Goal: Feedback & Contribution: Contribute content

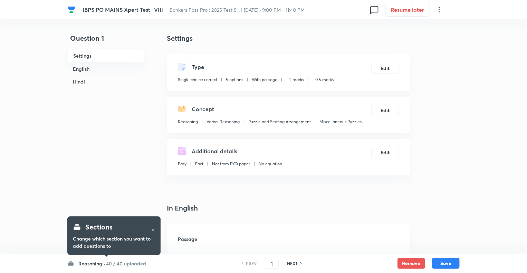
click at [91, 265] on h6 "Reasoning ·" at bounding box center [91, 263] width 27 height 7
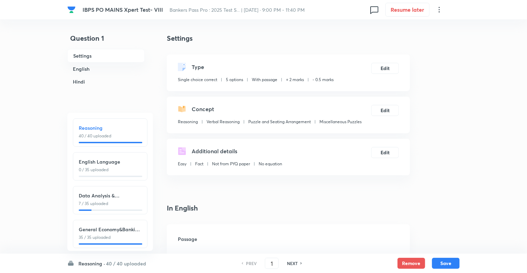
click at [107, 168] on p "0 / 35 uploaded" at bounding box center [110, 170] width 63 height 6
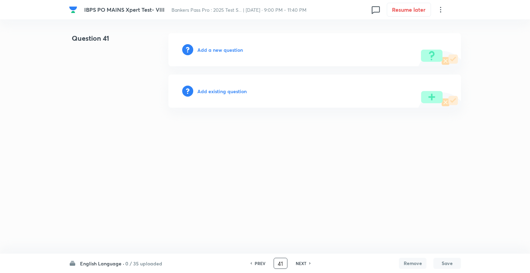
click at [280, 264] on input "41" at bounding box center [280, 264] width 13 height 12
type input "71"
click at [204, 48] on h6 "Add a new question" at bounding box center [221, 49] width 46 height 7
click at [204, 48] on h6 "Choose a question type" at bounding box center [224, 49] width 53 height 7
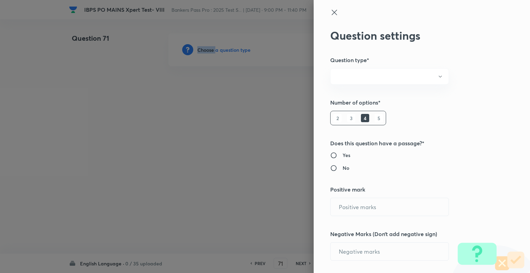
radio input "true"
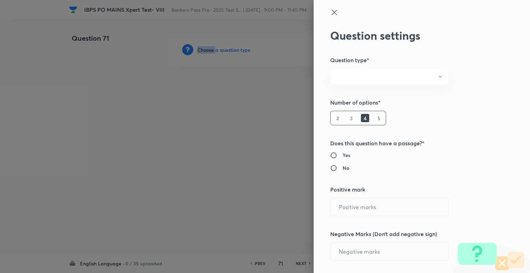
radio input "true"
type input "2"
type input "0.5"
click at [204, 48] on div at bounding box center [265, 136] width 530 height 273
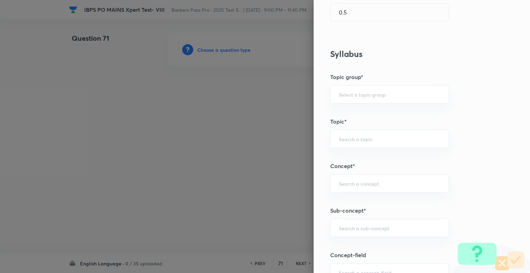
scroll to position [338, 0]
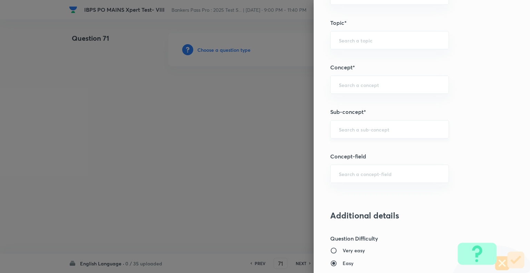
click at [354, 134] on div "​" at bounding box center [389, 129] width 119 height 18
click at [354, 146] on li "Cloze Test" at bounding box center [385, 148] width 118 height 12
type input "Cloze Test"
type input "English Language"
type input "Reading Comprehension"
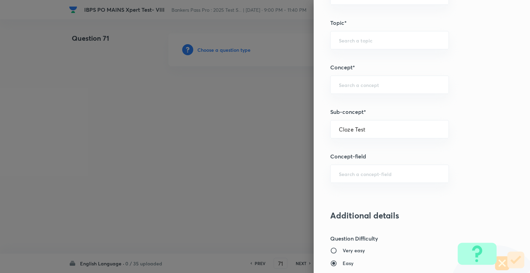
type input "Cloze test"
click at [354, 146] on div "Question settings Question type* Single choice correct Number of options* 2 3 4…" at bounding box center [422, 136] width 216 height 273
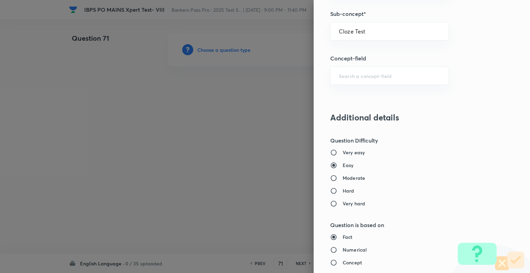
scroll to position [438, 0]
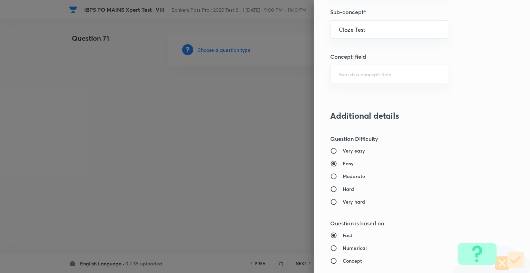
click at [330, 174] on input "Moderate" at bounding box center [336, 176] width 12 height 7
radio input "true"
radio input "false"
click at [330, 260] on input "Concept" at bounding box center [336, 261] width 12 height 7
radio input "true"
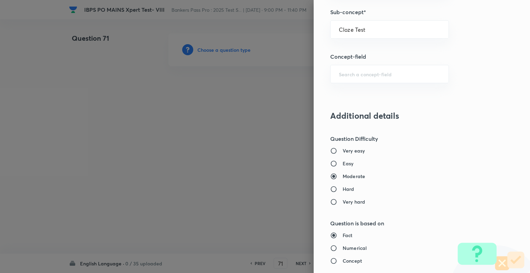
radio input "false"
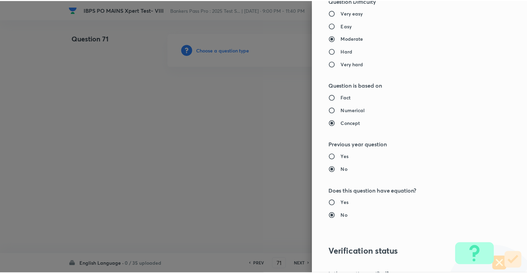
scroll to position [667, 0]
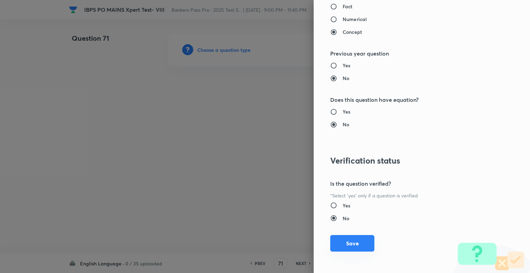
click at [352, 242] on button "Save" at bounding box center [352, 243] width 44 height 17
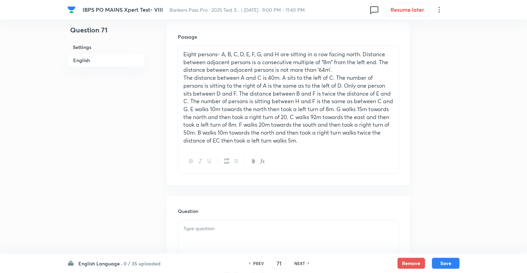
scroll to position [221, 0]
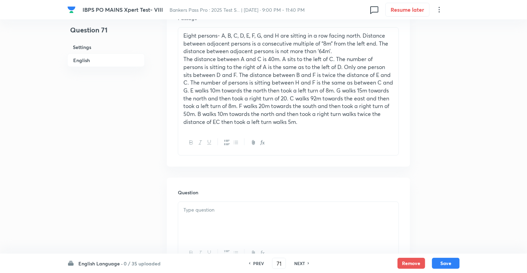
click at [275, 59] on p "The distance between A and C is 40m. A sits to the left of C. The number of per…" at bounding box center [288, 90] width 210 height 70
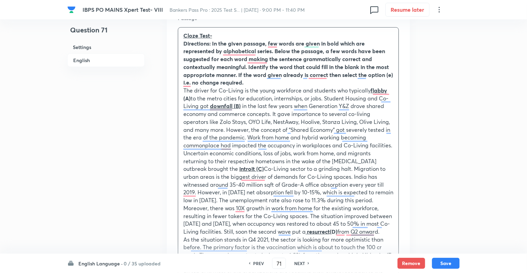
click at [182, 91] on div "Cloze Test- Directions: In the given passage, few words are given in bold which…" at bounding box center [288, 240] width 220 height 424
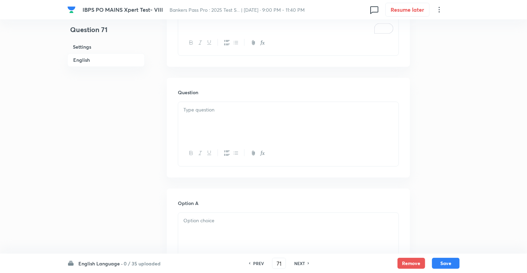
scroll to position [663, 0]
click at [204, 125] on div "To enrich screen reader interactions, please activate Accessibility in Grammarl…" at bounding box center [288, 108] width 220 height 39
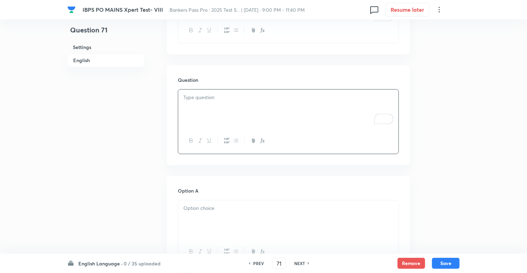
click at [212, 116] on div "To enrich screen reader interactions, please activate Accessibility in Grammarl…" at bounding box center [288, 108] width 220 height 39
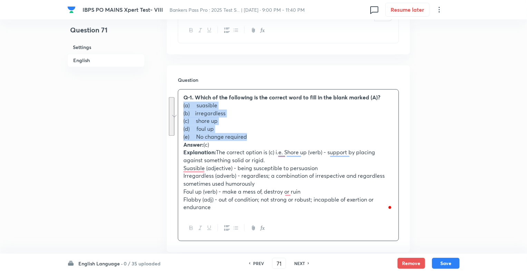
drag, startPoint x: 253, startPoint y: 145, endPoint x: 178, endPoint y: 113, distance: 81.1
click at [178, 113] on html "IBPS PO MAINS Xpert Test- VIII Bankers Pass Pro : 2025 Test S... | Oct 3, 2025 …" at bounding box center [263, 152] width 527 height 1631
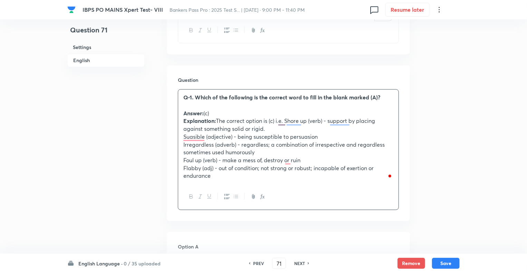
click at [115, 159] on div "Question 71 Settings English" at bounding box center [105, 137] width 77 height 1534
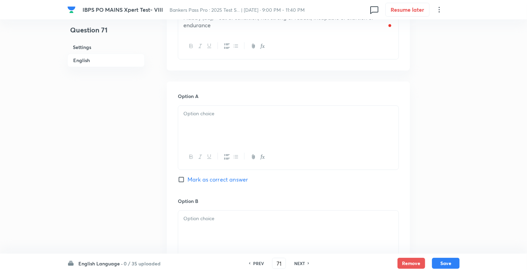
scroll to position [829, 0]
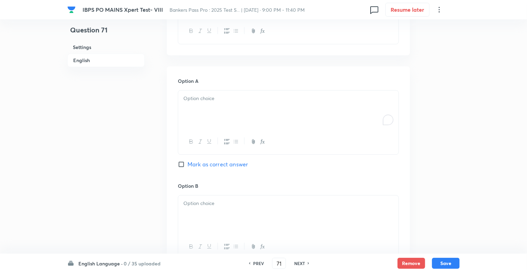
click at [199, 122] on div "To enrich screen reader interactions, please activate Accessibility in Grammarl…" at bounding box center [288, 109] width 220 height 39
paste div "To enrich screen reader interactions, please activate Accessibility in Grammarl…"
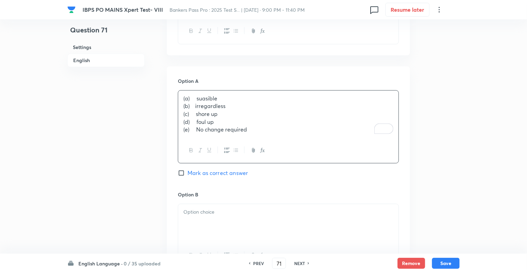
click at [196, 103] on p "(a) suasible" at bounding box center [288, 99] width 210 height 8
click at [199, 110] on p "(b) irregardless" at bounding box center [288, 106] width 210 height 8
click at [200, 118] on p "(c) shore up" at bounding box center [288, 114] width 210 height 8
click at [200, 126] on p "(d) foul up" at bounding box center [288, 122] width 210 height 8
click at [202, 134] on p "(e) No change required" at bounding box center [288, 130] width 210 height 8
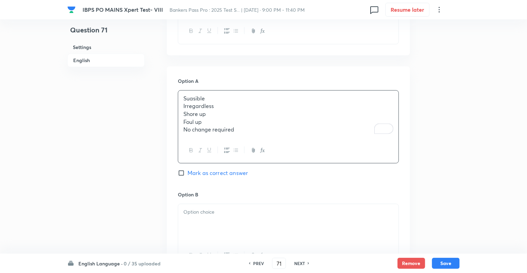
click at [213, 134] on p "No change required" at bounding box center [288, 130] width 210 height 8
drag, startPoint x: 244, startPoint y: 137, endPoint x: 175, endPoint y: 115, distance: 72.1
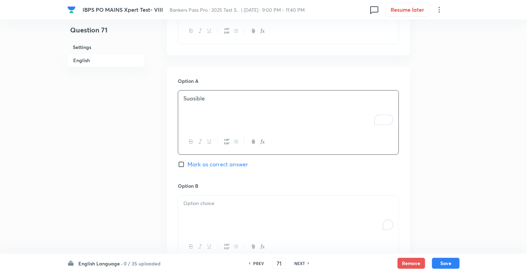
click at [199, 220] on div "To enrich screen reader interactions, please activate Accessibility in Grammarl…" at bounding box center [288, 214] width 220 height 39
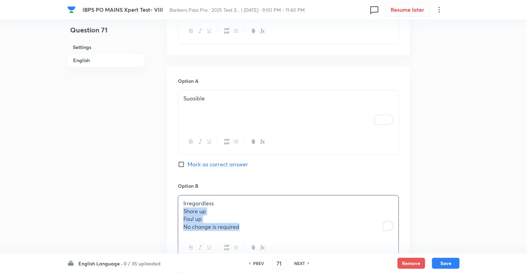
drag, startPoint x: 249, startPoint y: 232, endPoint x: 173, endPoint y: 218, distance: 77.3
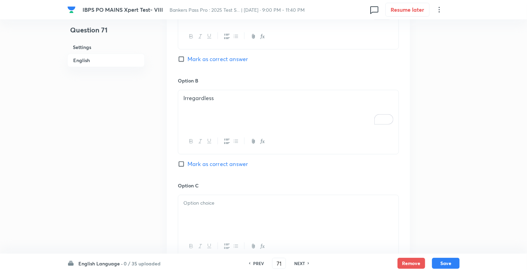
scroll to position [1022, 0]
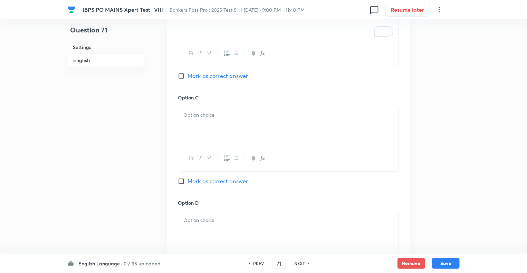
click at [202, 133] on div at bounding box center [288, 126] width 220 height 39
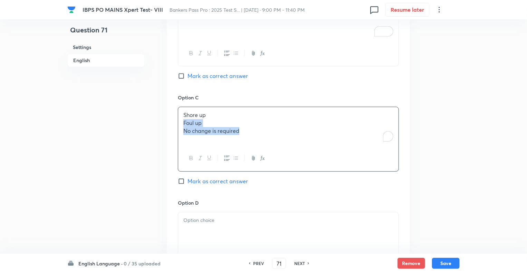
drag, startPoint x: 247, startPoint y: 136, endPoint x: 169, endPoint y: 129, distance: 78.3
click at [169, 129] on div "Option A Suasible Mark as correct answer Option B Irregardless Mark as correct …" at bounding box center [288, 140] width 243 height 534
click at [189, 224] on p "To enrich screen reader interactions, please activate Accessibility in Grammarl…" at bounding box center [288, 220] width 210 height 8
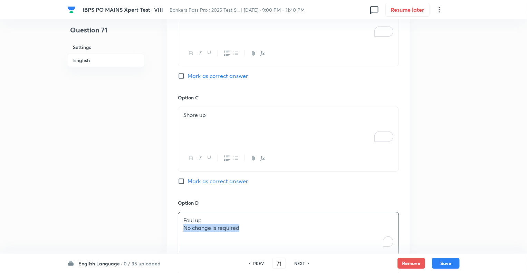
drag, startPoint x: 252, startPoint y: 235, endPoint x: 168, endPoint y: 236, distance: 84.3
click at [168, 236] on div "Option A Suasible Mark as correct answer Option B Irregardless Mark as correct …" at bounding box center [288, 140] width 243 height 534
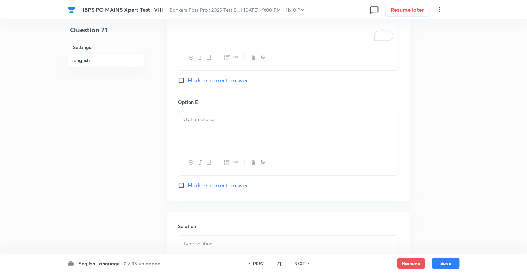
scroll to position [1257, 0]
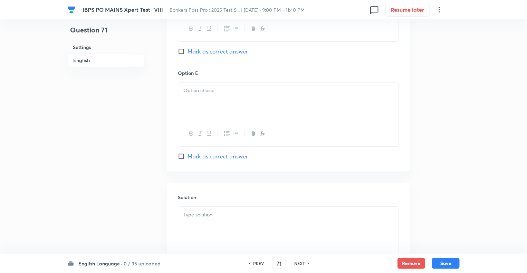
click at [212, 88] on div "Option E Mark as correct answer" at bounding box center [288, 114] width 221 height 91
click at [180, 112] on div "To enrich screen reader interactions, please activate Accessibility in Grammarl…" at bounding box center [288, 102] width 220 height 39
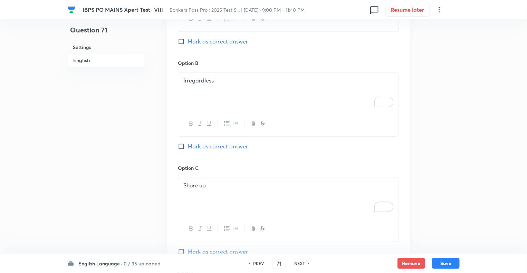
scroll to position [912, 0]
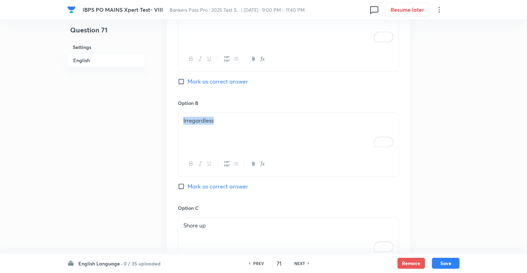
drag, startPoint x: 225, startPoint y: 126, endPoint x: 153, endPoint y: 126, distance: 71.5
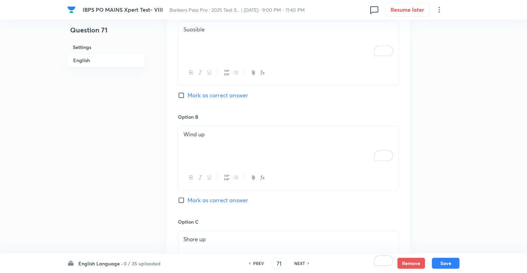
scroll to position [829, 0]
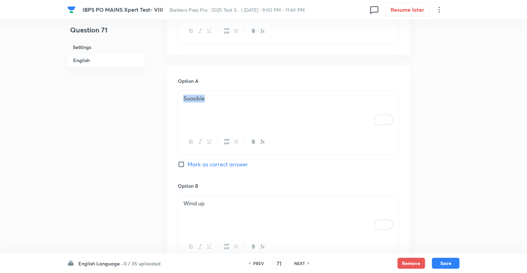
drag, startPoint x: 211, startPoint y: 107, endPoint x: 163, endPoint y: 104, distance: 47.8
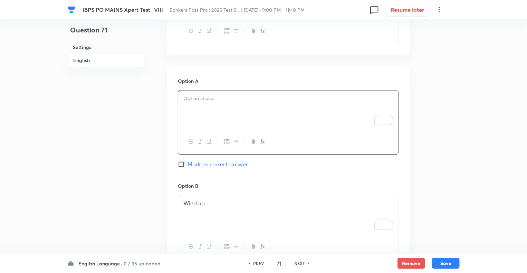
click at [204, 117] on div "To enrich screen reader interactions, please activate Accessibility in Grammarl…" at bounding box center [288, 109] width 220 height 39
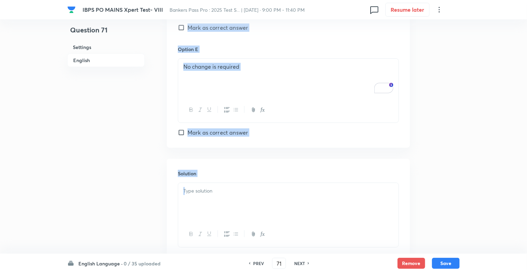
scroll to position [1333, 0]
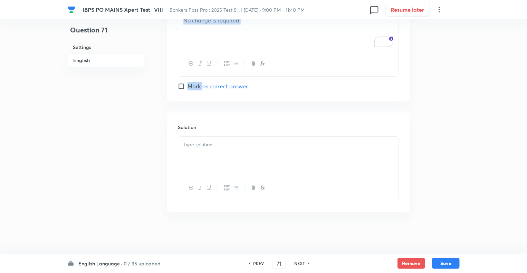
drag, startPoint x: 162, startPoint y: 125, endPoint x: 203, endPoint y: 84, distance: 57.6
copy div "In English Passage Cloze Test- Directions: In the given passage, a few words ar…"
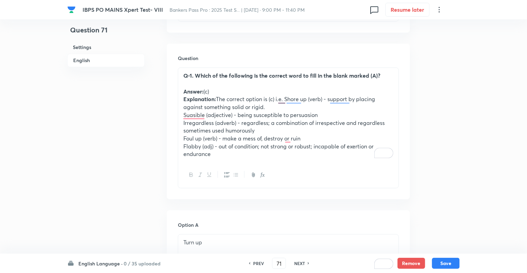
scroll to position [684, 0]
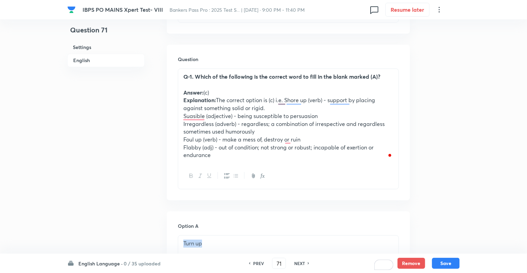
drag, startPoint x: 210, startPoint y: 246, endPoint x: 182, endPoint y: 245, distance: 27.6
click at [182, 245] on div "Turn up" at bounding box center [288, 254] width 220 height 39
click at [189, 248] on p "Wite up" at bounding box center [288, 244] width 210 height 8
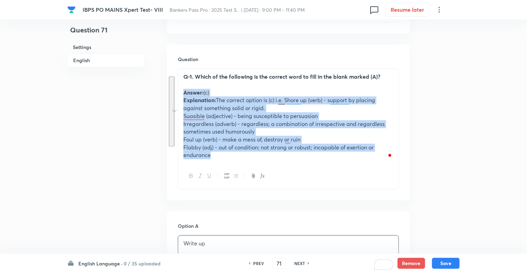
drag, startPoint x: 223, startPoint y: 163, endPoint x: 179, endPoint y: 97, distance: 79.0
click at [179, 97] on html "IBPS PO MAINS Xpert Test- VIII Bankers Pass Pro : 2025 Test S... | Oct 3, 2025 …" at bounding box center [263, 116] width 527 height 1600
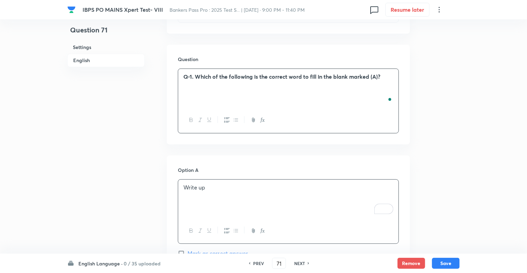
click at [196, 80] on strong "Q-1. Which of the following is the correct word to fill in the blank marked (A)?" at bounding box center [281, 76] width 197 height 7
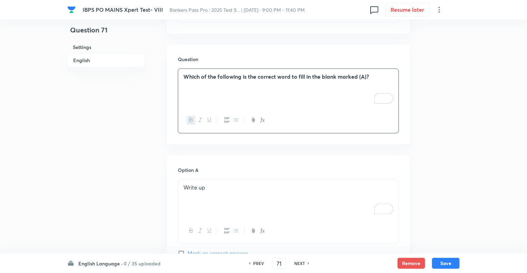
click at [156, 168] on div "Question 71 Settings English Settings Type Single choice correct 5 options With…" at bounding box center [263, 88] width 392 height 1478
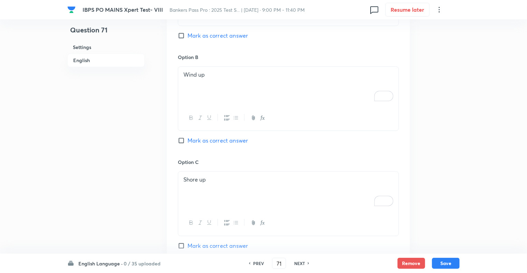
scroll to position [1015, 0]
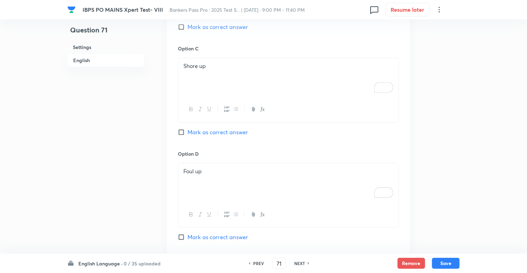
click at [182, 136] on input "Mark as correct answer" at bounding box center [183, 132] width 10 height 7
checkbox input "true"
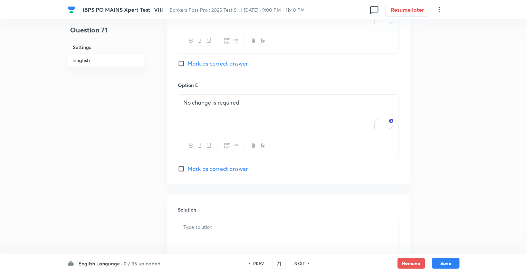
scroll to position [1277, 0]
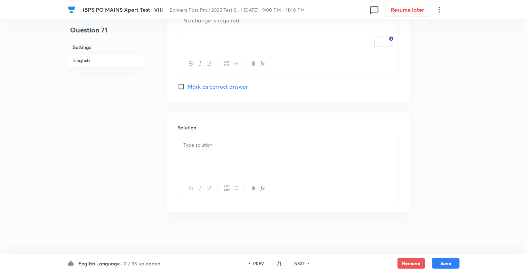
click at [217, 137] on div at bounding box center [288, 169] width 221 height 65
click at [198, 147] on p at bounding box center [288, 145] width 210 height 8
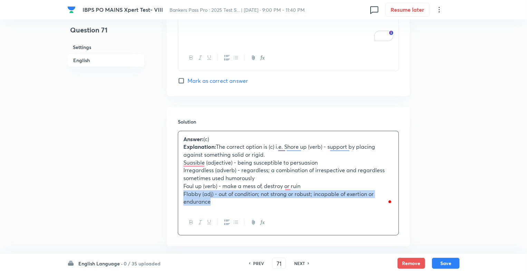
drag, startPoint x: 217, startPoint y: 208, endPoint x: 184, endPoint y: 202, distance: 33.3
click at [184, 202] on p "Flabby (adj) - out of condition; not strong or robust; incapable of exertion or…" at bounding box center [288, 198] width 210 height 16
click at [208, 210] on div "Answer: (c) Explanation: The correct option is (c) i.e. Shore up (verb) - suppo…" at bounding box center [288, 170] width 220 height 79
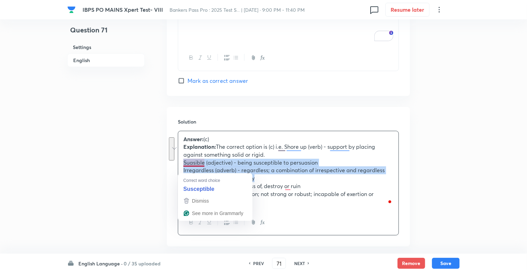
drag, startPoint x: 257, startPoint y: 183, endPoint x: 181, endPoint y: 167, distance: 77.6
click at [181, 167] on div "Answer: (c) Explanation: The correct option is (c) i.e. Shore up (verb) - suppo…" at bounding box center [288, 170] width 220 height 79
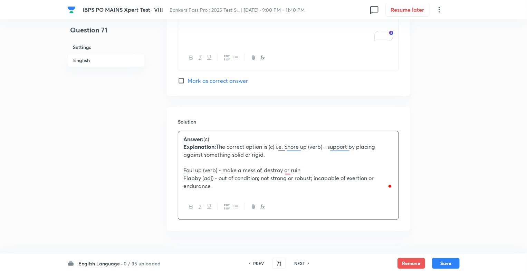
click at [182, 176] on div "Answer: (c) Explanation: The correct option is (c) i.e. Shore up (verb) - suppo…" at bounding box center [288, 162] width 220 height 63
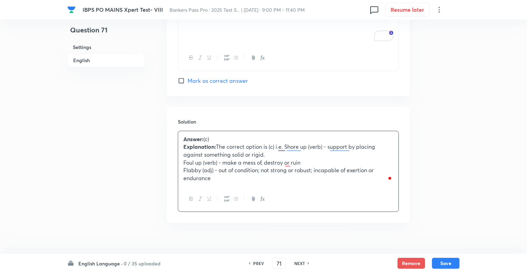
click at [220, 178] on p "Flabby (adj) - out of condition; not strong or robust; incapable of exertion or…" at bounding box center [288, 174] width 210 height 16
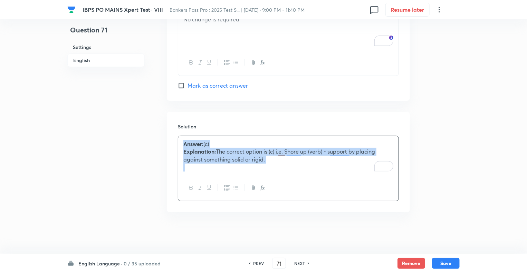
copy div "Answer: (c) Explanation: The correct option is (c) i.e. Shore up (verb) - suppo…"
click at [273, 162] on p "Explanation: The correct option is (c) i.e. Shore up (verb) - support by placin…" at bounding box center [288, 156] width 210 height 16
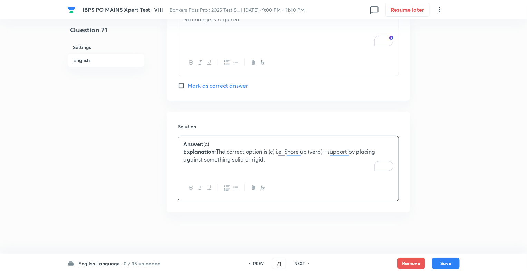
click at [277, 163] on p "Explanation: The correct option is (c) i.e. Shore up (verb) - support by placin…" at bounding box center [288, 156] width 210 height 16
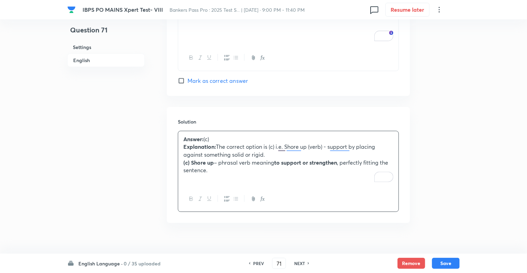
click at [214, 186] on div "Answer: (c) Explanation: The correct option is (c) i.e. Shore up (verb) - suppo…" at bounding box center [288, 158] width 220 height 55
click at [276, 158] on p "Explanation: The correct option is (c) i.e. Shore up (verb) - support by placin…" at bounding box center [288, 151] width 210 height 16
drag, startPoint x: 276, startPoint y: 161, endPoint x: 219, endPoint y: 151, distance: 57.8
click at [219, 151] on p "Explanation: The correct option is (c) i.e. Shore up (verb) - support by placin…" at bounding box center [288, 151] width 210 height 16
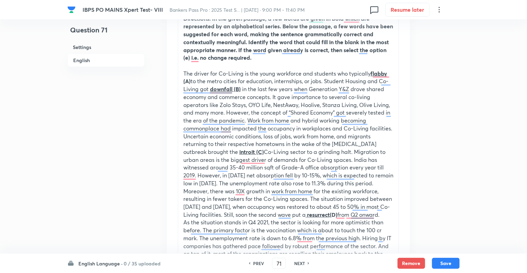
scroll to position [240, 0]
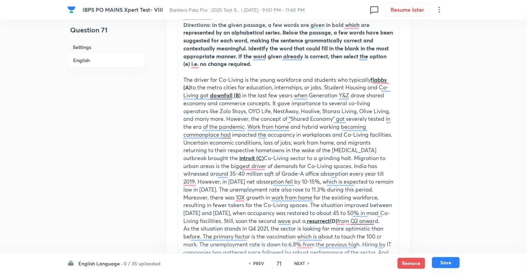
click at [441, 260] on button "Save" at bounding box center [446, 262] width 28 height 11
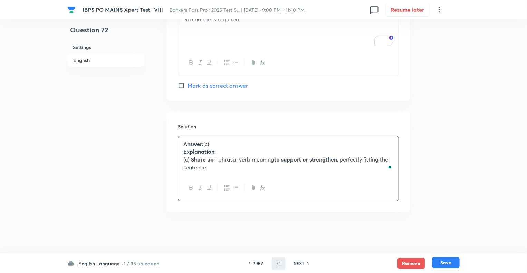
type input "72"
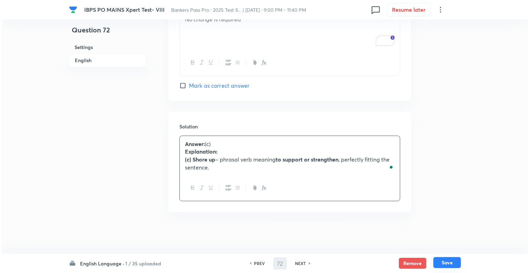
scroll to position [0, 0]
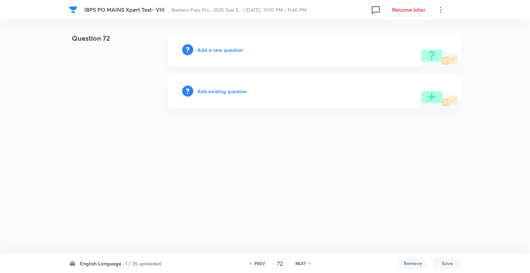
click at [202, 51] on h6 "Add a new question" at bounding box center [221, 49] width 46 height 7
click at [202, 51] on h6 "Choose a question type" at bounding box center [224, 49] width 53 height 7
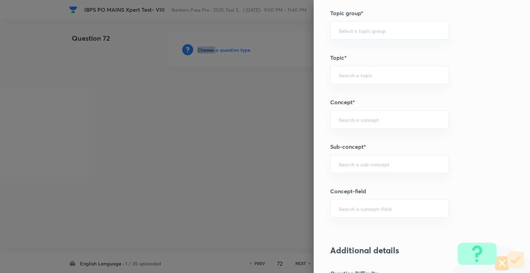
scroll to position [352, 0]
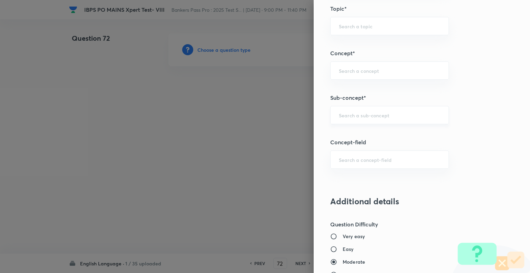
click at [366, 116] on input "text" at bounding box center [390, 115] width 102 height 7
click at [349, 136] on li "Cloze Test" at bounding box center [385, 133] width 118 height 12
type input "Cloze Test"
type input "English Language"
type input "Reading Comprehension"
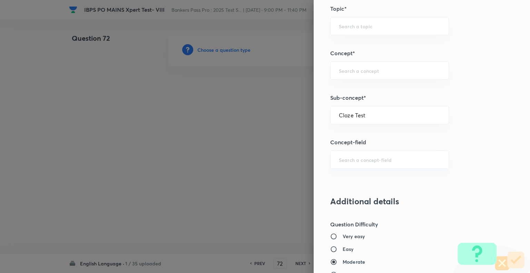
type input "Cloze test"
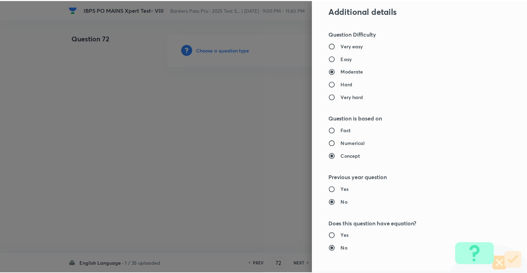
scroll to position [667, 0]
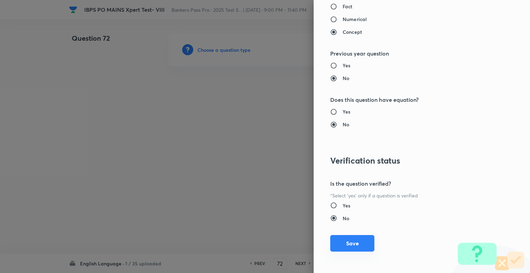
click at [341, 239] on button "Save" at bounding box center [352, 243] width 44 height 17
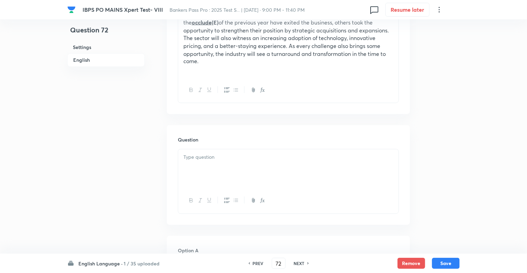
scroll to position [608, 0]
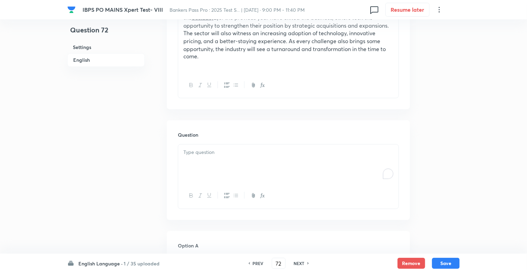
click at [211, 178] on div "To enrich screen reader interactions, please activate Accessibility in Grammarl…" at bounding box center [288, 164] width 220 height 39
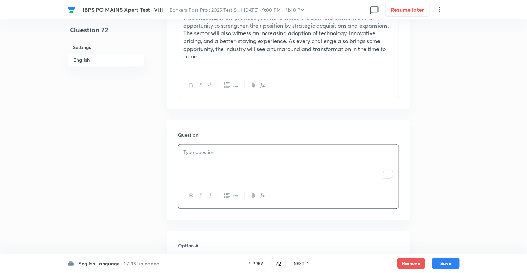
paste div "To enrich screen reader interactions, please activate Accessibility in Grammarl…"
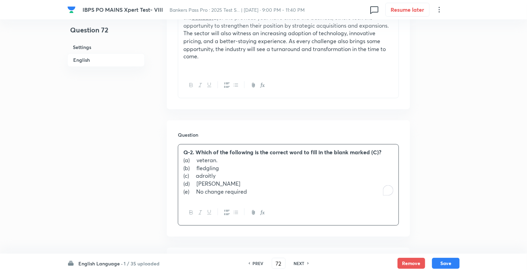
click at [196, 156] on strong "Q-2. Which of the following is the correct word to fill in the blank marked (C)?" at bounding box center [282, 152] width 198 height 7
click at [197, 165] on p "(a) veteran." at bounding box center [288, 161] width 210 height 8
click at [197, 173] on p "(b) fledgling" at bounding box center [288, 169] width 210 height 8
click at [197, 180] on p "(c) adroitly" at bounding box center [288, 176] width 210 height 8
click at [196, 188] on p "(d) jostle" at bounding box center [288, 184] width 210 height 8
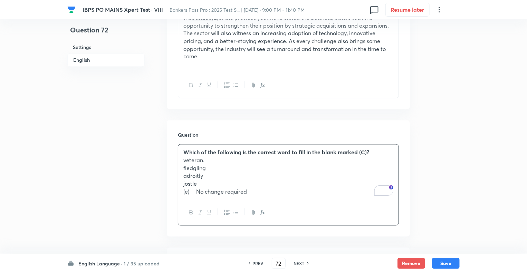
click at [197, 196] on p "(e) No change required" at bounding box center [288, 192] width 210 height 8
click at [185, 165] on p "veteran." at bounding box center [288, 161] width 210 height 8
drag, startPoint x: 240, startPoint y: 200, endPoint x: 177, endPoint y: 170, distance: 69.3
click at [177, 170] on html "IBPS PO MAINS Xpert Test- VIII Bankers Pass Pro : 2025 Test S... | Oct 3, 2025 …" at bounding box center [263, 172] width 527 height 1561
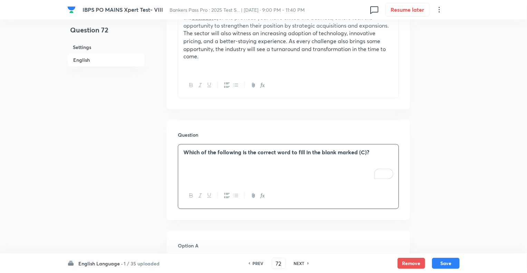
click at [364, 156] on strong "Which of the following is the correct word to fill in the blank marked (C)?" at bounding box center [276, 152] width 186 height 7
click at [150, 182] on div "Question 72 Settings English Settings Type Single choice correct 5 options With…" at bounding box center [263, 164] width 392 height 1478
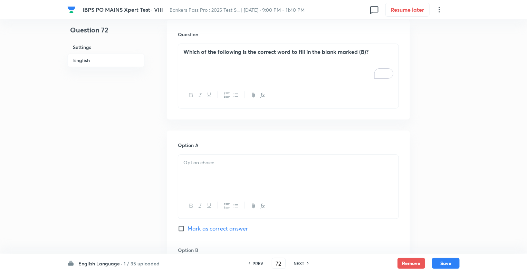
scroll to position [746, 0]
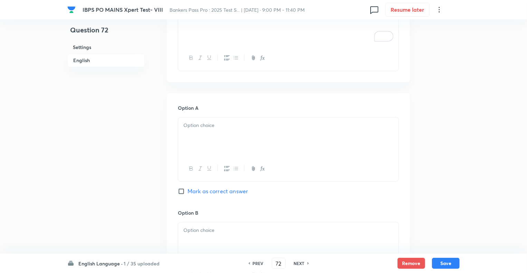
click at [214, 152] on div at bounding box center [288, 136] width 220 height 39
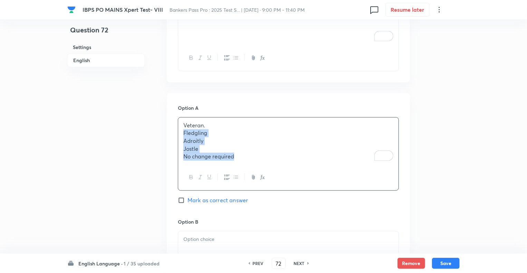
drag, startPoint x: 243, startPoint y: 166, endPoint x: 176, endPoint y: 141, distance: 71.1
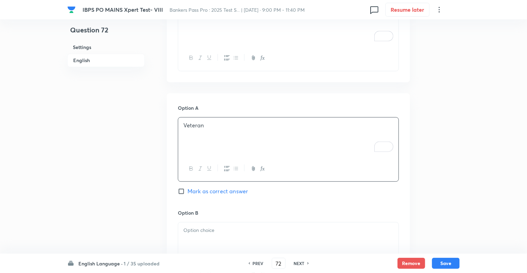
click at [185, 234] on p at bounding box center [288, 231] width 210 height 8
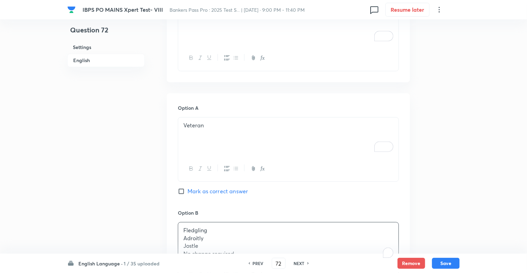
click at [162, 224] on div "Question 72 Settings English Settings Type Single choice correct 5 options With…" at bounding box center [263, 26] width 392 height 1479
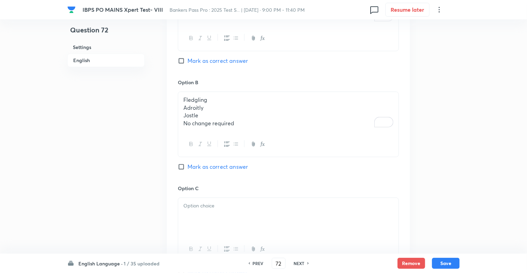
scroll to position [884, 0]
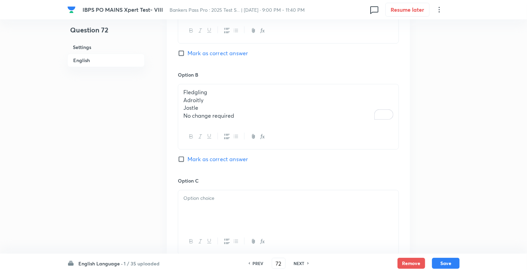
click at [242, 120] on p "No change required" at bounding box center [288, 116] width 210 height 8
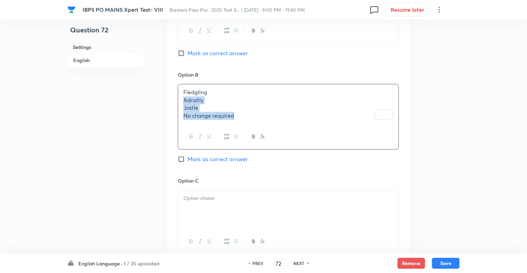
drag, startPoint x: 242, startPoint y: 123, endPoint x: 175, endPoint y: 109, distance: 68.3
click at [175, 109] on div "Option A Veteran Mark as correct answer Option B Fledgling Adroitly Jostle No c…" at bounding box center [288, 222] width 243 height 535
click at [188, 201] on p "To enrich screen reader interactions, please activate Accessibility in Grammarl…" at bounding box center [288, 197] width 210 height 8
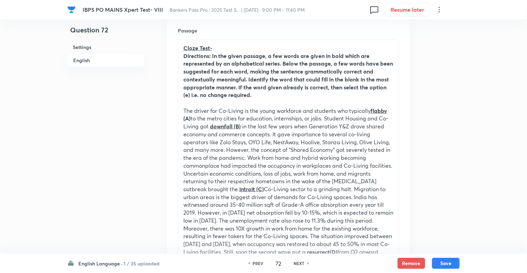
scroll to position [207, 0]
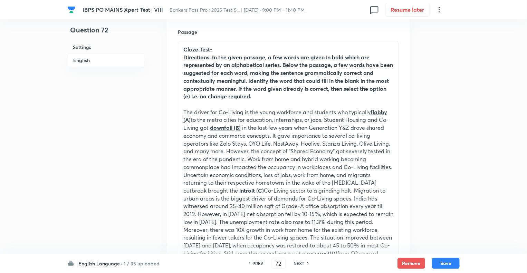
click at [297, 263] on h6 "NEXT" at bounding box center [299, 263] width 11 height 6
type input "73"
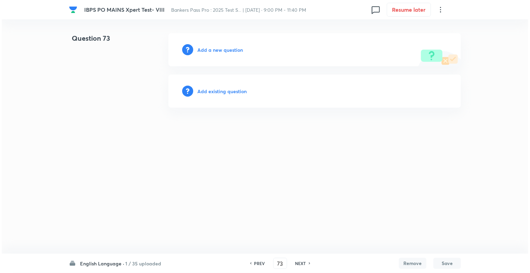
scroll to position [0, 0]
click at [200, 48] on h6 "Add a new question" at bounding box center [221, 49] width 46 height 7
click at [200, 48] on h6 "Choose a question type" at bounding box center [224, 49] width 53 height 7
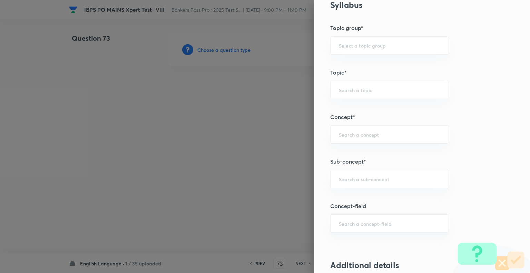
scroll to position [322, 0]
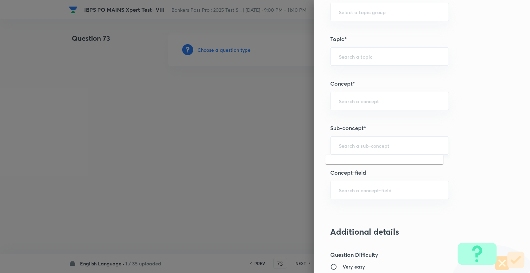
click at [383, 145] on input "text" at bounding box center [390, 145] width 102 height 7
click at [364, 163] on li "Missing Paragraphs" at bounding box center [385, 163] width 118 height 12
type input "Missing Paragraphs"
type input "English Language"
type input "Reading Comprehension"
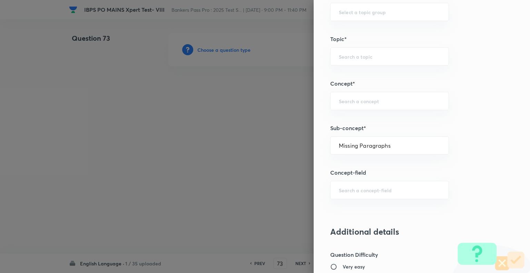
type input "Comprehension"
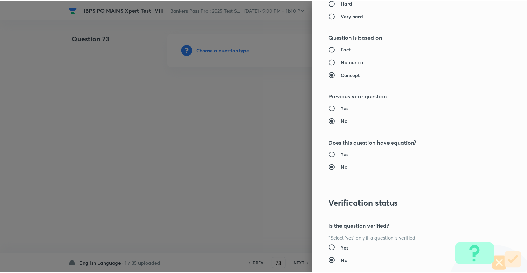
scroll to position [667, 0]
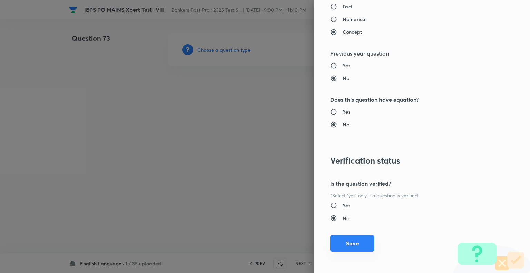
click at [350, 244] on button "Save" at bounding box center [352, 243] width 44 height 17
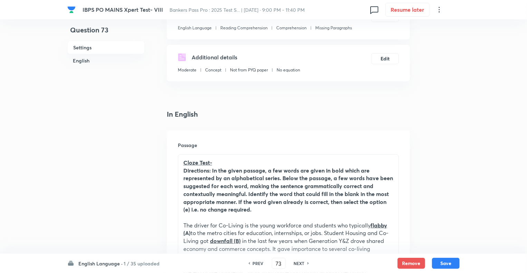
scroll to position [152, 0]
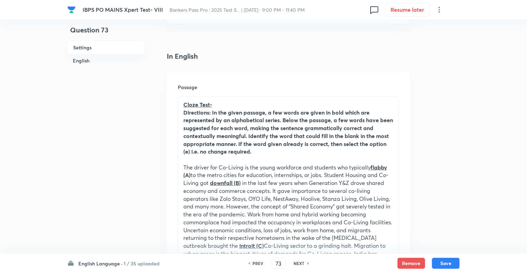
click at [218, 132] on strong "Directions: In the given passage, a few words are given in bold which are repre…" at bounding box center [288, 132] width 210 height 47
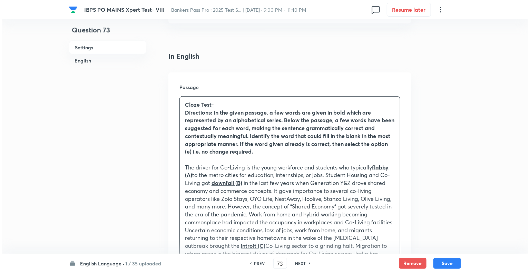
scroll to position [0, 0]
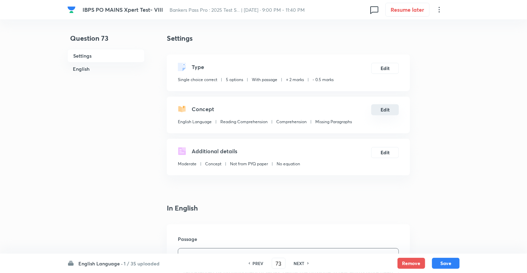
click at [379, 110] on button "Edit" at bounding box center [385, 109] width 28 height 11
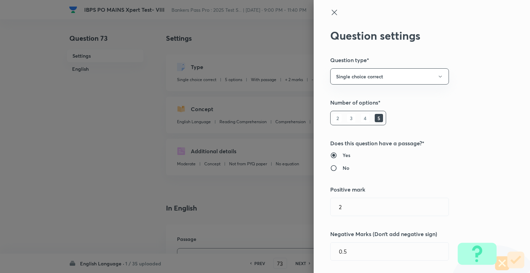
click at [330, 168] on input "No" at bounding box center [336, 168] width 12 height 7
radio input "true"
radio input "false"
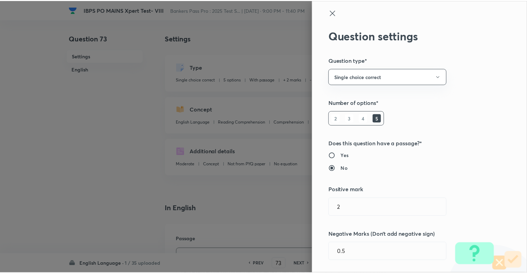
scroll to position [667, 0]
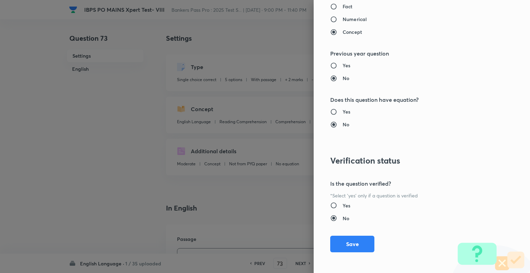
click at [345, 228] on div "Question settings Question type* Single choice correct Number of options* 2 3 4…" at bounding box center [422, 136] width 216 height 273
click at [347, 243] on button "Save" at bounding box center [352, 243] width 44 height 17
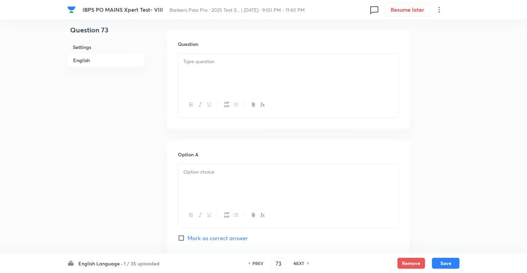
scroll to position [207, 0]
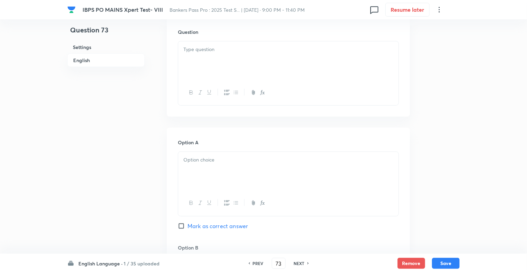
click at [212, 49] on p at bounding box center [288, 50] width 210 height 8
paste div "To enrich screen reader interactions, please activate Accessibility in Grammarl…"
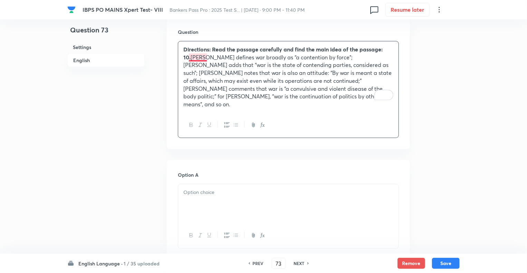
click at [191, 58] on p "10. Cicero defines war broadly as “a contention by force”; Hugo Grotius adds th…" at bounding box center [288, 81] width 210 height 55
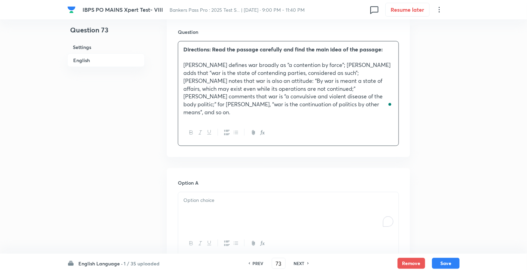
click at [202, 199] on div "To enrich screen reader interactions, please activate Accessibility in Grammarl…" at bounding box center [288, 211] width 220 height 39
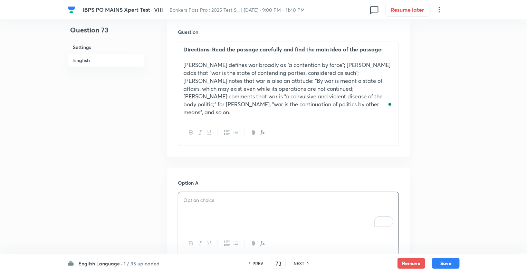
click at [199, 199] on div "To enrich screen reader interactions, please activate Accessibility in Grammarl…" at bounding box center [288, 211] width 220 height 39
click at [215, 196] on p "To enrich screen reader interactions, please activate Accessibility in Grammarl…" at bounding box center [288, 200] width 210 height 8
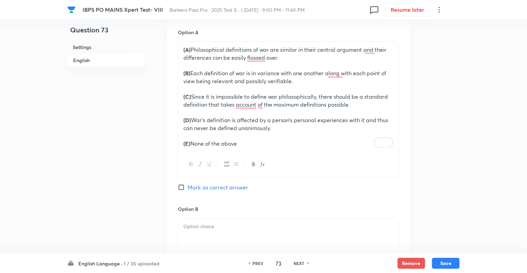
scroll to position [373, 0]
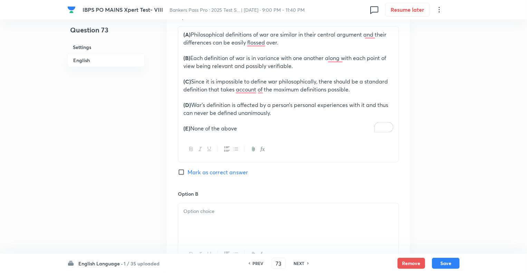
click at [239, 125] on p "(E) None of the above" at bounding box center [288, 129] width 210 height 8
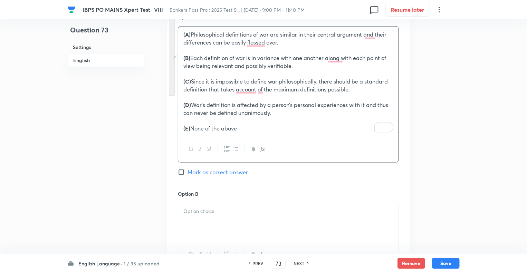
drag, startPoint x: 239, startPoint y: 120, endPoint x: 175, endPoint y: 50, distance: 95.3
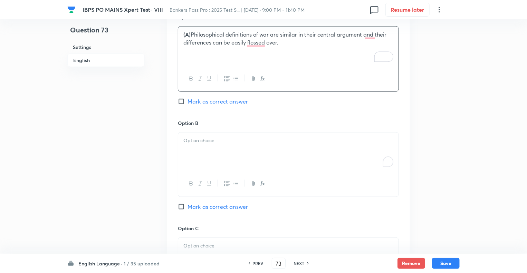
click at [183, 139] on div "To enrich screen reader interactions, please activate Accessibility in Grammarl…" at bounding box center [288, 152] width 220 height 39
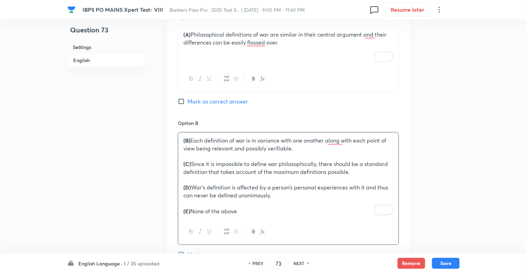
drag, startPoint x: 248, startPoint y: 201, endPoint x: 178, endPoint y: 157, distance: 82.3
click at [178, 157] on div "(B) Each definition of war is in variance with one another along with each poin…" at bounding box center [288, 176] width 220 height 87
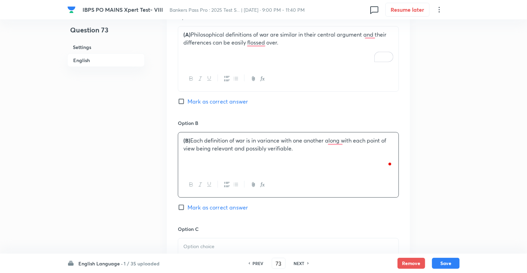
click at [137, 176] on div "Question 73 Settings English" at bounding box center [105, 168] width 77 height 1016
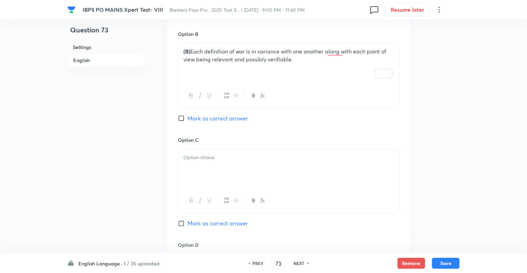
scroll to position [497, 0]
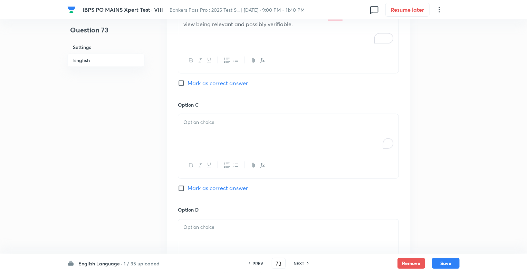
click at [196, 118] on p "To enrich screen reader interactions, please activate Accessibility in Grammarl…" at bounding box center [288, 122] width 210 height 8
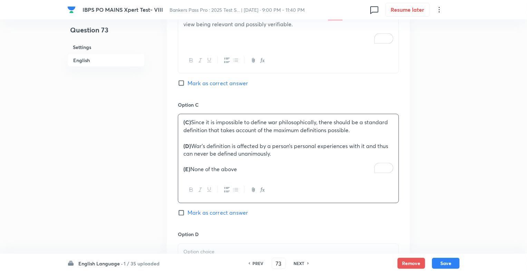
drag, startPoint x: 244, startPoint y: 161, endPoint x: 178, endPoint y: 136, distance: 70.7
click at [178, 136] on div "(C) Since it is impossible to define war philosophically, there should be a sta…" at bounding box center [288, 158] width 221 height 89
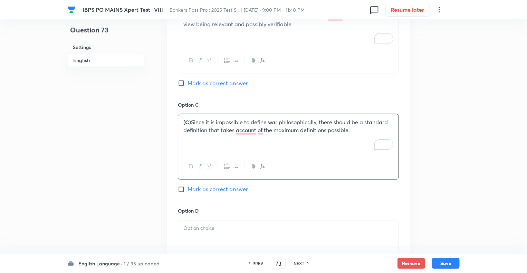
click at [200, 225] on p at bounding box center [288, 229] width 210 height 8
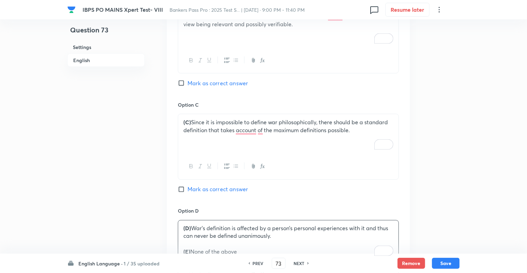
drag, startPoint x: 242, startPoint y: 245, endPoint x: 174, endPoint y: 240, distance: 67.8
click at [174, 240] on div "Option A (A) Philosophical definitions of war are similar in their central argu…" at bounding box center [288, 147] width 243 height 538
click at [135, 219] on div "Question 73 Settings English" at bounding box center [105, 45] width 77 height 1018
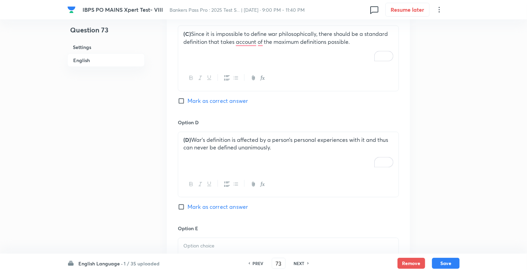
scroll to position [677, 0]
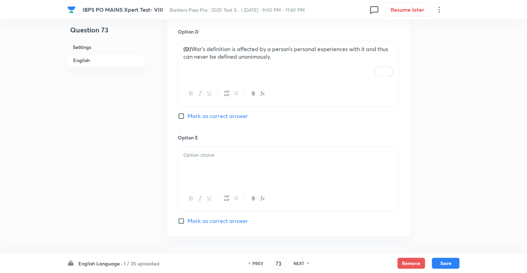
click at [200, 151] on p at bounding box center [288, 155] width 210 height 8
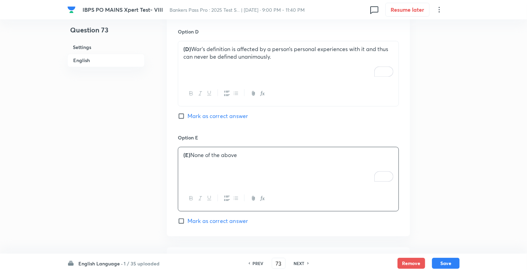
scroll to position [677, 0]
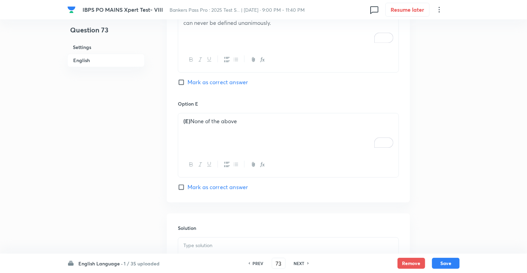
scroll to position [773, 0]
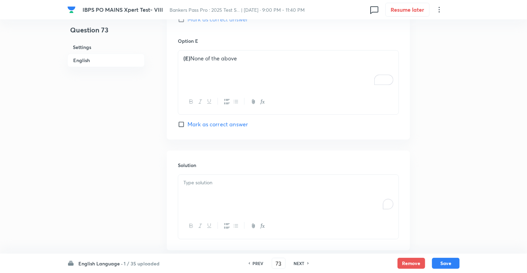
click at [191, 181] on div "To enrich screen reader interactions, please activate Accessibility in Grammarl…" at bounding box center [288, 194] width 220 height 39
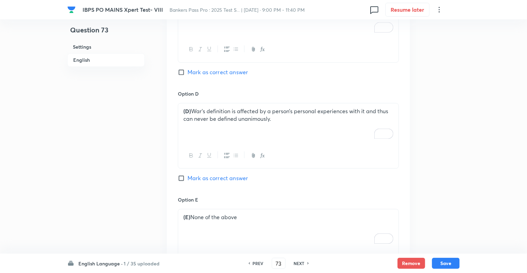
scroll to position [594, 0]
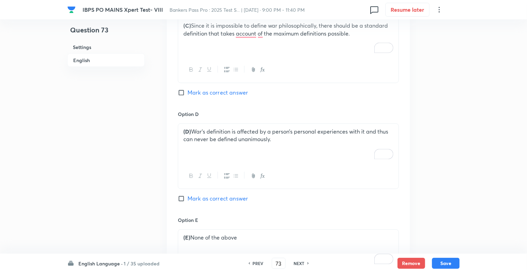
click at [192, 234] on p "(E) None of the above" at bounding box center [288, 238] width 210 height 8
click at [192, 128] on p "(D) War’s definition is affected by a person’s personal experiences with it and…" at bounding box center [288, 136] width 210 height 16
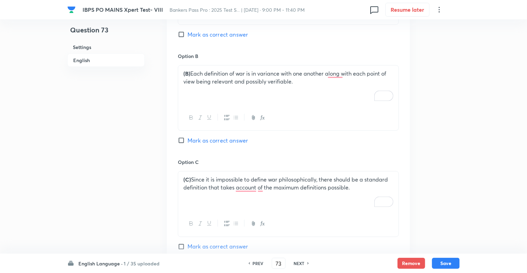
scroll to position [428, 0]
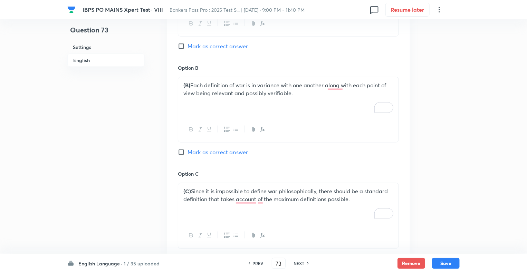
click at [192, 187] on p "(C) Since it is impossible to define war philosophically, there should be a sta…" at bounding box center [288, 195] width 210 height 16
click at [192, 81] on p "(B) Each definition of war is in variance with one another along with each poin…" at bounding box center [288, 89] width 210 height 16
click at [143, 112] on div "Question 73 Settings English" at bounding box center [105, 146] width 77 height 1082
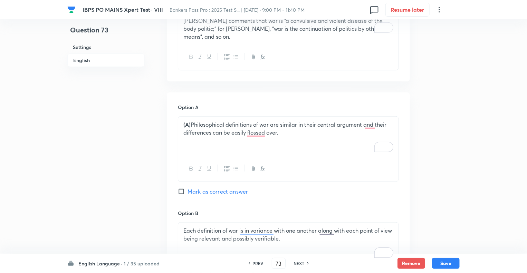
scroll to position [262, 0]
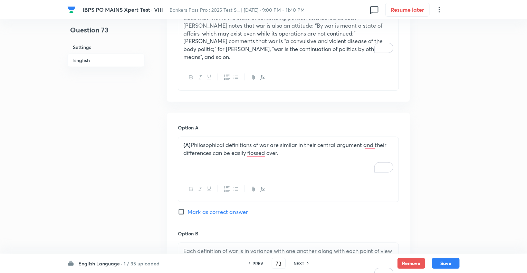
click at [193, 141] on p "(A) Philosophical definitions of war are similar in their central argument and …" at bounding box center [288, 149] width 210 height 16
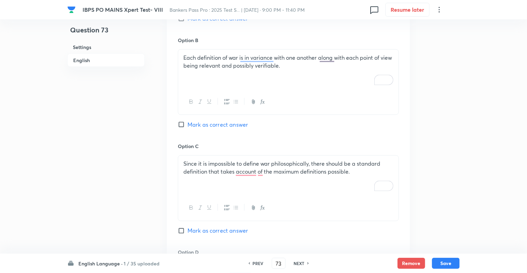
scroll to position [417, 0]
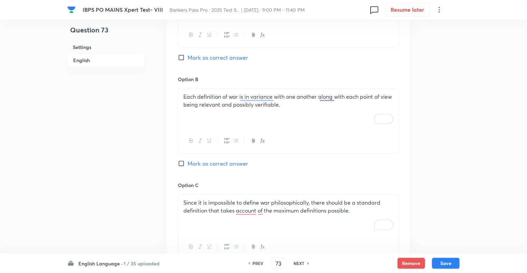
click at [180, 160] on input "Mark as correct answer" at bounding box center [183, 163] width 10 height 7
checkbox input "true"
click at [445, 262] on button "Save" at bounding box center [446, 262] width 28 height 11
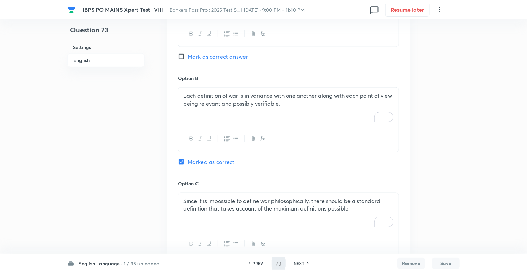
type input "74"
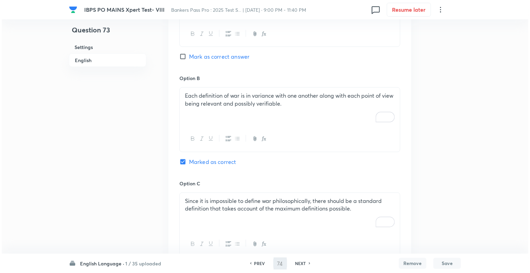
scroll to position [0, 0]
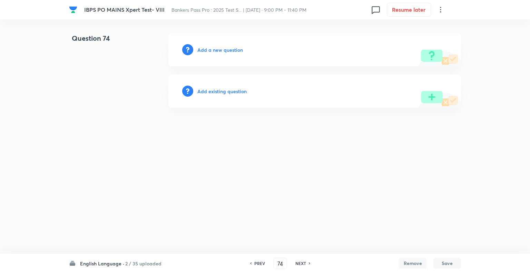
click at [205, 50] on h6 "Add a new question" at bounding box center [221, 49] width 46 height 7
click at [205, 50] on h6 "Choose a question type" at bounding box center [224, 49] width 53 height 7
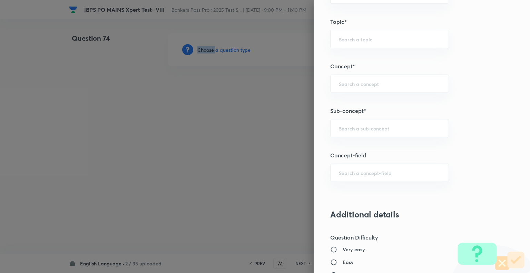
scroll to position [340, 0]
click at [381, 125] on input "text" at bounding box center [390, 127] width 102 height 7
type input "r"
type input "m"
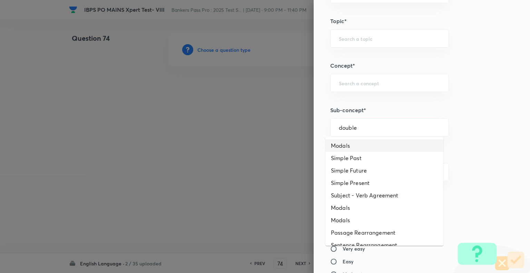
type input "double"
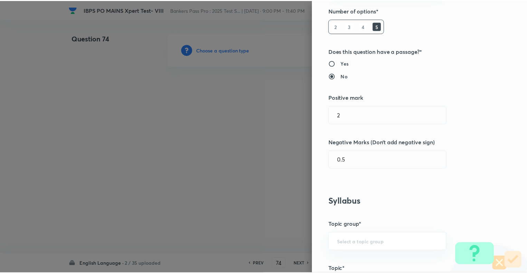
scroll to position [0, 0]
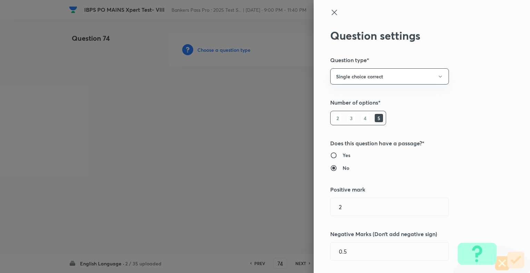
click at [332, 12] on icon at bounding box center [334, 12] width 5 height 5
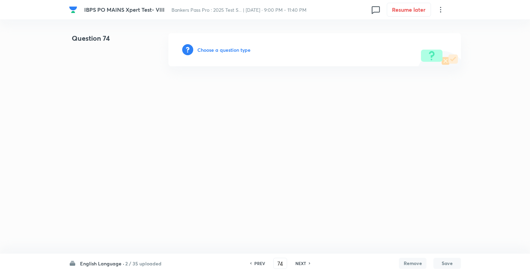
click at [256, 264] on h6 "PREV" at bounding box center [259, 263] width 11 height 6
type input "73"
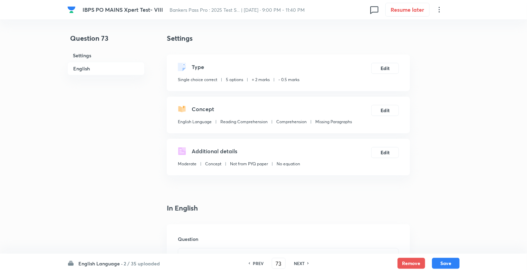
checkbox input "true"
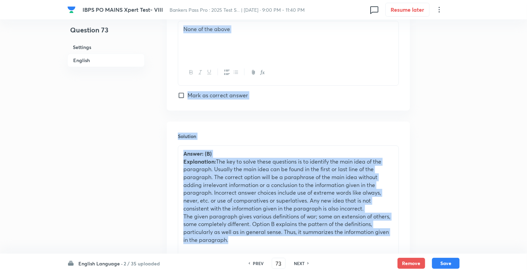
scroll to position [862, 0]
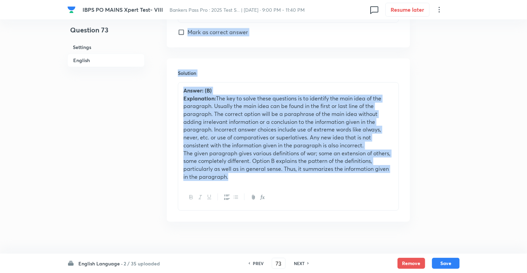
drag, startPoint x: 164, startPoint y: 106, endPoint x: 237, endPoint y: 204, distance: 121.7
copy div "In English Question Directions: Read the passage carefully and find the main id…"
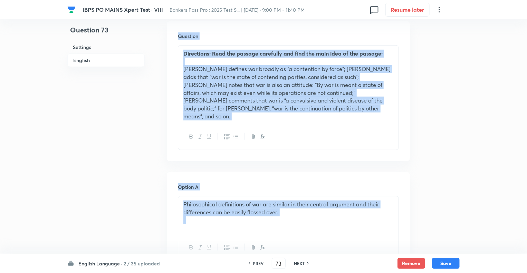
scroll to position [194, 0]
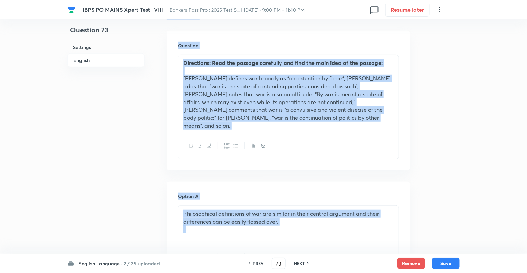
click at [345, 120] on p "Cicero defines war broadly as “a contention by force”; Hugo Grotius adds that “…" at bounding box center [288, 102] width 210 height 55
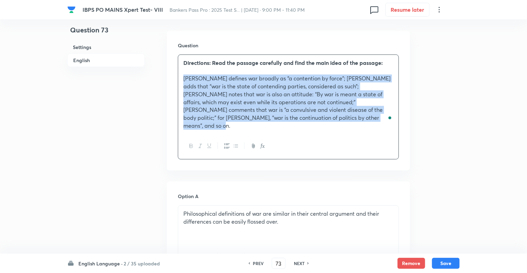
drag, startPoint x: 345, startPoint y: 120, endPoint x: 170, endPoint y: 78, distance: 180.0
click at [170, 78] on div "Question Directions: Read the passage carefully and find the main idea of the p…" at bounding box center [288, 101] width 243 height 140
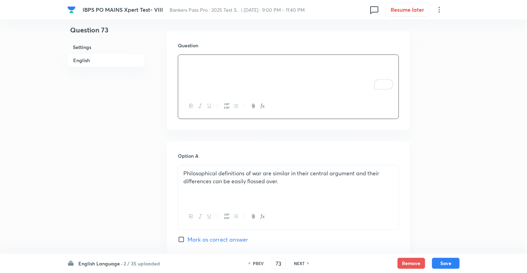
click at [300, 263] on h6 "NEXT" at bounding box center [299, 263] width 11 height 6
type input "74"
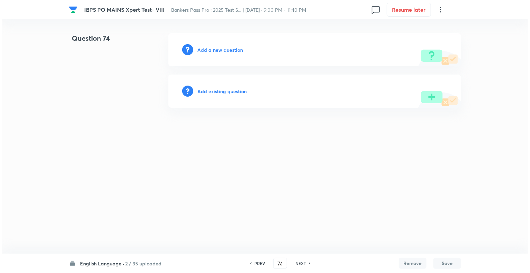
scroll to position [0, 0]
click at [204, 49] on h6 "Add a new question" at bounding box center [221, 49] width 46 height 7
click at [204, 49] on h6 "Choose a question type" at bounding box center [224, 49] width 53 height 7
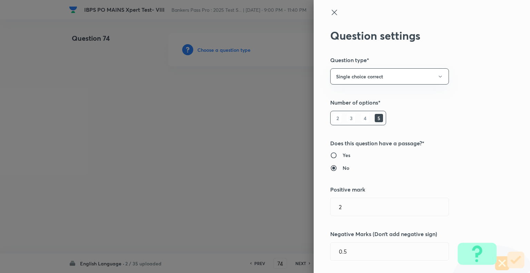
click at [204, 49] on div at bounding box center [265, 136] width 530 height 273
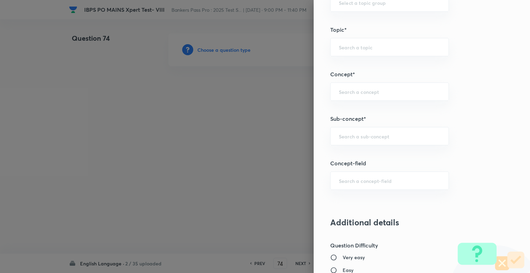
scroll to position [333, 0]
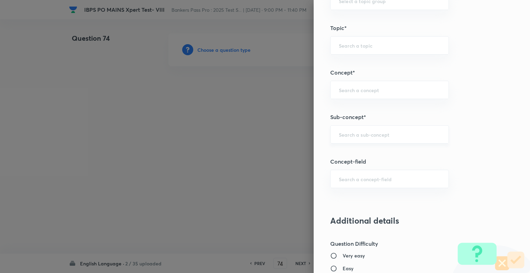
click at [391, 126] on div "​" at bounding box center [389, 134] width 119 height 18
click at [378, 150] on li "Missing Paragraphs" at bounding box center [385, 152] width 118 height 12
type input "Missing Paragraphs"
type input "English Language"
type input "Reading Comprehension"
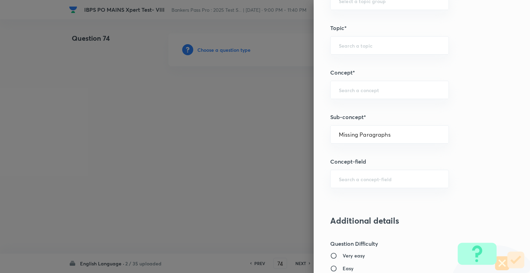
type input "Comprehension"
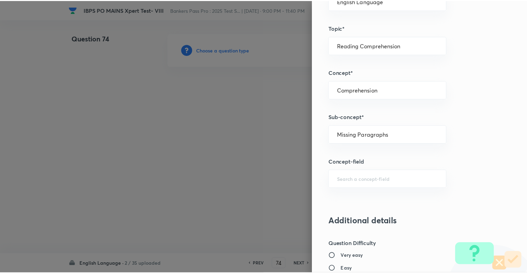
scroll to position [667, 0]
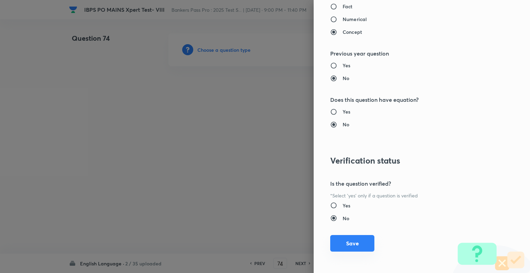
click at [344, 244] on button "Save" at bounding box center [352, 243] width 44 height 17
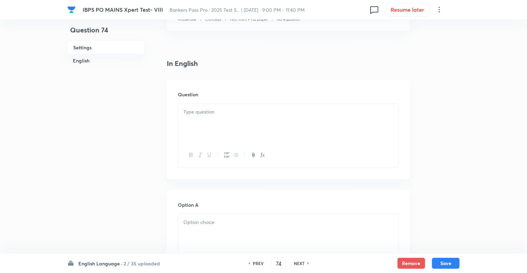
scroll to position [152, 0]
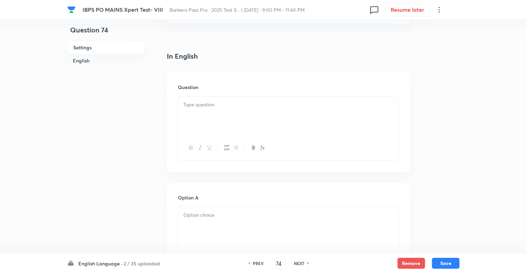
click at [215, 105] on p at bounding box center [288, 105] width 210 height 8
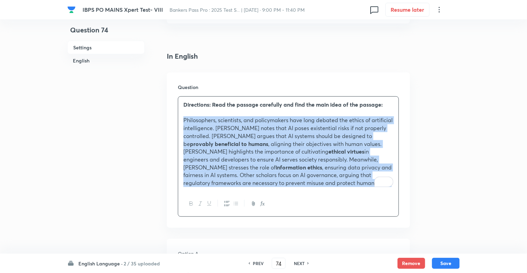
drag, startPoint x: 367, startPoint y: 184, endPoint x: 172, endPoint y: 119, distance: 205.9
click at [172, 119] on div "Question Directions: Read the passage carefully and find the main idea of the p…" at bounding box center [288, 150] width 243 height 155
click at [192, 204] on icon "button" at bounding box center [192, 204] width 6 height 6
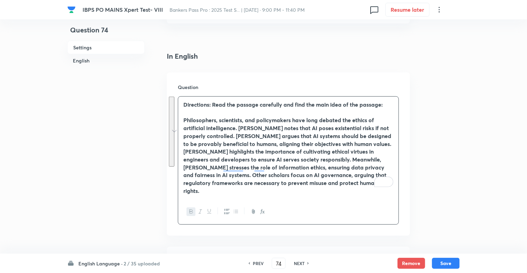
click at [192, 209] on icon "button" at bounding box center [192, 212] width 6 height 6
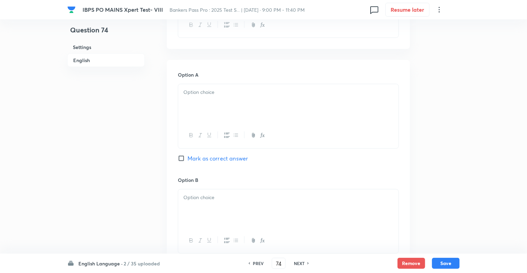
scroll to position [331, 0]
click at [206, 106] on div at bounding box center [288, 103] width 220 height 39
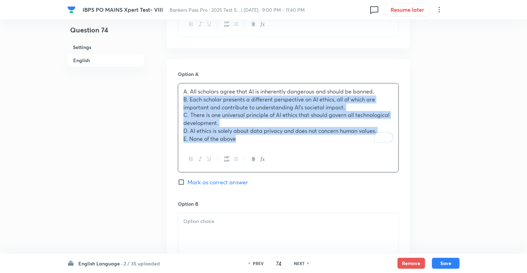
drag, startPoint x: 246, startPoint y: 138, endPoint x: 171, endPoint y: 99, distance: 83.7
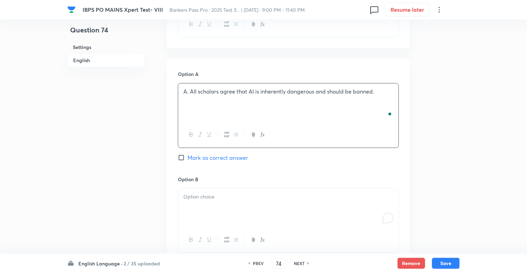
click at [195, 200] on p "To enrich screen reader interactions, please activate Accessibility in Grammarl…" at bounding box center [288, 197] width 210 height 8
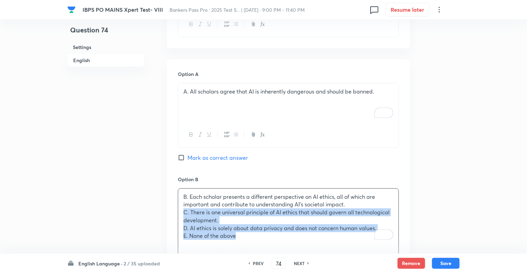
drag, startPoint x: 242, startPoint y: 236, endPoint x: 174, endPoint y: 211, distance: 72.7
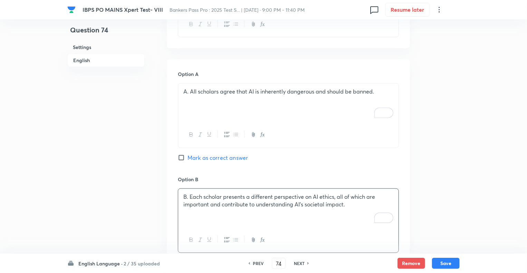
click at [189, 93] on p "A. All scholars agree that AI is inherently dangerous and should be banned." at bounding box center [288, 92] width 210 height 8
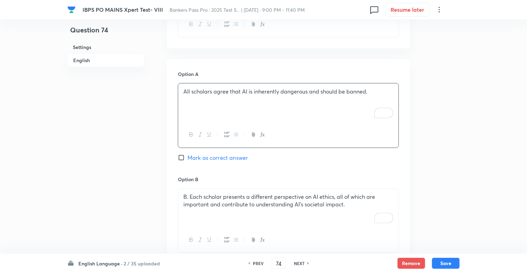
click at [189, 196] on p "B. Each scholar presents a different perspective on AI ethics, all of which are…" at bounding box center [288, 201] width 210 height 16
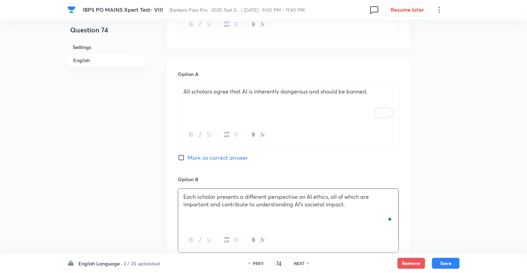
click at [126, 234] on div "Question 74 Settings English" at bounding box center [105, 217] width 77 height 1030
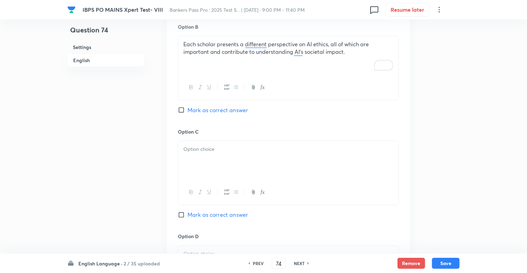
scroll to position [497, 0]
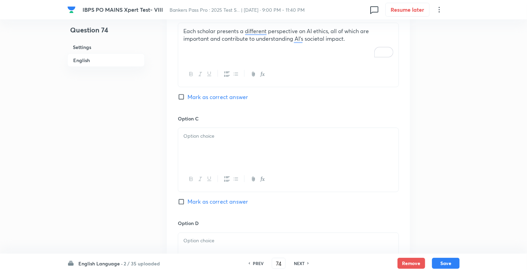
click at [201, 143] on div at bounding box center [288, 147] width 220 height 39
paste div "To enrich screen reader interactions, please activate Accessibility in Grammarl…"
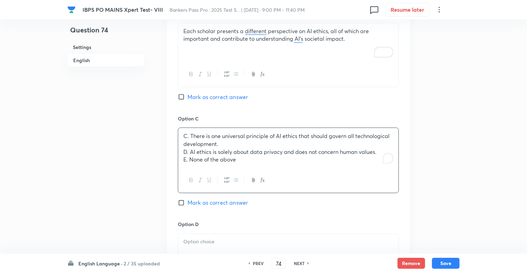
click at [191, 135] on p "C. There is one universal principle of AI ethics that should govern all technol…" at bounding box center [288, 140] width 210 height 16
click at [191, 151] on p "D. AI ethics is solely about data privacy and does not concern human values." at bounding box center [288, 152] width 210 height 8
click at [191, 159] on p "E. None of the above" at bounding box center [288, 160] width 210 height 8
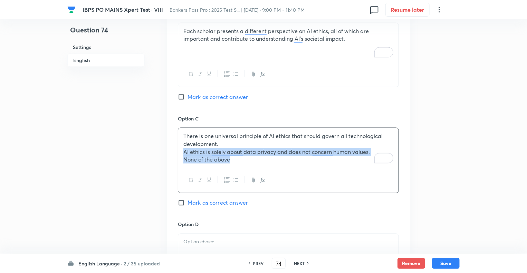
click at [180, 151] on html "IBPS PO MAINS Xpert Test- VIII Bankers Pass Pro : 2025 Test S... | Oct 3, 2025 …" at bounding box center [263, 51] width 527 height 1097
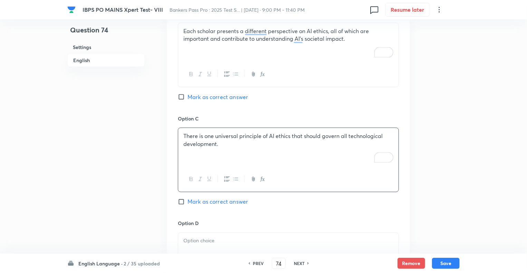
click at [191, 244] on p at bounding box center [288, 241] width 210 height 8
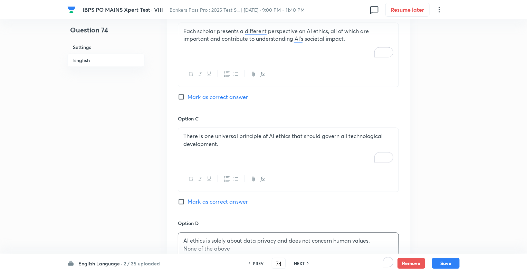
click at [144, 217] on div "Question 74 Settings English" at bounding box center [105, 51] width 77 height 1030
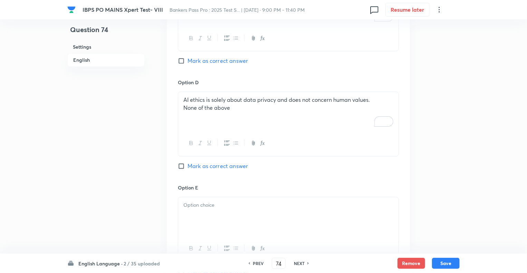
scroll to position [663, 0]
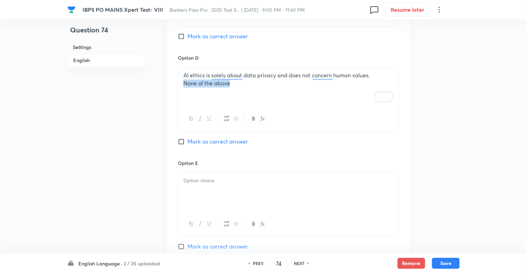
drag, startPoint x: 234, startPoint y: 84, endPoint x: 170, endPoint y: 84, distance: 64.6
click at [209, 198] on div at bounding box center [288, 192] width 220 height 39
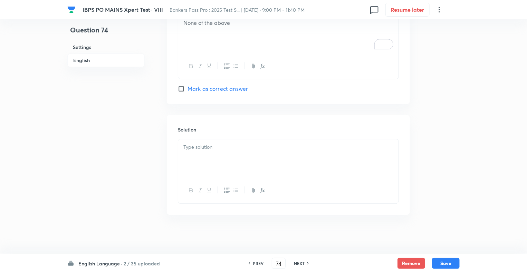
scroll to position [821, 0]
click at [191, 171] on div at bounding box center [288, 157] width 220 height 39
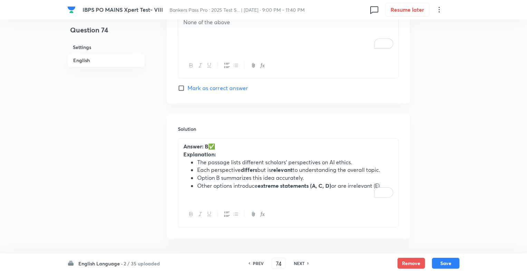
click at [226, 145] on p "Answer: B ✅" at bounding box center [288, 147] width 210 height 8
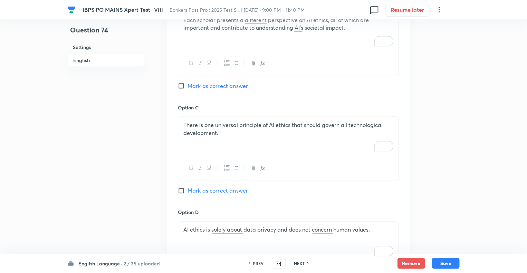
scroll to position [504, 0]
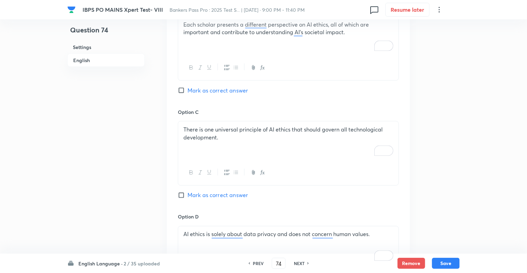
click at [181, 89] on input "Mark as correct answer" at bounding box center [183, 90] width 10 height 7
checkbox input "true"
click at [445, 268] on button "Save" at bounding box center [446, 262] width 28 height 11
type input "75"
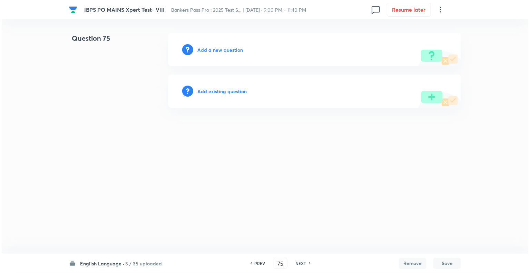
scroll to position [0, 0]
click at [206, 50] on h6 "Add a new question" at bounding box center [221, 49] width 46 height 7
click at [206, 50] on h6 "Choose a question type" at bounding box center [224, 49] width 53 height 7
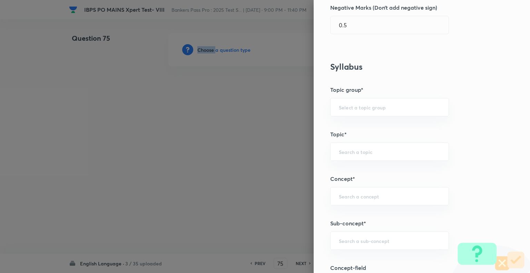
scroll to position [329, 0]
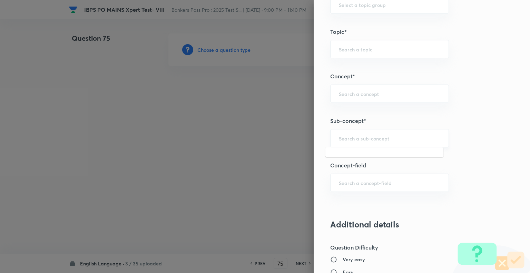
click at [393, 137] on input "text" at bounding box center [390, 138] width 102 height 7
click at [378, 154] on li "Reading Comprehension" at bounding box center [385, 156] width 118 height 12
type input "Reading Comprehension"
type input "English Language"
type input "Reading Comprehension"
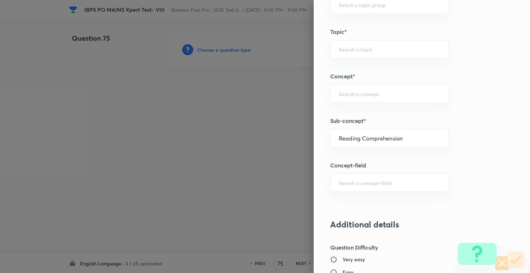
type input "Comprehension"
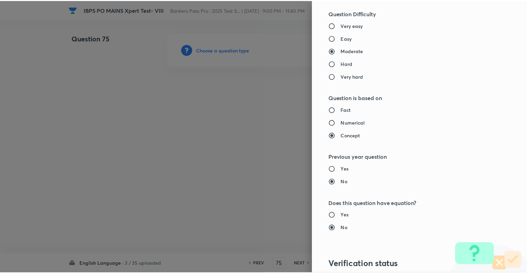
scroll to position [667, 0]
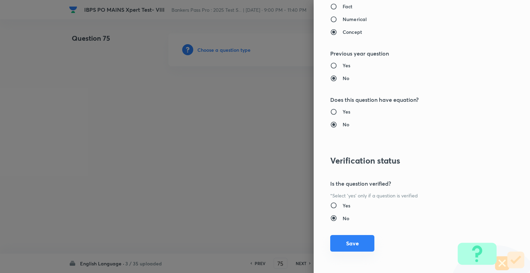
click at [353, 242] on button "Save" at bounding box center [352, 243] width 44 height 17
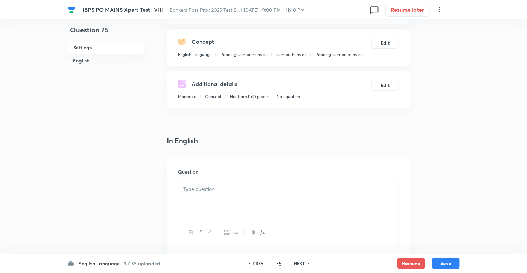
scroll to position [166, 0]
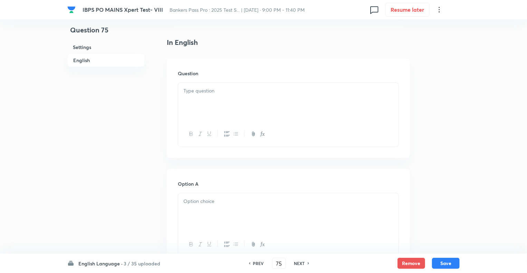
click at [178, 104] on div at bounding box center [288, 102] width 220 height 39
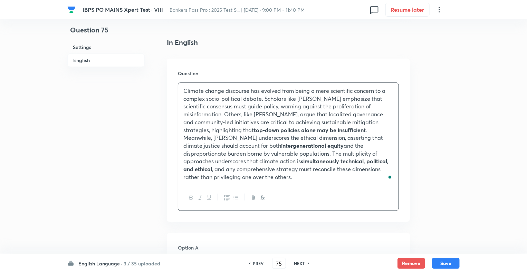
click at [240, 180] on p "Climate change discourse has evolved from being a mere scientific concern to a …" at bounding box center [288, 134] width 210 height 94
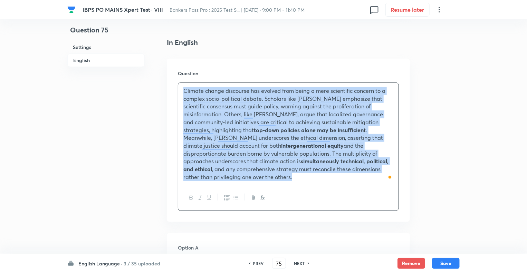
drag, startPoint x: 240, startPoint y: 180, endPoint x: 174, endPoint y: 85, distance: 115.3
click at [174, 85] on div "Question Climate change discourse has evolved from being a mere scientific conc…" at bounding box center [288, 140] width 243 height 163
click at [192, 199] on icon "button" at bounding box center [192, 198] width 6 height 6
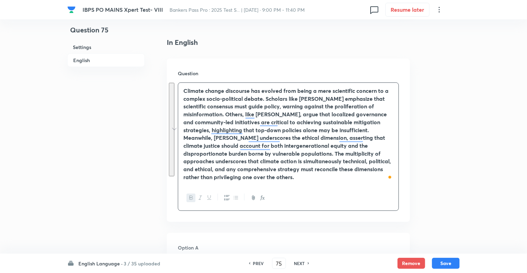
click at [192, 199] on icon "button" at bounding box center [192, 198] width 6 height 6
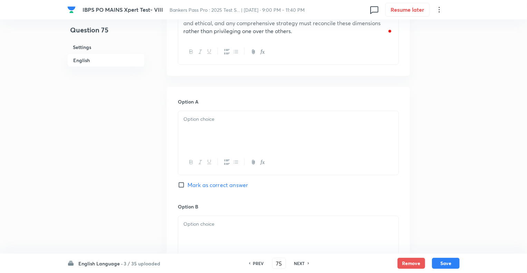
scroll to position [331, 0]
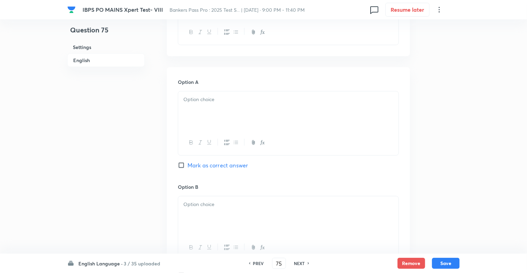
click at [199, 117] on div at bounding box center [288, 111] width 220 height 39
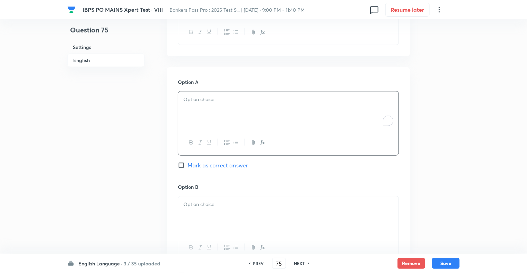
paste div "To enrich screen reader interactions, please activate Accessibility in Grammarl…"
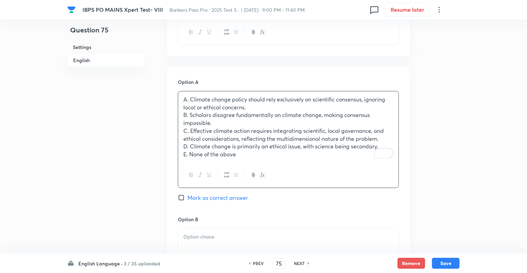
click at [189, 100] on p "A. Climate change policy should rely exclusively on scientific consensus, ignor…" at bounding box center [288, 104] width 210 height 16
click at [191, 114] on p "B. Scholars disagree fundamentally on climate change, making consensus impossib…" at bounding box center [288, 119] width 210 height 16
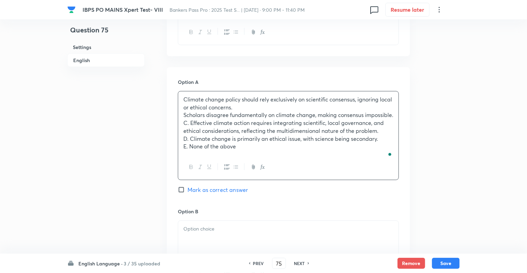
click at [191, 131] on p "C. Effective climate action requires integrating scientific, local governance, …" at bounding box center [288, 127] width 210 height 16
click at [190, 143] on p "D. Climate change is primarily an ethical issue, with science being secondary." at bounding box center [288, 139] width 210 height 8
click at [190, 151] on p "E. None of the above" at bounding box center [288, 147] width 210 height 8
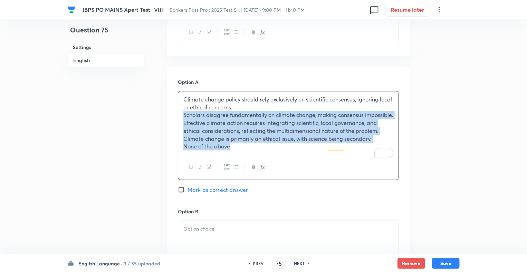
click at [179, 114] on html "IBPS PO MAINS Xpert Test- VIII Bankers Pass Pro : 2025 Test S... | Oct 3, 2025 …" at bounding box center [263, 233] width 527 height 1128
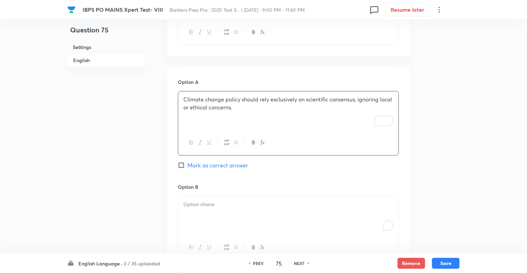
click at [200, 222] on div "To enrich screen reader interactions, please activate Accessibility in Grammarl…" at bounding box center [288, 215] width 220 height 39
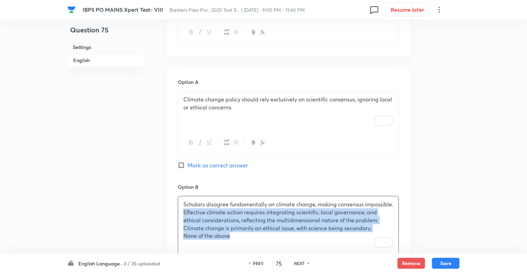
drag, startPoint x: 236, startPoint y: 243, endPoint x: 173, endPoint y: 221, distance: 66.7
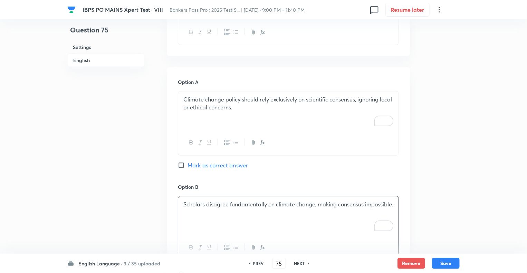
click at [134, 208] on div "Question 75 Settings English" at bounding box center [105, 221] width 77 height 1038
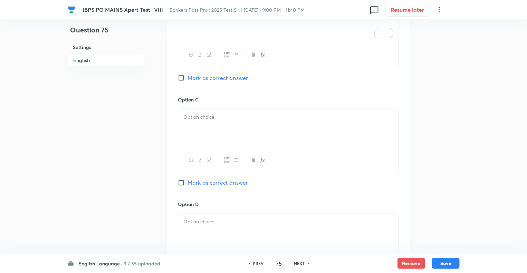
scroll to position [525, 0]
click at [195, 142] on div at bounding box center [288, 127] width 220 height 39
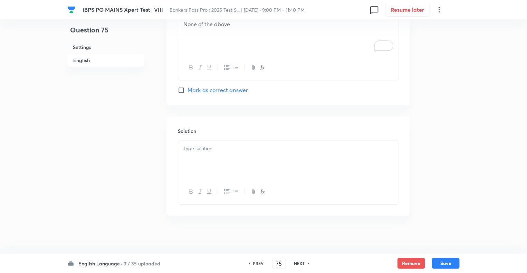
scroll to position [829, 0]
click at [195, 156] on div at bounding box center [288, 158] width 220 height 39
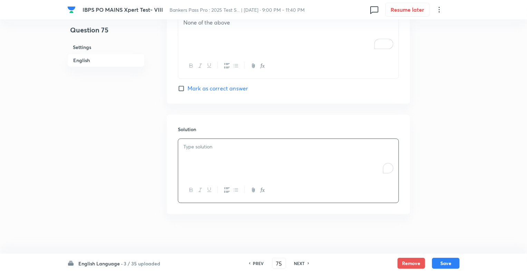
paste div "To enrich screen reader interactions, please activate Accessibility in Grammarl…"
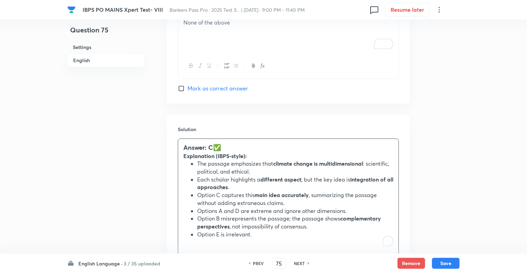
click at [229, 146] on h3 "Answer: C ✅" at bounding box center [288, 147] width 210 height 9
click at [246, 156] on strong "Explanation (IBPS-style):" at bounding box center [214, 155] width 63 height 7
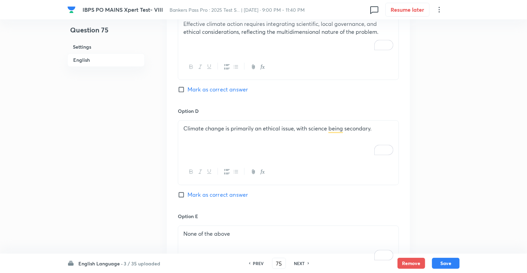
scroll to position [608, 0]
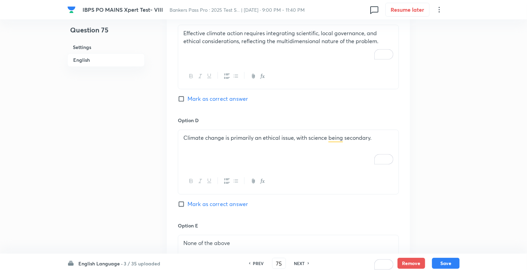
click at [181, 99] on input "Mark as correct answer" at bounding box center [183, 99] width 10 height 7
checkbox input "true"
click at [442, 262] on button "Save" at bounding box center [446, 262] width 28 height 11
type input "76"
checkbox input "false"
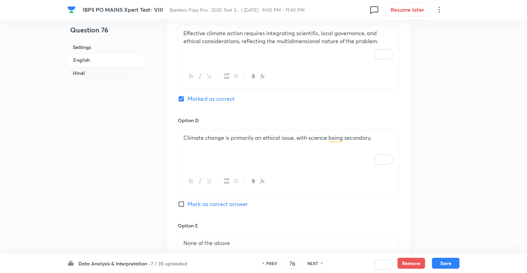
checkbox input "false"
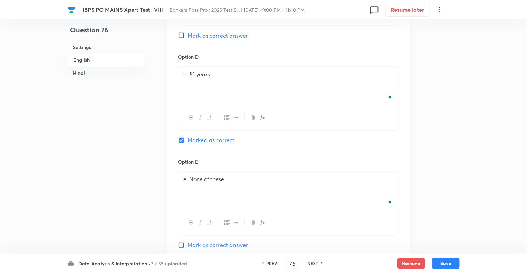
checkbox input "true"
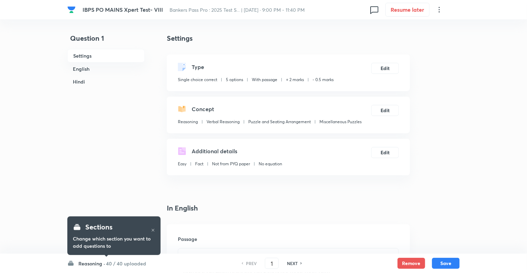
click at [97, 263] on h6 "Reasoning ·" at bounding box center [91, 263] width 27 height 7
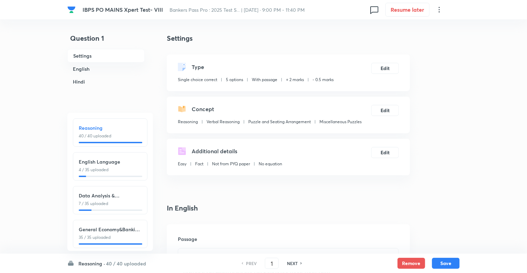
click at [113, 165] on h6 "English Language" at bounding box center [110, 161] width 63 height 7
type input "41"
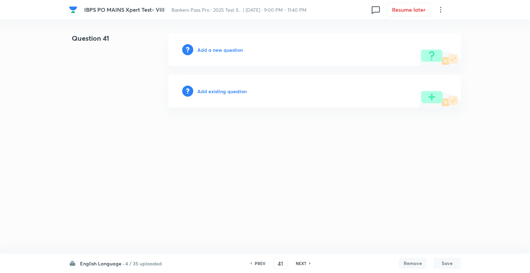
click at [203, 50] on h6 "Add a new question" at bounding box center [221, 49] width 46 height 7
click at [203, 50] on h6 "Choose a question type" at bounding box center [224, 49] width 53 height 7
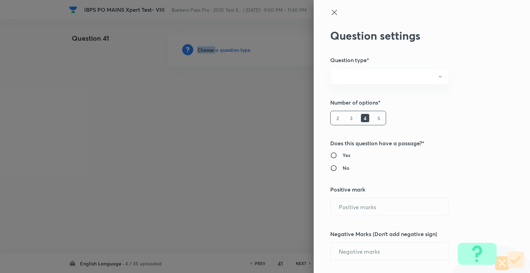
radio input "true"
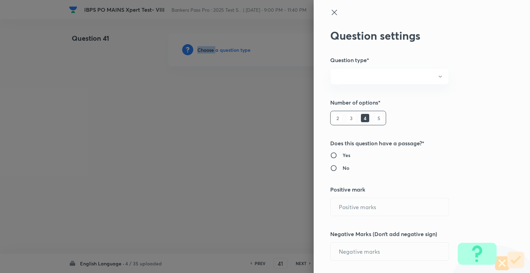
radio input "true"
type input "2"
type input "0.5"
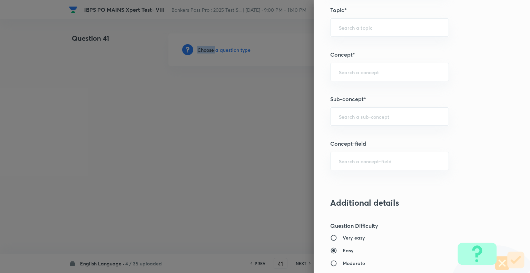
scroll to position [339, 0]
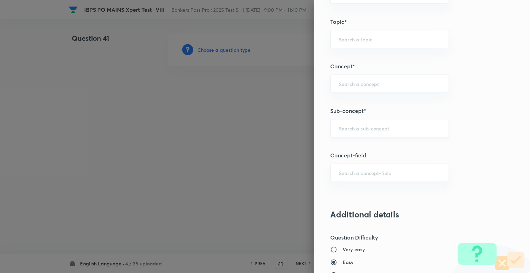
click at [352, 127] on input "text" at bounding box center [390, 128] width 102 height 7
type input "Missing Paragraphs"
type input "English Language"
type input "Reading Comprehension"
type input "Comprehension"
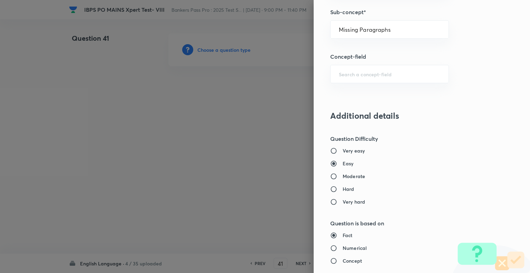
scroll to position [452, 0]
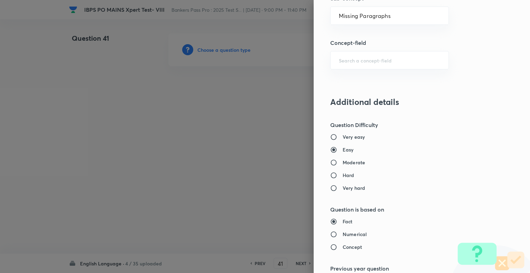
click at [330, 161] on input "Moderate" at bounding box center [336, 162] width 12 height 7
radio input "true"
radio input "false"
click at [330, 245] on input "Concept" at bounding box center [336, 247] width 12 height 7
radio input "true"
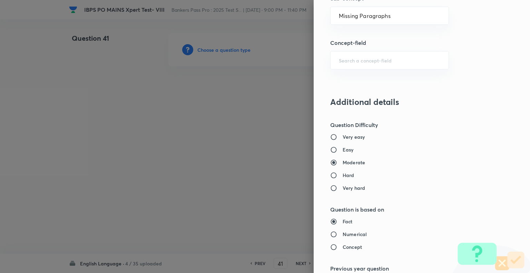
radio input "false"
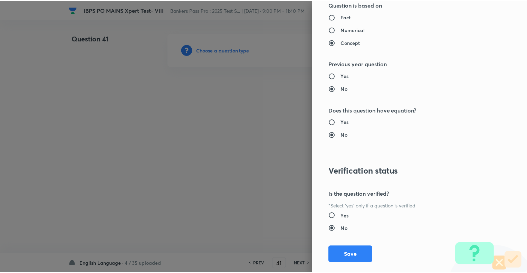
scroll to position [667, 0]
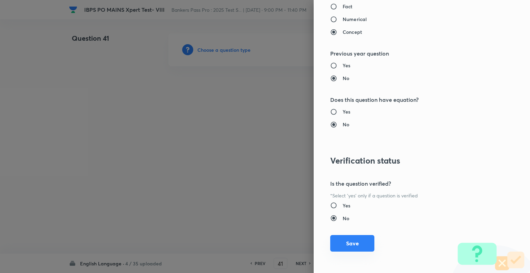
click at [353, 241] on button "Save" at bounding box center [352, 243] width 44 height 17
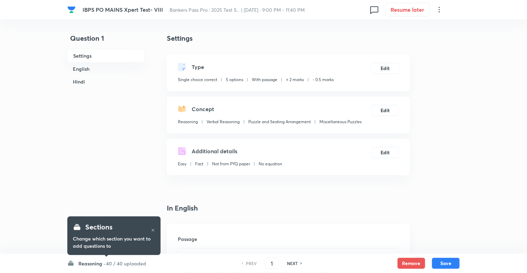
click at [88, 265] on h6 "Reasoning ·" at bounding box center [91, 263] width 27 height 7
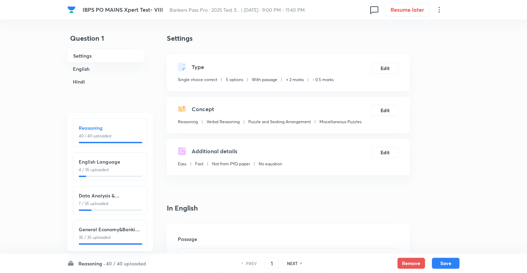
click at [113, 165] on h6 "English Language" at bounding box center [110, 161] width 63 height 7
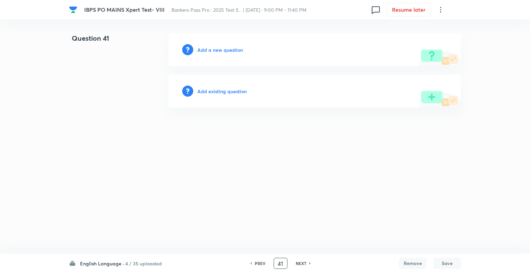
click at [280, 266] on input "41" at bounding box center [280, 264] width 13 height 12
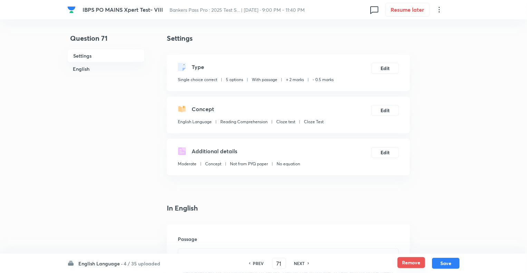
click at [407, 262] on button "Remove" at bounding box center [411, 262] width 28 height 11
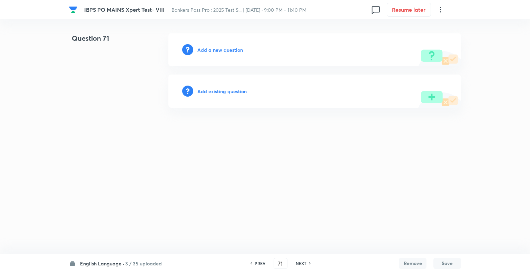
click at [300, 264] on h6 "NEXT" at bounding box center [301, 263] width 11 height 6
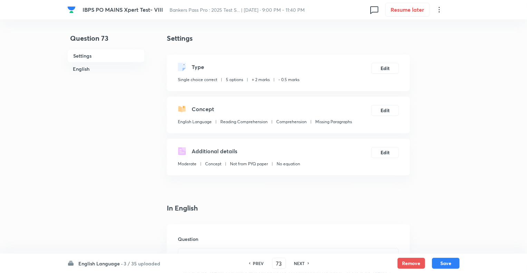
click at [300, 264] on h6 "NEXT" at bounding box center [299, 263] width 11 height 6
type input "74"
checkbox input "true"
click at [300, 264] on h6 "NEXT" at bounding box center [299, 263] width 11 height 6
type input "75"
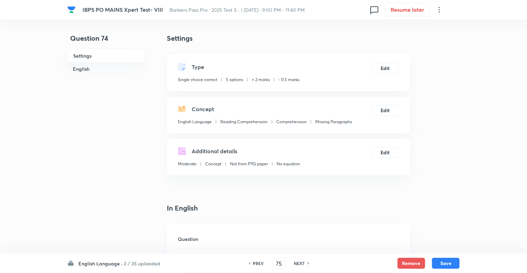
checkbox input "false"
checkbox input "true"
click at [300, 264] on h6 "NEXT" at bounding box center [299, 263] width 11 height 6
type input "76"
checkbox input "false"
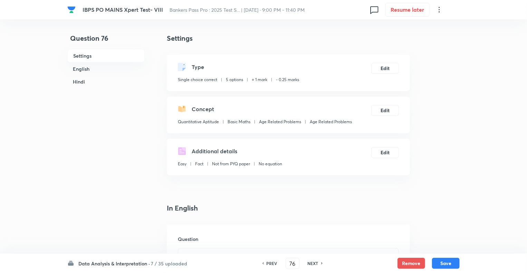
checkbox input "true"
click at [271, 262] on h6 "PREV" at bounding box center [272, 263] width 11 height 6
type input "75"
checkbox input "false"
checkbox input "true"
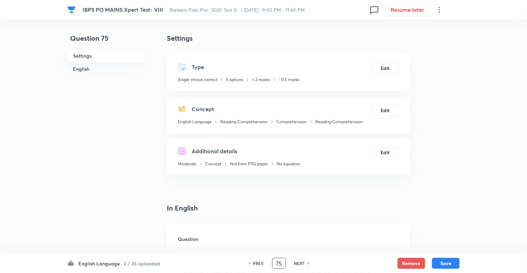
click at [272, 262] on input "75" at bounding box center [278, 264] width 13 height 12
click at [258, 263] on h6 "PREV" at bounding box center [258, 263] width 11 height 6
type input "74"
checkbox input "false"
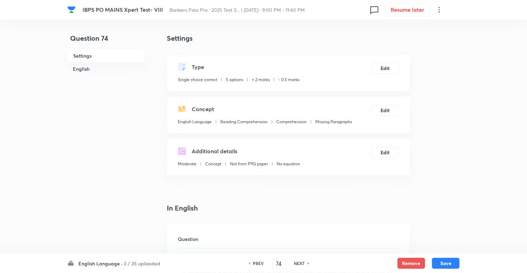
checkbox input "true"
click at [258, 263] on h6 "PREV" at bounding box center [258, 263] width 11 height 6
type input "73"
checkbox input "true"
click at [258, 263] on h6 "PREV" at bounding box center [258, 263] width 11 height 6
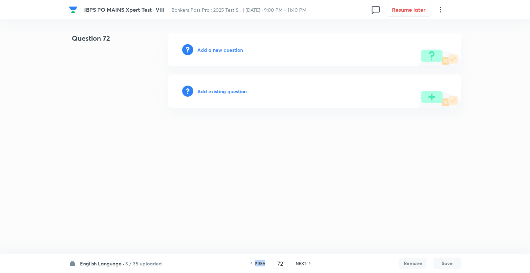
click at [258, 263] on h6 "PREV" at bounding box center [260, 263] width 11 height 6
type input "71"
click at [203, 49] on h6 "Add a new question" at bounding box center [221, 49] width 46 height 7
click at [203, 49] on h6 "Choose a question type" at bounding box center [224, 49] width 53 height 7
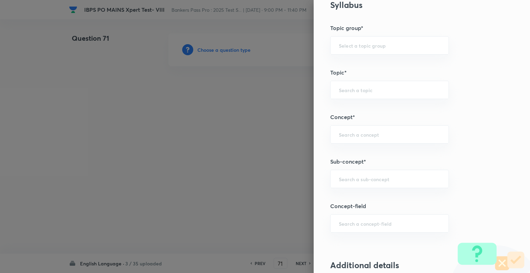
scroll to position [295, 0]
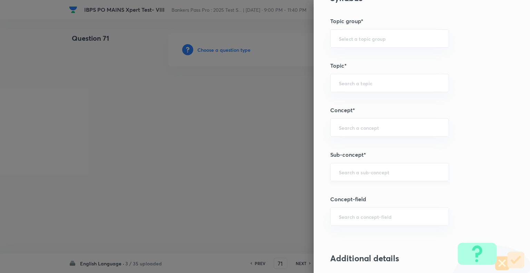
click at [360, 167] on div "​" at bounding box center [389, 172] width 119 height 18
click at [352, 189] on li "Double Fillers" at bounding box center [385, 190] width 118 height 12
type input "Double Fillers"
type input "English Language"
type input "Reading Comprehension"
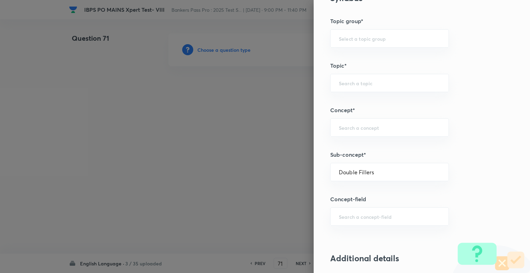
type input "Fillers"
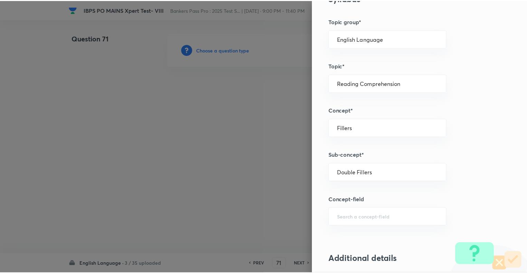
scroll to position [667, 0]
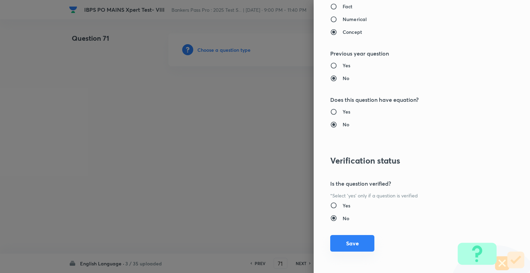
click at [346, 244] on button "Save" at bounding box center [352, 243] width 44 height 17
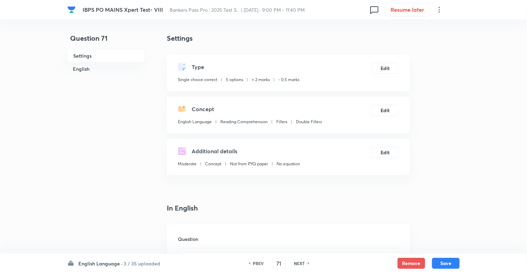
click at [346, 244] on div "Question" at bounding box center [288, 273] width 243 height 99
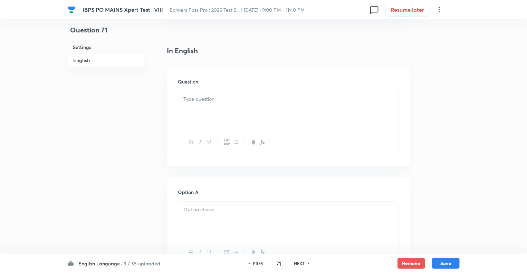
scroll to position [166, 0]
click at [195, 106] on div at bounding box center [288, 102] width 220 height 39
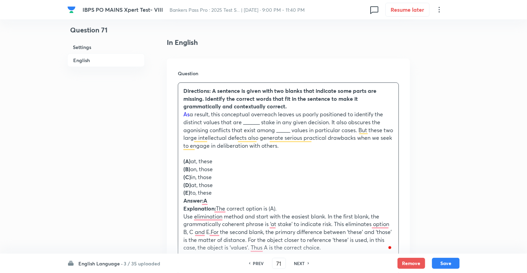
click at [189, 116] on link "As" at bounding box center [186, 113] width 6 height 7
click at [183, 116] on div "Directions: A sentence is given with two blanks that indicate some parts are mi…" at bounding box center [288, 169] width 220 height 173
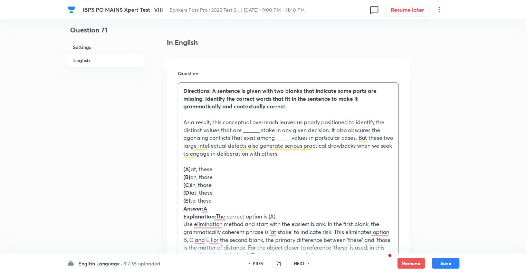
click at [191, 169] on strong "(A)" at bounding box center [186, 168] width 7 height 7
drag, startPoint x: 210, startPoint y: 201, endPoint x: 183, endPoint y: 171, distance: 40.4
click at [183, 171] on div "Directions: A sentence is given with two blanks that indicate some parts are mi…" at bounding box center [288, 173] width 220 height 181
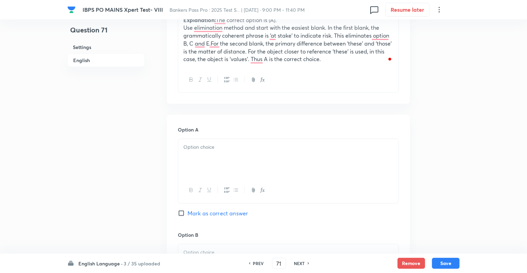
scroll to position [331, 0]
click at [199, 152] on div at bounding box center [288, 157] width 220 height 39
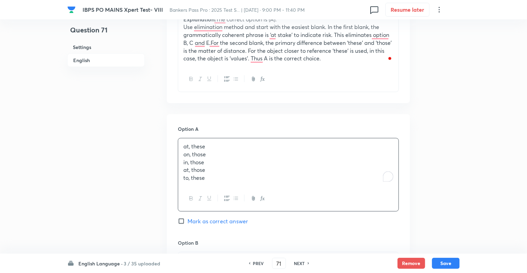
click at [214, 181] on p "to, these" at bounding box center [288, 178] width 210 height 8
drag, startPoint x: 214, startPoint y: 181, endPoint x: 181, endPoint y: 154, distance: 43.0
click at [181, 154] on div "at, these on, those in, those at, those to, these" at bounding box center [288, 162] width 220 height 48
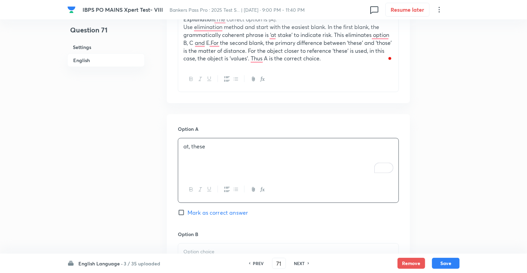
click at [195, 247] on div at bounding box center [288, 263] width 220 height 39
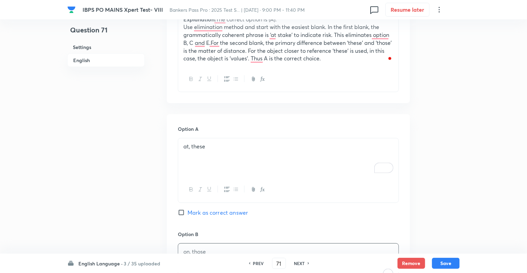
click at [142, 225] on div "Question 71 Settings English" at bounding box center [105, 245] width 77 height 1086
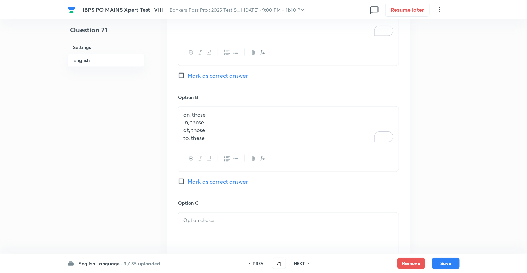
scroll to position [470, 0]
drag, startPoint x: 206, startPoint y: 136, endPoint x: 180, endPoint y: 121, distance: 30.9
click at [180, 121] on div "on, those in, those at, those to, these" at bounding box center [288, 126] width 220 height 40
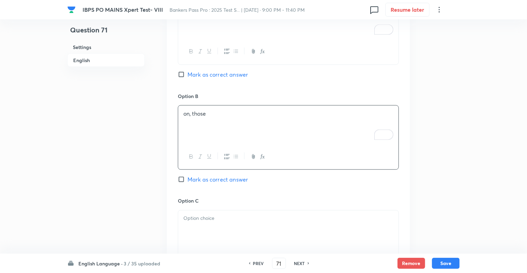
click at [188, 223] on div at bounding box center [288, 230] width 220 height 39
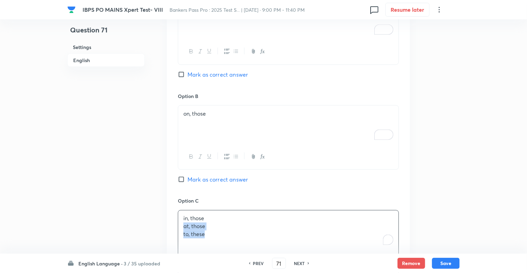
drag, startPoint x: 213, startPoint y: 235, endPoint x: 176, endPoint y: 228, distance: 37.7
click at [176, 228] on div "Option A at, these Mark as correct answer Option B on, those Mark as correct an…" at bounding box center [288, 243] width 243 height 534
click at [138, 223] on div "Question 71 Settings English" at bounding box center [105, 106] width 77 height 1085
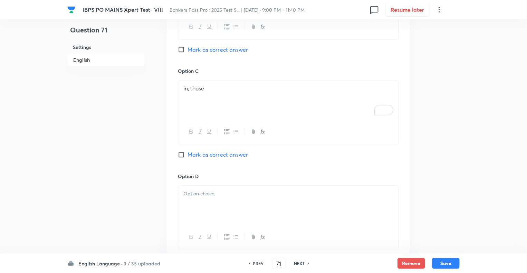
scroll to position [622, 0]
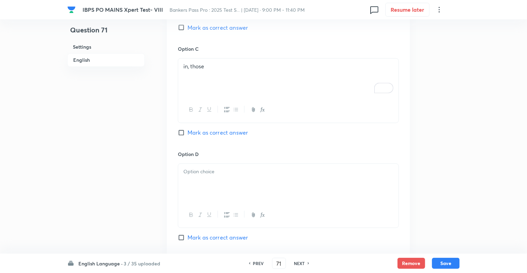
click at [214, 171] on p at bounding box center [288, 172] width 210 height 8
drag, startPoint x: 212, startPoint y: 178, endPoint x: 174, endPoint y: 179, distance: 37.7
click at [174, 179] on div "Option A at, these Mark as correct answer Option B on, those Mark as correct an…" at bounding box center [288, 91] width 243 height 534
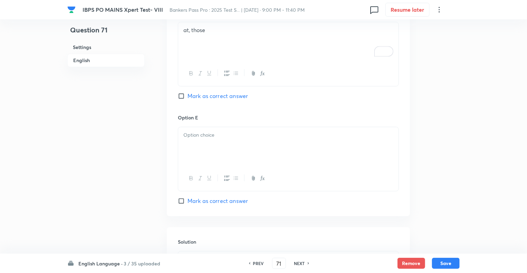
scroll to position [787, 0]
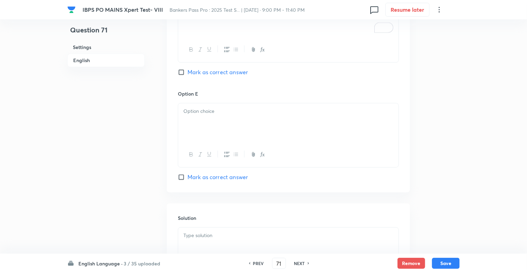
click at [206, 118] on div at bounding box center [288, 122] width 220 height 39
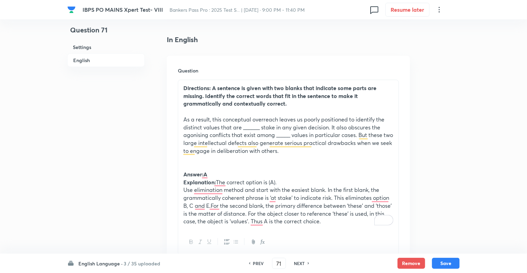
scroll to position [152, 0]
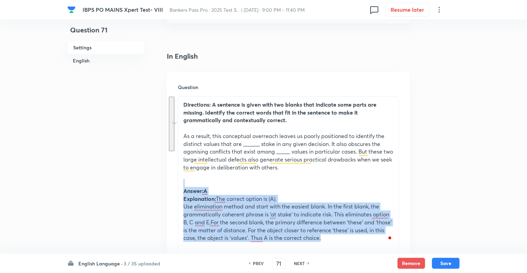
drag, startPoint x: 327, startPoint y: 236, endPoint x: 181, endPoint y: 183, distance: 155.1
click at [181, 183] on div "Directions: A sentence is given with two blanks that indicate some parts are mi…" at bounding box center [288, 172] width 220 height 150
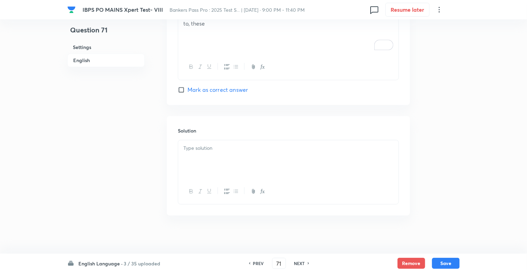
scroll to position [814, 0]
click at [201, 139] on div at bounding box center [288, 158] width 220 height 39
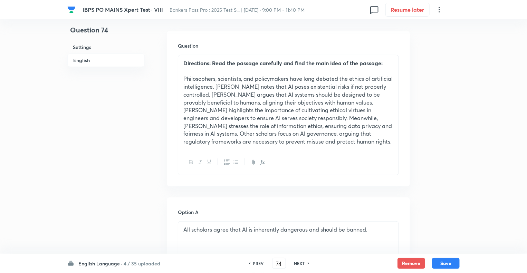
click at [389, 65] on p "Directions: Read the passage carefully and find the main idea of the passage:" at bounding box center [288, 63] width 210 height 8
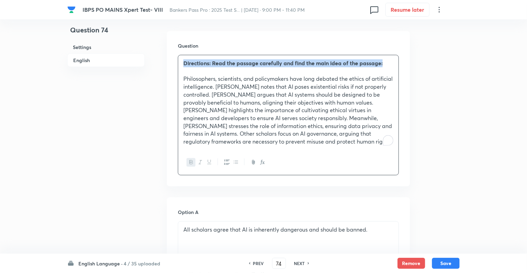
drag, startPoint x: 389, startPoint y: 65, endPoint x: 157, endPoint y: 64, distance: 231.3
copy strong "Directions: Read the passage carefully and find the main idea of the passage:"
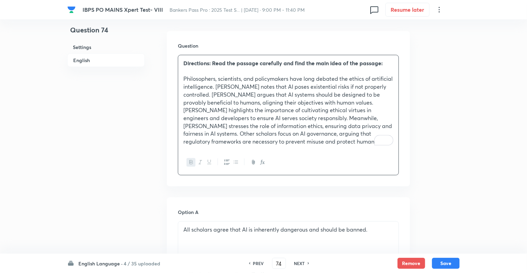
click at [297, 264] on h6 "NEXT" at bounding box center [299, 263] width 11 height 6
type input "75"
checkbox input "false"
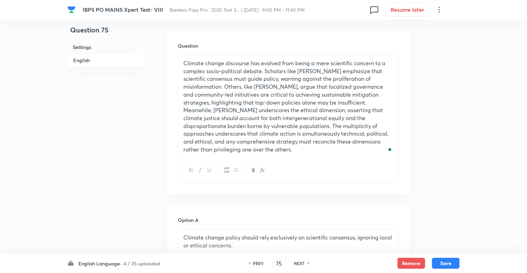
checkbox input "true"
click at [182, 62] on div "Climate change discourse has evolved from being a mere scientific concern to a …" at bounding box center [288, 106] width 220 height 103
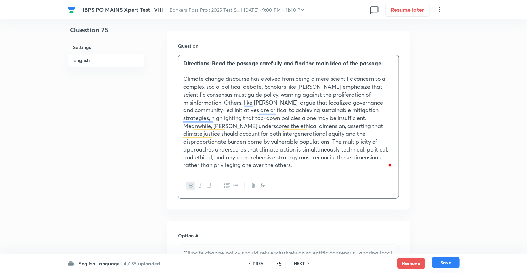
click at [442, 265] on button "Save" at bounding box center [446, 262] width 28 height 11
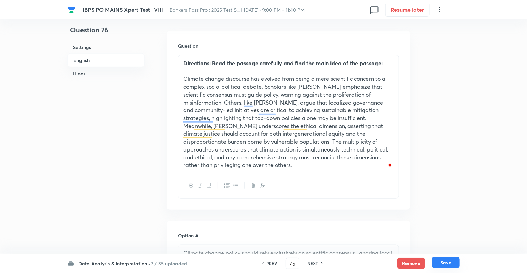
type input "76"
checkbox input "false"
checkbox input "true"
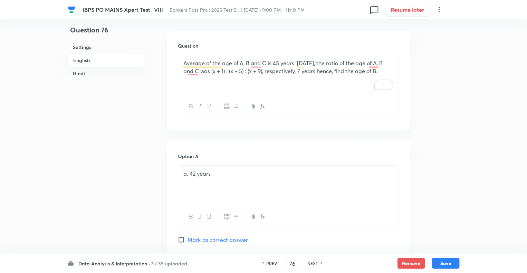
click at [269, 264] on h6 "PREV" at bounding box center [272, 263] width 11 height 6
type input "75"
checkbox input "false"
checkbox input "true"
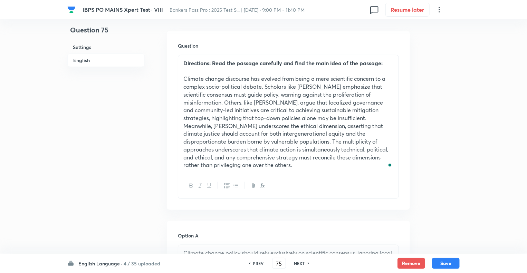
click at [269, 264] on div "PREV 75 ​ NEXT" at bounding box center [278, 263] width 89 height 11
click at [253, 264] on h6 "PREV" at bounding box center [258, 263] width 11 height 6
type input "74"
checkbox input "false"
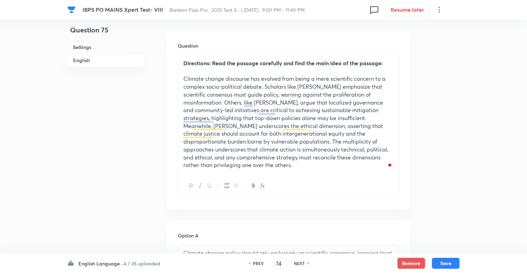
checkbox input "true"
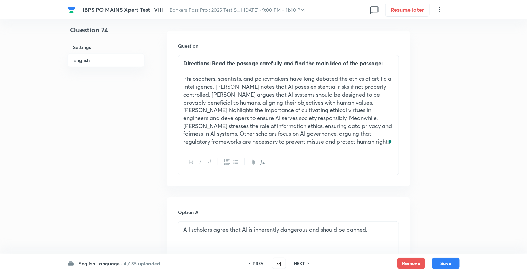
click at [253, 264] on h6 "PREV" at bounding box center [258, 263] width 11 height 6
type input "73"
checkbox input "true"
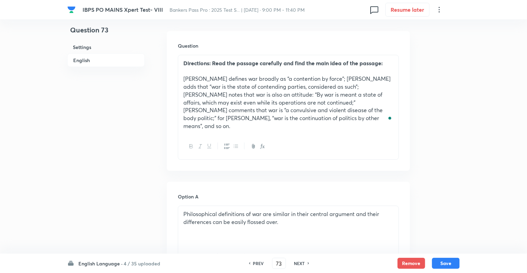
click at [253, 264] on h6 "PREV" at bounding box center [258, 263] width 11 height 6
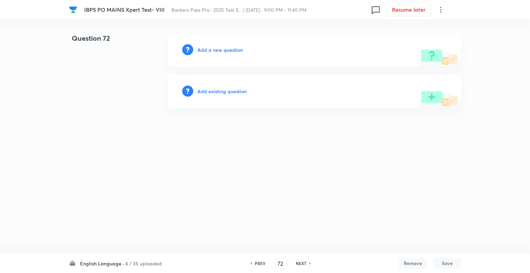
click at [253, 264] on div "PREV" at bounding box center [259, 263] width 18 height 6
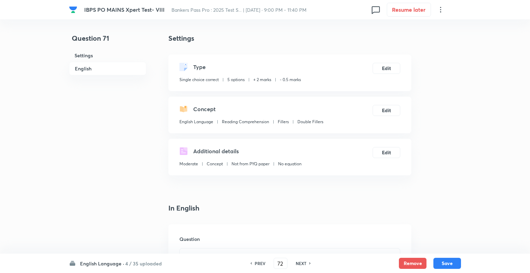
type input "71"
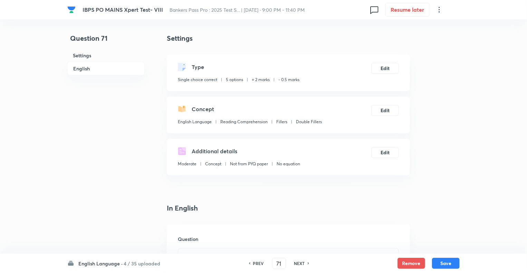
checkbox input "true"
click at [249, 203] on h4 "In English" at bounding box center [288, 208] width 243 height 10
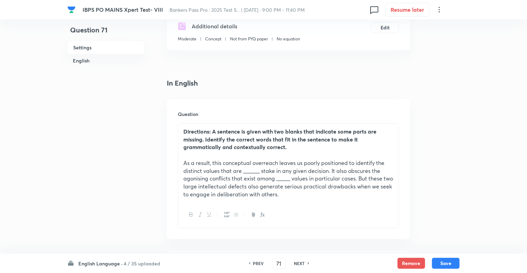
scroll to position [138, 0]
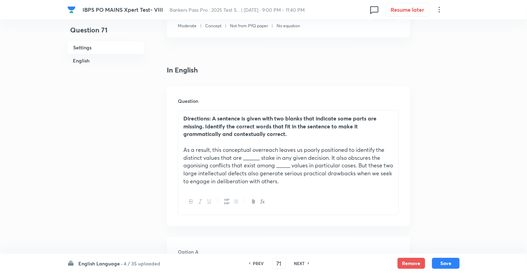
click at [289, 139] on p "To enrich screen reader interactions, please activate Accessibility in Grammarl…" at bounding box center [288, 142] width 210 height 8
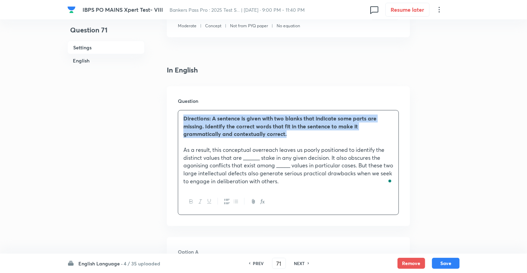
drag, startPoint x: 290, startPoint y: 136, endPoint x: 168, endPoint y: 107, distance: 125.3
click at [168, 107] on div "Question Directions: A sentence is given with two blanks that indicate some par…" at bounding box center [288, 156] width 243 height 140
copy strong "Directions: A sentence is given with two blanks that indicate some parts are mi…"
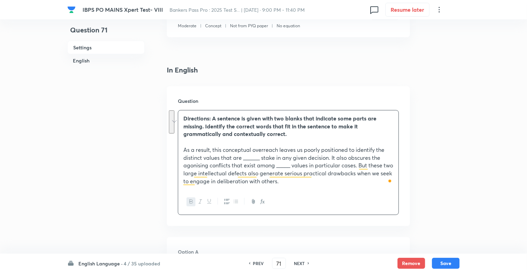
click at [301, 263] on h6 "NEXT" at bounding box center [299, 263] width 11 height 6
type input "72"
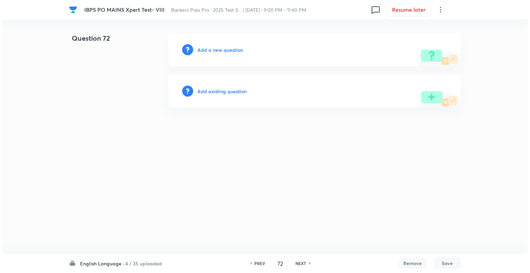
scroll to position [0, 0]
click at [202, 49] on h6 "Add a new question" at bounding box center [221, 49] width 46 height 7
click at [202, 49] on h6 "Choose a question type" at bounding box center [224, 49] width 53 height 7
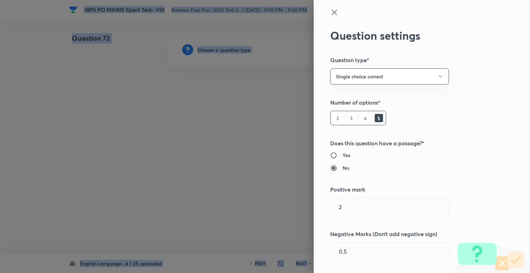
click at [202, 49] on div at bounding box center [265, 136] width 530 height 273
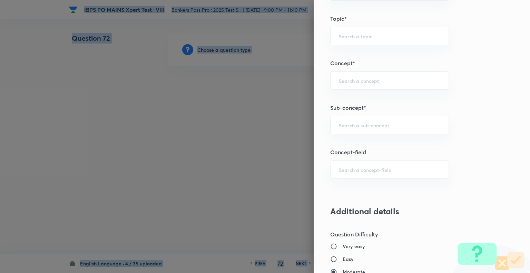
scroll to position [345, 0]
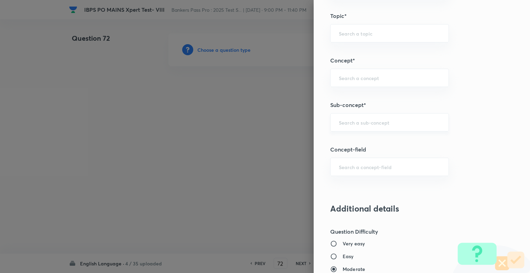
click at [391, 119] on input "text" at bounding box center [390, 122] width 102 height 7
click at [365, 143] on li "Double Fillers" at bounding box center [385, 141] width 118 height 12
type input "Double Fillers"
type input "English Language"
type input "Reading Comprehension"
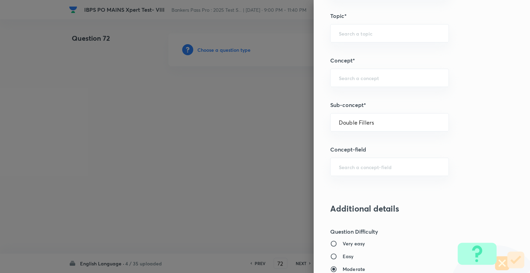
type input "Fillers"
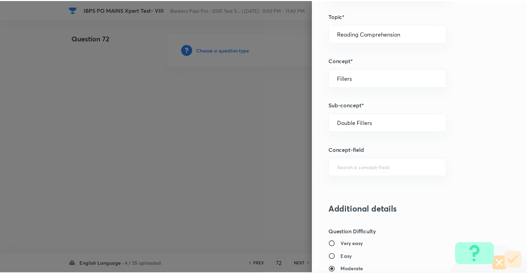
scroll to position [667, 0]
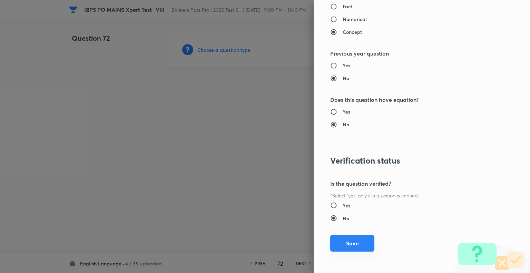
click at [346, 241] on button "Save" at bounding box center [352, 243] width 44 height 17
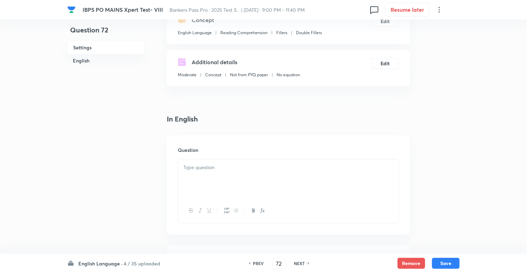
scroll to position [180, 0]
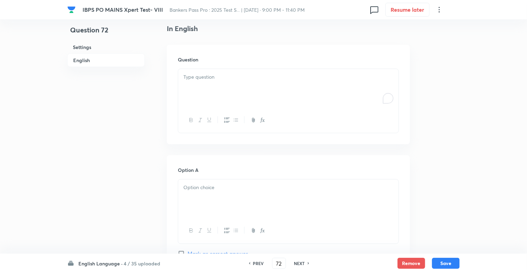
click at [183, 83] on div "To enrich screen reader interactions, please activate Accessibility in Grammarl…" at bounding box center [288, 88] width 220 height 39
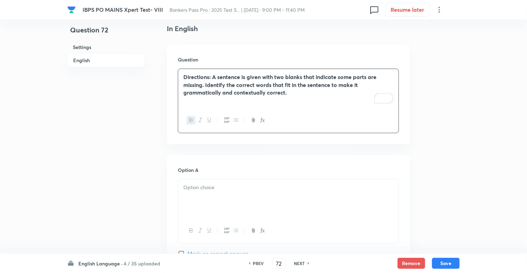
click at [287, 98] on div "Directions: A sentence is given with two blanks that indicate some parts are mi…" at bounding box center [288, 88] width 220 height 39
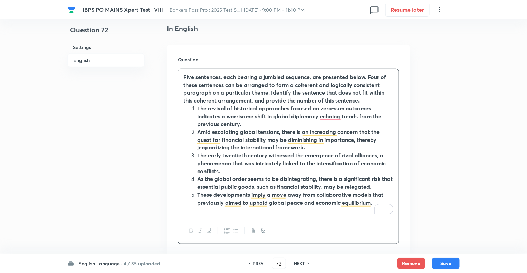
click at [190, 109] on ol "The revival of historical approaches focused on zero-sum outcomes indicates a w…" at bounding box center [288, 156] width 210 height 102
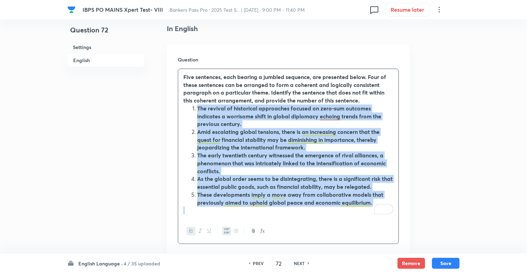
drag, startPoint x: 190, startPoint y: 109, endPoint x: 399, endPoint y: 222, distance: 237.6
click at [399, 222] on div "Question Five sentences, each bearing a jumbled sequence, are presented below. …" at bounding box center [288, 150] width 243 height 210
click at [189, 230] on icon "button" at bounding box center [192, 231] width 6 height 6
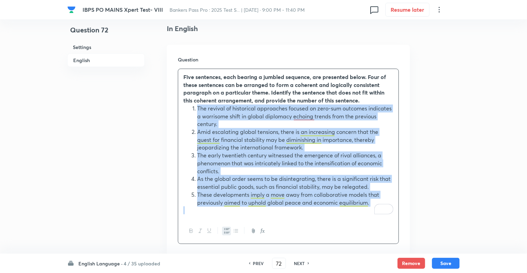
click at [189, 230] on icon "button" at bounding box center [192, 231] width 6 height 6
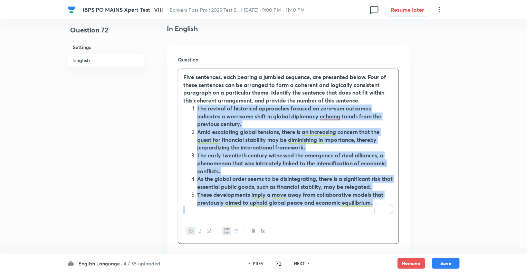
click at [189, 230] on icon "button" at bounding box center [192, 231] width 6 height 6
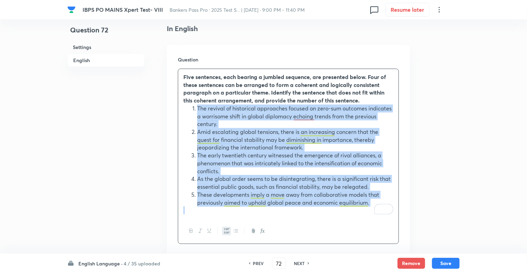
click at [191, 107] on ol "The revival of historical approaches focused on zero-sum outcomes indicates a w…" at bounding box center [288, 156] width 210 height 102
drag, startPoint x: 373, startPoint y: 203, endPoint x: 193, endPoint y: 110, distance: 202.3
click at [193, 110] on ol "The revival of historical approaches focused on zero-sum outcomes indicates a w…" at bounding box center [288, 156] width 210 height 102
click at [225, 232] on icon "button" at bounding box center [227, 231] width 6 height 5
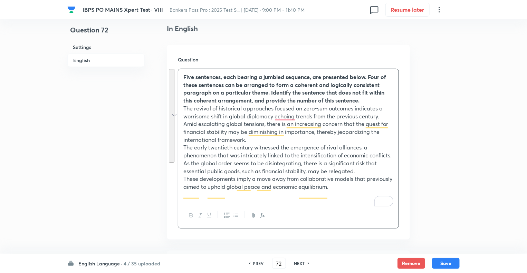
click at [368, 100] on p "Five sentences, each bearing a jumbled sequence, are presented below. Four of t…" at bounding box center [288, 88] width 210 height 31
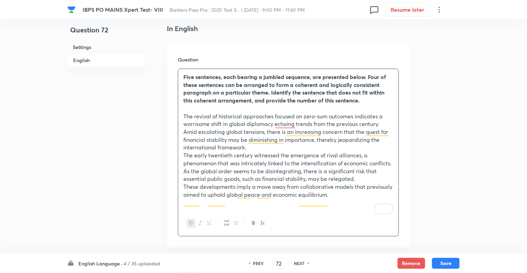
click at [181, 117] on div "Five sentences, each bearing a jumbled sequence, are presented below. Four of t…" at bounding box center [288, 140] width 220 height 142
click at [182, 132] on div "Five sentences, each bearing a jumbled sequence, are presented below. Four of t…" at bounding box center [288, 140] width 220 height 142
click at [181, 157] on div "Five sentences, each bearing a jumbled sequence, are presented below. Four of t…" at bounding box center [288, 140] width 220 height 142
click at [182, 179] on div "Five sentences, each bearing a jumbled sequence, are presented below. Four of t…" at bounding box center [288, 140] width 220 height 142
click at [181, 194] on div "Five sentences, each bearing a jumbled sequence, are presented below. Four of t…" at bounding box center [288, 140] width 220 height 142
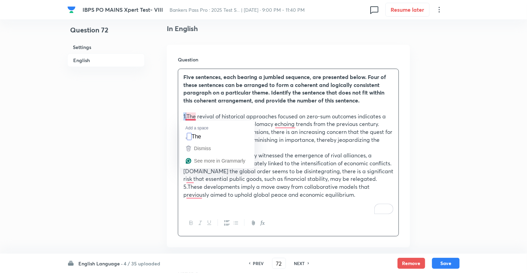
drag, startPoint x: 187, startPoint y: 117, endPoint x: 182, endPoint y: 117, distance: 5.5
click at [182, 117] on div "Five sentences, each bearing a jumbled sequence, are presented below. Four of t…" at bounding box center [288, 140] width 220 height 142
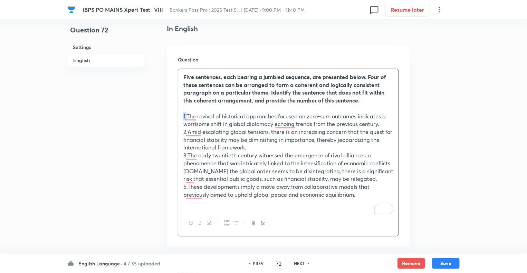
click at [191, 226] on icon "button" at bounding box center [192, 223] width 6 height 6
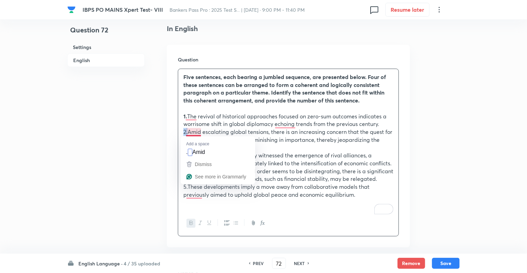
drag, startPoint x: 187, startPoint y: 132, endPoint x: 176, endPoint y: 131, distance: 10.4
click at [176, 131] on div "Question Five sentences, each bearing a jumbled sequence, are presented below. …" at bounding box center [288, 146] width 243 height 203
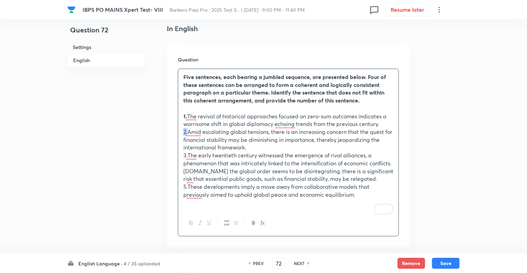
click at [191, 226] on icon "button" at bounding box center [192, 223] width 6 height 6
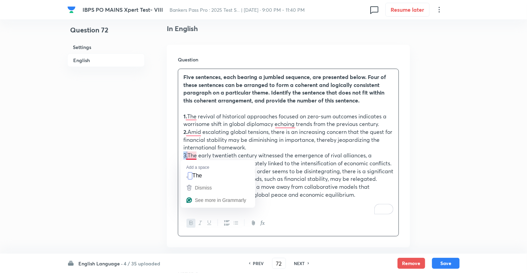
drag, startPoint x: 187, startPoint y: 156, endPoint x: 179, endPoint y: 155, distance: 8.3
click at [179, 155] on div "Five sentences, each bearing a jumbled sequence, are presented below. Four of t…" at bounding box center [288, 140] width 220 height 142
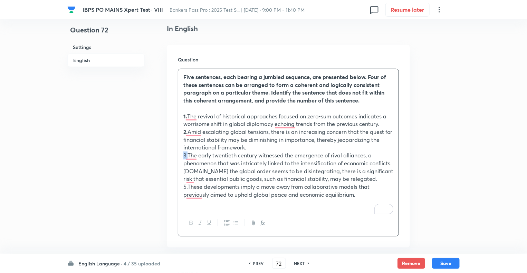
click at [190, 226] on icon "button" at bounding box center [192, 223] width 6 height 6
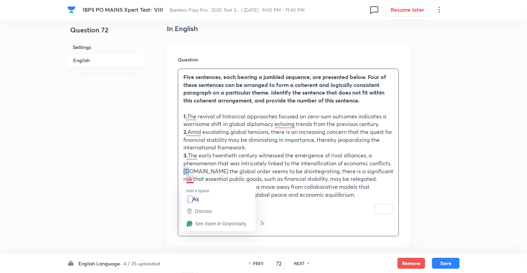
drag, startPoint x: 188, startPoint y: 179, endPoint x: 180, endPoint y: 179, distance: 7.9
click at [180, 179] on div "Five sentences, each bearing a jumbled sequence, are presented below. Four of t…" at bounding box center [288, 140] width 220 height 142
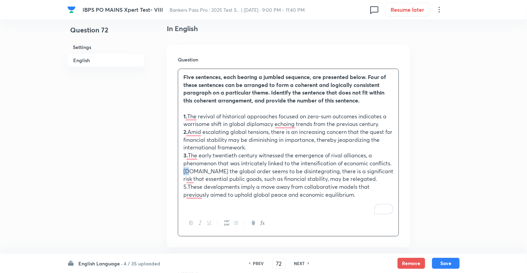
click at [192, 226] on icon "button" at bounding box center [192, 223] width 6 height 6
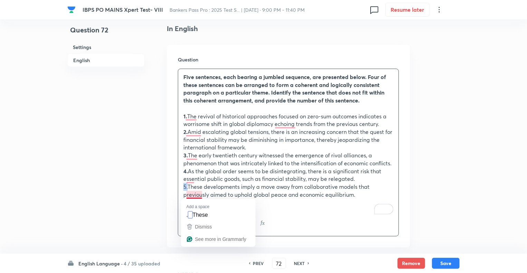
drag, startPoint x: 189, startPoint y: 196, endPoint x: 180, endPoint y: 195, distance: 8.7
click at [180, 195] on div "Five sentences, each bearing a jumbled sequence, are presented below. Four of t…" at bounding box center [288, 140] width 220 height 142
click at [190, 226] on icon "button" at bounding box center [192, 223] width 6 height 6
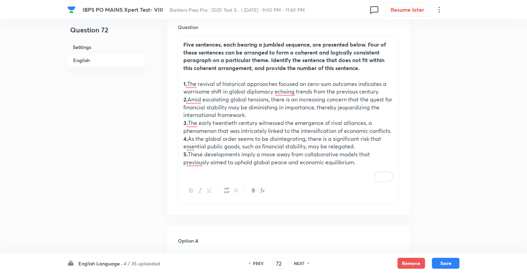
scroll to position [221, 0]
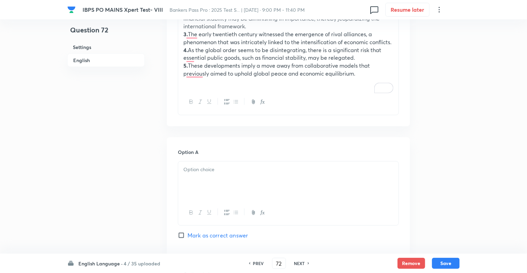
scroll to position [318, 0]
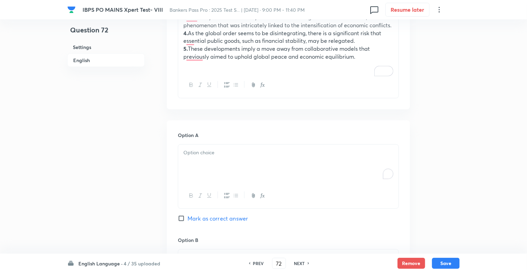
click at [200, 170] on div "To enrich screen reader interactions, please activate Accessibility in Grammarl…" at bounding box center [288, 164] width 220 height 39
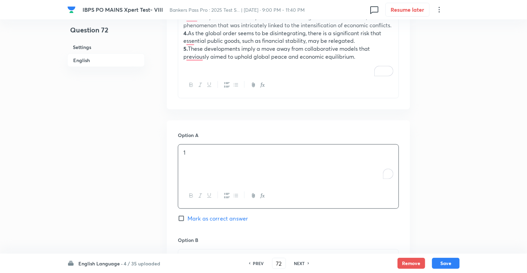
click at [178, 176] on div "1" at bounding box center [288, 164] width 220 height 39
click at [132, 176] on div "Question 72 Settings English" at bounding box center [105, 253] width 77 height 1077
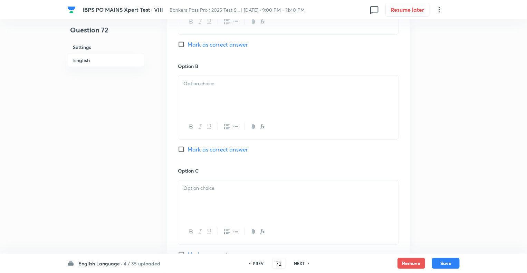
scroll to position [497, 0]
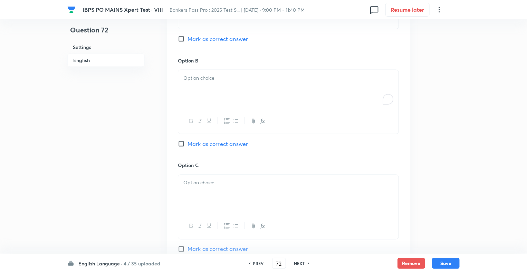
click at [200, 95] on div "To enrich screen reader interactions, please activate Accessibility in Grammarl…" at bounding box center [288, 89] width 220 height 39
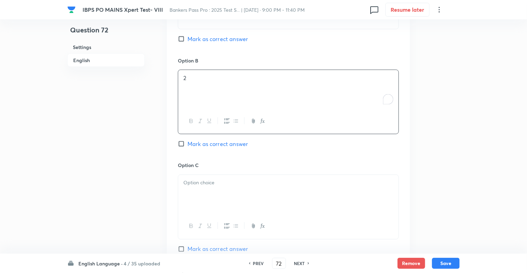
click at [193, 206] on div at bounding box center [288, 194] width 220 height 39
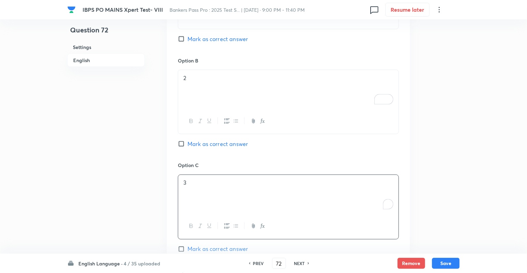
click at [116, 200] on div "Question 72 Settings English" at bounding box center [105, 74] width 77 height 1077
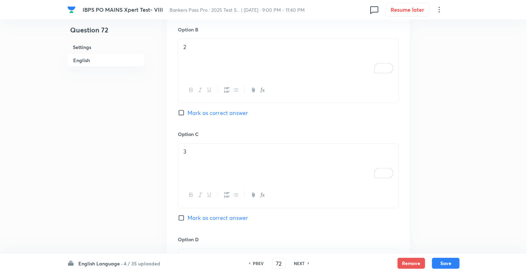
scroll to position [691, 0]
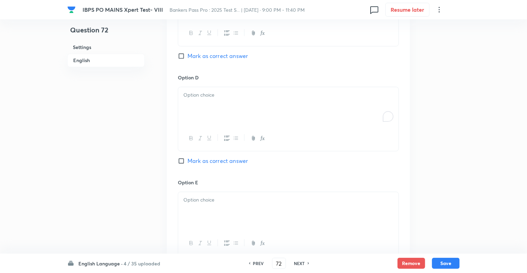
click at [205, 99] on p "To enrich screen reader interactions, please activate Accessibility in Grammarl…" at bounding box center [288, 95] width 210 height 8
click at [199, 213] on div at bounding box center [288, 211] width 220 height 39
click at [180, 59] on input "Mark as correct answer" at bounding box center [183, 55] width 10 height 7
checkbox input "true"
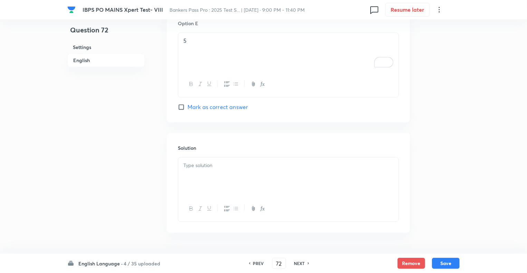
scroll to position [876, 0]
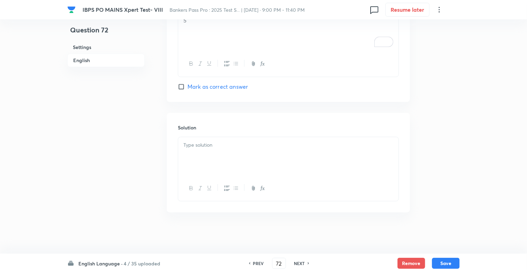
click at [209, 149] on p at bounding box center [288, 145] width 210 height 8
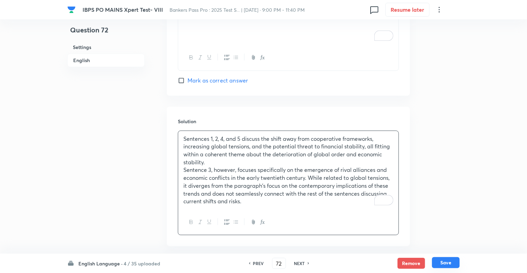
click at [442, 261] on button "Save" at bounding box center [446, 262] width 28 height 11
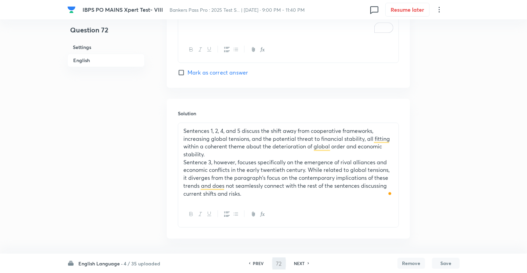
type input "73"
checkbox input "false"
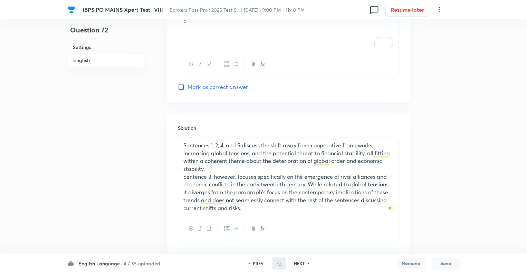
checkbox input "true"
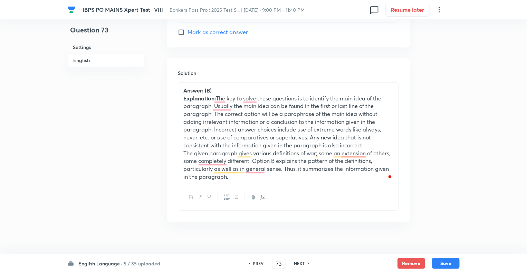
click at [254, 263] on h6 "PREV" at bounding box center [258, 263] width 11 height 6
type input "72"
checkbox input "false"
checkbox input "true"
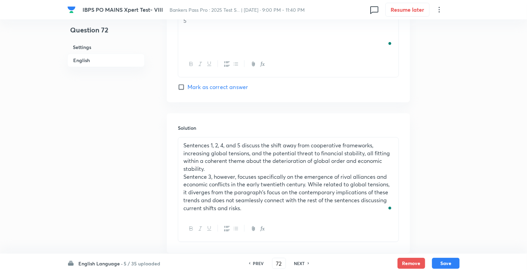
click at [254, 263] on h6 "PREV" at bounding box center [258, 263] width 11 height 6
type input "71"
checkbox input "false"
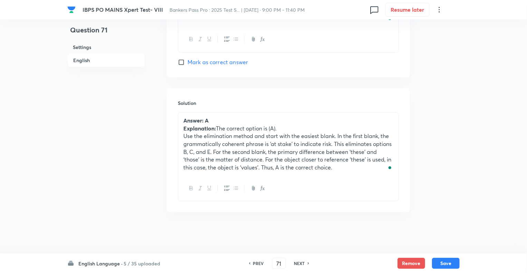
checkbox input "true"
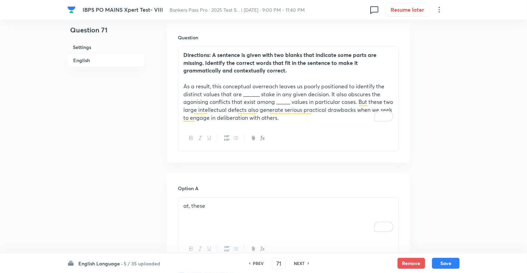
scroll to position [209, 0]
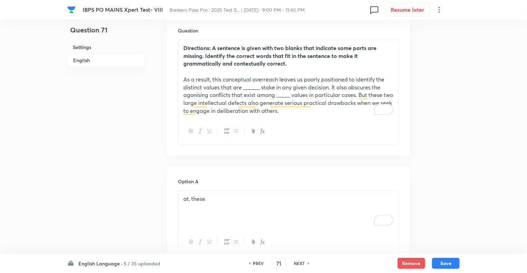
click at [241, 94] on p "As a result, this conceptual overreach leaves us poorly positioned to identify …" at bounding box center [288, 95] width 210 height 39
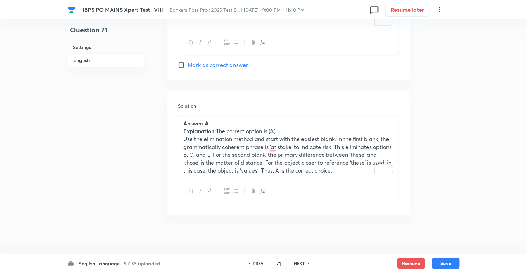
scroll to position [790, 0]
click at [179, 122] on div "Answer: A Explanation: The correct option is (A). Use the elimination method an…" at bounding box center [288, 145] width 220 height 63
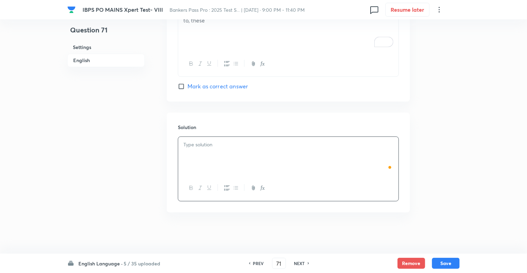
scroll to position [766, 0]
click at [253, 261] on h6 "PREV" at bounding box center [258, 263] width 11 height 6
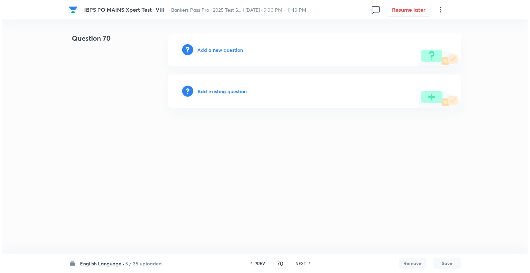
scroll to position [0, 0]
click at [256, 263] on h6 "PREV" at bounding box center [260, 263] width 11 height 6
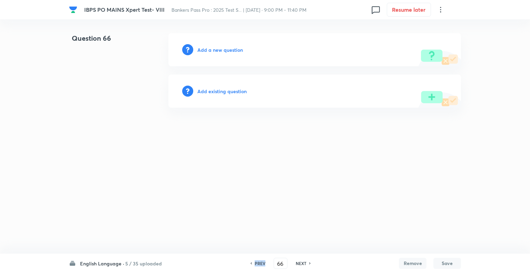
click at [256, 263] on h6 "PREV" at bounding box center [260, 263] width 11 height 6
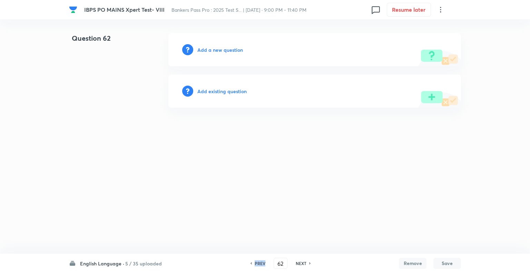
type input "61"
click at [203, 49] on h6 "Add a new question" at bounding box center [221, 49] width 46 height 7
click at [203, 49] on h6 "Choose a question type" at bounding box center [224, 49] width 53 height 7
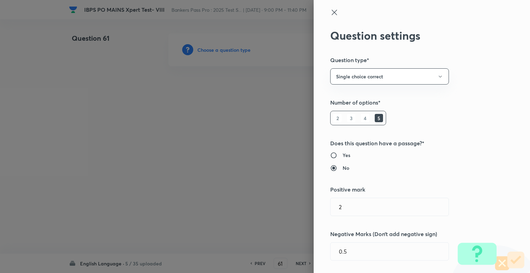
click at [203, 49] on div at bounding box center [265, 136] width 530 height 273
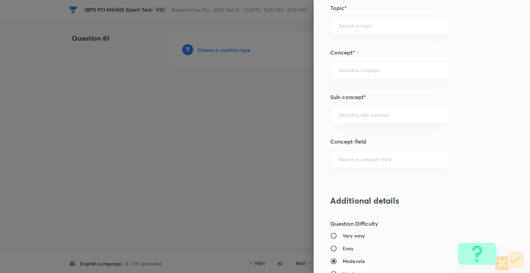
scroll to position [366, 0]
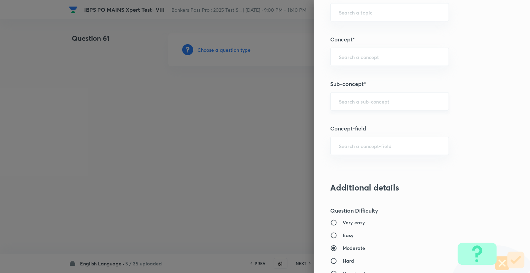
click at [360, 100] on input "text" at bounding box center [390, 101] width 102 height 7
click at [351, 117] on li "Double Fillers" at bounding box center [385, 120] width 118 height 12
type input "Double Fillers"
type input "English Language"
type input "Reading Comprehension"
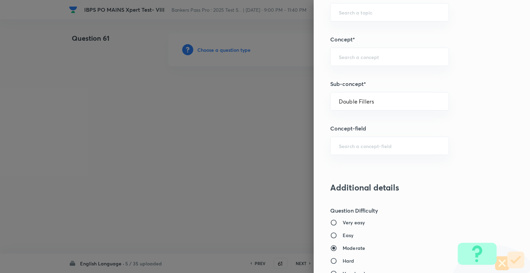
type input "Fillers"
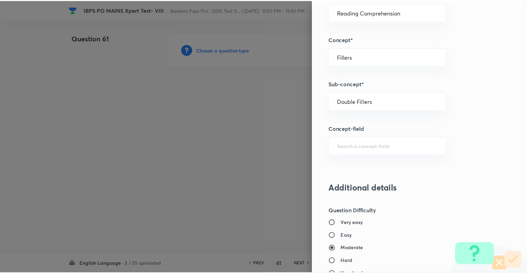
scroll to position [667, 0]
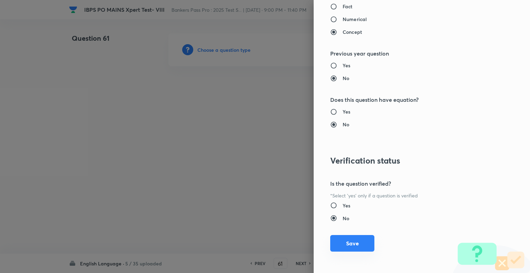
click at [343, 243] on button "Save" at bounding box center [352, 243] width 44 height 17
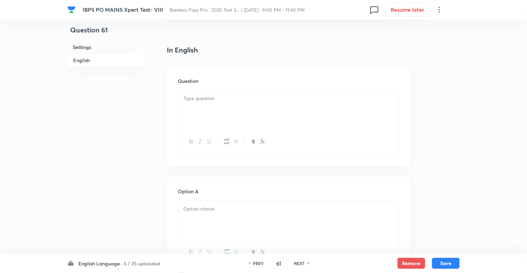
scroll to position [193, 0]
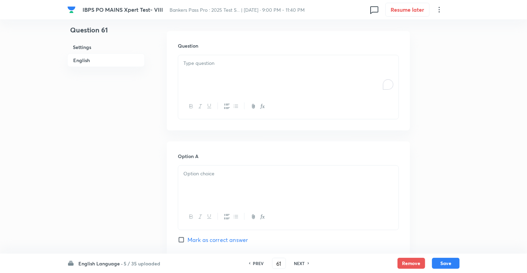
click at [206, 82] on div "To enrich screen reader interactions, please activate Accessibility in Grammarl…" at bounding box center [288, 74] width 220 height 39
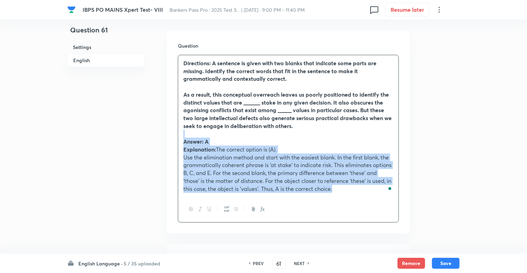
drag, startPoint x: 340, startPoint y: 190, endPoint x: 165, endPoint y: 136, distance: 182.8
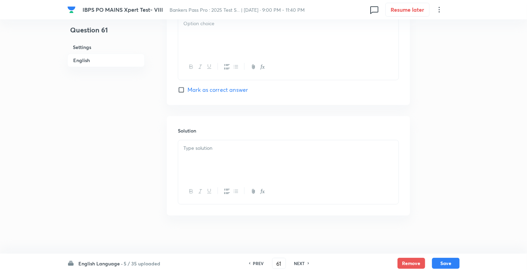
scroll to position [814, 0]
click at [206, 152] on div "To enrich screen reader interactions, please activate Accessibility in Grammarl…" at bounding box center [288, 158] width 220 height 39
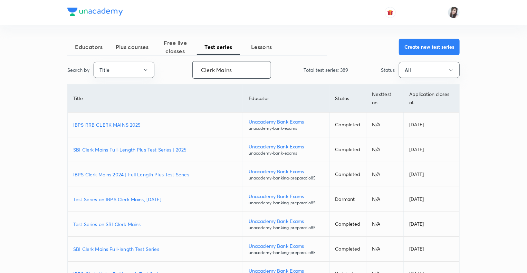
click at [232, 68] on input "Clerk Mains" at bounding box center [232, 70] width 78 height 18
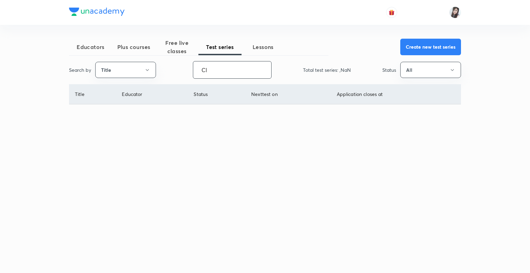
type input "C"
type input "M"
type input "C"
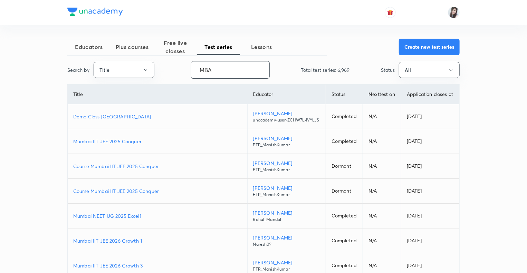
click at [244, 71] on input "MBA" at bounding box center [230, 70] width 78 height 18
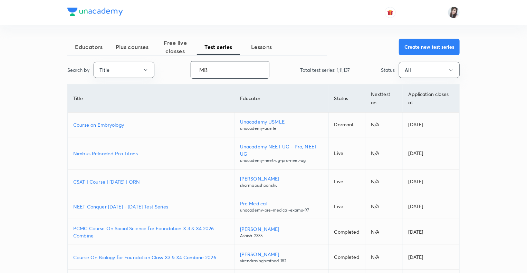
type input "M"
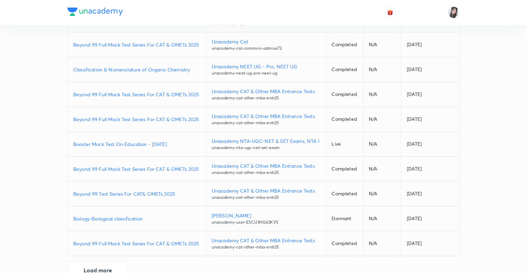
scroll to position [113, 0]
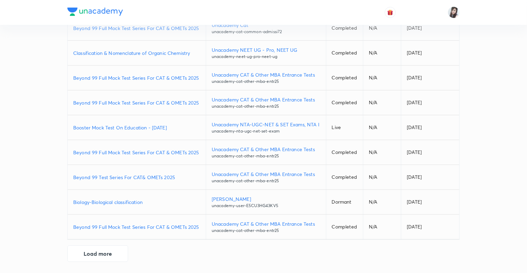
type input "CAT"
click at [130, 175] on p "Beyond 99 Test Series For CAT& OMETs 2025" at bounding box center [136, 177] width 127 height 7
click at [103, 256] on button "Load more" at bounding box center [97, 253] width 61 height 17
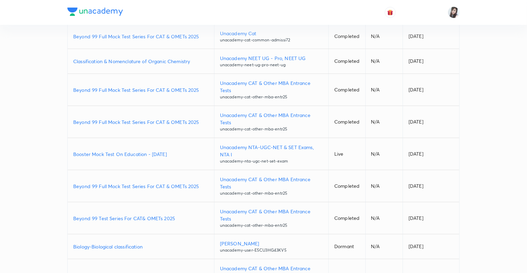
scroll to position [122, 0]
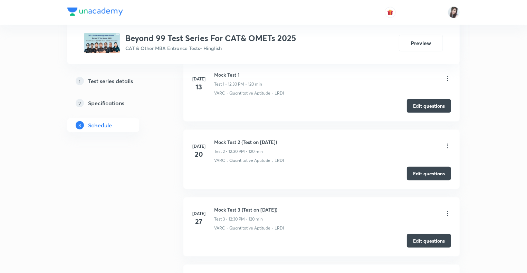
scroll to position [331, 0]
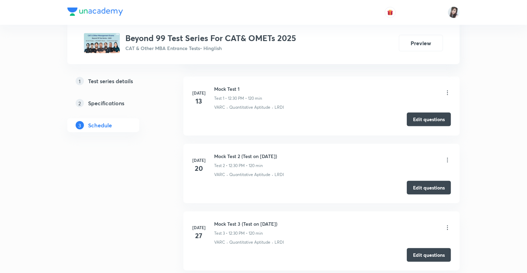
click at [418, 121] on button "Edit questions" at bounding box center [429, 120] width 44 height 14
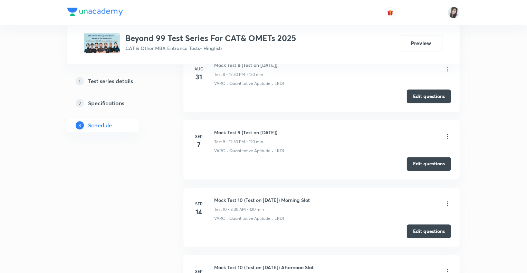
scroll to position [835, 0]
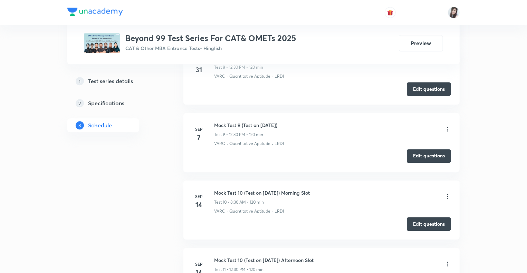
click at [427, 157] on button "Edit questions" at bounding box center [429, 156] width 44 height 14
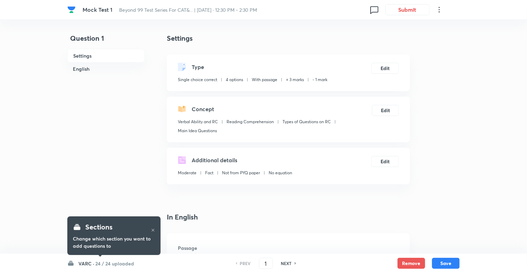
click at [81, 264] on h6 "VARC ·" at bounding box center [86, 263] width 16 height 7
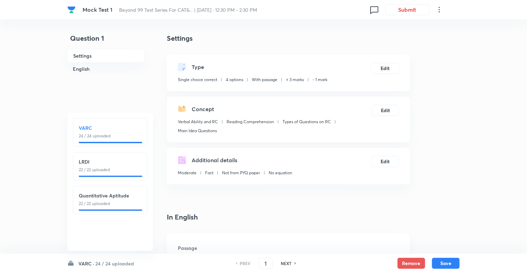
click at [112, 132] on div "VARC 24 / 24 uploaded" at bounding box center [110, 131] width 63 height 15
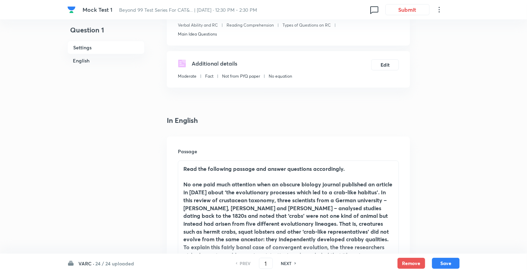
scroll to position [83, 0]
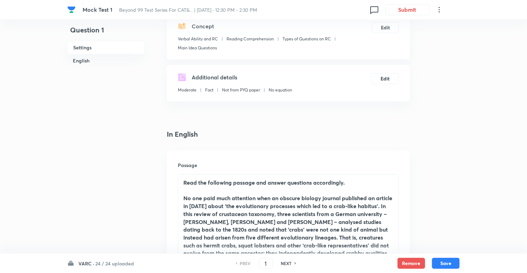
click at [288, 263] on h6 "NEXT" at bounding box center [286, 263] width 11 height 6
type input "2"
checkbox input "false"
checkbox input "true"
click at [288, 263] on h6 "NEXT" at bounding box center [286, 263] width 11 height 6
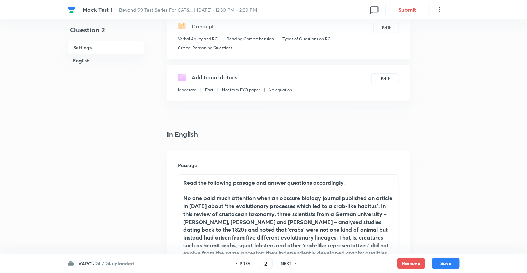
type input "3"
checkbox input "false"
checkbox input "true"
click at [288, 263] on h6 "NEXT" at bounding box center [286, 263] width 11 height 6
type input "4"
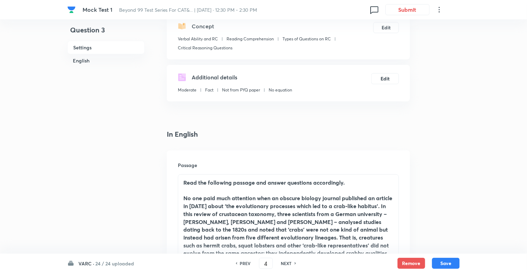
checkbox input "false"
checkbox input "true"
click at [288, 263] on h6 "NEXT" at bounding box center [286, 263] width 11 height 6
type input "5"
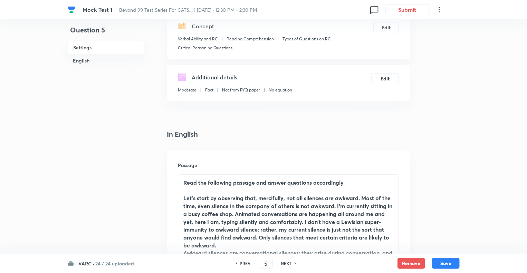
checkbox input "true"
click at [288, 263] on h6 "NEXT" at bounding box center [286, 263] width 11 height 6
type input "6"
checkbox input "true"
click at [288, 263] on h6 "NEXT" at bounding box center [286, 263] width 11 height 6
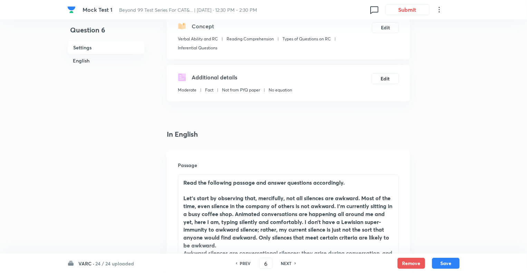
type input "7"
checkbox input "false"
checkbox input "true"
click at [288, 263] on h6 "NEXT" at bounding box center [286, 263] width 11 height 6
type input "8"
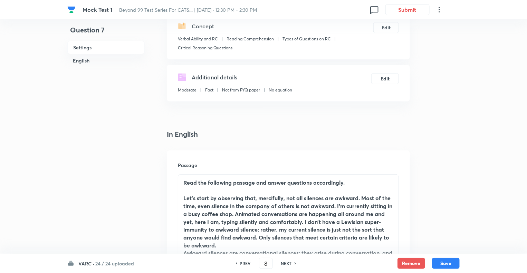
checkbox input "false"
checkbox input "true"
click at [288, 263] on h6 "NEXT" at bounding box center [286, 263] width 11 height 6
type input "9"
checkbox input "false"
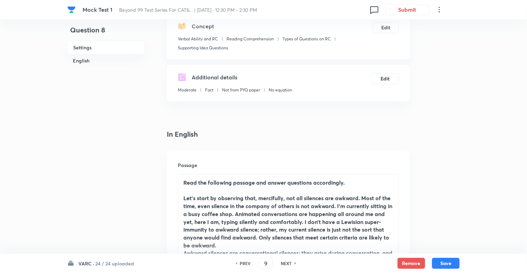
checkbox input "true"
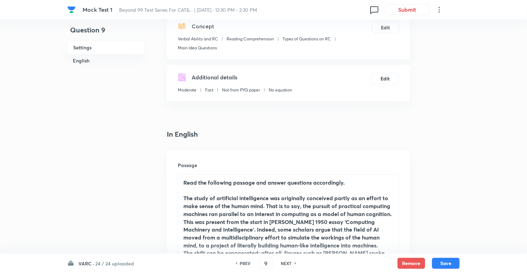
click at [288, 263] on h6 "NEXT" at bounding box center [286, 263] width 11 height 6
type input "10"
checkbox input "false"
checkbox input "true"
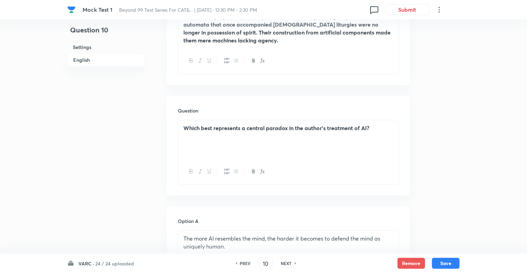
scroll to position [608, 0]
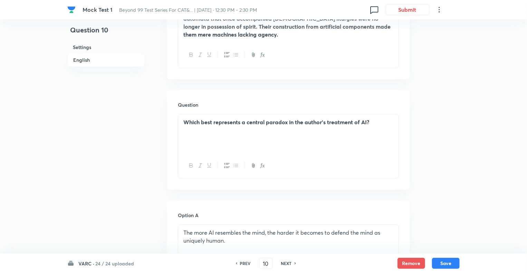
click at [288, 263] on h6 "NEXT" at bounding box center [286, 263] width 11 height 6
type input "11"
checkbox input "false"
checkbox input "true"
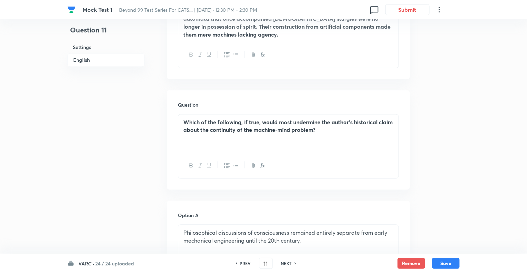
click at [288, 263] on h6 "NEXT" at bounding box center [286, 263] width 11 height 6
type input "12"
checkbox input "false"
checkbox input "true"
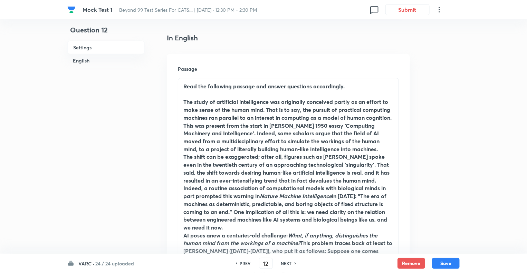
scroll to position [166, 0]
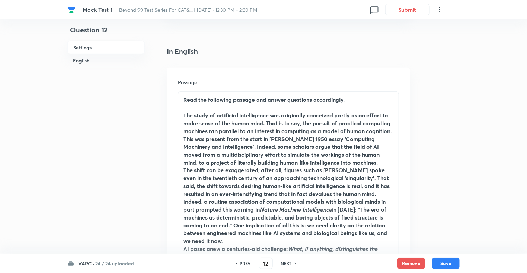
click at [288, 263] on h6 "NEXT" at bounding box center [286, 263] width 11 height 6
type input "13"
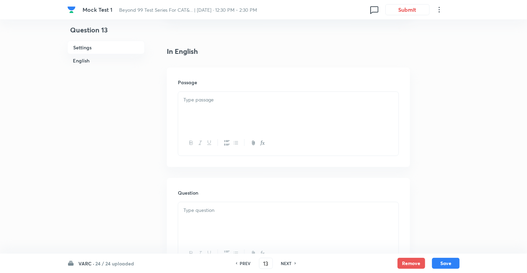
checkbox input "false"
checkbox input "true"
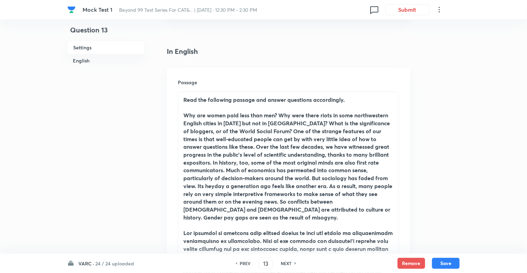
click at [288, 263] on h6 "NEXT" at bounding box center [286, 263] width 11 height 6
type input "14"
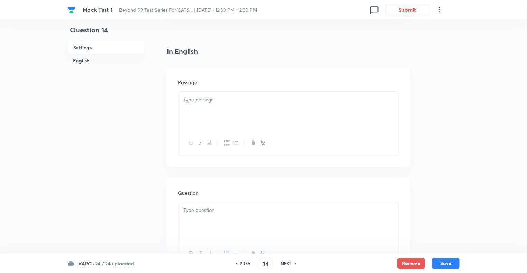
checkbox input "true"
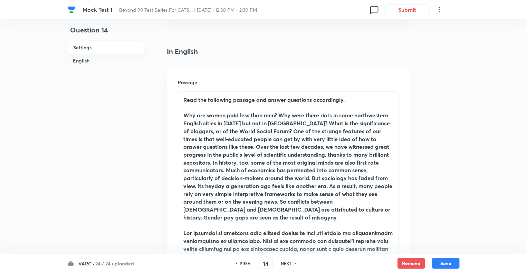
click at [288, 263] on h6 "NEXT" at bounding box center [286, 263] width 11 height 6
type input "15"
checkbox input "false"
checkbox input "true"
click at [288, 263] on h6 "NEXT" at bounding box center [286, 263] width 11 height 6
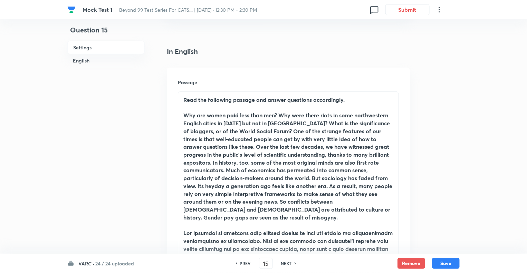
type input "16"
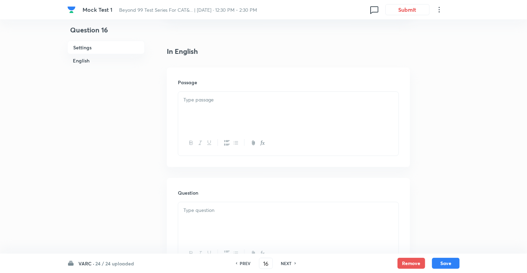
checkbox input "false"
checkbox input "true"
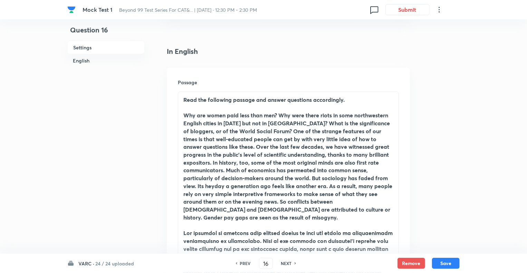
click at [288, 263] on h6 "NEXT" at bounding box center [286, 263] width 11 height 6
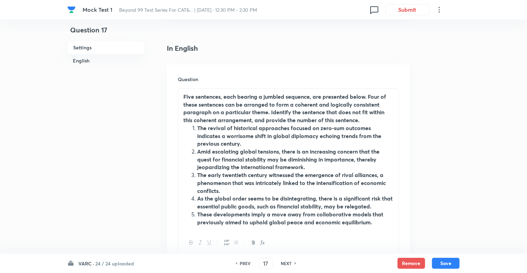
scroll to position [165, 0]
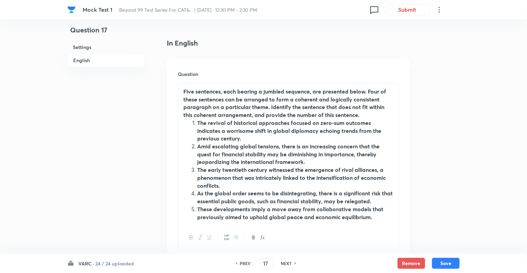
click at [307, 185] on li "The early twentieth century witnessed the emergence of rival alliances, a pheno…" at bounding box center [295, 177] width 196 height 23
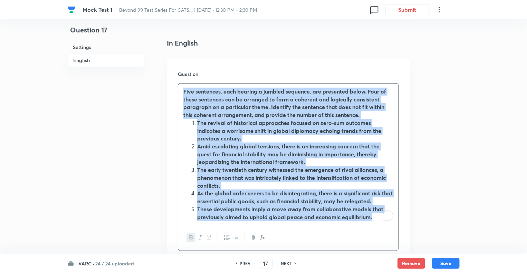
copy div "Five sentences, each bearing a jumbled sequence, are presented below. Four of t…"
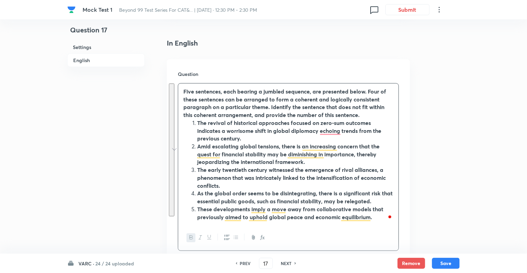
click at [420, 171] on div "Question 17 Settings English Settings Type Integer + 3 marks - 0 marks Edit Con…" at bounding box center [263, 193] width 392 height 650
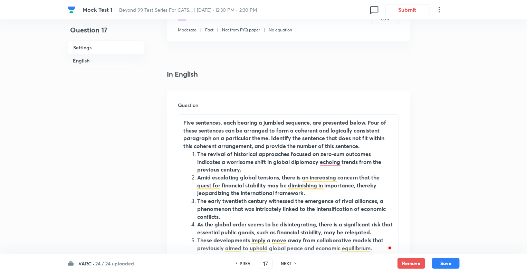
scroll to position [132, 0]
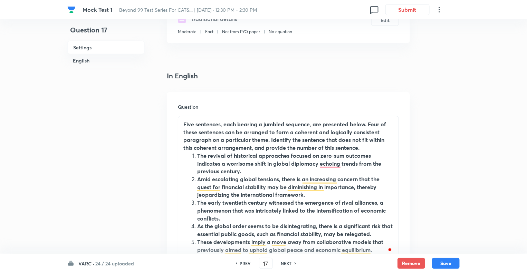
click at [330, 210] on strong "The early twentieth century witnessed the emergence of rival alliances, a pheno…" at bounding box center [291, 210] width 189 height 23
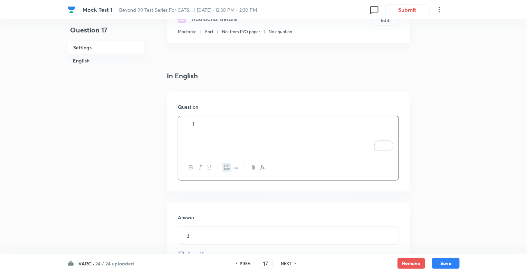
click at [458, 153] on div "Question 17 Settings English Settings Type Integer + 3 marks - 0 marks Edit Con…" at bounding box center [263, 174] width 392 height 547
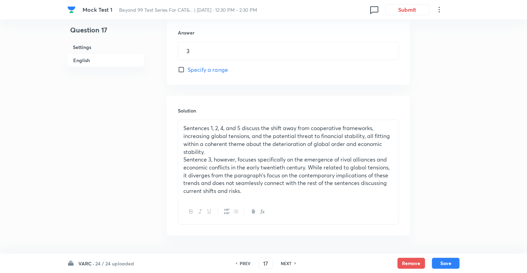
scroll to position [330, 0]
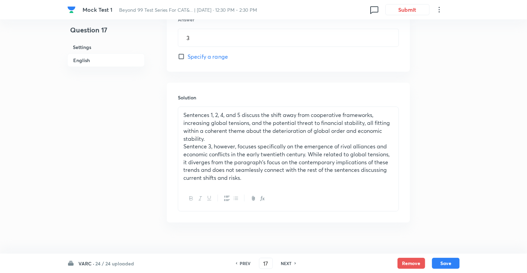
click at [283, 166] on p "Sentence 3, however, focuses specifically on the emergence of rival alliances a…" at bounding box center [288, 162] width 210 height 39
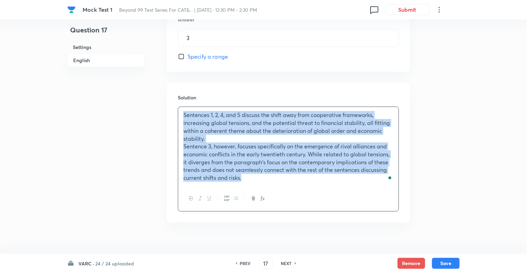
copy div "Sentences 1, 2, 4, and 5 discuss the shift away from cooperative frameworks, in…"
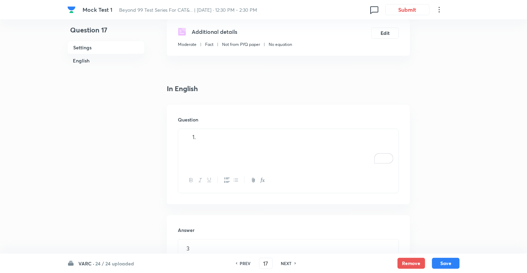
scroll to position [137, 0]
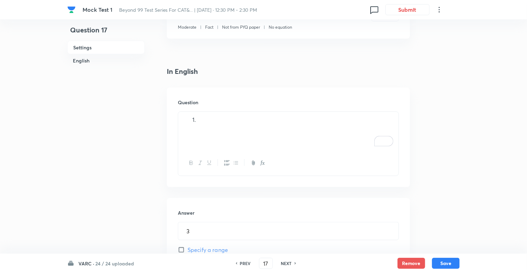
click at [286, 263] on h6 "NEXT" at bounding box center [286, 263] width 11 height 6
type input "18"
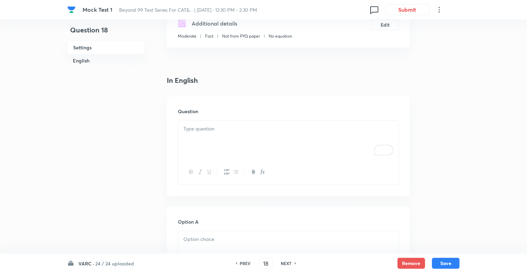
checkbox input "true"
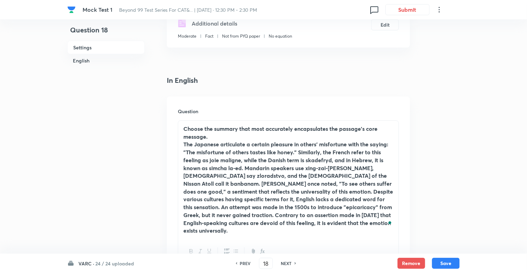
click at [285, 264] on h6 "NEXT" at bounding box center [286, 263] width 11 height 6
type input "19"
checkbox input "false"
checkbox input "true"
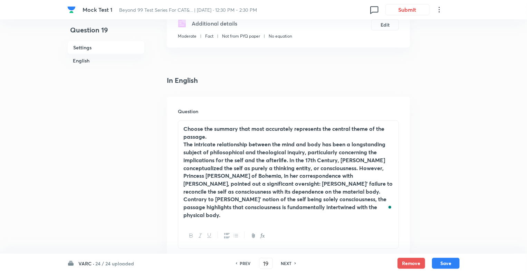
click at [243, 263] on h6 "PREV" at bounding box center [245, 263] width 11 height 6
type input "18"
checkbox input "false"
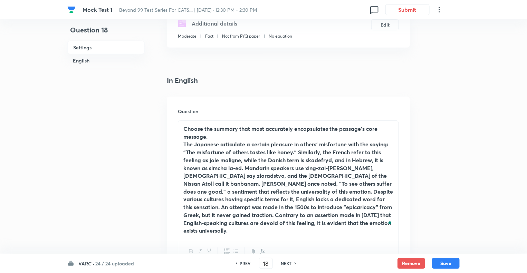
checkbox input "true"
click at [268, 163] on strong "The Japanese articulate a certain pleasure in others' misfortune with the sayin…" at bounding box center [288, 188] width 210 height 94
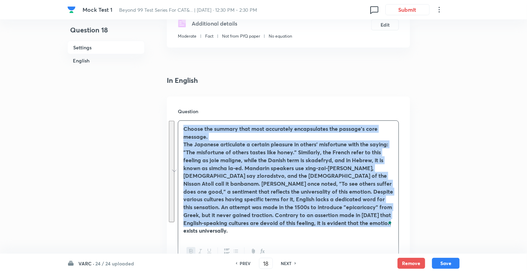
copy div "Choose the summary that most accurately encapsulates the passage’s core message…"
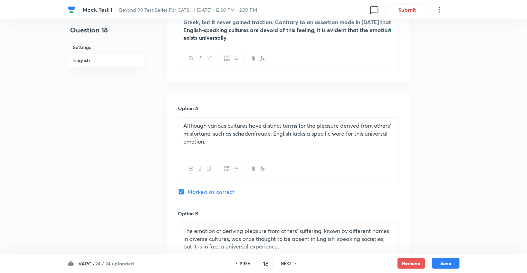
scroll to position [344, 0]
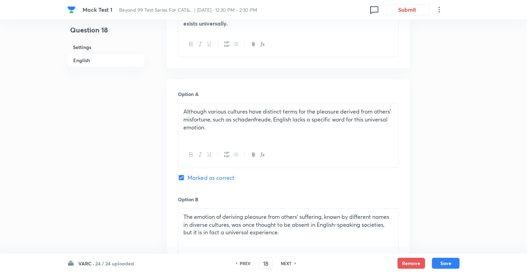
click at [232, 116] on p "Although various cultures have distinct terms for the pleasure derived from oth…" at bounding box center [288, 119] width 210 height 23
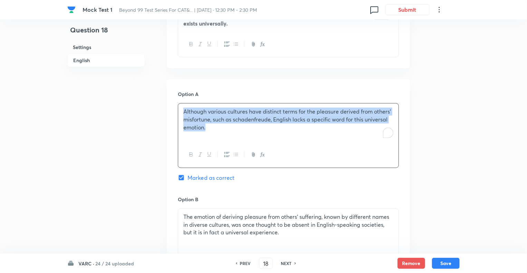
copy p "Although various cultures have distinct terms for the pleasure derived from oth…"
click at [222, 222] on p "The emotion of deriving pleasure from others' suffering, known by different nam…" at bounding box center [288, 224] width 210 height 23
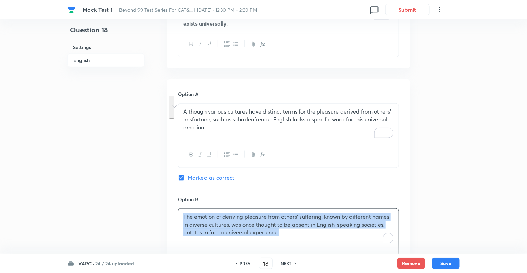
copy p "The emotion of deriving pleasure from others' suffering, known by different nam…"
click at [112, 154] on div "Question 18 Settings English" at bounding box center [105, 188] width 77 height 998
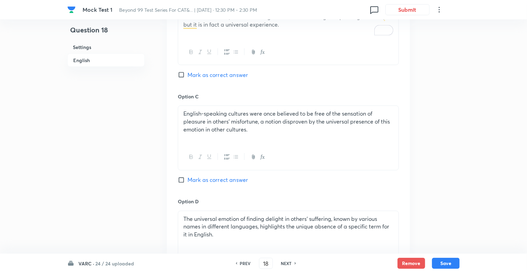
scroll to position [579, 0]
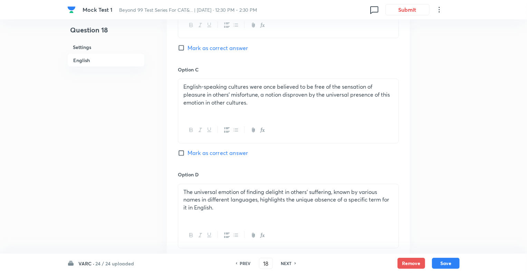
click at [222, 83] on p "English-speaking cultures were once believed to be free of the sensation of ple…" at bounding box center [288, 94] width 210 height 23
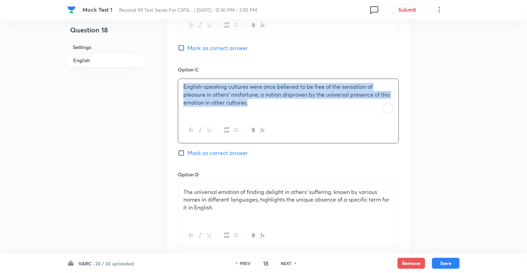
copy p "English-speaking cultures were once believed to be free of the sensation of ple…"
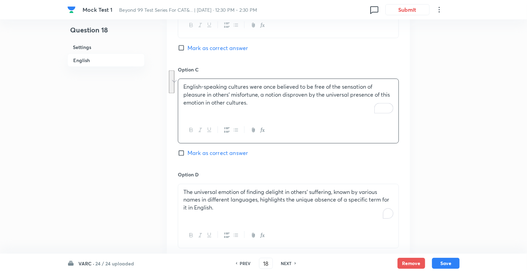
click at [219, 194] on p "The universal emotion of finding delight in others' suffering, known by various…" at bounding box center [288, 200] width 210 height 23
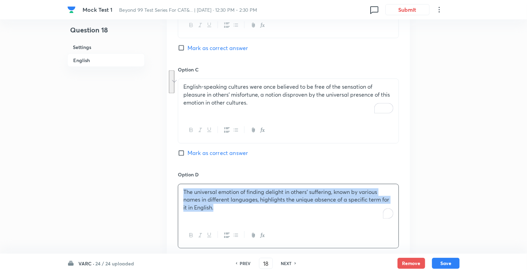
copy p "The universal emotion of finding delight in others' suffering, known by various…"
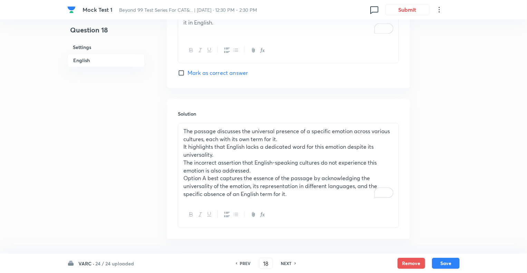
scroll to position [781, 0]
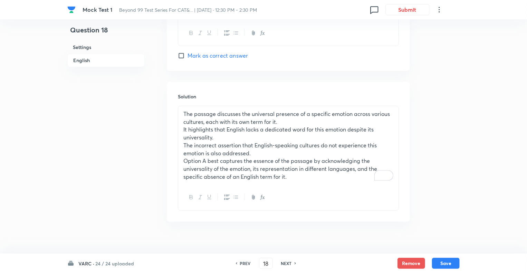
click at [215, 126] on p "It highlights that English lacks a dedicated word for this emotion despite its …" at bounding box center [288, 134] width 210 height 16
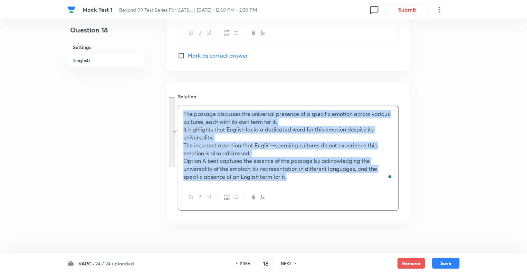
copy div "The passage discusses the universal presence of a specific emotion across vario…"
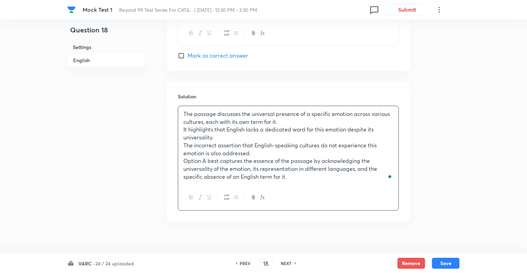
click at [287, 266] on h6 "NEXT" at bounding box center [286, 263] width 11 height 6
type input "19"
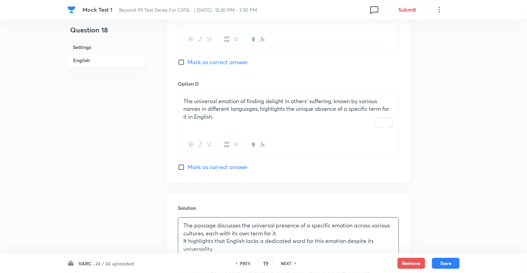
checkbox input "false"
checkbox input "true"
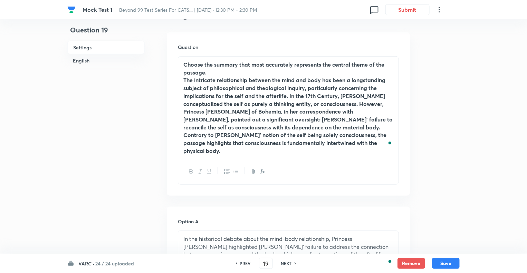
scroll to position [110, 0]
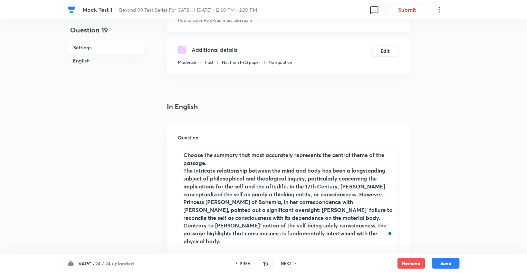
click at [232, 186] on strong "The intricate relationship between the mind and body has been a longstanding su…" at bounding box center [287, 206] width 209 height 78
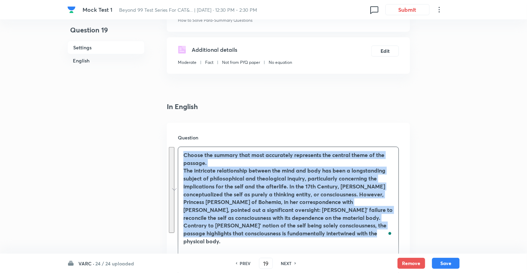
copy div "Choose the summary that most accurately represents the central theme of the pas…"
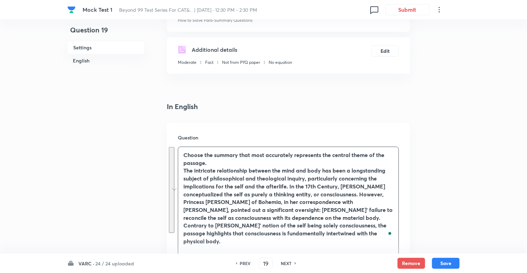
click at [291, 264] on h6 "NEXT" at bounding box center [286, 263] width 11 height 6
type input "20"
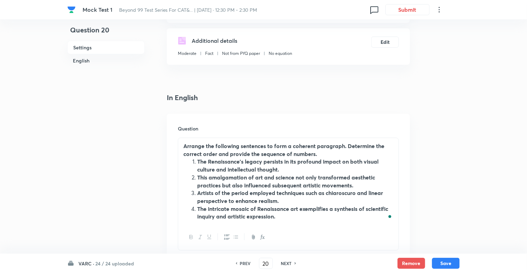
type input "4321"
click at [244, 263] on h6 "PREV" at bounding box center [245, 263] width 11 height 6
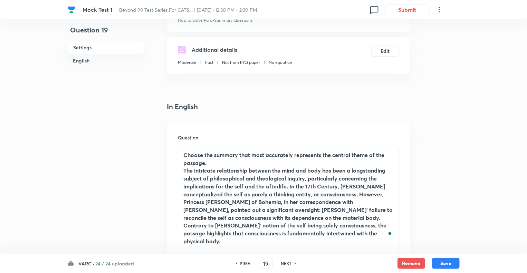
click at [244, 263] on h6 "PREV" at bounding box center [245, 263] width 11 height 6
type input "18"
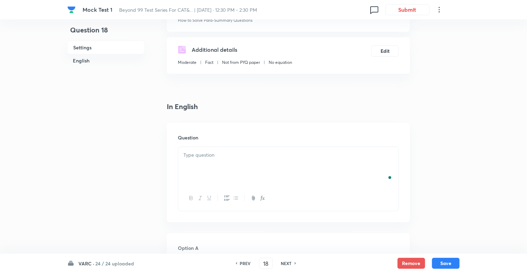
checkbox input "false"
checkbox input "true"
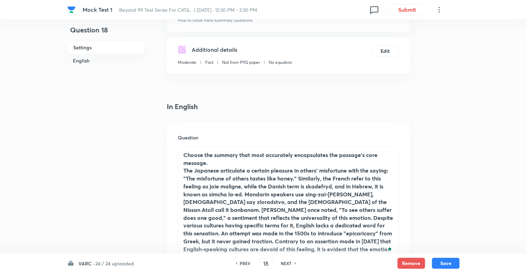
click at [300, 194] on strong "The Japanese articulate a certain pleasure in others' misfortune with the sayin…" at bounding box center [288, 214] width 210 height 94
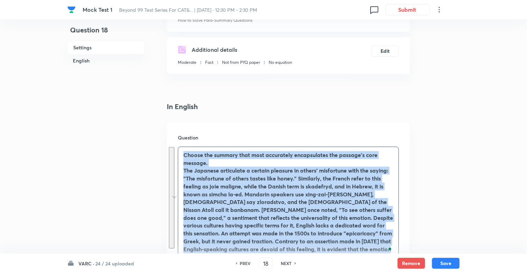
copy div "Choose the summary that most accurately encapsulates the passage’s core message…"
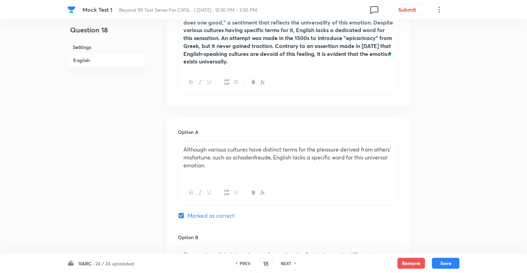
scroll to position [373, 0]
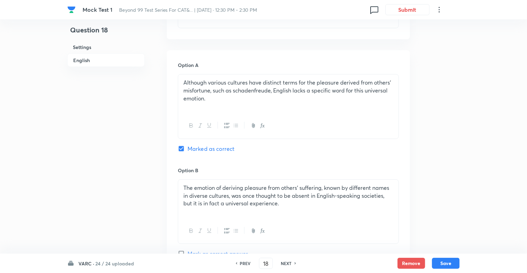
click at [217, 97] on div "Although various cultures have distinct terms for the pleasure derived from oth…" at bounding box center [288, 94] width 220 height 39
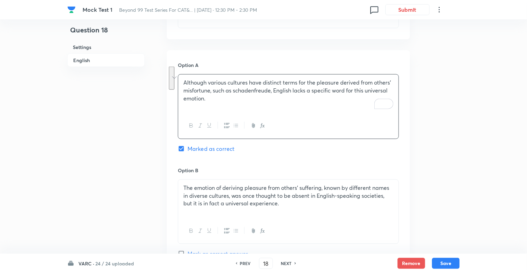
click at [248, 192] on p "The emotion of deriving pleasure from others' suffering, known by different nam…" at bounding box center [288, 195] width 210 height 23
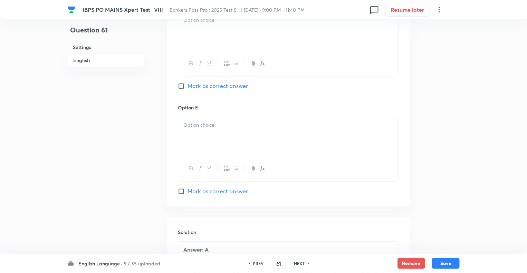
scroll to position [675, 0]
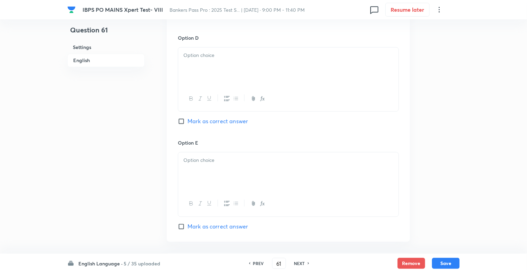
click at [206, 157] on p at bounding box center [288, 160] width 210 height 8
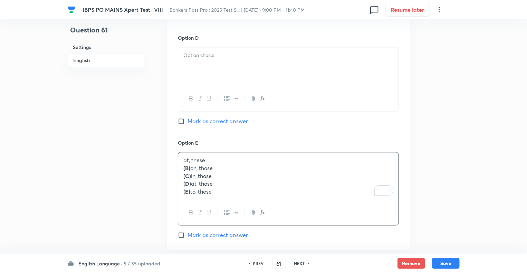
drag, startPoint x: 196, startPoint y: 167, endPoint x: 172, endPoint y: 167, distance: 24.5
click at [191, 175] on strong "(C)" at bounding box center [187, 175] width 8 height 7
drag, startPoint x: 192, startPoint y: 175, endPoint x: 181, endPoint y: 175, distance: 11.4
click at [181, 175] on div "at, these on, those (C) in, those (D) at, those (E) to, these" at bounding box center [288, 176] width 220 height 48
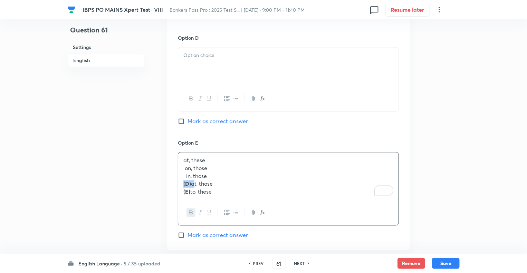
drag, startPoint x: 191, startPoint y: 184, endPoint x: 179, endPoint y: 184, distance: 12.1
click at [179, 184] on div "at, these on, those in, those (D) at, those (E) to, these" at bounding box center [288, 176] width 220 height 48
drag, startPoint x: 192, startPoint y: 192, endPoint x: 177, endPoint y: 192, distance: 14.9
click at [189, 190] on p "to, these" at bounding box center [288, 192] width 210 height 8
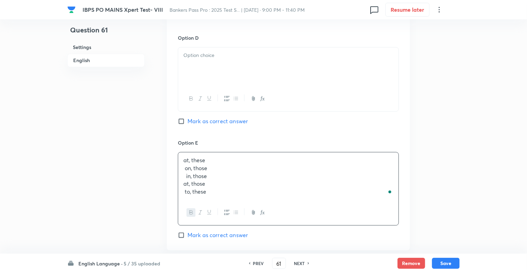
click at [188, 183] on p "at, those" at bounding box center [288, 184] width 210 height 8
click at [186, 175] on p "in, those" at bounding box center [288, 176] width 210 height 8
click at [185, 168] on p "on, those" at bounding box center [288, 168] width 210 height 8
drag, startPoint x: 207, startPoint y: 181, endPoint x: 171, endPoint y: 146, distance: 50.1
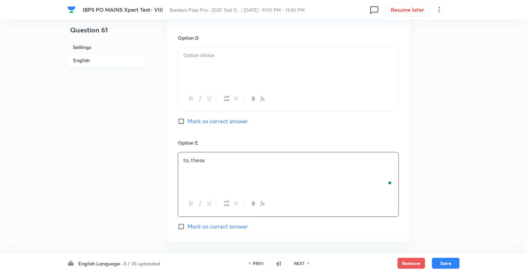
click at [189, 59] on div at bounding box center [288, 66] width 220 height 39
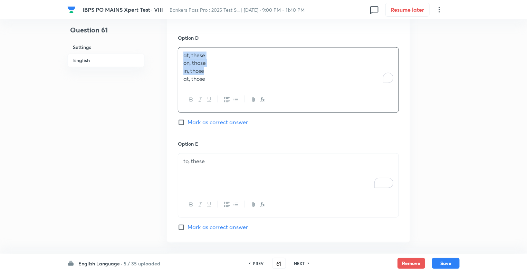
drag, startPoint x: 203, startPoint y: 65, endPoint x: 168, endPoint y: 49, distance: 38.8
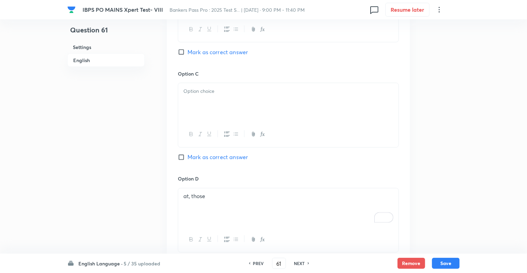
scroll to position [510, 0]
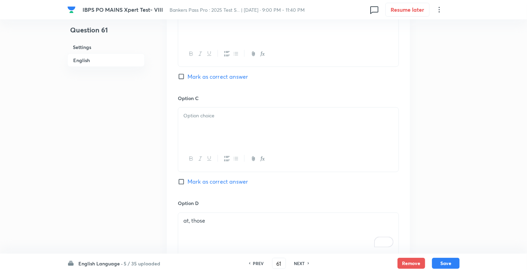
click at [204, 116] on p at bounding box center [288, 116] width 210 height 8
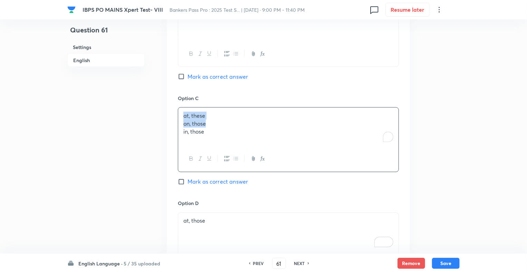
drag, startPoint x: 211, startPoint y: 121, endPoint x: 163, endPoint y: 109, distance: 49.3
click at [163, 109] on div "Question 61 Settings English Settings Type Single choice correct 5 options + 2 …" at bounding box center [263, 47] width 392 height 1047
click at [88, 168] on div "Question 61 Settings English" at bounding box center [105, 47] width 77 height 1047
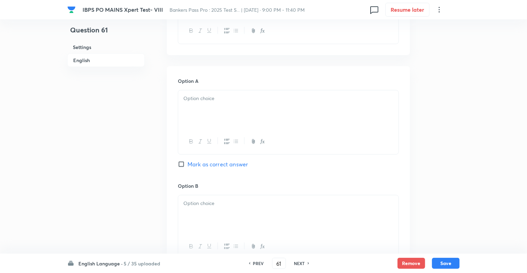
scroll to position [316, 0]
click at [198, 213] on div "To enrich screen reader interactions, please activate Accessibility in Grammarl…" at bounding box center [288, 215] width 220 height 39
drag, startPoint x: 210, startPoint y: 203, endPoint x: 163, endPoint y: 200, distance: 47.0
click at [163, 200] on div "Question 61 Settings English Settings Type Single choice correct 5 options + 2 …" at bounding box center [263, 240] width 392 height 1047
click at [201, 100] on p "To enrich screen reader interactions, please activate Accessibility in Grammarl…" at bounding box center [288, 99] width 210 height 8
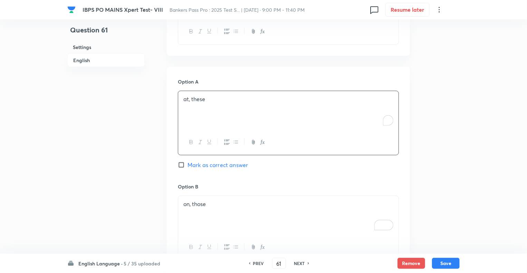
click at [181, 163] on input "Mark as correct answer" at bounding box center [183, 165] width 10 height 7
checkbox input "true"
click at [440, 262] on button "Save" at bounding box center [446, 262] width 28 height 11
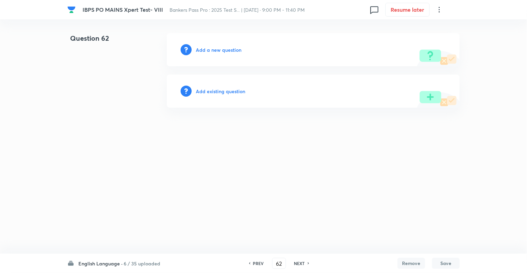
scroll to position [0, 0]
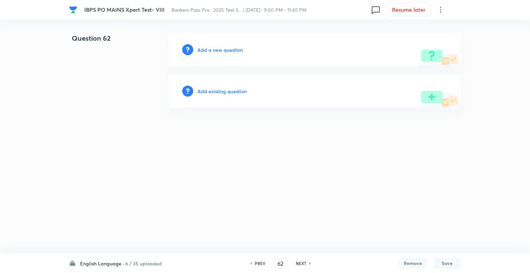
click at [256, 262] on h6 "PREV" at bounding box center [260, 263] width 11 height 6
type input "61"
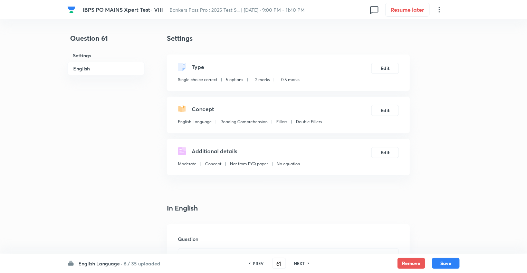
checkbox input "true"
click at [381, 111] on button "Edit" at bounding box center [385, 109] width 28 height 11
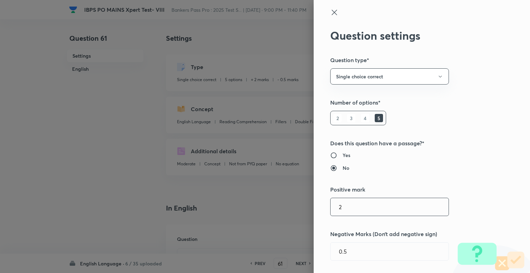
click at [340, 208] on input "2" at bounding box center [390, 207] width 118 height 18
type input "1"
click at [340, 253] on input "0.5" at bounding box center [390, 252] width 118 height 18
type input "0.25"
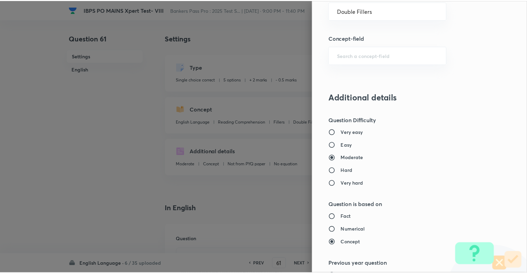
scroll to position [667, 0]
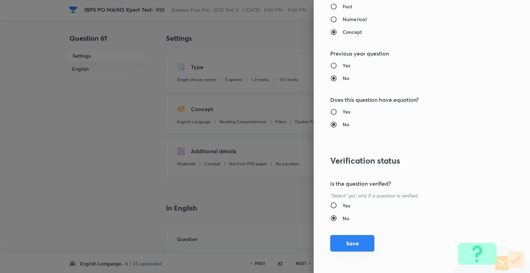
click at [351, 247] on button "Save" at bounding box center [352, 243] width 44 height 17
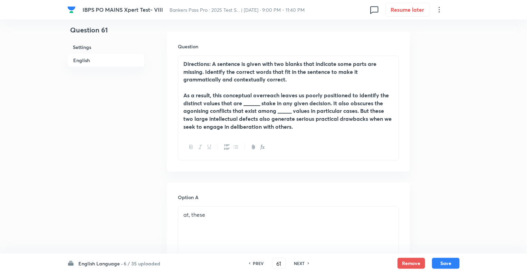
scroll to position [193, 0]
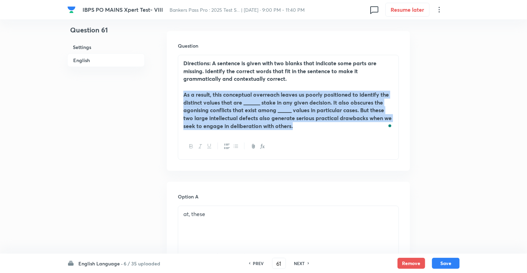
drag, startPoint x: 236, startPoint y: 105, endPoint x: 178, endPoint y: 94, distance: 59.5
click at [178, 94] on div "Directions: A sentence is given with two blanks that indicate some parts are mi…" at bounding box center [288, 107] width 221 height 105
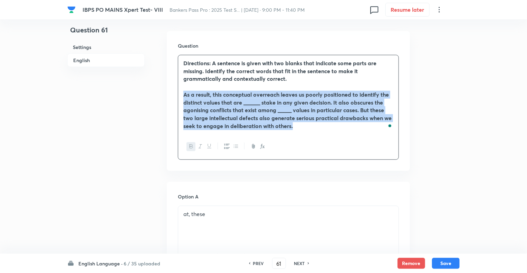
click at [191, 148] on icon "button" at bounding box center [192, 147] width 6 height 6
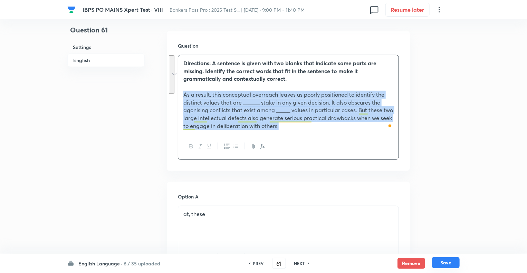
click at [442, 262] on button "Save" at bounding box center [446, 262] width 28 height 11
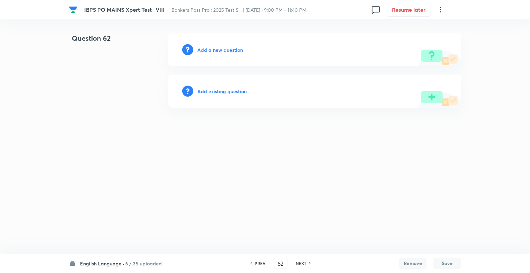
click at [300, 263] on h6 "NEXT" at bounding box center [301, 263] width 11 height 6
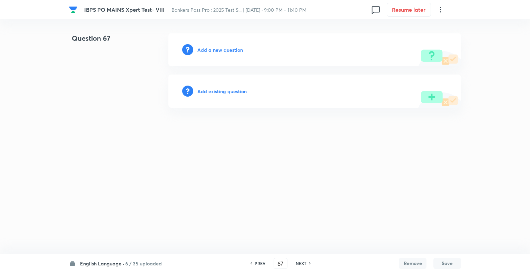
click at [300, 263] on h6 "NEXT" at bounding box center [301, 263] width 11 height 6
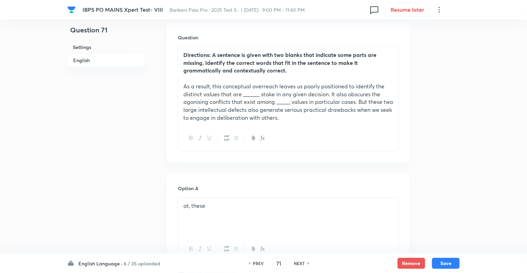
scroll to position [207, 0]
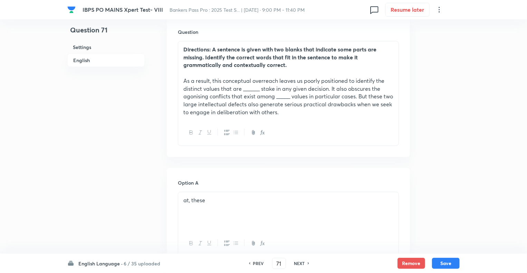
click at [299, 263] on h6 "NEXT" at bounding box center [299, 263] width 11 height 6
type input "72"
checkbox input "false"
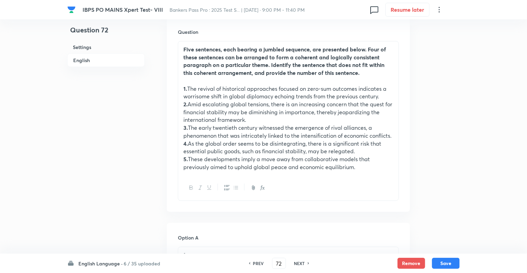
checkbox input "true"
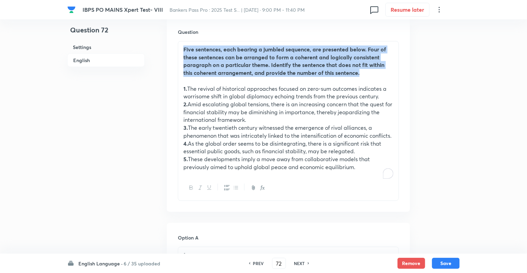
drag, startPoint x: 362, startPoint y: 74, endPoint x: 175, endPoint y: 38, distance: 189.9
click at [175, 38] on div "Question Five sentences, each bearing a jumbled sequence, are presented below. …" at bounding box center [288, 114] width 243 height 195
copy strong "Five sentences, each bearing a jumbled sequence, are presented below. Four of t…"
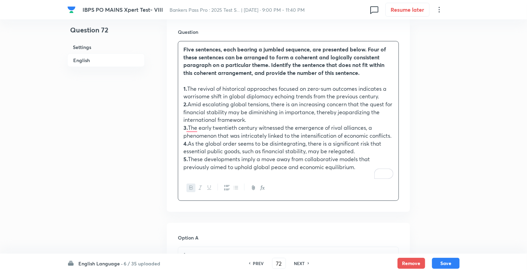
click at [258, 265] on h6 "PREV" at bounding box center [258, 263] width 11 height 6
type input "71"
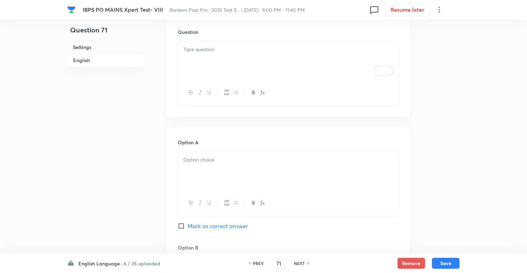
checkbox input "false"
checkbox input "true"
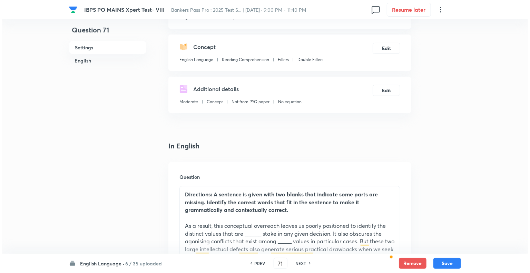
scroll to position [45, 0]
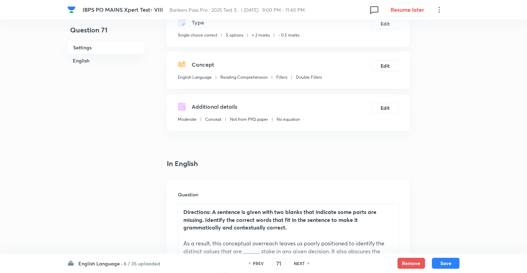
click at [294, 266] on h6 "NEXT" at bounding box center [299, 263] width 11 height 6
type input "72"
checkbox input "false"
checkbox input "true"
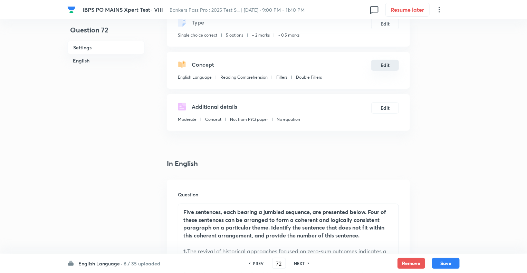
click at [385, 66] on button "Edit" at bounding box center [385, 65] width 28 height 11
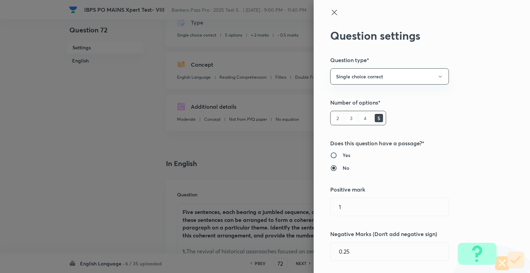
type input "2"
type input "0.5"
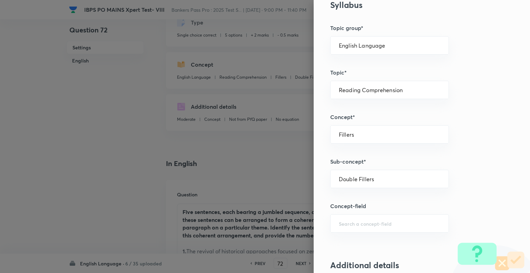
scroll to position [341, 0]
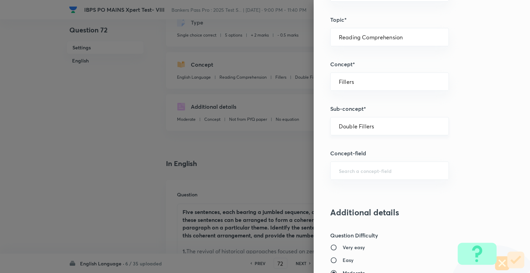
click at [377, 128] on input "Double Fillers" at bounding box center [390, 126] width 102 height 7
click at [358, 74] on div "Fillers ​" at bounding box center [389, 82] width 119 height 18
type input "Double Fillers"
click at [351, 98] on li "Parajumbles" at bounding box center [385, 100] width 118 height 12
type input "Parajumbles"
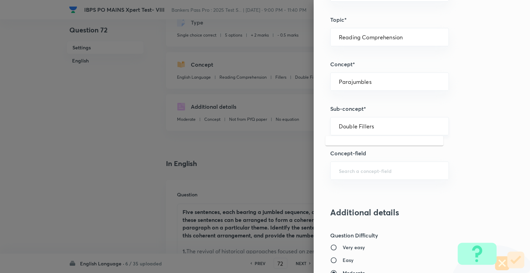
click at [350, 127] on input "Double Fillers" at bounding box center [390, 126] width 102 height 7
click at [347, 142] on li "Passage Rearrangement" at bounding box center [385, 145] width 118 height 12
type input "Passage Rearrangement"
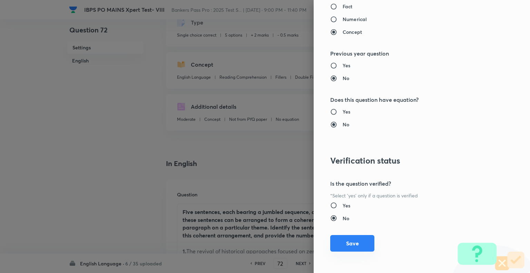
click at [344, 243] on button "Save" at bounding box center [352, 243] width 44 height 17
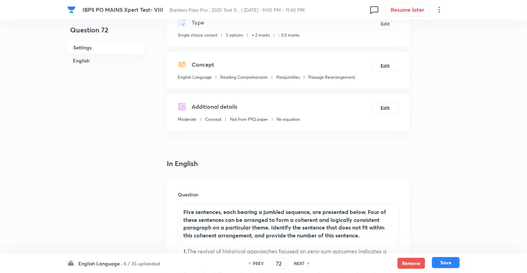
click at [436, 261] on button "Save" at bounding box center [446, 262] width 28 height 11
type input "73"
checkbox input "false"
checkbox input "true"
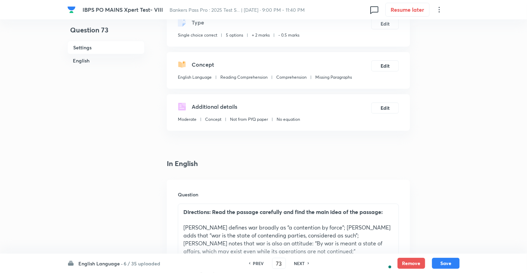
click at [254, 263] on h6 "PREV" at bounding box center [258, 263] width 11 height 6
type input "72"
checkbox input "false"
checkbox input "true"
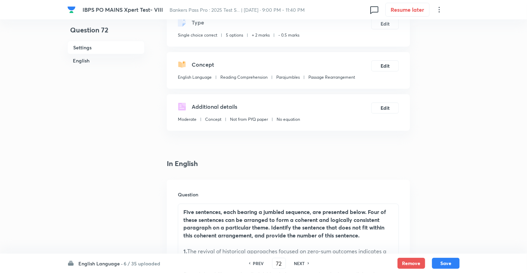
click at [254, 263] on h6 "PREV" at bounding box center [258, 263] width 11 height 6
type input "71"
checkbox input "false"
checkbox input "true"
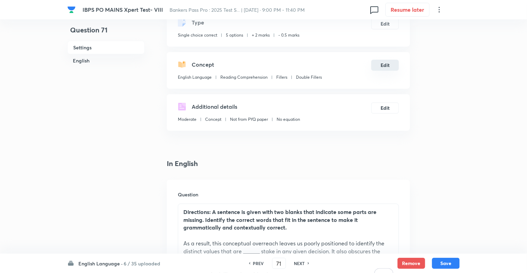
click at [385, 67] on button "Edit" at bounding box center [385, 65] width 28 height 11
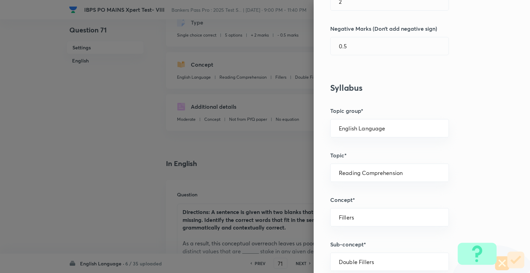
scroll to position [256, 0]
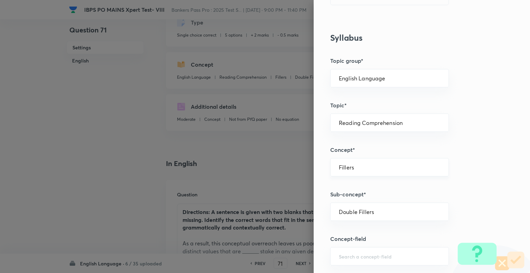
click at [349, 163] on div "Fillers ​" at bounding box center [389, 167] width 119 height 18
click at [350, 185] on li "Parajumbles" at bounding box center [385, 186] width 118 height 12
type input "Parajumbles"
click at [343, 213] on input "text" at bounding box center [390, 212] width 102 height 7
click at [354, 228] on li "Passage Rearrangement" at bounding box center [385, 230] width 118 height 12
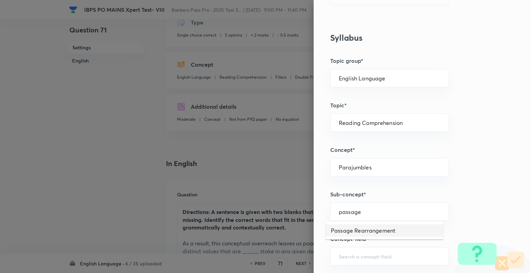
type input "Passage Rearrangement"
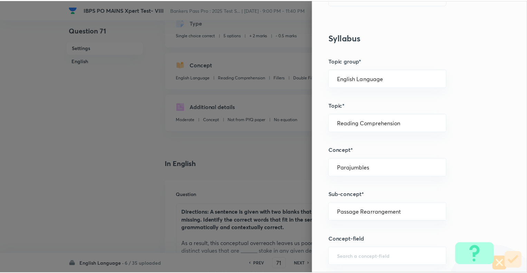
scroll to position [667, 0]
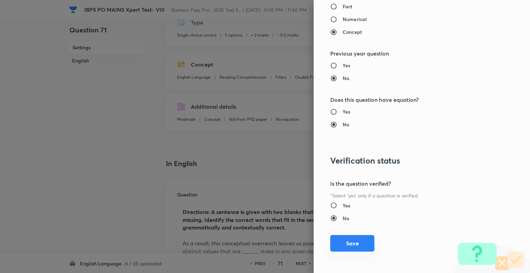
click at [347, 243] on button "Save" at bounding box center [352, 243] width 44 height 17
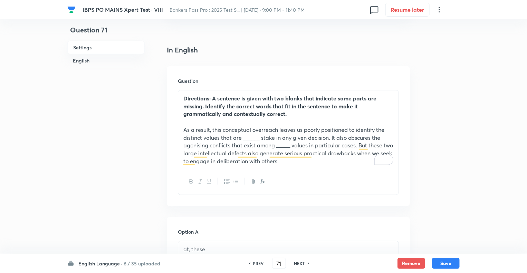
scroll to position [169, 0]
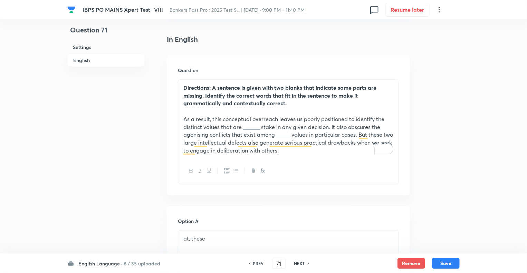
click at [218, 133] on p "As a result, this conceptual overreach leaves us poorly positioned to identify …" at bounding box center [288, 134] width 210 height 39
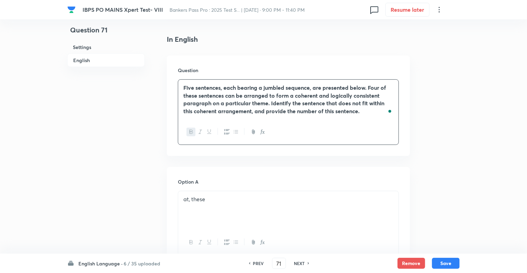
click at [296, 263] on h6 "NEXT" at bounding box center [299, 263] width 11 height 6
type input "72"
checkbox input "false"
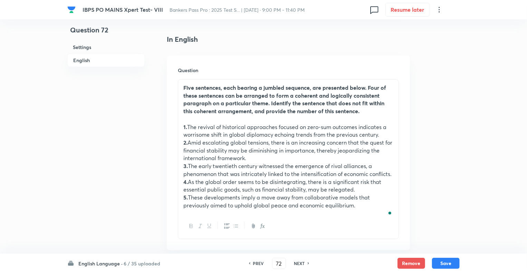
checkbox input "true"
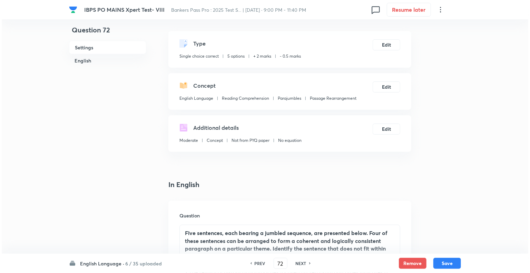
scroll to position [0, 0]
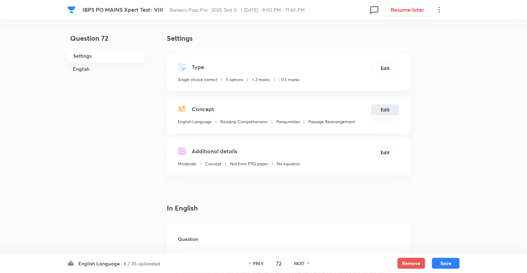
click at [385, 111] on button "Edit" at bounding box center [385, 109] width 28 height 11
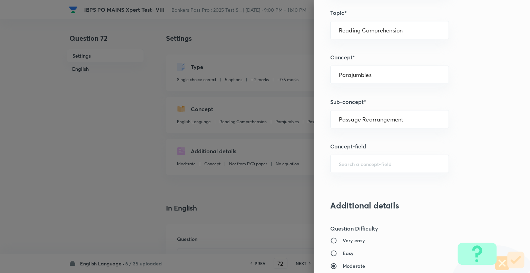
scroll to position [360, 0]
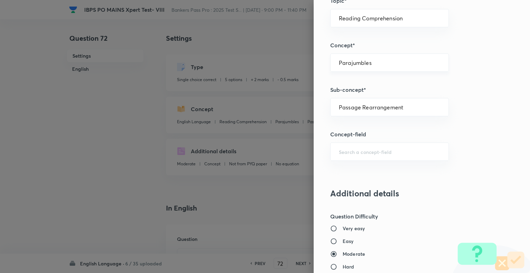
click at [374, 58] on div "Parajumbles ​" at bounding box center [389, 63] width 119 height 18
type input "Parajumbles"
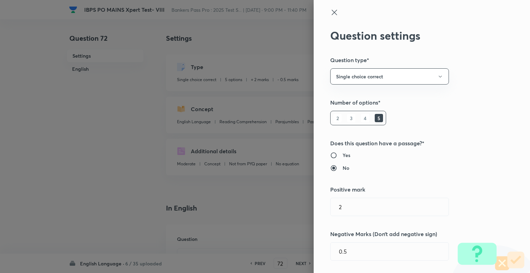
click at [323, 16] on div "Question settings Question type* Single choice correct Number of options* 2 3 4…" at bounding box center [422, 136] width 216 height 273
click at [330, 13] on icon at bounding box center [334, 12] width 8 height 8
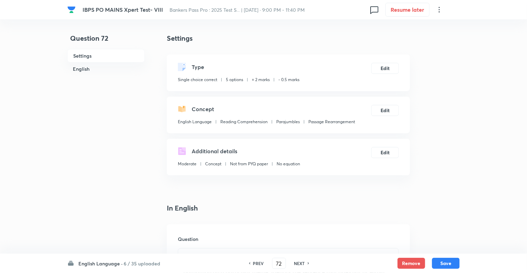
click at [300, 265] on h6 "NEXT" at bounding box center [299, 263] width 11 height 6
type input "73"
checkbox input "false"
checkbox input "true"
click at [255, 263] on h6 "PREV" at bounding box center [258, 263] width 11 height 6
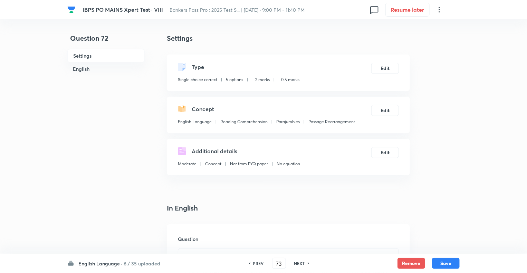
type input "72"
checkbox input "false"
checkbox input "true"
click at [381, 110] on button "Edit" at bounding box center [385, 109] width 28 height 11
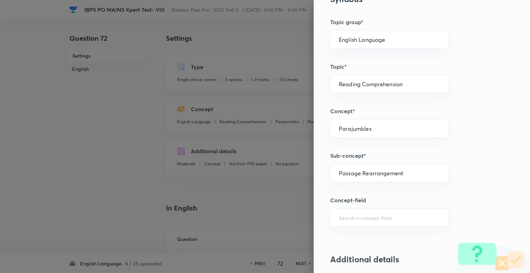
scroll to position [291, 0]
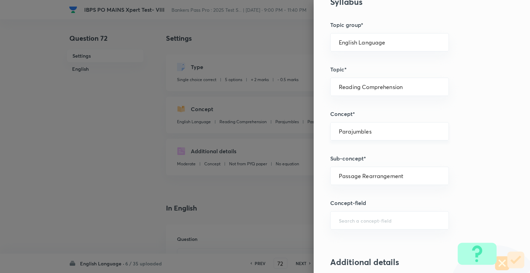
click at [372, 125] on div "Parajumbles ​" at bounding box center [389, 131] width 119 height 18
click at [359, 146] on li "Comprehension" at bounding box center [385, 150] width 118 height 12
type input "Comprehension"
click at [355, 171] on div "​" at bounding box center [389, 176] width 119 height 18
click at [356, 192] on li "Missing Paragraphs" at bounding box center [385, 194] width 118 height 12
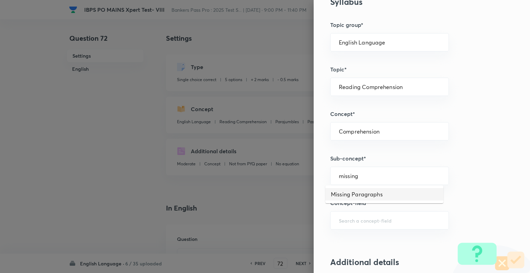
type input "Missing Paragraphs"
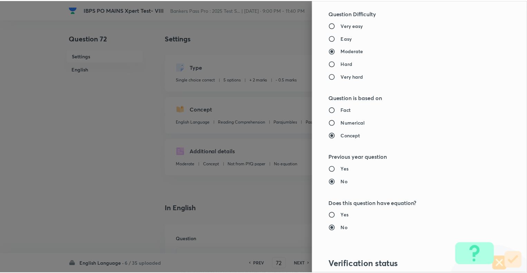
scroll to position [664, 0]
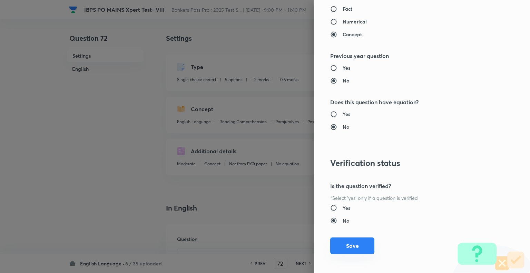
click at [344, 247] on button "Save" at bounding box center [352, 246] width 44 height 17
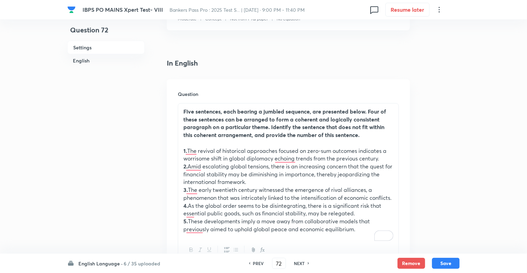
scroll to position [166, 0]
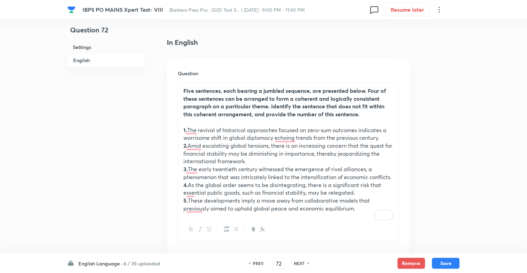
click at [220, 140] on p "1. The revival of historical approaches focused on zero-sum outcomes indicates …" at bounding box center [288, 134] width 210 height 16
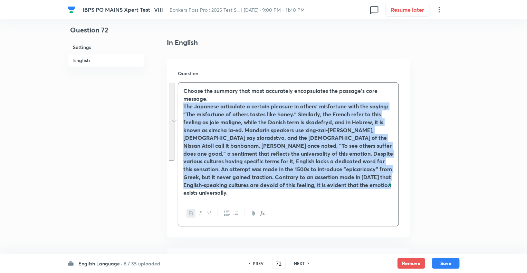
click at [190, 211] on icon "button" at bounding box center [192, 214] width 6 height 6
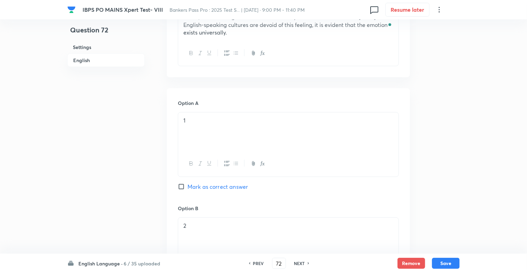
scroll to position [331, 0]
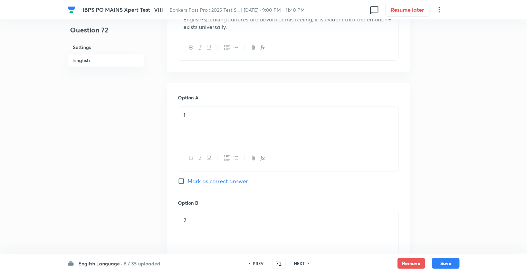
click at [201, 111] on div "1" at bounding box center [288, 126] width 220 height 39
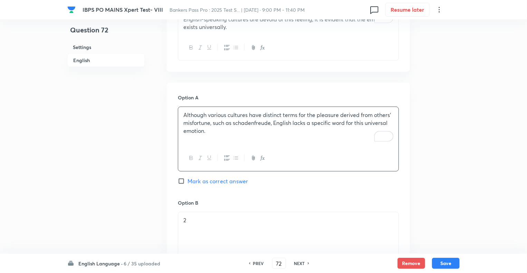
click at [182, 178] on input "Mark as correct answer" at bounding box center [183, 181] width 10 height 7
checkbox input "true"
checkbox input "false"
click at [193, 216] on p "2" at bounding box center [288, 220] width 210 height 8
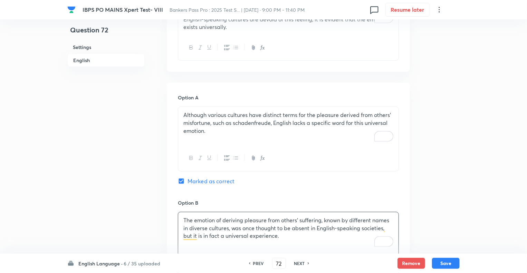
click at [134, 195] on div "Question 72 Settings English" at bounding box center [105, 249] width 77 height 1094
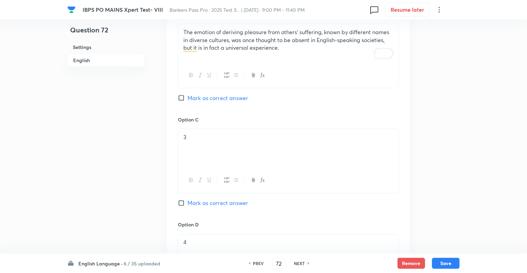
scroll to position [552, 0]
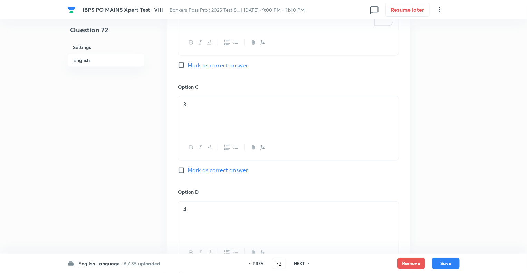
click at [212, 100] on p "3" at bounding box center [288, 104] width 210 height 8
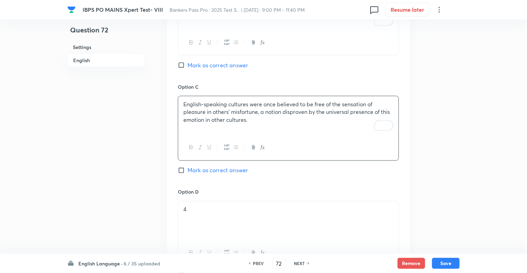
click at [195, 206] on div "4" at bounding box center [288, 221] width 220 height 39
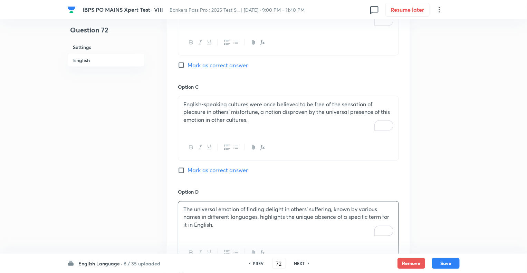
click at [134, 173] on div "Question 72 Settings English" at bounding box center [105, 28] width 77 height 1094
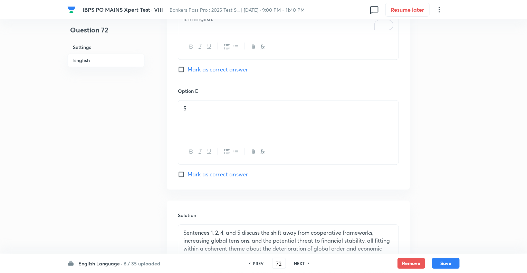
scroll to position [773, 0]
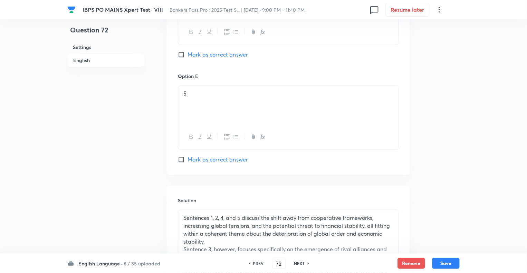
click at [208, 90] on div "5" at bounding box center [288, 105] width 220 height 39
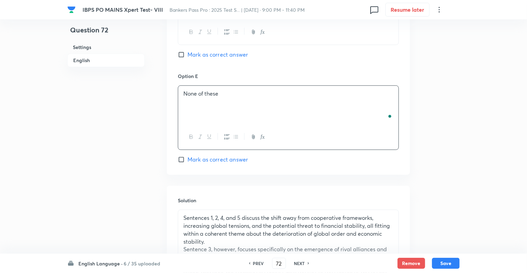
click at [221, 214] on p "Sentences 1, 2, 4, and 5 discuss the shift away from cooperative frameworks, in…" at bounding box center [288, 229] width 210 height 31
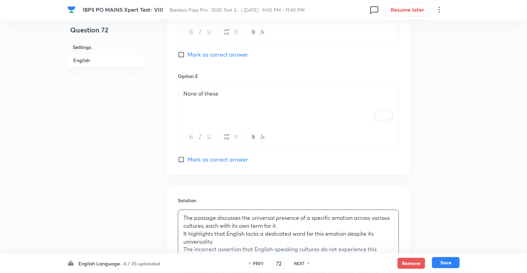
click at [437, 261] on button "Save" at bounding box center [446, 262] width 28 height 11
type input "73"
checkbox input "false"
checkbox input "true"
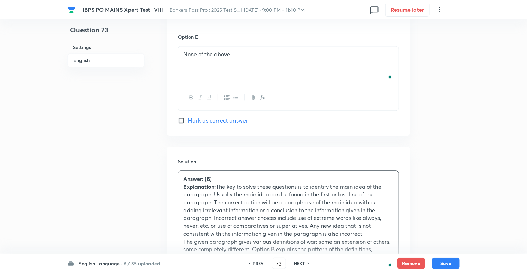
scroll to position [806, 0]
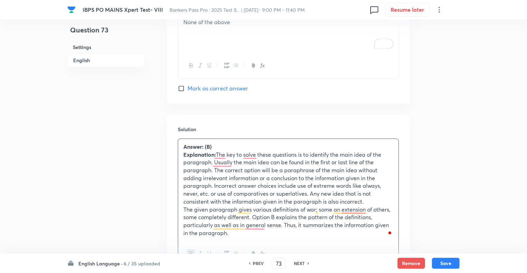
click at [257, 265] on h6 "PREV" at bounding box center [258, 263] width 11 height 6
type input "72"
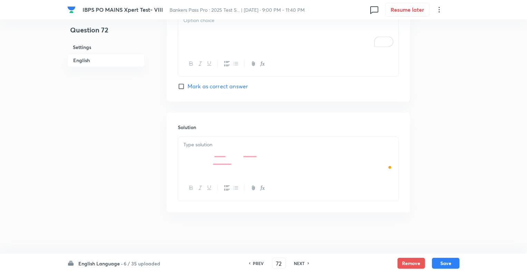
checkbox input "false"
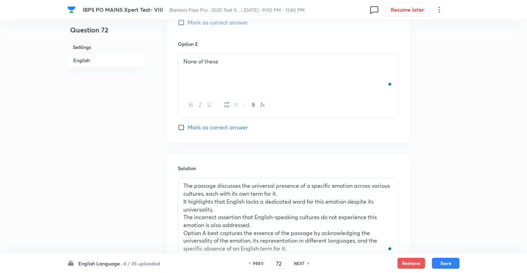
checkbox input "true"
click at [257, 265] on h6 "PREV" at bounding box center [258, 263] width 11 height 6
type input "71"
checkbox input "true"
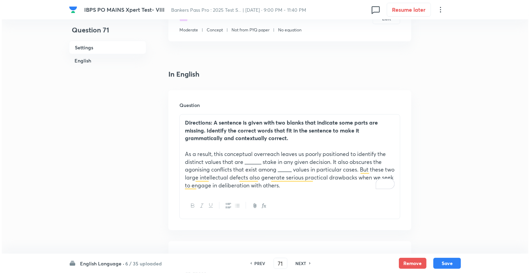
scroll to position [0, 0]
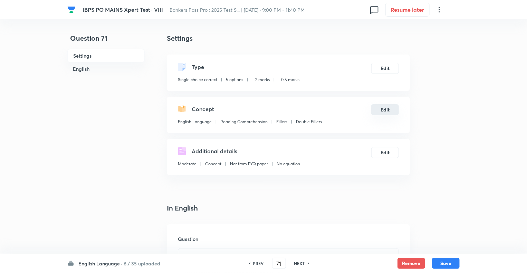
click at [384, 112] on button "Edit" at bounding box center [385, 109] width 28 height 11
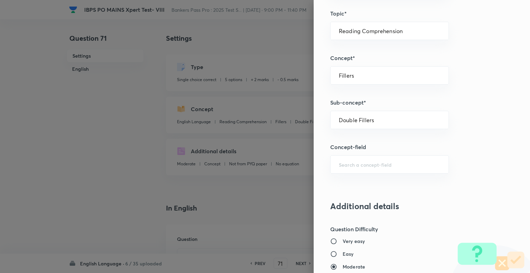
scroll to position [362, 0]
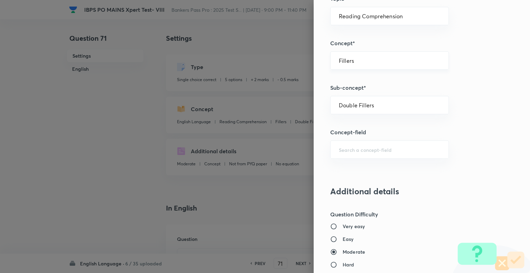
click at [359, 59] on input "Fillers" at bounding box center [390, 60] width 102 height 7
type input "P"
click at [356, 76] on li "Comprehension" at bounding box center [385, 79] width 118 height 12
type input "Comprehension"
click at [349, 106] on input "text" at bounding box center [390, 105] width 102 height 7
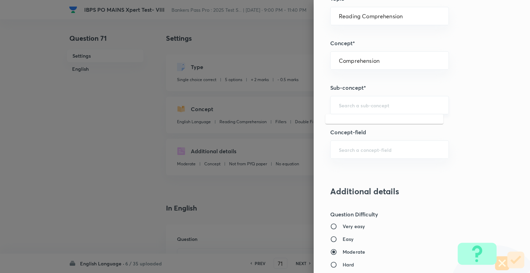
type input "{"
click at [348, 125] on li "Missing Paragraphs" at bounding box center [385, 123] width 118 height 12
type input "Missing Paragraphs"
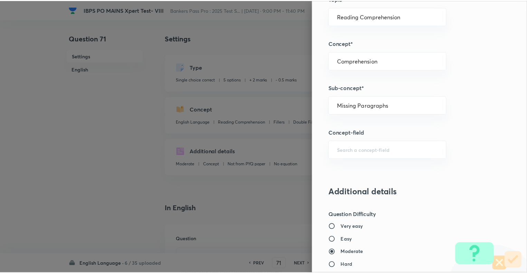
scroll to position [667, 0]
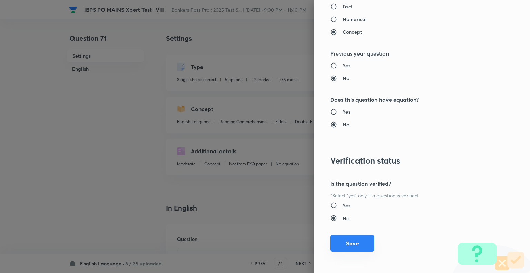
click at [352, 241] on button "Save" at bounding box center [352, 243] width 44 height 17
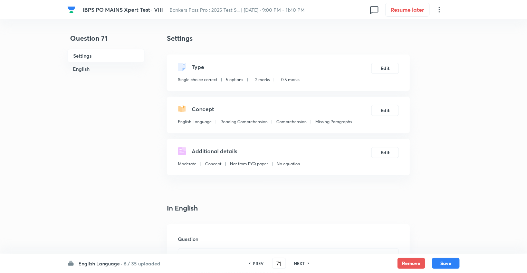
click at [295, 210] on h4 "In English" at bounding box center [288, 208] width 243 height 10
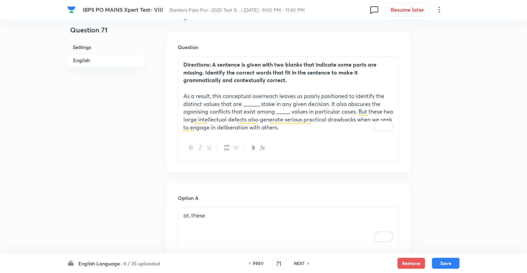
scroll to position [207, 0]
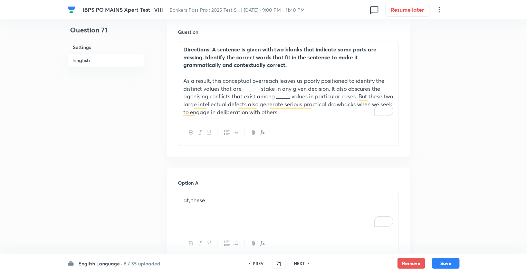
click at [261, 89] on p "As a result, this conceptual overreach leaves us poorly positioned to identify …" at bounding box center [288, 96] width 210 height 39
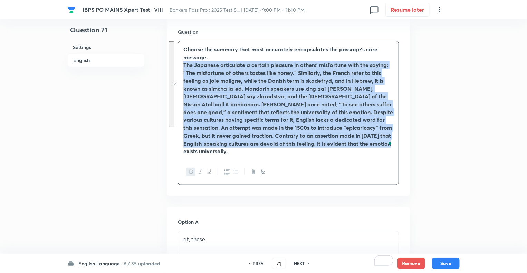
click at [192, 170] on icon "button" at bounding box center [191, 172] width 3 height 4
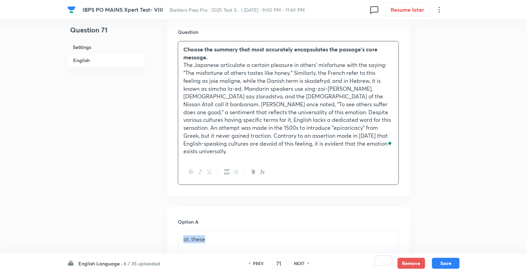
drag, startPoint x: 212, startPoint y: 234, endPoint x: 160, endPoint y: 229, distance: 52.4
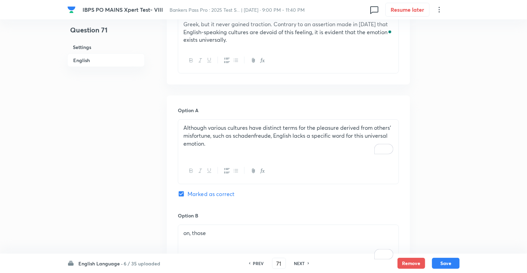
scroll to position [401, 0]
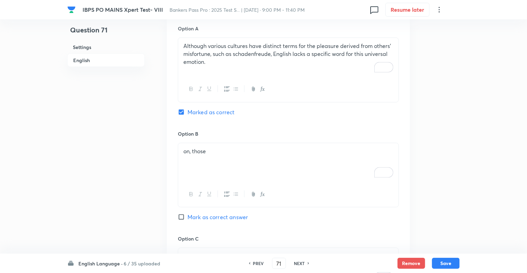
click at [203, 148] on div "on, those" at bounding box center [288, 162] width 220 height 39
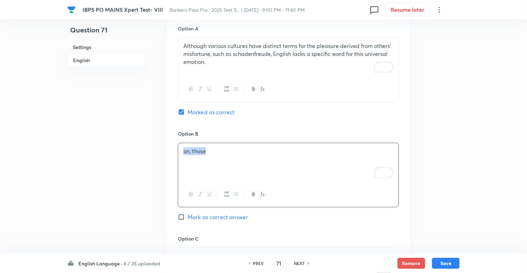
drag, startPoint x: 222, startPoint y: 142, endPoint x: 159, endPoint y: 147, distance: 62.8
click at [159, 147] on div "Question 71 Settings English Settings Type Single choice correct 5 options + 2 …" at bounding box center [263, 172] width 392 height 1078
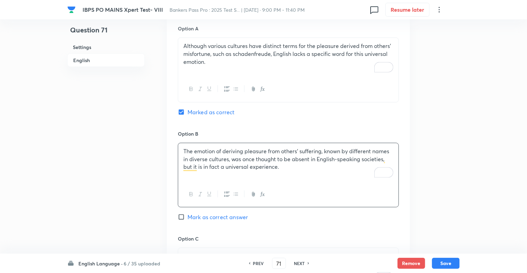
drag, startPoint x: 214, startPoint y: 247, endPoint x: 138, endPoint y: 236, distance: 77.1
click at [138, 236] on div "Question 71 Settings English Settings Type Single choice correct 5 options + 2 …" at bounding box center [263, 172] width 392 height 1078
click at [153, 174] on div "Question 71 Settings English Settings Type Single choice correct 5 options + 2 …" at bounding box center [263, 172] width 392 height 1078
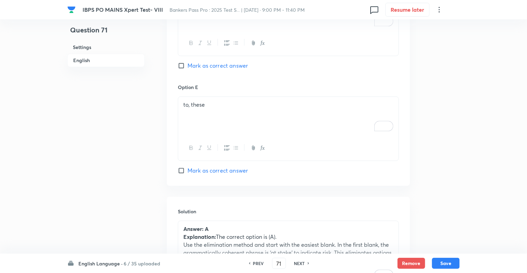
scroll to position [815, 0]
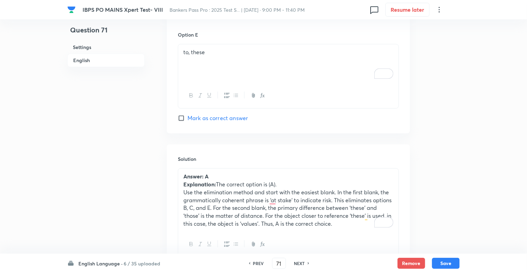
click at [229, 189] on p "Use the elimination method and start with the easiest blank. In the first blank…" at bounding box center [288, 208] width 210 height 39
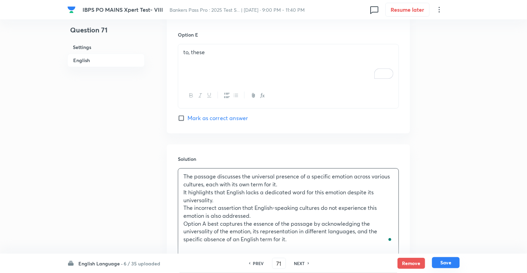
click at [442, 262] on button "Save" at bounding box center [446, 262] width 28 height 11
type input "72"
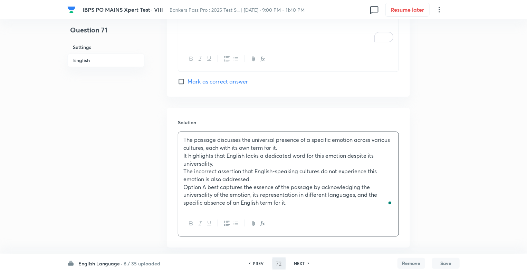
checkbox input "true"
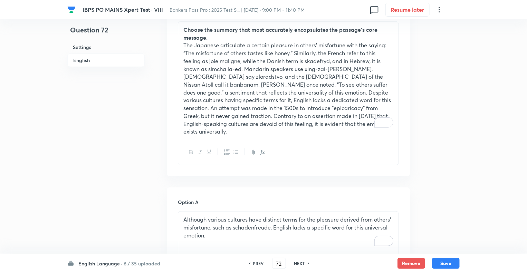
scroll to position [216, 0]
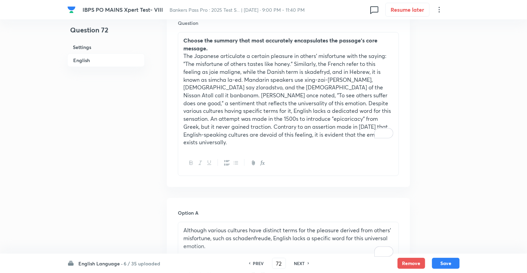
click at [256, 262] on h6 "PREV" at bounding box center [258, 263] width 11 height 6
type input "71"
checkbox input "true"
click at [248, 100] on p "The Japanese articulate a certain pleasure in others' misfortune with the sayin…" at bounding box center [288, 99] width 210 height 94
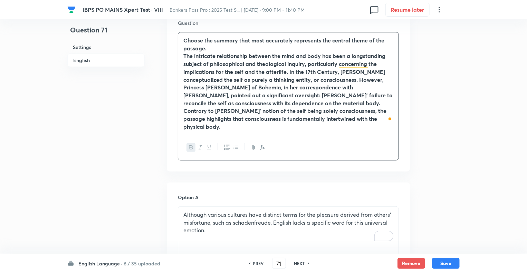
click at [180, 56] on div "Choose the summary that most accurately represents the central theme of the pas…" at bounding box center [288, 83] width 220 height 103
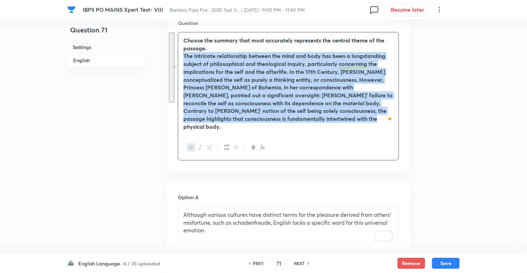
drag, startPoint x: 180, startPoint y: 56, endPoint x: 340, endPoint y: 130, distance: 176.0
click at [340, 130] on div "Choose the summary that most accurately represents the central theme of the pas…" at bounding box center [288, 96] width 221 height 128
click at [189, 145] on icon "button" at bounding box center [192, 148] width 6 height 6
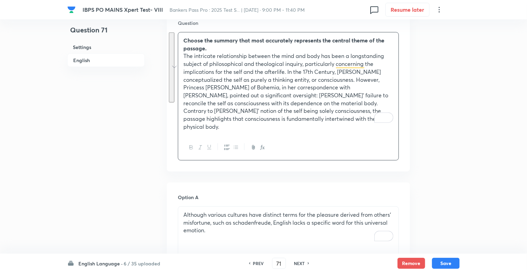
click at [210, 225] on p "Although various cultures have distinct terms for the pleasure derived from oth…" at bounding box center [288, 222] width 210 height 23
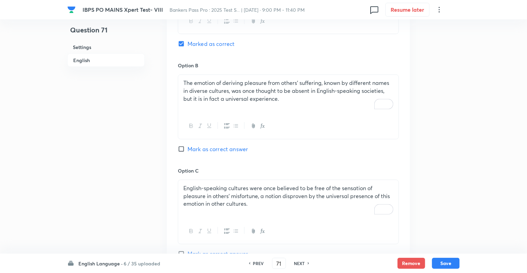
scroll to position [465, 0]
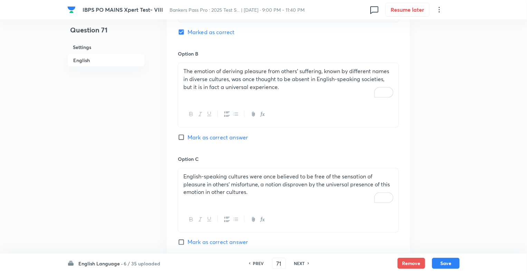
click at [230, 77] on p "The emotion of deriving pleasure from others' suffering, known by different nam…" at bounding box center [288, 78] width 210 height 23
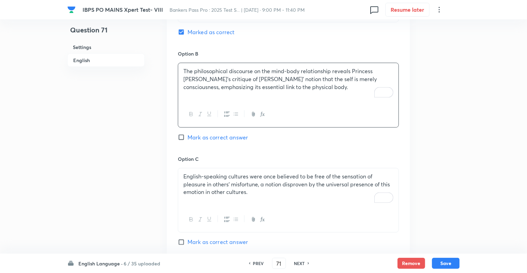
click at [230, 179] on p "English-speaking cultures were once believed to be free of the sensation of ple…" at bounding box center [288, 184] width 210 height 23
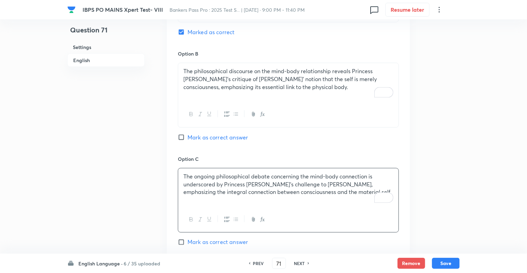
click at [154, 214] on div "Question 71 Settings English Settings Type Single choice correct 5 options + 2 …" at bounding box center [263, 107] width 392 height 1078
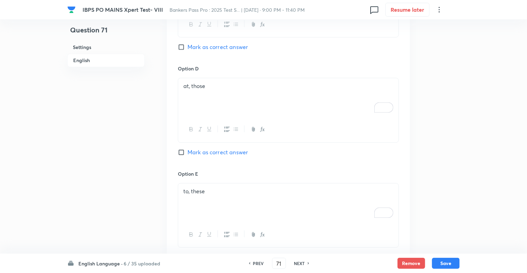
scroll to position [672, 0]
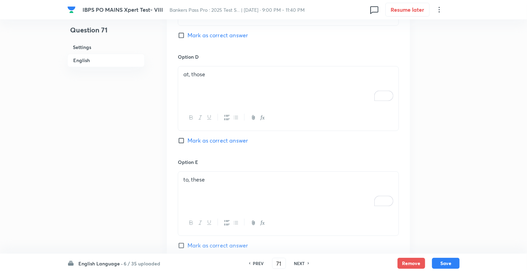
click at [223, 71] on div "at, those" at bounding box center [288, 85] width 220 height 39
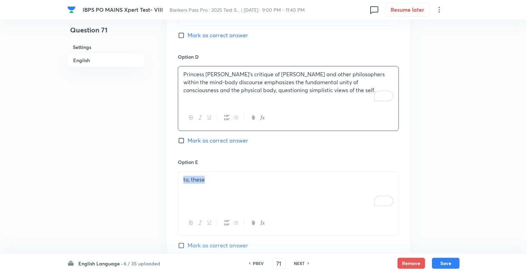
drag, startPoint x: 210, startPoint y: 172, endPoint x: 145, endPoint y: 163, distance: 65.9
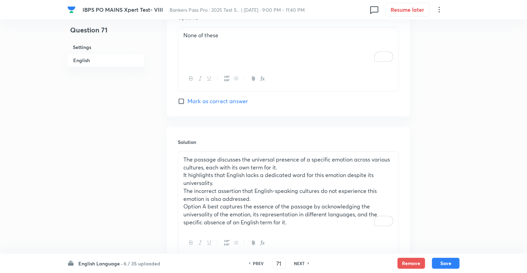
scroll to position [862, 0]
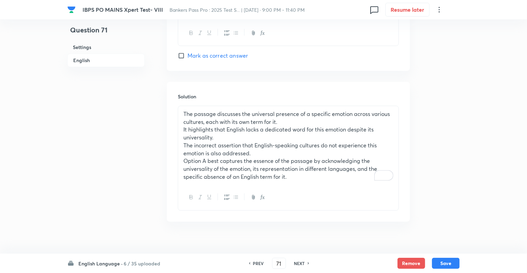
click at [239, 131] on p "It highlights that English lacks a dedicated word for this emotion despite its …" at bounding box center [288, 134] width 210 height 16
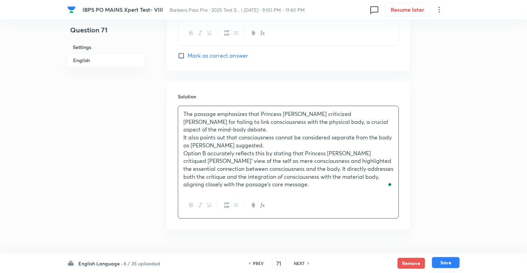
click at [439, 264] on button "Save" at bounding box center [446, 262] width 28 height 11
type input "72"
checkbox input "true"
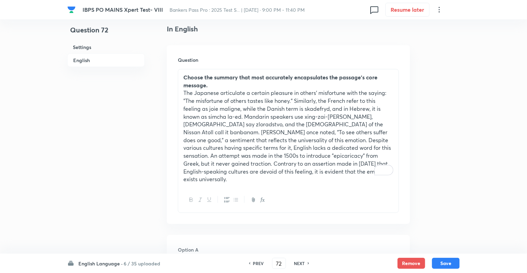
scroll to position [181, 0]
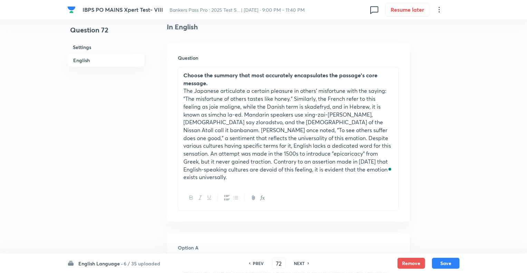
click at [297, 262] on h6 "NEXT" at bounding box center [299, 263] width 11 height 6
type input "73"
checkbox input "false"
checkbox input "true"
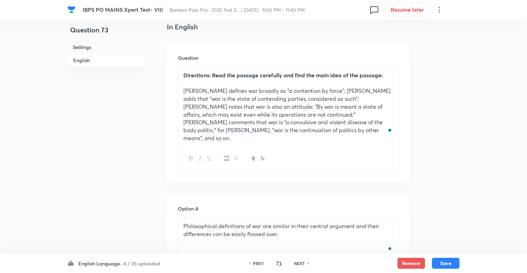
click at [297, 262] on h6 "NEXT" at bounding box center [299, 263] width 11 height 6
type input "74"
checkbox input "true"
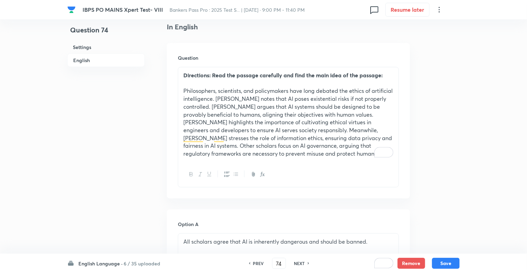
click at [297, 262] on h6 "NEXT" at bounding box center [299, 263] width 11 height 6
type input "75"
checkbox input "false"
type input "76"
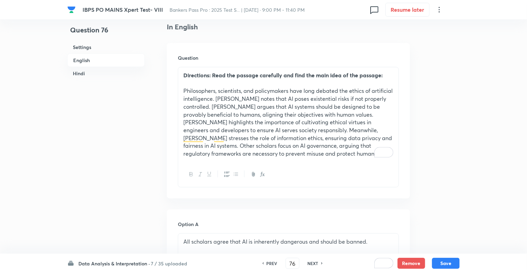
checkbox input "true"
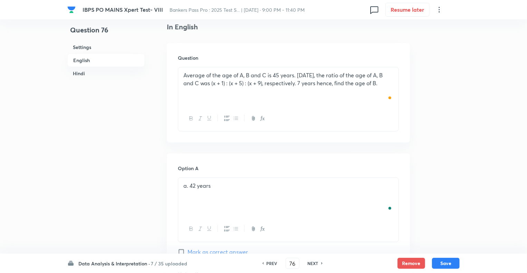
click at [267, 263] on h6 "PREV" at bounding box center [272, 263] width 11 height 6
click at [267, 263] on div "PREV 76 ​ NEXT" at bounding box center [292, 263] width 89 height 11
type input "75"
checkbox input "false"
click at [267, 263] on div "PREV 75 ​ NEXT" at bounding box center [278, 263] width 89 height 11
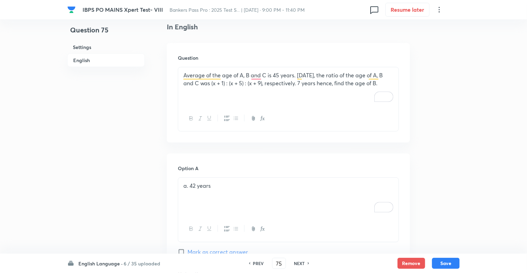
click at [267, 263] on div "PREV 75 ​ NEXT" at bounding box center [278, 263] width 89 height 11
checkbox input "true"
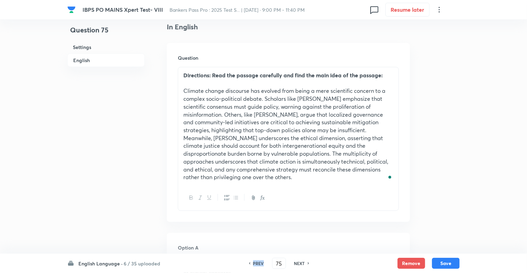
click at [267, 263] on div "PREV 75 ​ NEXT" at bounding box center [278, 263] width 89 height 11
drag, startPoint x: 267, startPoint y: 263, endPoint x: 257, endPoint y: 263, distance: 10.0
click at [257, 263] on div "PREV 75 ​ NEXT" at bounding box center [278, 263] width 89 height 11
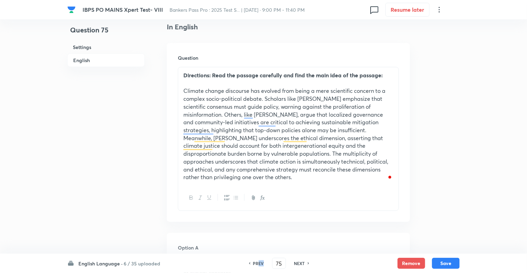
click at [257, 263] on h6 "PREV" at bounding box center [258, 263] width 11 height 6
type input "74"
checkbox input "false"
click at [257, 263] on h6 "PREV" at bounding box center [258, 263] width 11 height 6
checkbox input "true"
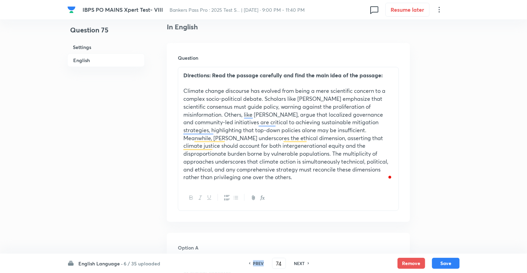
click at [257, 263] on h6 "PREV" at bounding box center [258, 263] width 11 height 6
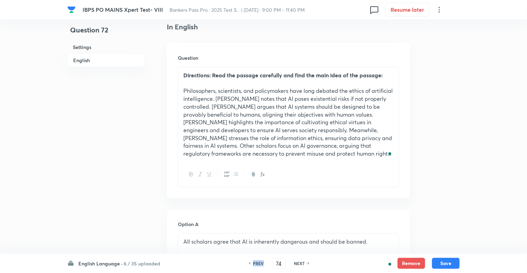
type input "72"
checkbox input "false"
click at [257, 263] on h6 "PREV" at bounding box center [258, 263] width 11 height 6
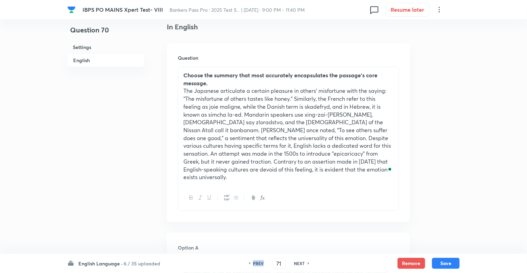
click at [257, 263] on h6 "PREV" at bounding box center [258, 263] width 11 height 6
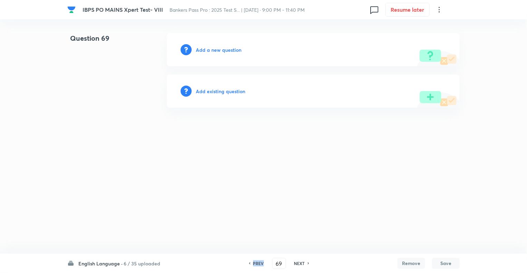
scroll to position [0, 0]
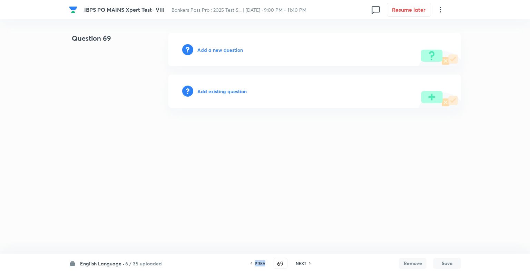
click at [258, 261] on h6 "PREV" at bounding box center [260, 263] width 11 height 6
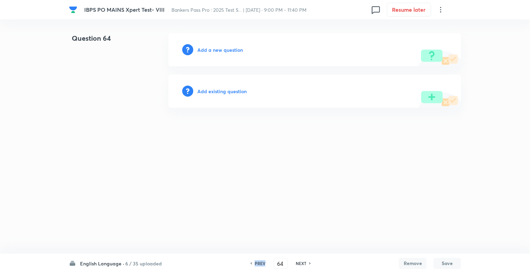
click at [258, 261] on h6 "PREV" at bounding box center [260, 263] width 11 height 6
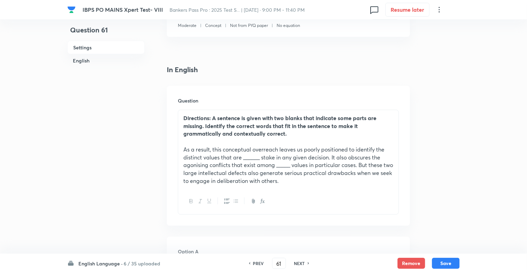
scroll to position [166, 0]
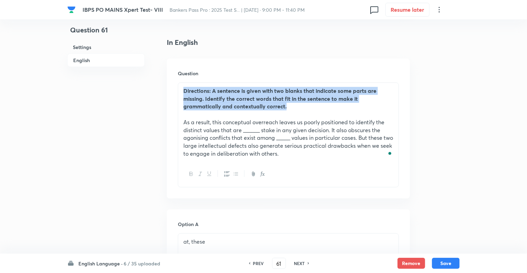
drag, startPoint x: 299, startPoint y: 105, endPoint x: 176, endPoint y: 81, distance: 124.5
click at [176, 81] on div "Question Directions: A sentence is given with two blanks that indicate some par…" at bounding box center [288, 129] width 243 height 140
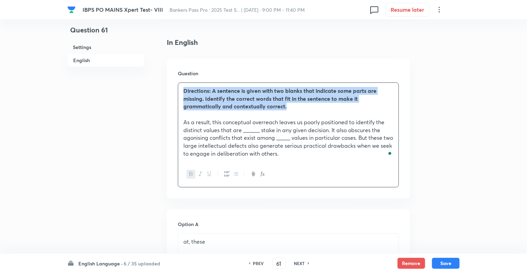
copy strong "Directions: A sentence is given with two blanks that indicate some parts are mi…"
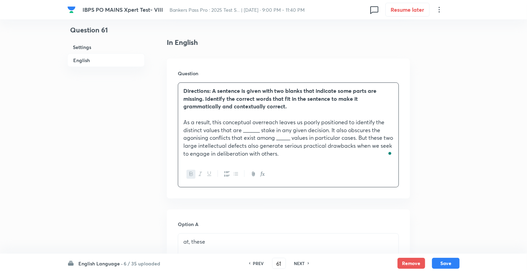
click at [301, 263] on h6 "NEXT" at bounding box center [299, 263] width 11 height 6
type input "62"
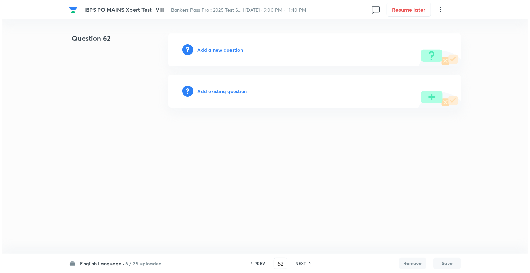
scroll to position [0, 0]
click at [202, 51] on h6 "Add a new question" at bounding box center [221, 49] width 46 height 7
click at [202, 51] on h6 "Choose a question type" at bounding box center [224, 49] width 53 height 7
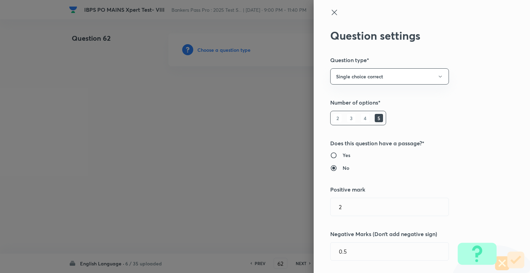
type input "1"
type input "0.25"
click at [202, 51] on div at bounding box center [265, 136] width 530 height 273
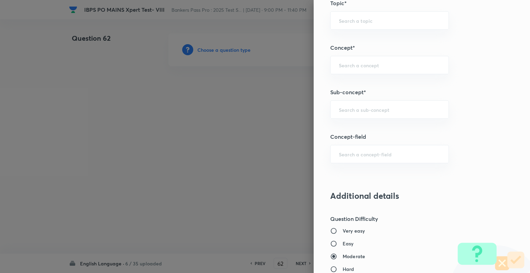
scroll to position [360, 0]
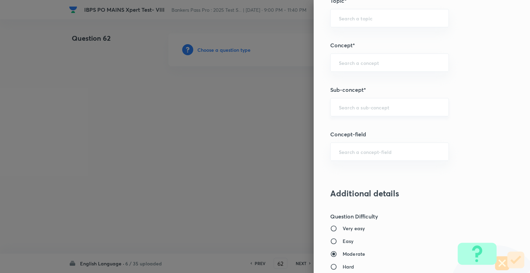
click at [362, 109] on div "​" at bounding box center [389, 107] width 119 height 18
click at [355, 127] on li "Double Fillers" at bounding box center [385, 125] width 118 height 12
type input "Double Fillers"
type input "English Language"
type input "Reading Comprehension"
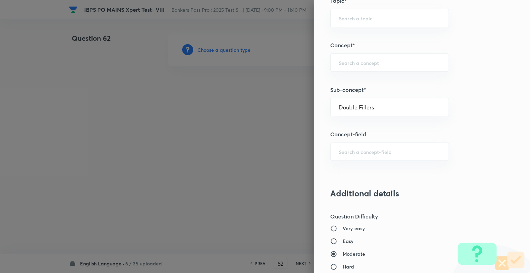
type input "Fillers"
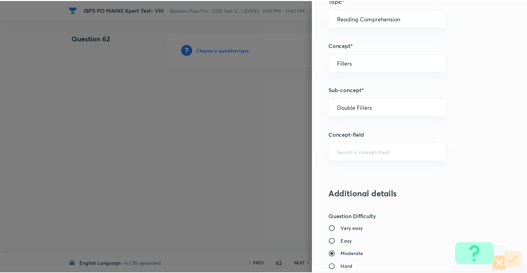
scroll to position [667, 0]
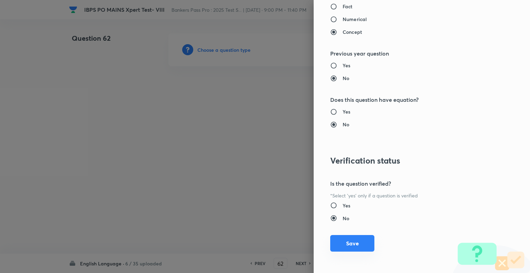
click at [338, 243] on button "Save" at bounding box center [352, 243] width 44 height 17
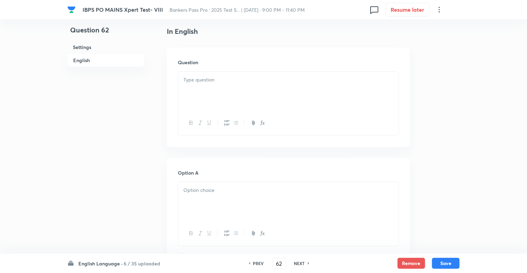
scroll to position [180, 0]
click at [201, 83] on div at bounding box center [288, 88] width 220 height 39
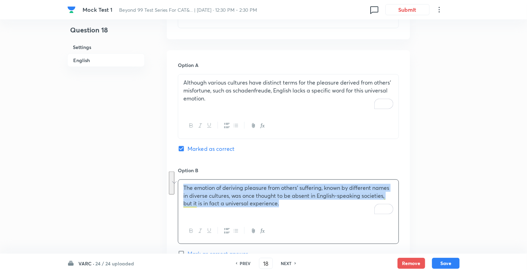
scroll to position [373, 0]
click at [124, 150] on div "Question 18 Settings English" at bounding box center [105, 159] width 77 height 998
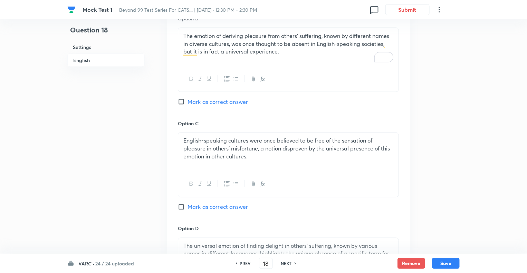
scroll to position [608, 0]
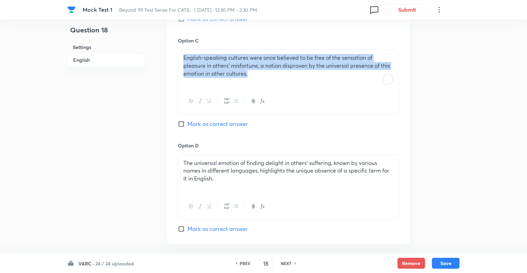
drag, startPoint x: 253, startPoint y: 65, endPoint x: 176, endPoint y: 46, distance: 79.0
click at [176, 46] on div "Option A Although various cultures have distinct terms for the pleasure derived…" at bounding box center [288, 30] width 243 height 429
copy p "English-speaking cultures were once believed to be free of the sensation of ple…"
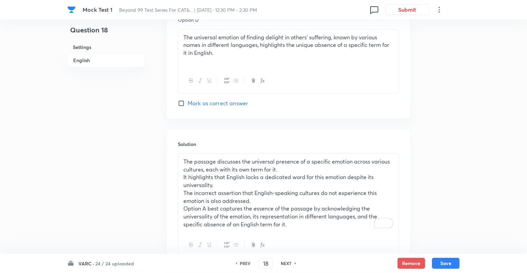
scroll to position [760, 0]
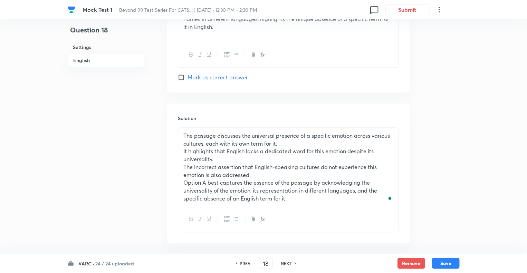
click at [266, 169] on p "The incorrect assertion that English-speaking cultures do not experience this e…" at bounding box center [288, 171] width 210 height 16
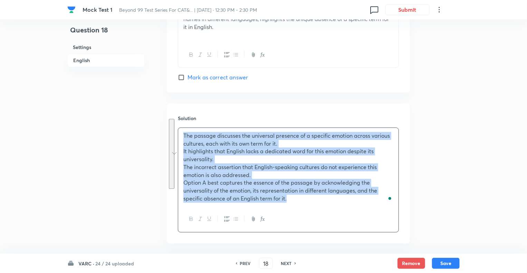
copy div "The passage discusses the universal presence of a specific emotion across vario…"
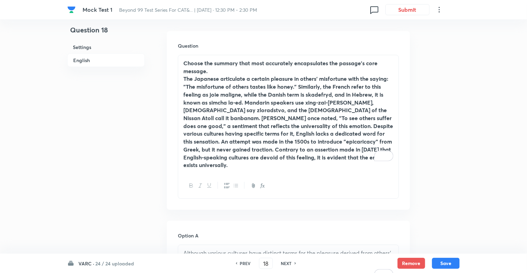
scroll to position [212, 0]
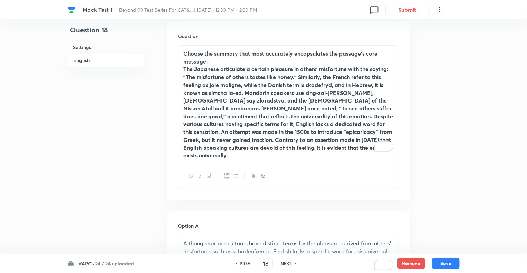
click at [247, 263] on h6 "PREV" at bounding box center [245, 263] width 11 height 6
type input "17"
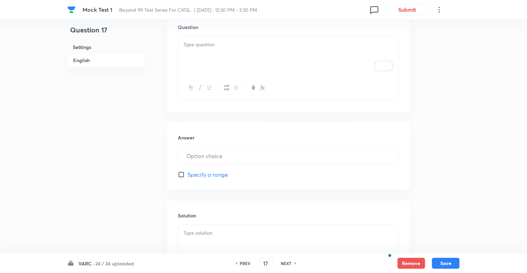
type input "3"
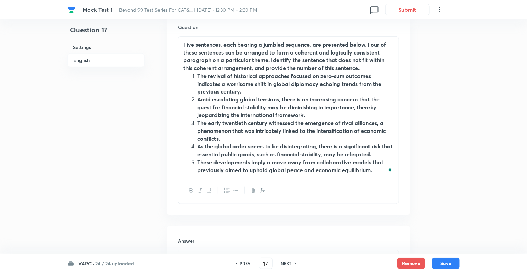
click at [283, 262] on h6 "NEXT" at bounding box center [286, 263] width 11 height 6
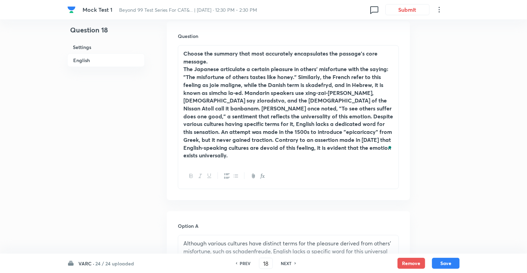
click at [283, 262] on h6 "NEXT" at bounding box center [286, 263] width 11 height 6
type input "19"
checkbox input "false"
checkbox input "true"
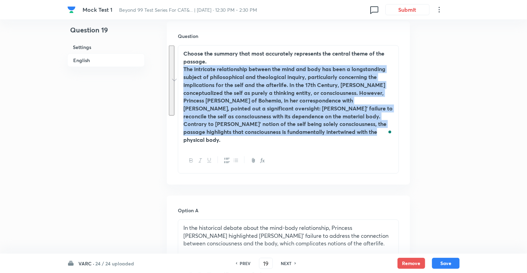
drag, startPoint x: 317, startPoint y: 132, endPoint x: 179, endPoint y: 71, distance: 151.5
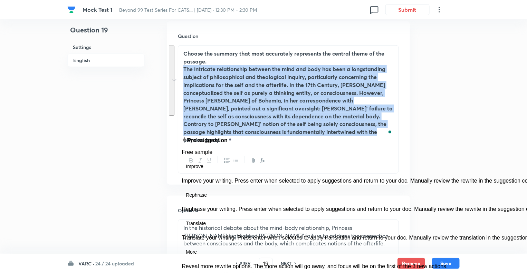
copy strong "The intricate relationship between the mind and body has been a longstanding su…"
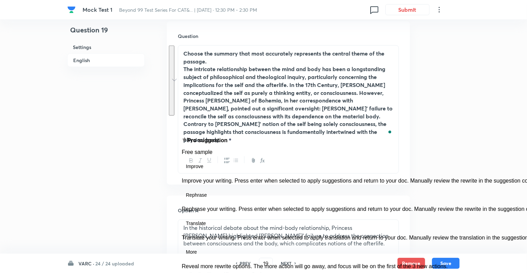
click at [255, 64] on p "Choose the summary that most accurately represents the central theme of the pas…" at bounding box center [288, 58] width 210 height 16
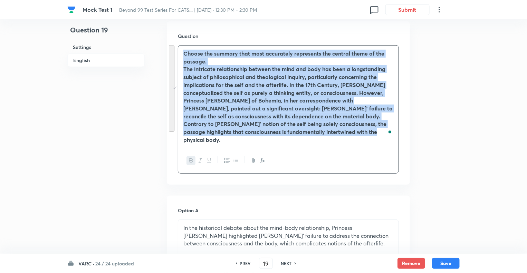
copy div "Choose the summary that most accurately represents the central theme of the pas…"
click at [245, 224] on p "In the historical debate about the mind-body relationship, Princess [PERSON_NAM…" at bounding box center [288, 235] width 210 height 23
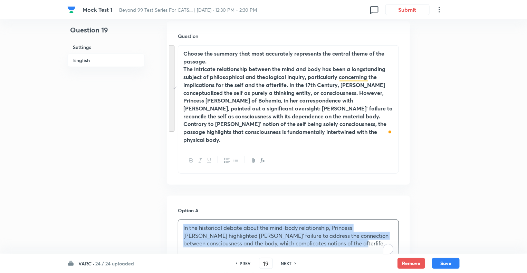
copy p "In the historical debate about the mind-body relationship, Princess [PERSON_NAM…"
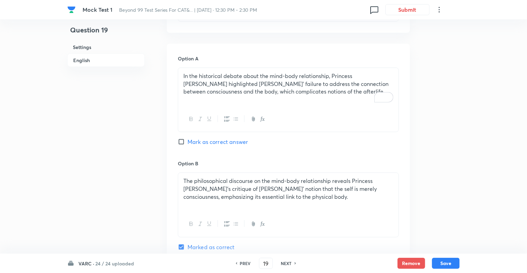
scroll to position [447, 0]
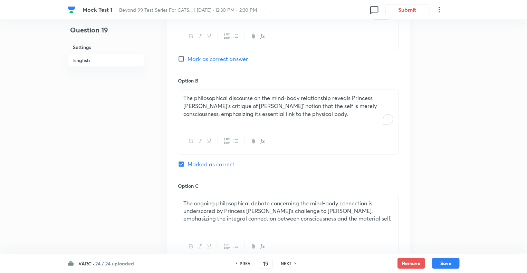
click at [215, 116] on div "The philosophical discourse on the mind-body relationship reveals Princess [PER…" at bounding box center [288, 109] width 220 height 39
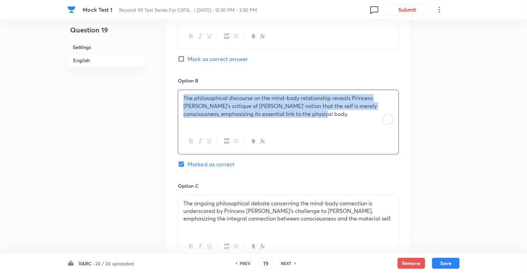
copy p "The philosophical discourse on the mind-body relationship reveals Princess [PER…"
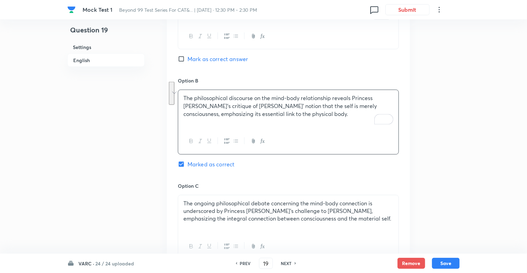
click at [126, 161] on div "Question 19 Settings English" at bounding box center [105, 81] width 77 height 990
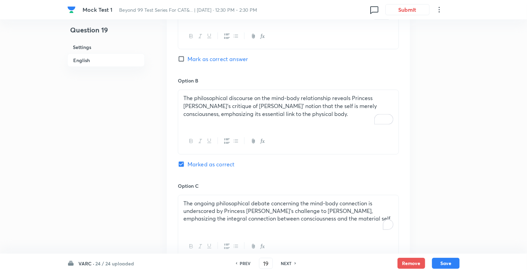
click at [217, 211] on p "The ongoing philosophical debate concerning the mind-body connection is undersc…" at bounding box center [288, 211] width 210 height 23
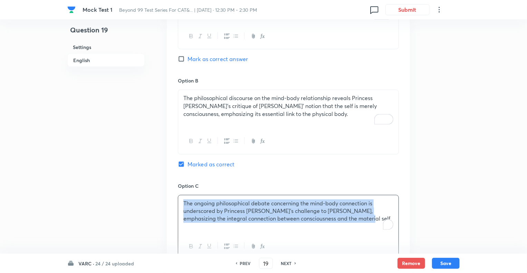
copy p "The ongoing philosophical debate concerning the mind-body connection is undersc…"
click at [147, 173] on div "Question 19 Settings English Settings Type Single choice correct 4 options + 3 …" at bounding box center [263, 81] width 392 height 990
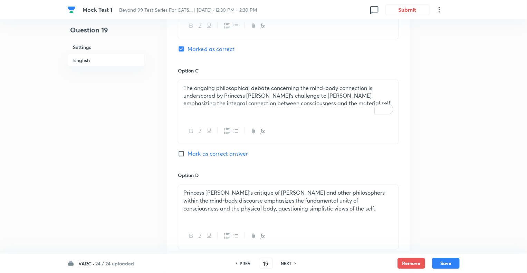
scroll to position [640, 0]
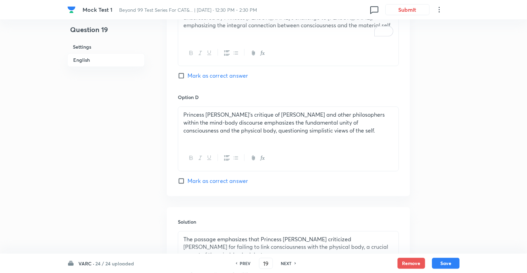
click at [220, 125] on p "Princess [PERSON_NAME]'s critique of [PERSON_NAME] and other philosophers withi…" at bounding box center [288, 122] width 210 height 23
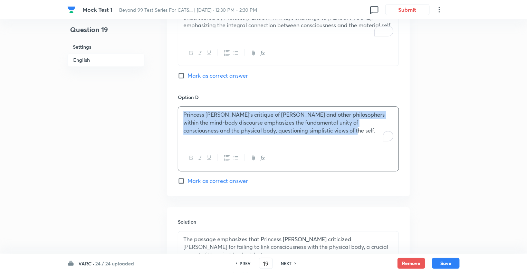
copy p "Princess [PERSON_NAME]'s critique of [PERSON_NAME] and other philosophers withi…"
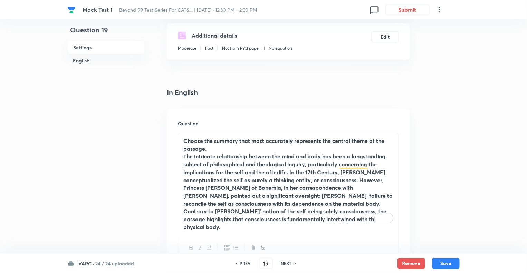
scroll to position [128, 0]
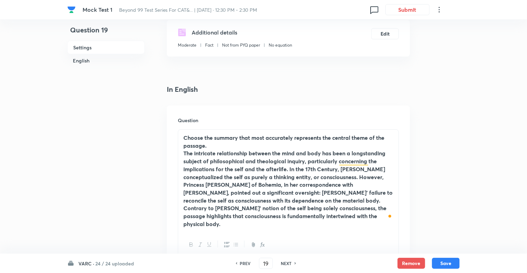
click at [283, 265] on h6 "NEXT" at bounding box center [286, 263] width 11 height 6
type input "20"
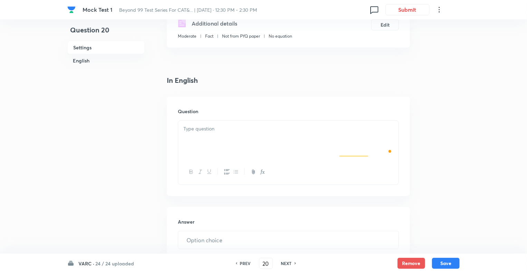
type input "4321"
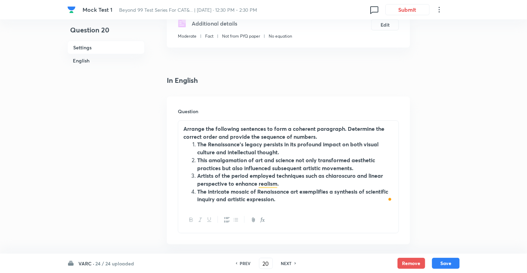
click at [283, 265] on h6 "NEXT" at bounding box center [286, 263] width 11 height 6
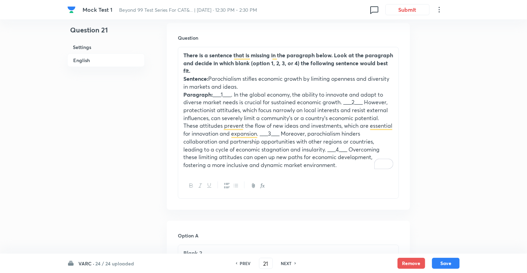
scroll to position [197, 0]
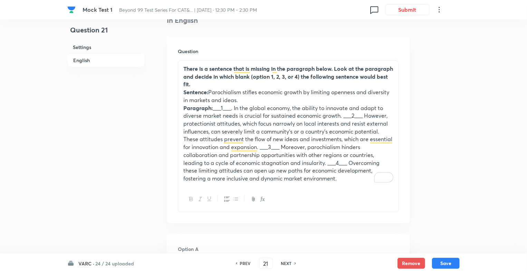
click at [283, 265] on h6 "NEXT" at bounding box center [286, 263] width 11 height 6
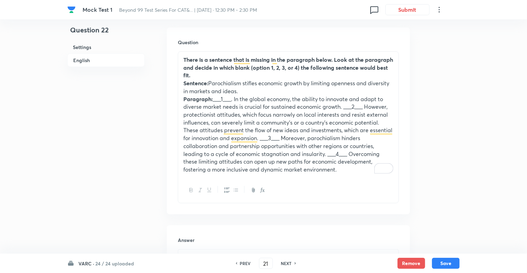
type input "22"
type input "1324"
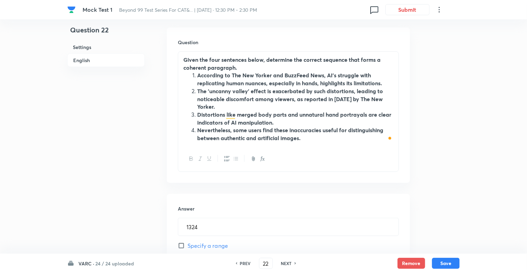
click at [283, 265] on h6 "NEXT" at bounding box center [286, 263] width 11 height 6
type input "23"
type input "5"
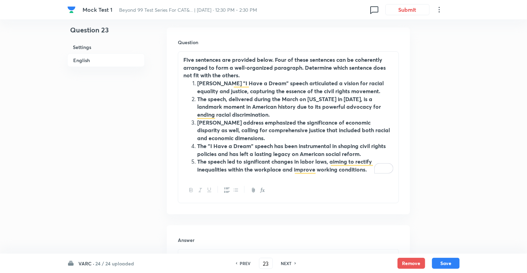
click at [283, 265] on h6 "NEXT" at bounding box center [286, 263] width 11 height 6
type input "24"
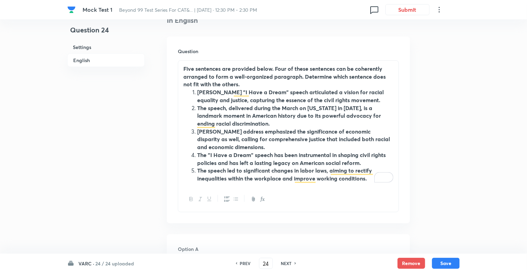
checkbox input "true"
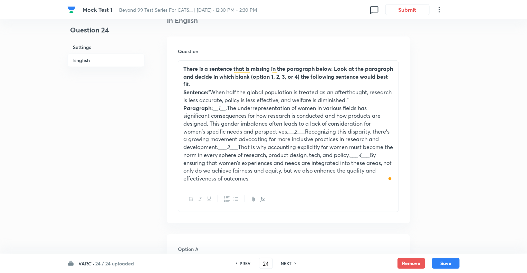
click at [283, 265] on h6 "NEXT" at bounding box center [286, 263] width 11 height 6
type input "25"
checkbox input "true"
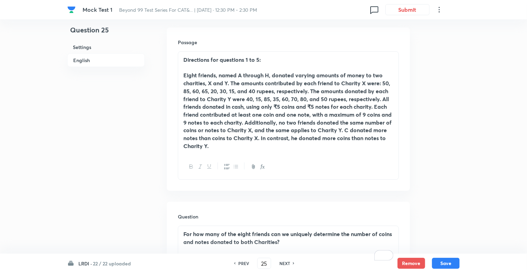
click at [237, 114] on strong "Eight friends, named A through H, donated varying amounts of money to two chari…" at bounding box center [287, 110] width 208 height 78
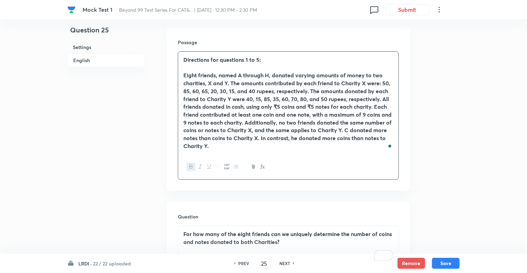
click at [242, 265] on h6 "PREV" at bounding box center [243, 263] width 11 height 6
type input "24"
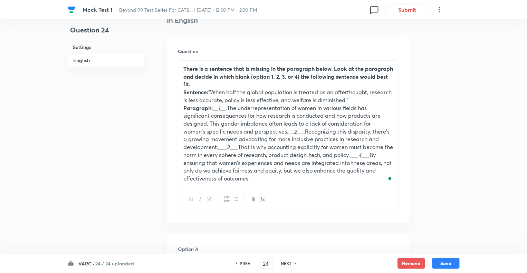
checkbox input "true"
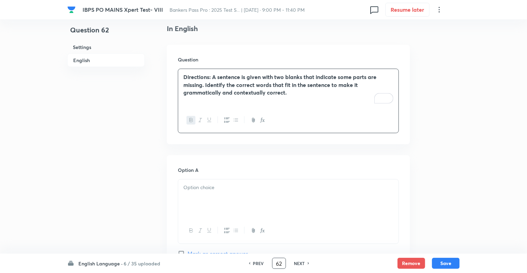
drag, startPoint x: 282, startPoint y: 263, endPoint x: 263, endPoint y: 260, distance: 19.9
click at [263, 260] on div "PREV 62 ​ NEXT" at bounding box center [278, 263] width 89 height 11
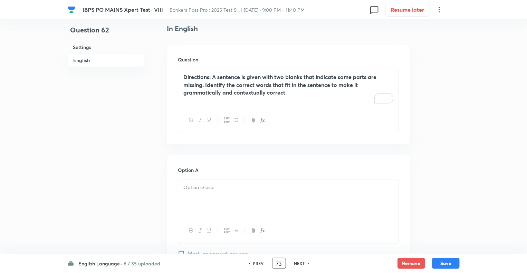
type input "73"
checkbox input "true"
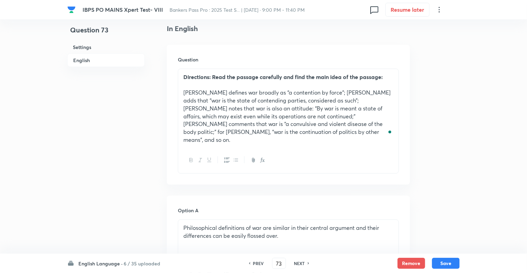
click at [256, 263] on h6 "PREV" at bounding box center [258, 263] width 11 height 6
type input "72"
checkbox input "false"
checkbox input "true"
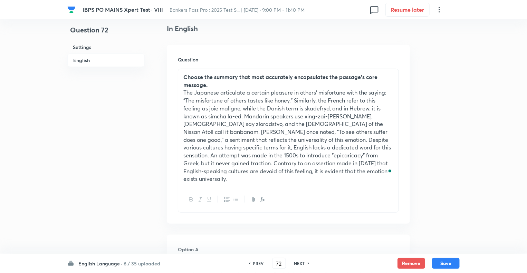
click at [298, 264] on h6 "NEXT" at bounding box center [299, 263] width 11 height 6
type input "73"
checkbox input "false"
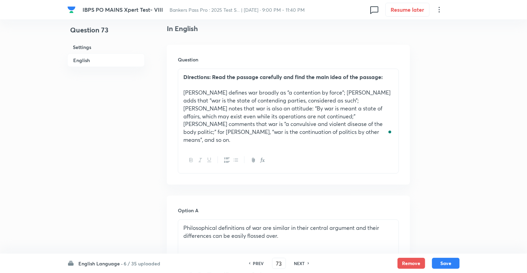
checkbox input "true"
click at [298, 264] on h6 "NEXT" at bounding box center [299, 263] width 11 height 6
type input "74"
checkbox input "true"
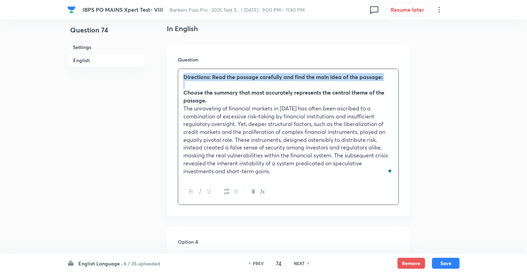
drag, startPoint x: 203, startPoint y: 84, endPoint x: 171, endPoint y: 71, distance: 34.2
click at [171, 71] on div "Question Directions: Read the passage carefully and find the main idea of the p…" at bounding box center [288, 130] width 243 height 171
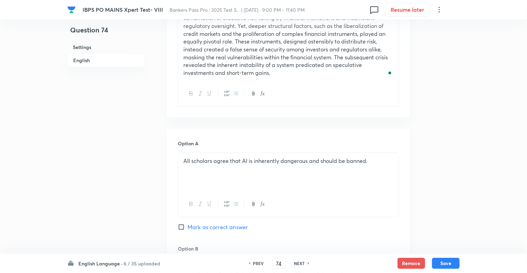
scroll to position [331, 0]
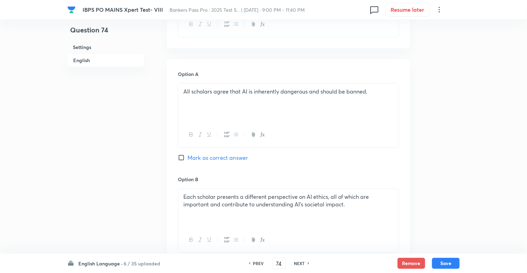
click at [244, 89] on p "All scholars agree that AI is inherently dangerous and should be banned." at bounding box center [288, 92] width 210 height 8
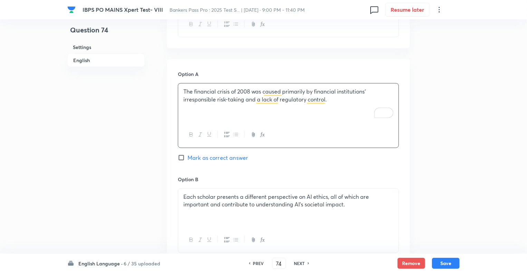
click at [215, 198] on p "Each scholar presents a different perspective on AI ethics, all of which are im…" at bounding box center [288, 201] width 210 height 16
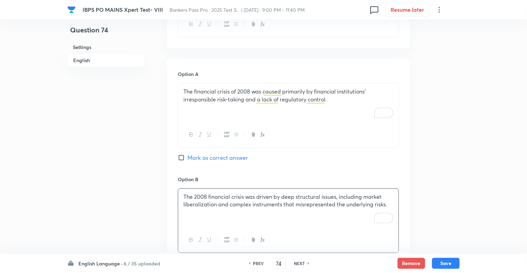
click at [148, 196] on div "Question 74 Settings English Settings Type Single choice correct 5 options + 2 …" at bounding box center [263, 225] width 392 height 1047
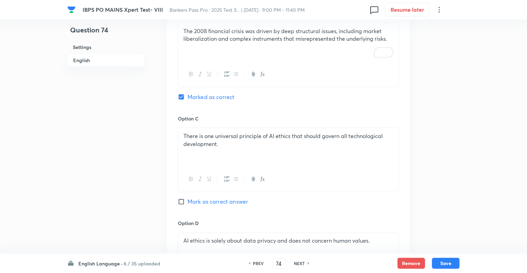
scroll to position [552, 0]
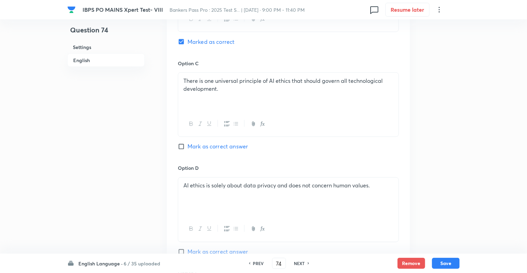
click at [230, 93] on div "There is one universal principle of AI ethics that should govern all technologi…" at bounding box center [288, 92] width 220 height 39
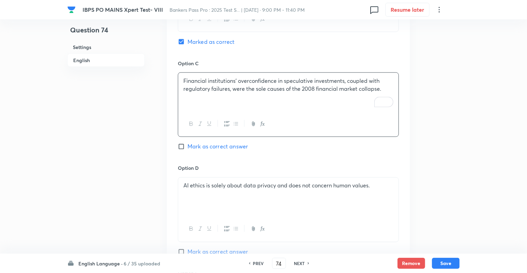
click at [145, 211] on div "Question 74 Settings English Settings Type Single choice correct 5 options + 2 …" at bounding box center [263, 4] width 392 height 1047
click at [215, 191] on div "AI ethics is solely about data privacy and does not concern human values." at bounding box center [288, 197] width 220 height 39
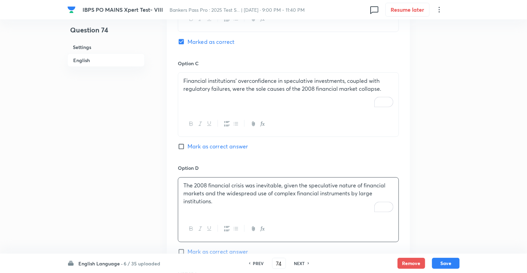
click at [148, 182] on div "Question 74 Settings English Settings Type Single choice correct 5 options + 2 …" at bounding box center [263, 4] width 392 height 1047
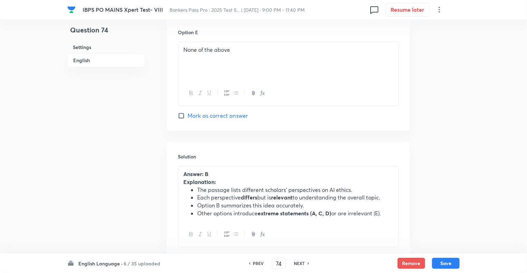
scroll to position [815, 0]
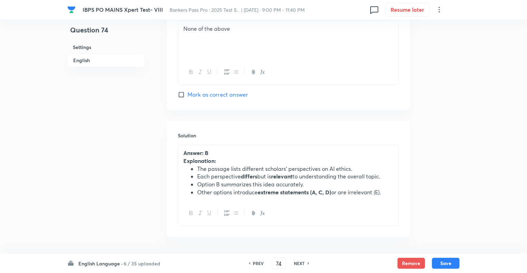
click at [211, 174] on li "Each perspective differs but is relevant to understanding the overall topic." at bounding box center [295, 177] width 196 height 8
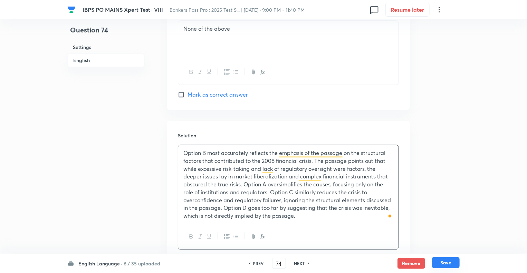
click at [445, 262] on button "Save" at bounding box center [446, 262] width 28 height 11
type input "75"
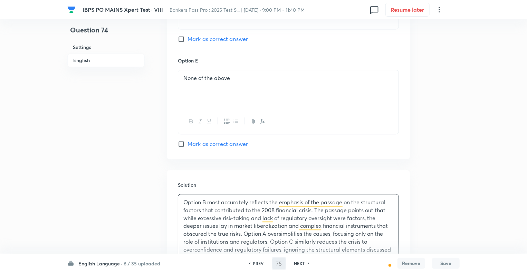
checkbox input "false"
checkbox input "true"
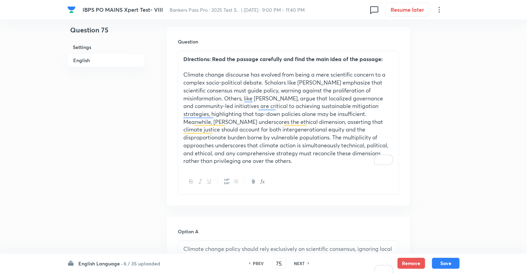
scroll to position [186, 0]
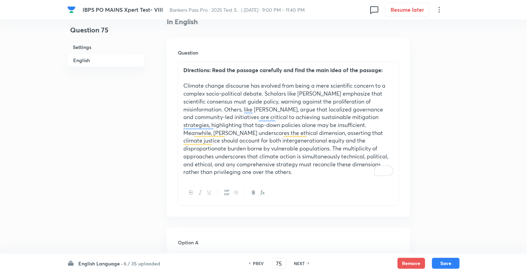
click at [235, 175] on p "﻿ Climate change discourse has evolved from being a mere scientific concern to …" at bounding box center [288, 129] width 210 height 94
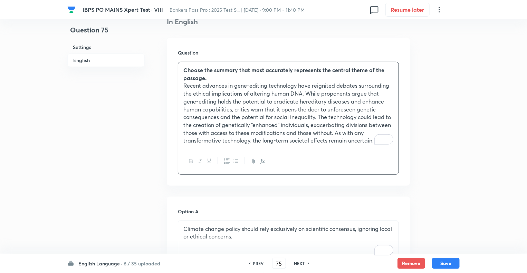
click at [220, 237] on p "Climate change policy should rely exclusively on scientific consensus, ignoring…" at bounding box center [288, 233] width 210 height 16
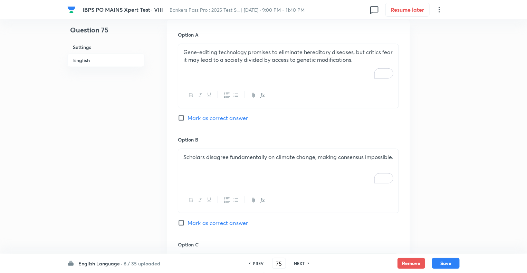
scroll to position [380, 0]
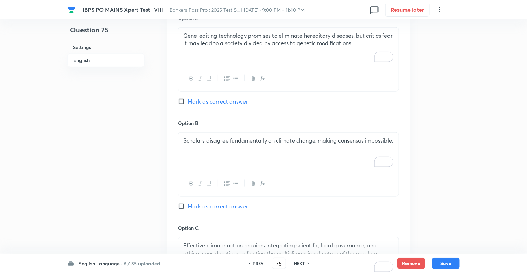
click at [215, 145] on p "Scholars disagree fundamentally on climate change, making consensus impossible." at bounding box center [288, 141] width 210 height 8
click at [165, 189] on div "Question 75 Settings English Settings Type Single choice correct 5 options + 2 …" at bounding box center [263, 196] width 392 height 1086
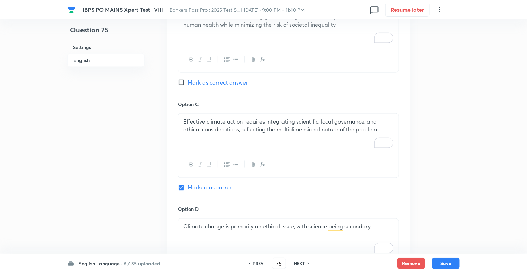
scroll to position [504, 0]
click at [211, 138] on div "Effective climate action requires integrating scientific, local governance, and…" at bounding box center [288, 132] width 220 height 39
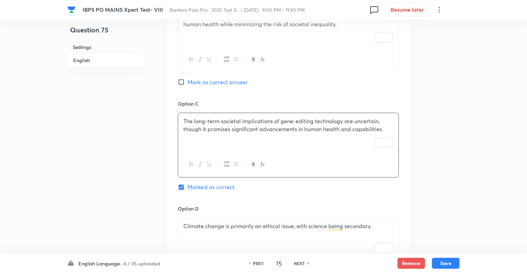
click at [220, 231] on div "Climate change is primarily an ethical issue, with science being secondary." at bounding box center [288, 238] width 220 height 39
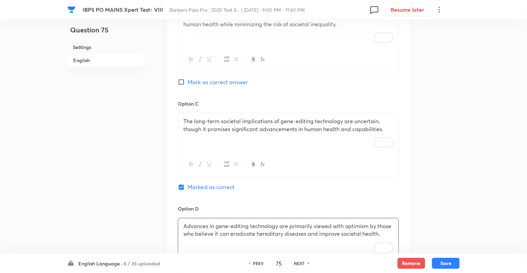
click at [153, 144] on div "Question 75 Settings English Settings Type Single choice correct 5 options + 2 …" at bounding box center [263, 72] width 392 height 1086
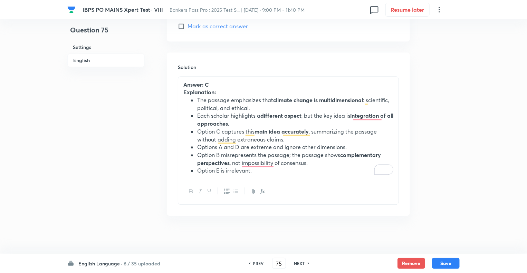
scroll to position [877, 0]
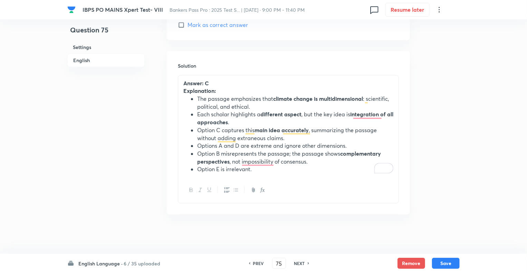
click at [240, 131] on li "Option C captures this main idea accurately , summarizing the passage without a…" at bounding box center [295, 134] width 196 height 16
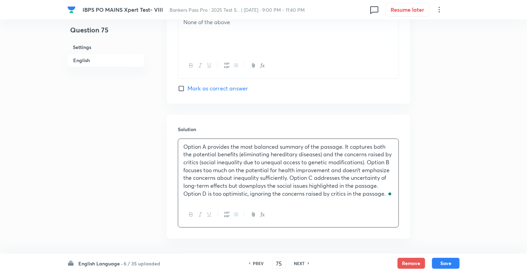
scroll to position [838, 0]
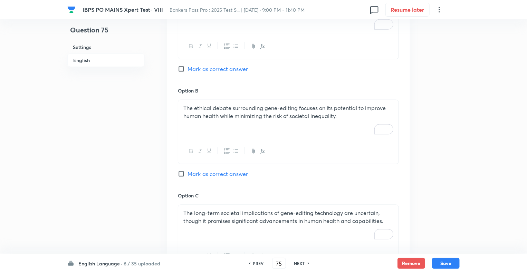
scroll to position [396, 0]
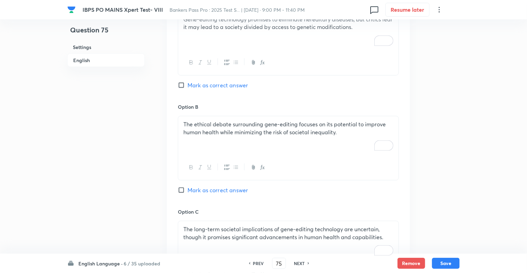
click at [180, 81] on label "Mark as correct answer" at bounding box center [213, 85] width 70 height 8
click at [180, 82] on input "Mark as correct answer" at bounding box center [183, 85] width 10 height 7
checkbox input "true"
checkbox input "false"
click at [442, 261] on button "Save" at bounding box center [446, 262] width 28 height 11
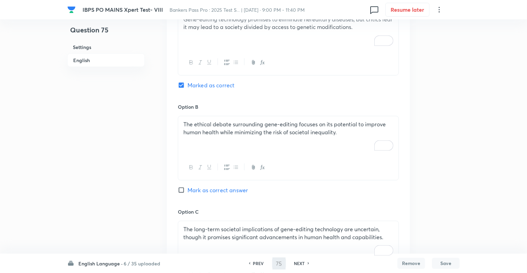
type input "76"
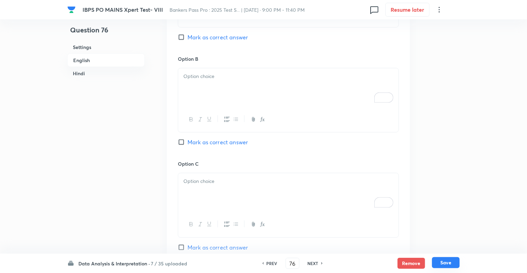
checkbox input "false"
checkbox input "true"
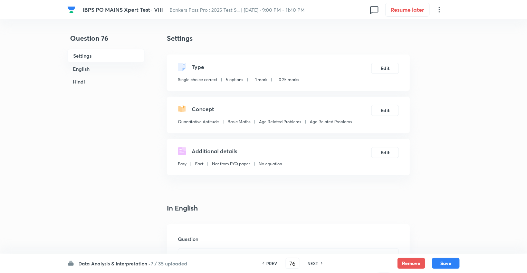
click at [267, 265] on h6 "PREV" at bounding box center [272, 263] width 11 height 6
type input "75"
checkbox input "false"
checkbox input "true"
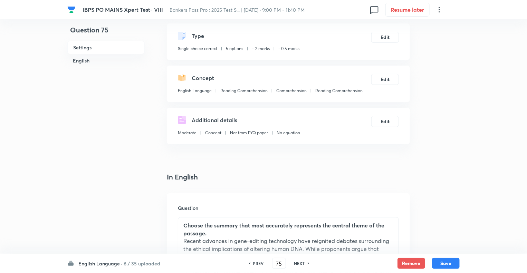
scroll to position [138, 0]
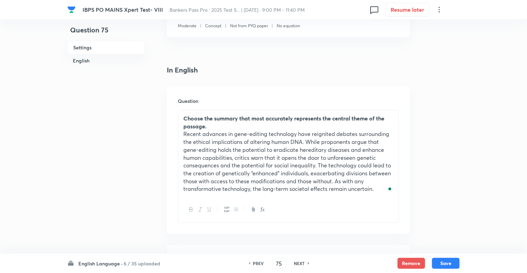
click at [266, 265] on div "PREV 75 ​ NEXT" at bounding box center [278, 263] width 89 height 11
click at [257, 264] on h6 "PREV" at bounding box center [258, 263] width 11 height 6
type input "74"
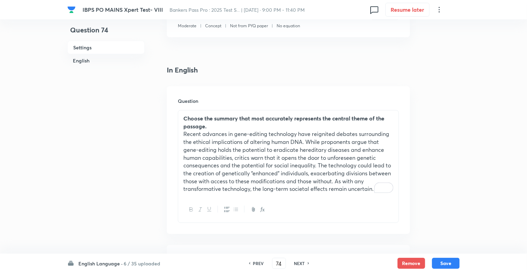
checkbox input "false"
checkbox input "true"
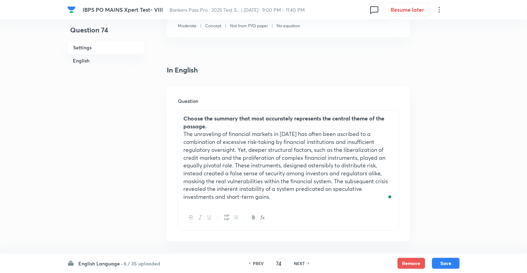
click at [257, 264] on h6 "PREV" at bounding box center [258, 263] width 11 height 6
type input "73"
click at [257, 264] on h6 "PREV" at bounding box center [258, 263] width 11 height 6
checkbox input "true"
type input "72"
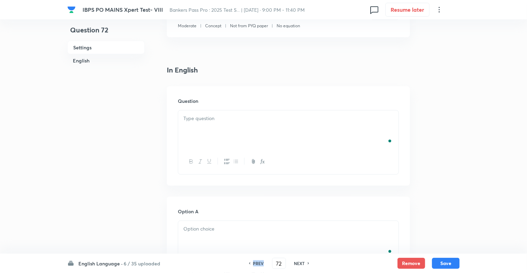
checkbox input "false"
click at [257, 264] on h6 "PREV" at bounding box center [258, 263] width 11 height 6
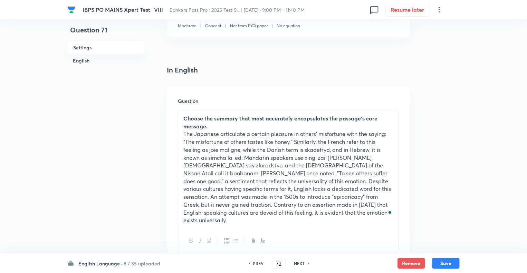
checkbox input "true"
type input "71"
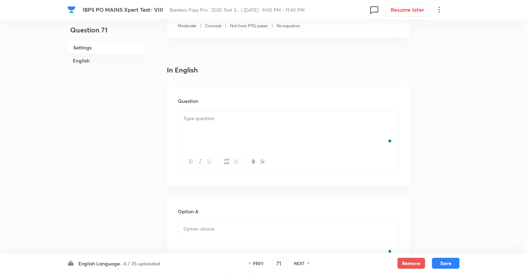
checkbox input "true"
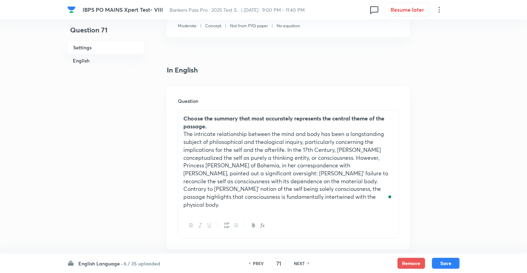
click at [257, 264] on h6 "PREV" at bounding box center [258, 263] width 11 height 6
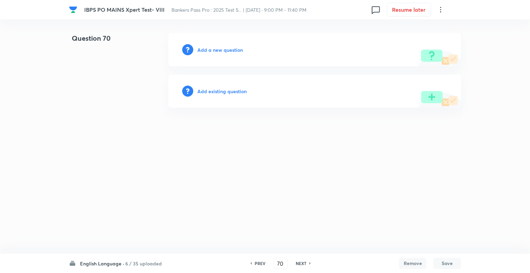
click at [257, 264] on h6 "PREV" at bounding box center [260, 263] width 11 height 6
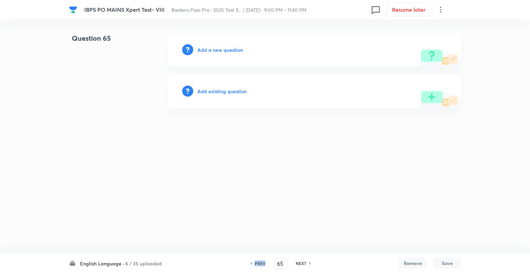
click at [257, 264] on h6 "PREV" at bounding box center [260, 263] width 11 height 6
type input "61"
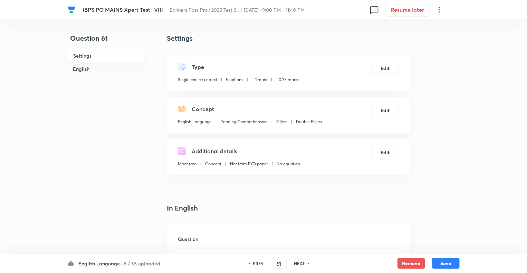
checkbox input "true"
click at [316, 212] on h4 "In English" at bounding box center [288, 208] width 243 height 10
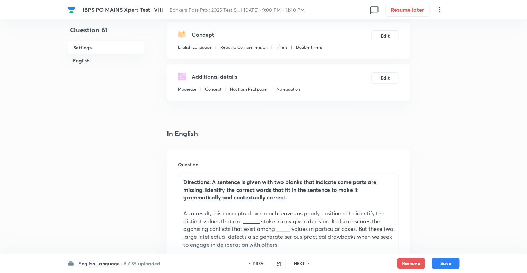
scroll to position [124, 0]
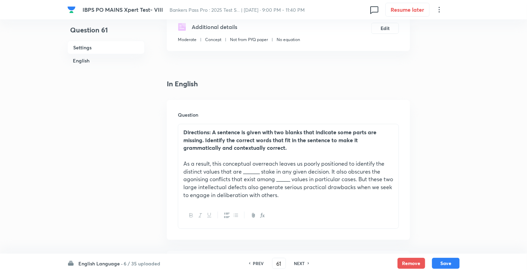
click at [290, 150] on p "Directions: A sentence is given with two blanks that indicate some parts are mi…" at bounding box center [288, 139] width 210 height 23
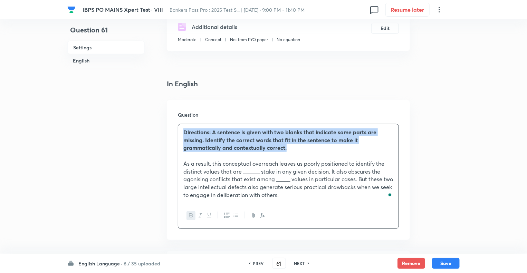
drag, startPoint x: 290, startPoint y: 150, endPoint x: 162, endPoint y: 127, distance: 129.8
copy strong "Directions: A sentence is given with two blanks that indicate some parts are mi…"
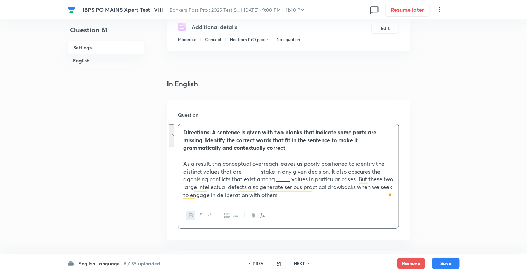
click at [296, 261] on h6 "NEXT" at bounding box center [299, 263] width 11 height 6
type input "62"
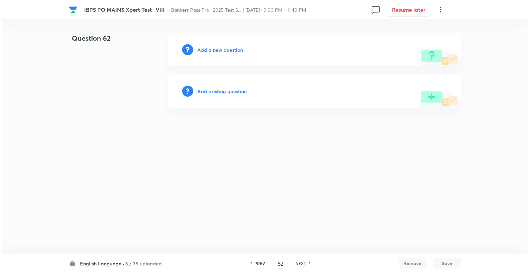
scroll to position [0, 0]
click at [200, 48] on h6 "Add a new question" at bounding box center [221, 49] width 46 height 7
click at [200, 48] on h6 "Choose a question type" at bounding box center [224, 49] width 53 height 7
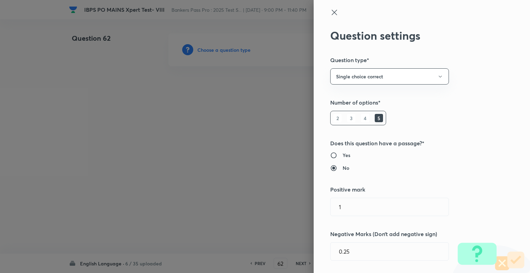
click at [200, 48] on div at bounding box center [265, 136] width 530 height 273
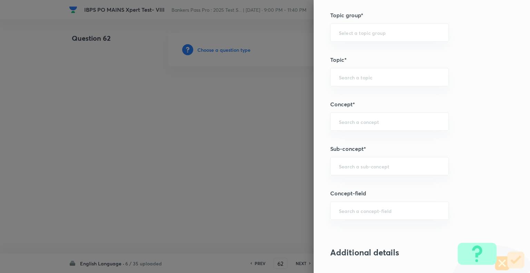
scroll to position [306, 0]
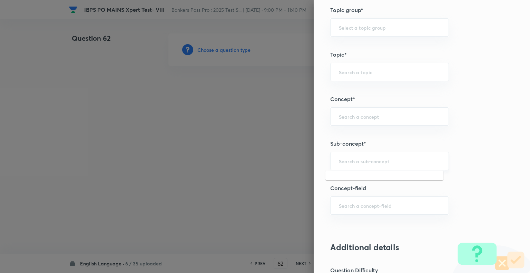
click at [377, 160] on input "text" at bounding box center [390, 161] width 102 height 7
type input "Double Fillers"
type input "English Language"
type input "Reading Comprehension"
type input "Fillers"
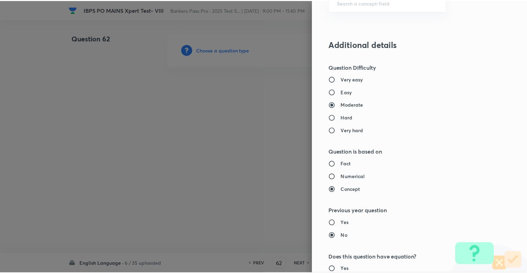
scroll to position [667, 0]
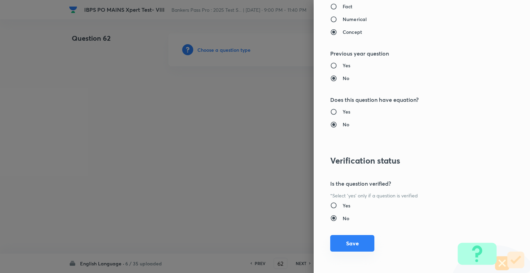
click at [347, 244] on button "Save" at bounding box center [352, 243] width 44 height 17
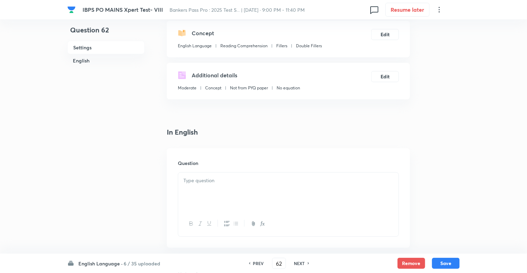
scroll to position [110, 0]
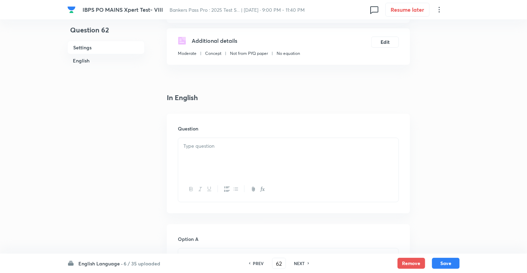
click at [189, 147] on p at bounding box center [288, 146] width 210 height 8
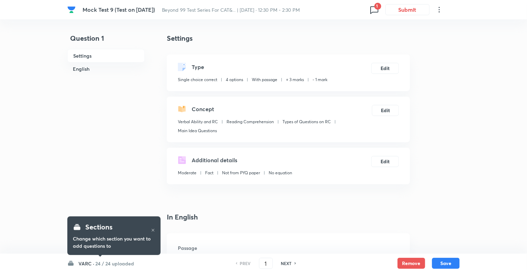
checkbox input "true"
click at [370, 7] on icon at bounding box center [374, 10] width 8 height 8
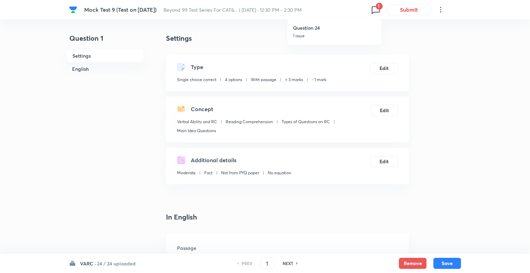
click at [338, 28] on h6 "Question 24" at bounding box center [334, 27] width 83 height 7
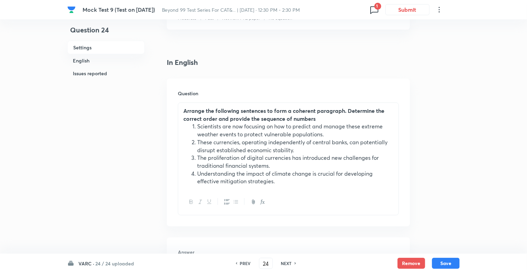
scroll to position [137, 0]
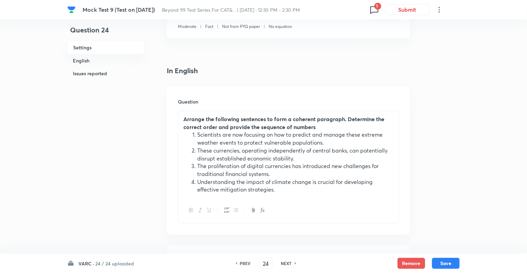
click at [87, 261] on h6 "VARC ·" at bounding box center [86, 263] width 16 height 7
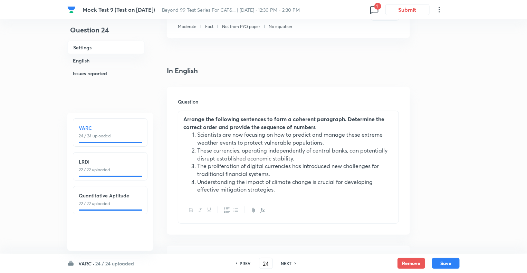
click at [100, 133] on p "24 / 24 uploaded" at bounding box center [110, 136] width 63 height 6
type input "1"
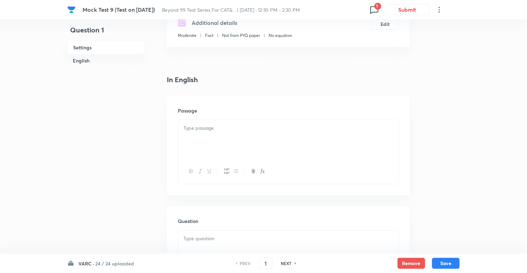
checkbox input "true"
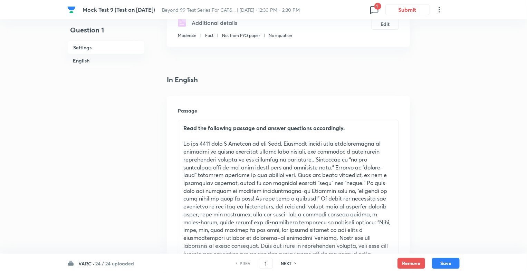
click at [83, 267] on h6 "VARC ·" at bounding box center [86, 263] width 16 height 7
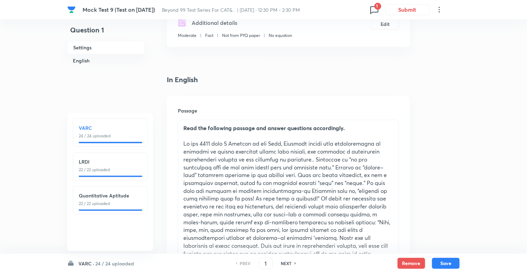
click at [85, 262] on h6 "VARC ·" at bounding box center [86, 263] width 16 height 7
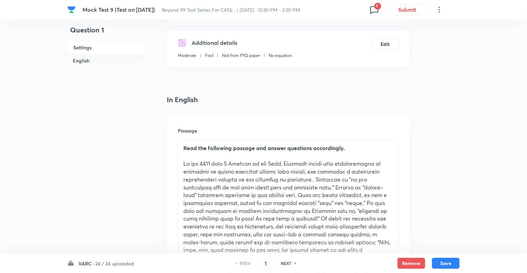
scroll to position [110, 0]
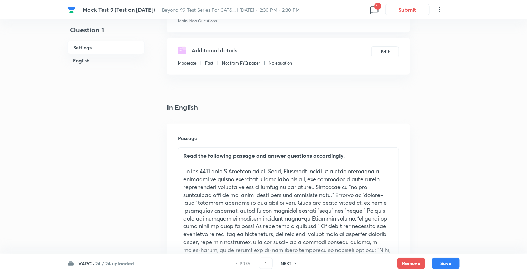
click at [284, 263] on h6 "NEXT" at bounding box center [286, 263] width 11 height 6
type input "2"
checkbox input "false"
checkbox input "true"
click at [284, 254] on div "VARC · 24 / 24 uploaded PREV 2 ​ NEXT Remove Save" at bounding box center [263, 263] width 392 height 19
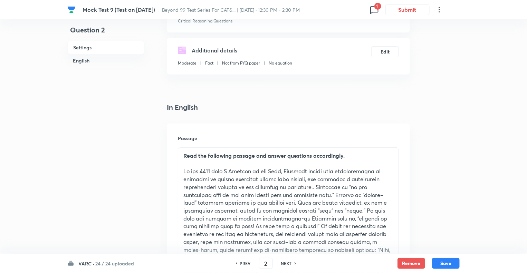
click at [284, 254] on div "VARC · 24 / 24 uploaded PREV 2 ​ NEXT Remove Save" at bounding box center [263, 263] width 392 height 19
click at [285, 261] on h6 "NEXT" at bounding box center [286, 263] width 11 height 6
type input "3"
checkbox input "false"
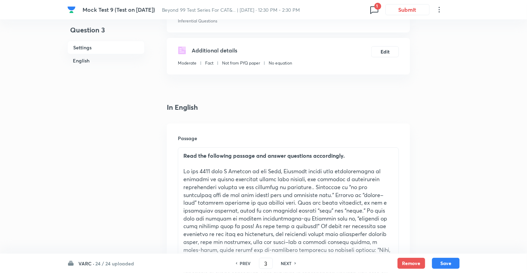
checkbox input "true"
click at [285, 261] on h6 "NEXT" at bounding box center [286, 263] width 11 height 6
type input "4"
checkbox input "false"
checkbox input "true"
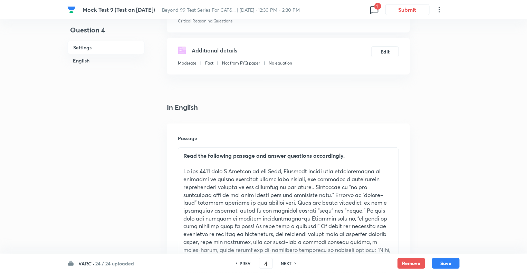
click at [285, 261] on h6 "NEXT" at bounding box center [286, 263] width 11 height 6
type input "5"
checkbox input "false"
checkbox input "true"
click at [285, 261] on h6 "NEXT" at bounding box center [286, 263] width 11 height 6
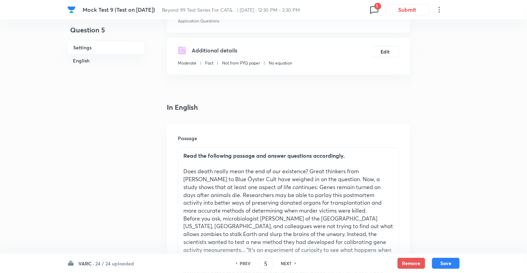
type input "6"
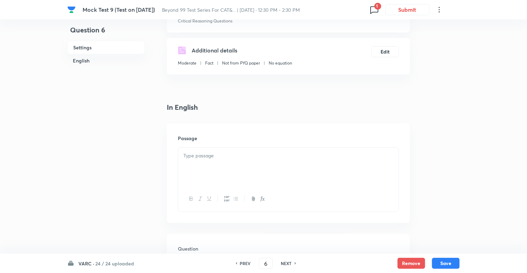
checkbox input "false"
checkbox input "true"
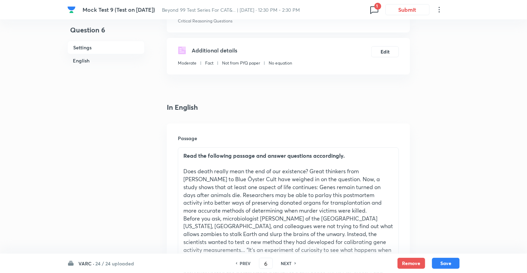
click at [285, 261] on h6 "NEXT" at bounding box center [286, 263] width 11 height 6
type input "7"
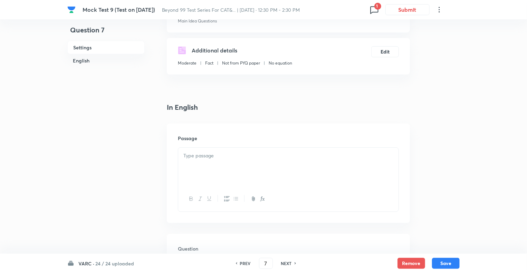
checkbox input "true"
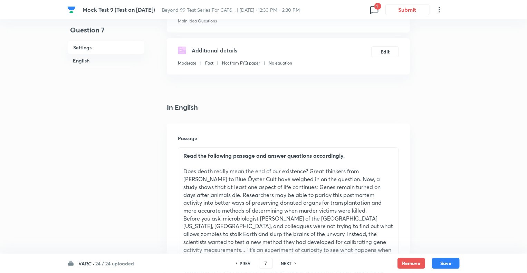
click at [285, 261] on h6 "NEXT" at bounding box center [286, 263] width 11 height 6
type input "8"
checkbox input "false"
checkbox input "true"
click at [285, 261] on h6 "NEXT" at bounding box center [286, 263] width 11 height 6
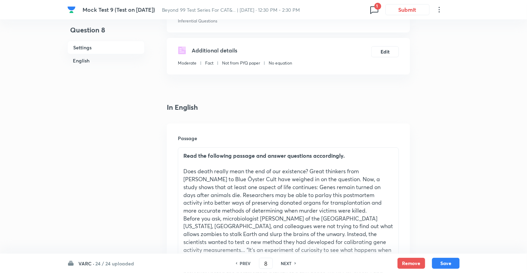
type input "9"
checkbox input "true"
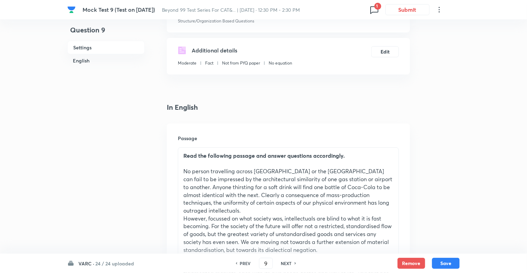
click at [285, 261] on h6 "NEXT" at bounding box center [286, 263] width 11 height 6
type input "10"
checkbox input "false"
checkbox input "true"
click at [285, 261] on h6 "NEXT" at bounding box center [286, 263] width 11 height 6
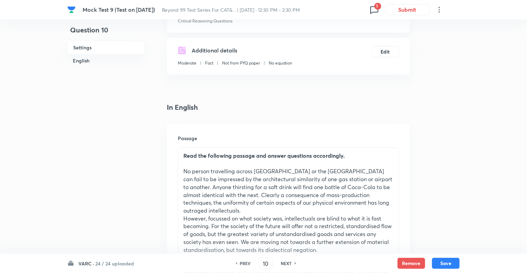
type input "11"
checkbox input "false"
checkbox input "true"
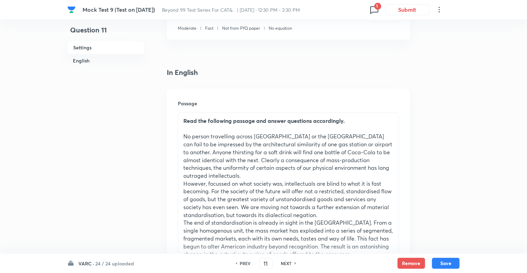
scroll to position [124, 0]
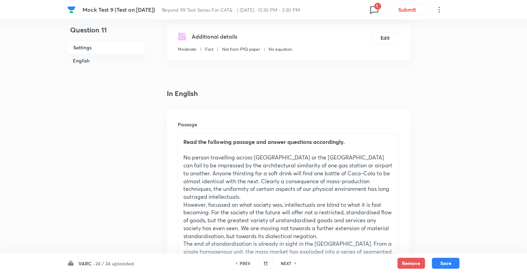
click at [377, 12] on icon at bounding box center [374, 10] width 8 height 8
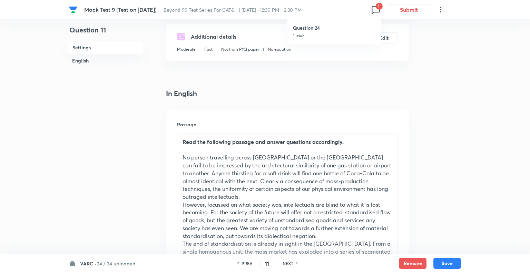
click at [377, 12] on div at bounding box center [265, 136] width 530 height 273
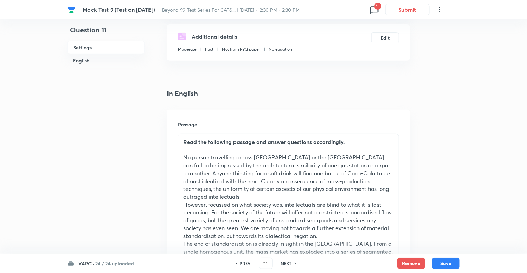
click at [241, 264] on h6 "PREV" at bounding box center [245, 263] width 11 height 6
type input "10"
checkbox input "false"
checkbox input "true"
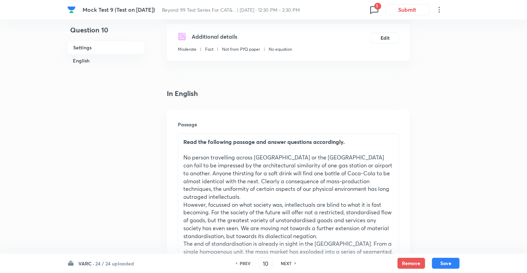
click at [241, 264] on h6 "PREV" at bounding box center [245, 263] width 11 height 6
type input "9"
checkbox input "false"
checkbox input "true"
click at [241, 264] on h6 "PREV" at bounding box center [245, 263] width 11 height 6
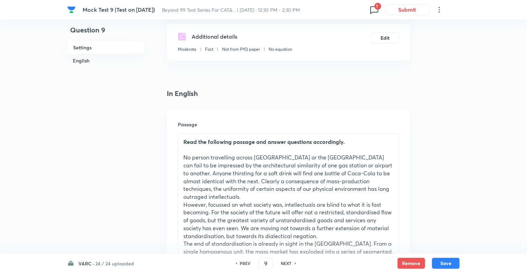
type input "8"
checkbox input "true"
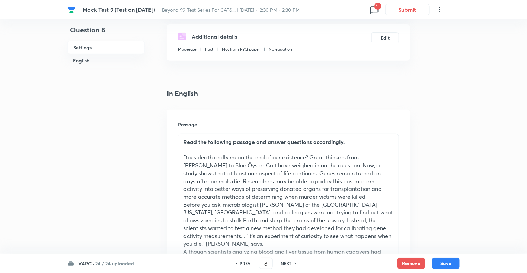
click at [290, 264] on h6 "NEXT" at bounding box center [286, 263] width 11 height 6
type input "9"
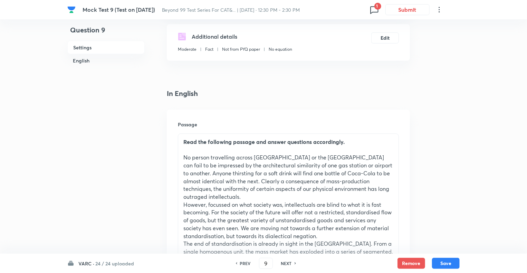
checkbox input "true"
click at [290, 264] on h6 "NEXT" at bounding box center [286, 263] width 11 height 6
type input "10"
checkbox input "false"
checkbox input "true"
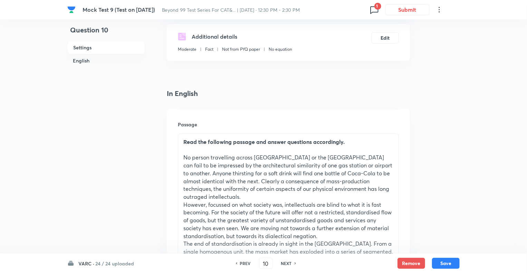
click at [290, 264] on h6 "NEXT" at bounding box center [286, 263] width 11 height 6
type input "11"
checkbox input "false"
checkbox input "true"
click at [290, 264] on h6 "NEXT" at bounding box center [286, 263] width 11 height 6
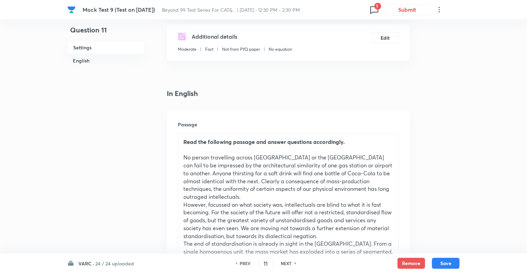
type input "12"
checkbox input "true"
click at [290, 264] on h6 "NEXT" at bounding box center [286, 263] width 11 height 6
type input "13"
checkbox input "false"
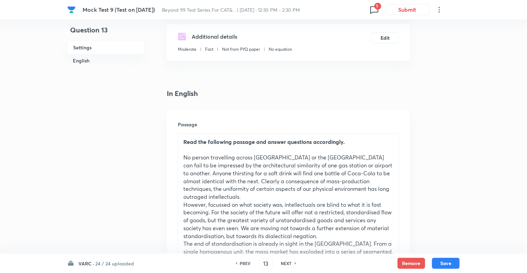
checkbox input "true"
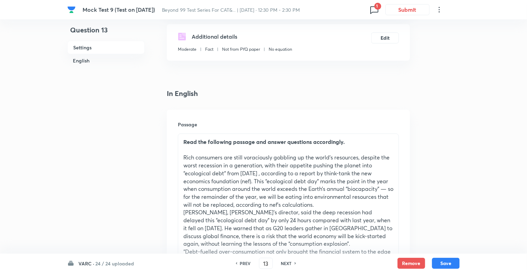
click at [290, 264] on h6 "NEXT" at bounding box center [286, 263] width 11 height 6
type input "14"
checkbox input "true"
click at [290, 264] on h6 "NEXT" at bounding box center [286, 263] width 11 height 6
type input "15"
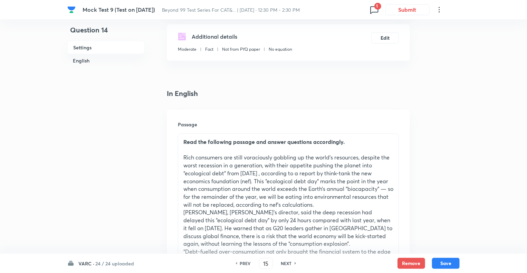
checkbox input "false"
checkbox input "true"
click at [290, 264] on h6 "NEXT" at bounding box center [286, 263] width 11 height 6
type input "16"
checkbox input "false"
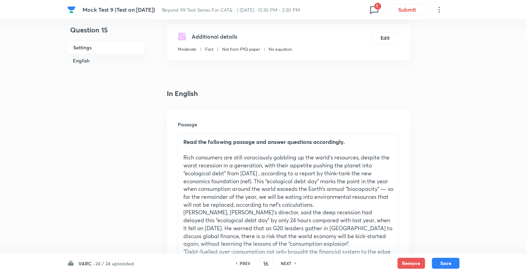
checkbox input "true"
click at [290, 264] on h6 "NEXT" at bounding box center [286, 263] width 11 height 6
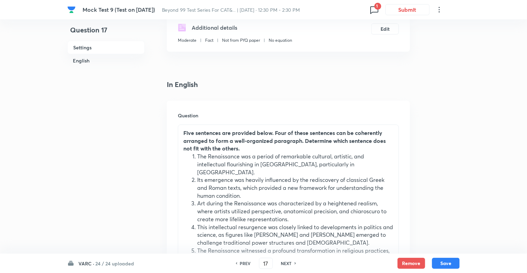
click at [286, 261] on h6 "NEXT" at bounding box center [286, 263] width 11 height 6
type input "18"
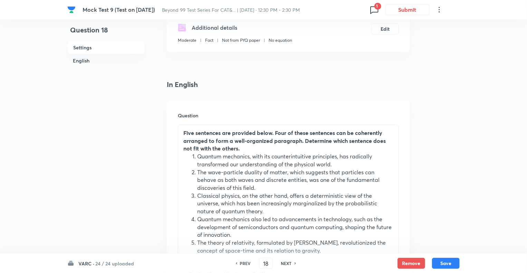
type input "5"
click at [288, 263] on h6 "NEXT" at bounding box center [286, 263] width 11 height 6
type input "19"
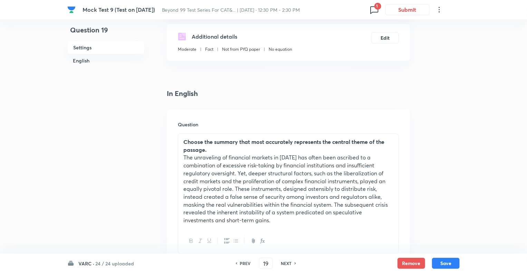
click at [248, 215] on p "The unraveling of financial markets in 2008 has often been ascribed to a combin…" at bounding box center [288, 189] width 210 height 70
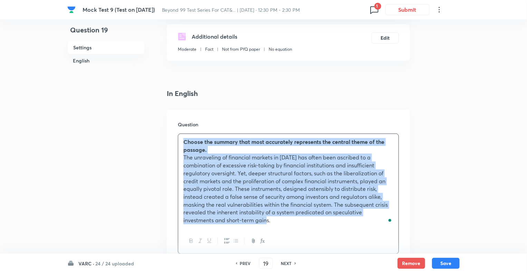
copy div "Choose the summary that most accurately represents the central theme of the pas…"
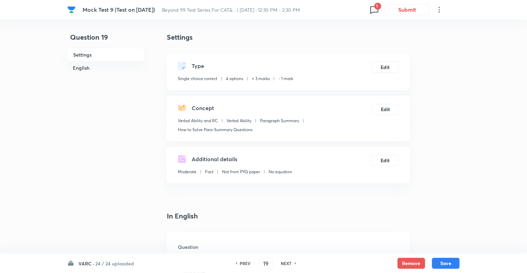
scroll to position [0, 0]
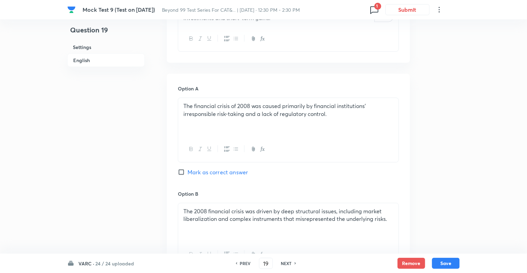
scroll to position [359, 0]
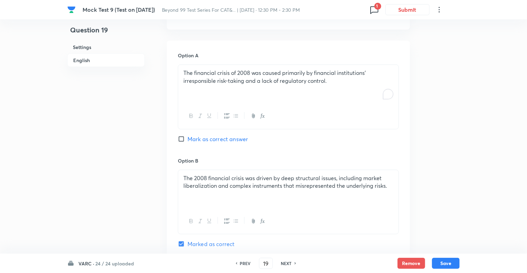
click at [233, 80] on p "The financial crisis of 2008 was caused primarily by financial institutions' ir…" at bounding box center [288, 77] width 210 height 16
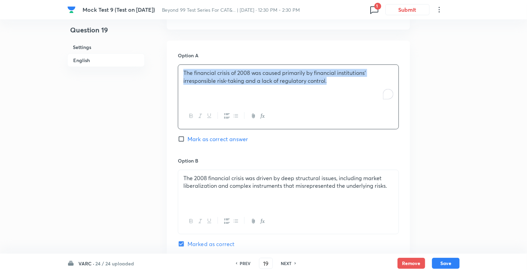
copy p "The financial crisis of 2008 was caused primarily by financial institutions' ir…"
click at [205, 182] on p "The 2008 financial crisis was driven by deep structural issues, including marke…" at bounding box center [288, 182] width 210 height 16
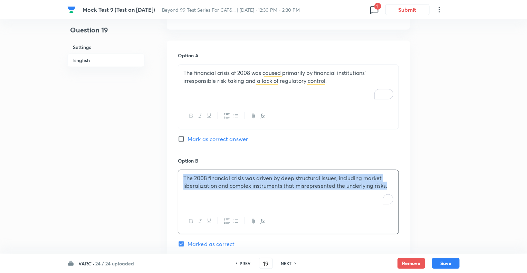
copy p "The 2008 financial crisis was driven by deep structural issues, including marke…"
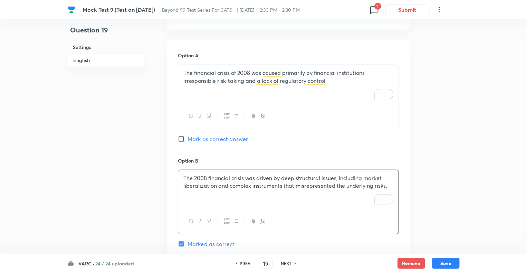
click at [92, 168] on div "Question 19 Settings English" at bounding box center [105, 161] width 77 height 974
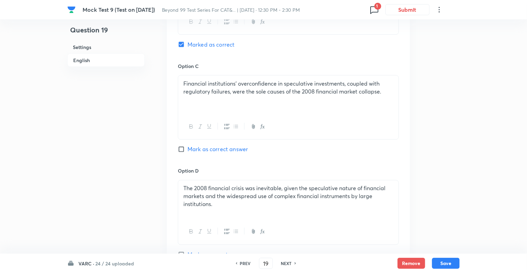
scroll to position [566, 0]
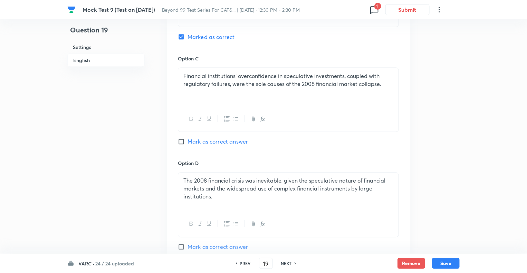
click at [213, 84] on p "Financial institutions’ overconfidence in speculative investments, coupled with…" at bounding box center [288, 80] width 210 height 16
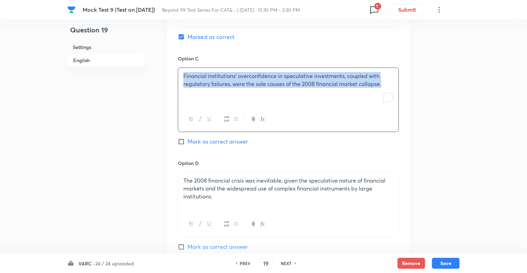
copy p "Financial institutions’ overconfidence in speculative investments, coupled with…"
click at [214, 204] on div "The 2008 financial crisis was inevitable, given the speculative nature of finan…" at bounding box center [288, 192] width 220 height 39
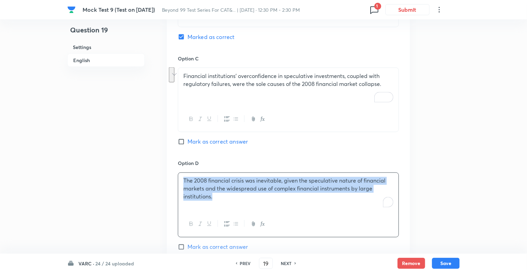
copy p "The 2008 financial crisis was inevitable, given the speculative nature of finan…"
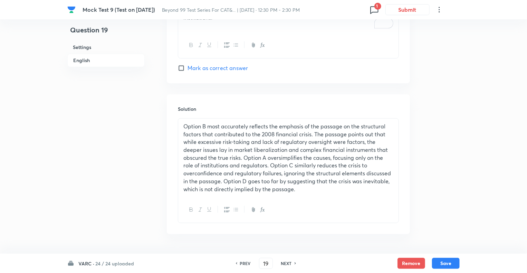
scroll to position [746, 0]
click at [243, 156] on p "Option B most accurately reflects the emphasis of the passage on the structural…" at bounding box center [288, 157] width 210 height 70
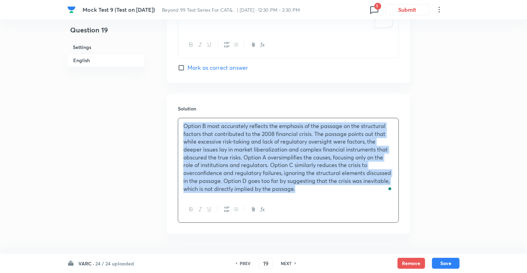
copy p "Option B most accurately reflects the emphasis of the passage on the structural…"
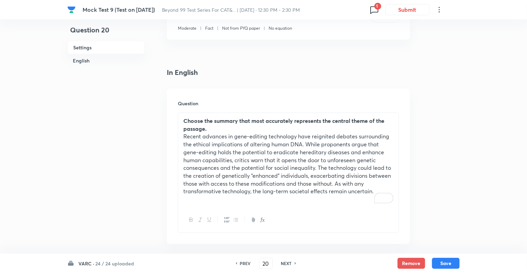
scroll to position [151, 0]
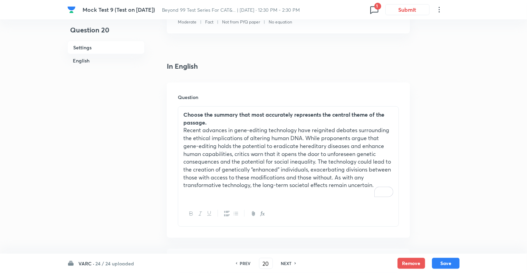
click at [307, 142] on p "Recent advances in gene-editing technology have reignited debates surrounding t…" at bounding box center [288, 157] width 210 height 63
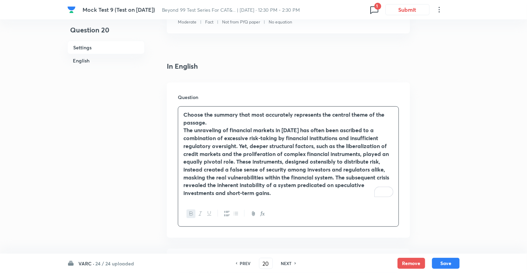
click at [241, 263] on h6 "PREV" at bounding box center [245, 263] width 11 height 6
type input "19"
checkbox input "false"
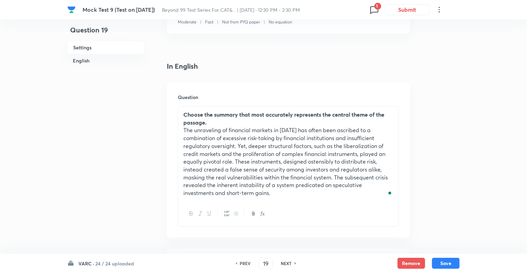
checkbox input "true"
click at [286, 263] on h6 "NEXT" at bounding box center [286, 263] width 11 height 6
type input "20"
checkbox input "false"
checkbox input "true"
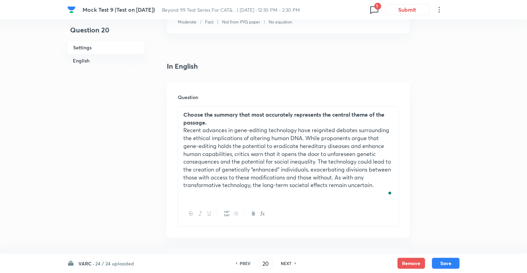
click at [253, 162] on p "Recent advances in gene-editing technology have reignited debates surrounding t…" at bounding box center [288, 157] width 210 height 63
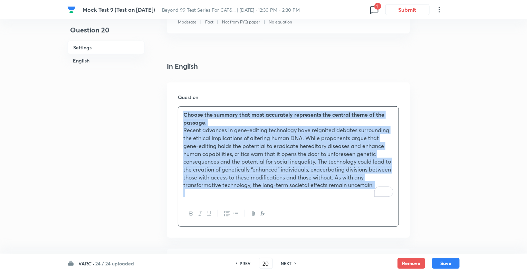
copy div "Choose the summary that most accurately represents the central theme of the pas…"
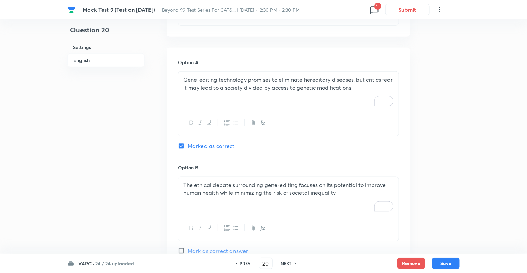
scroll to position [372, 0]
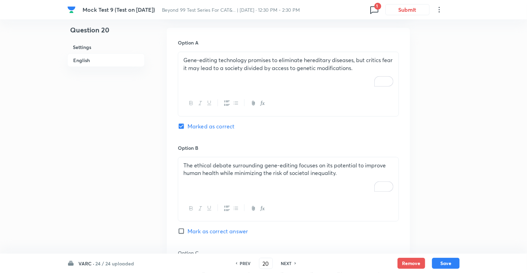
click at [228, 59] on p "Gene-editing technology promises to eliminate hereditary diseases, but critics …" at bounding box center [288, 64] width 210 height 16
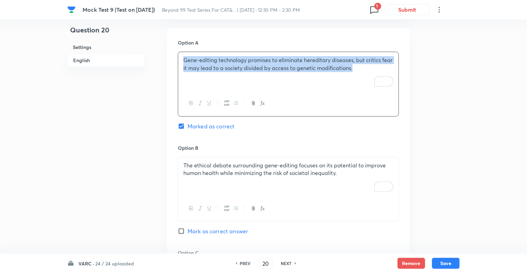
copy p "Gene-editing technology promises to eliminate hereditary diseases, but critics …"
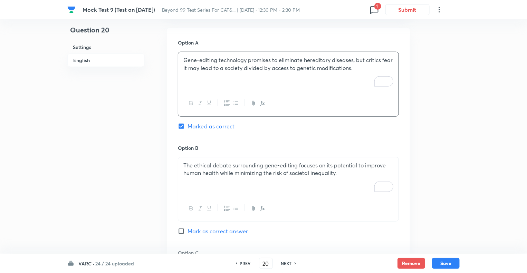
click at [213, 174] on p "The ethical debate surrounding gene-editing focuses on its potential to improve…" at bounding box center [288, 170] width 210 height 16
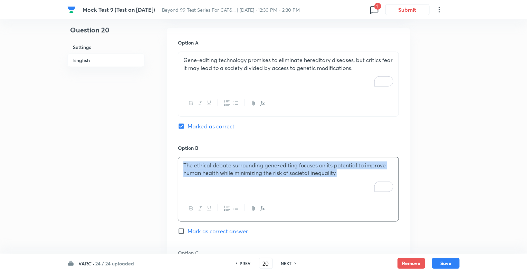
copy p "The ethical debate surrounding gene-editing focuses on its potential to improve…"
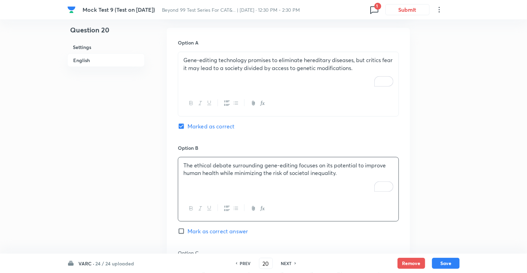
click at [119, 170] on div "Question 20 Settings English" at bounding box center [105, 140] width 77 height 958
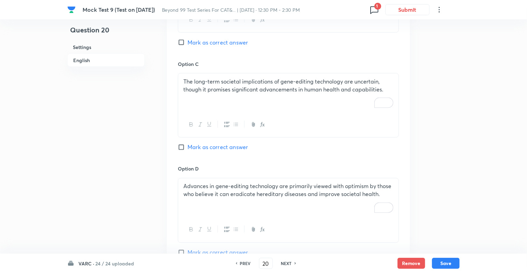
scroll to position [565, 0]
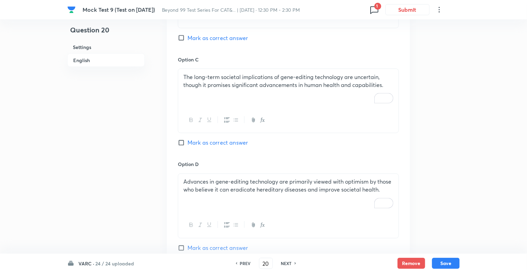
click at [217, 89] on div "The long-term societal implications of gene-editing technology are uncertain, t…" at bounding box center [288, 88] width 220 height 39
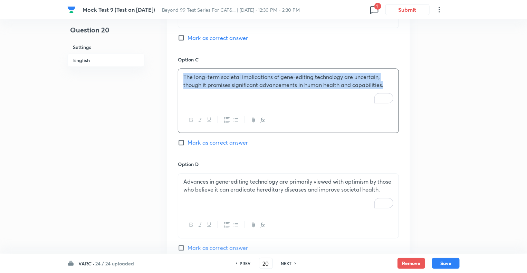
copy p "The long-term societal implications of gene-editing technology are uncertain, t…"
click at [215, 194] on div "Advances in gene-editing technology are primarily viewed with optimism by those…" at bounding box center [288, 193] width 220 height 39
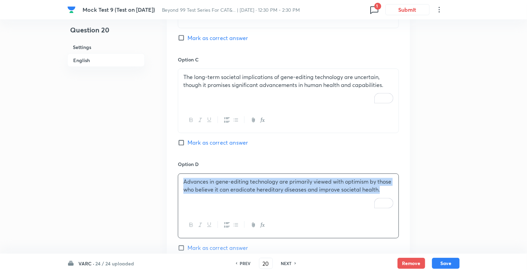
copy p "Advances in gene-editing technology are primarily viewed with optimism by those…"
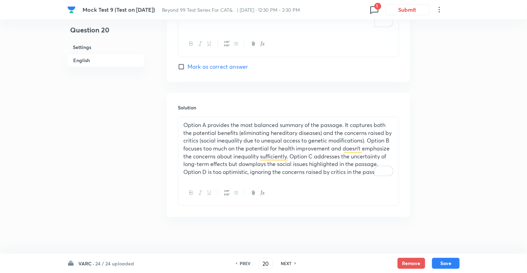
scroll to position [750, 0]
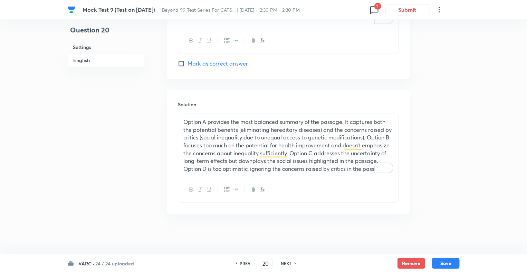
click at [211, 146] on p "Option A provides the most balanced summary of the passage. It captures both th…" at bounding box center [288, 145] width 210 height 55
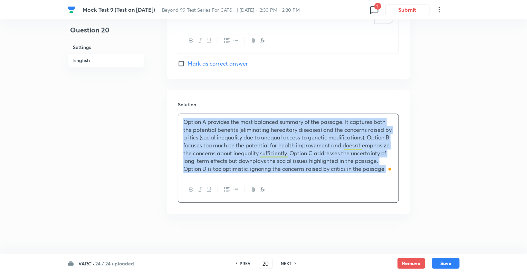
copy p "Option A provides the most balanced summary of the passage. It captures both th…"
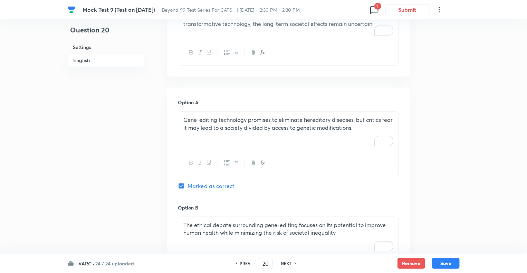
scroll to position [294, 0]
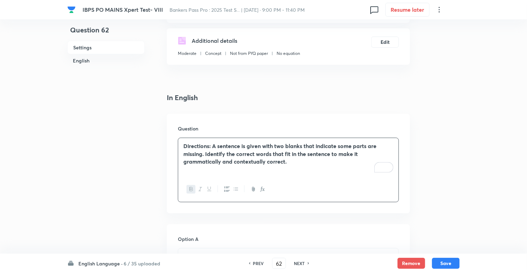
scroll to position [110, 0]
click at [289, 168] on div "Directions: A sentence is given with two blanks that indicate some parts are mi…" at bounding box center [288, 157] width 220 height 39
paste div "To enrich screen reader interactions, please activate Accessibility in Grammarl…"
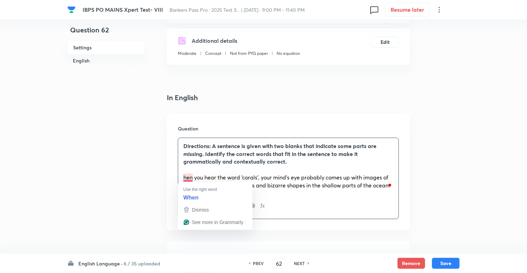
click at [184, 178] on span "hen you hear the word ‘corals’, your mind’s eye probably comes up with images o…" at bounding box center [286, 181] width 206 height 15
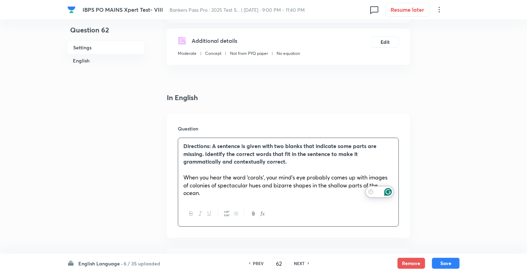
click at [333, 179] on span "When you hear the word ‘corals’, your mind’s eye probably comes up with images …" at bounding box center [285, 185] width 204 height 23
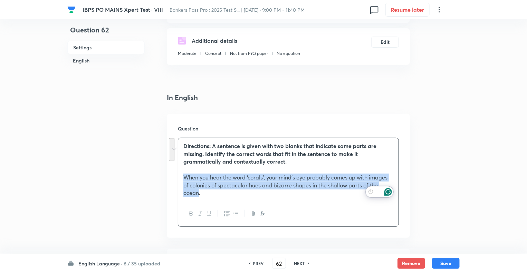
drag, startPoint x: 199, startPoint y: 194, endPoint x: 180, endPoint y: 179, distance: 24.8
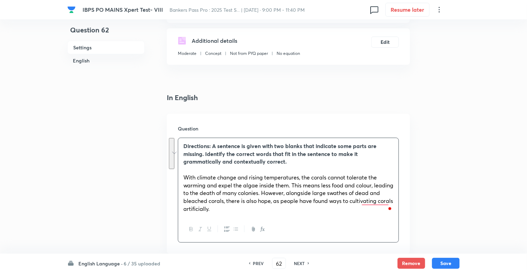
drag, startPoint x: 231, startPoint y: 206, endPoint x: 178, endPoint y: 182, distance: 58.0
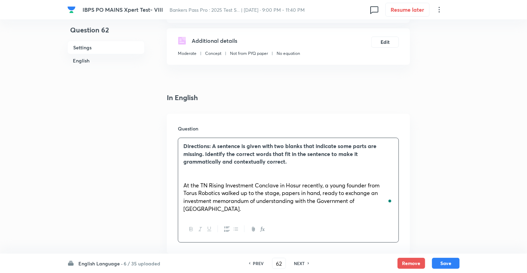
click at [183, 188] on p "At the TN Rising Investment Conclave in Hosur recently, a young founder from To…" at bounding box center [288, 197] width 210 height 31
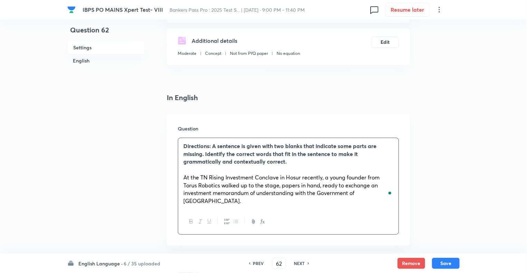
click at [190, 178] on span "﻿ At the TN Rising Investment Conclave in Hosur recently, a young founder from …" at bounding box center [281, 189] width 196 height 31
click at [216, 186] on span "______________ the TN Rising Investment Conclave in Hosur recently, a young fou…" at bounding box center [285, 189] width 205 height 31
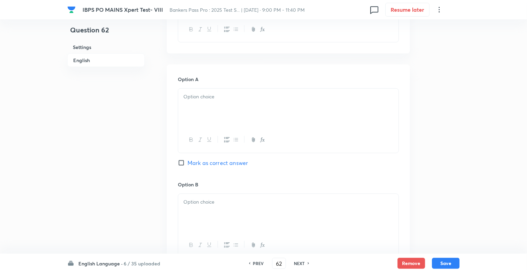
scroll to position [304, 0]
click at [204, 92] on p at bounding box center [288, 96] width 210 height 8
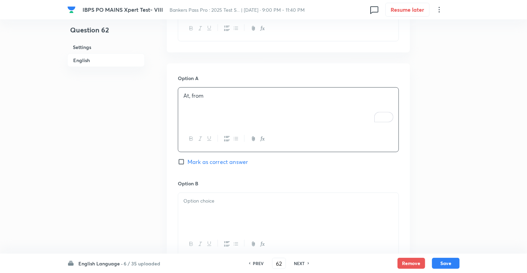
click at [195, 204] on div at bounding box center [288, 212] width 220 height 39
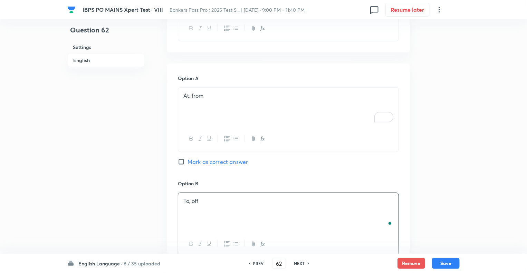
click at [137, 218] on div "Question 62 Settings English" at bounding box center [105, 232] width 77 height 1006
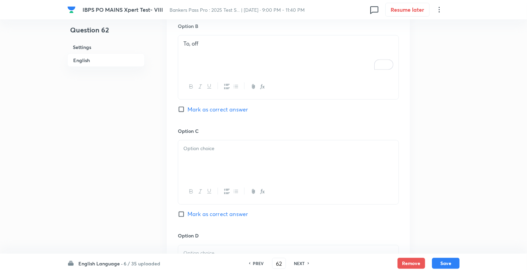
scroll to position [483, 0]
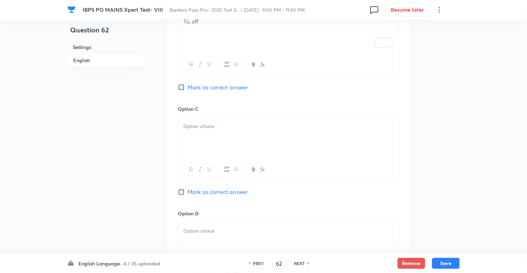
click at [191, 136] on div at bounding box center [288, 137] width 220 height 39
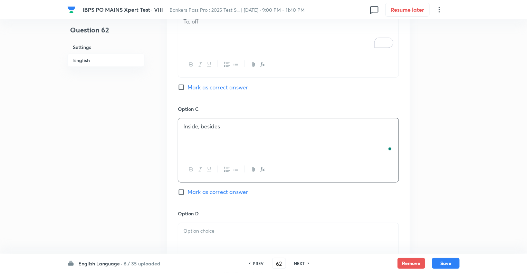
click at [114, 207] on div "Question 62 Settings English" at bounding box center [105, 53] width 77 height 1006
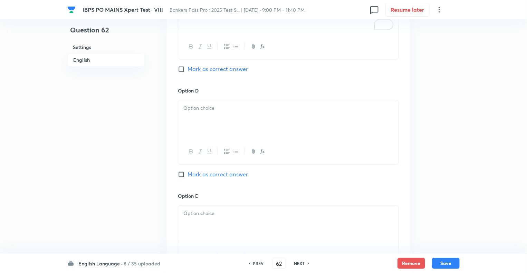
scroll to position [622, 0]
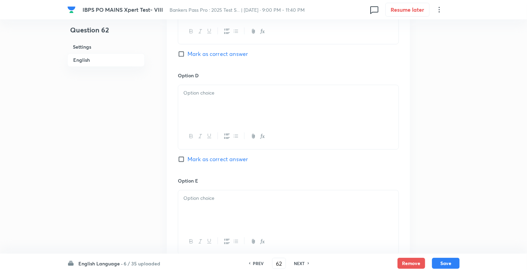
click at [206, 100] on div at bounding box center [288, 104] width 220 height 39
click at [204, 208] on div at bounding box center [288, 210] width 220 height 39
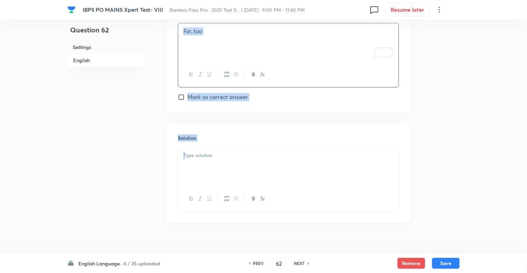
scroll to position [798, 0]
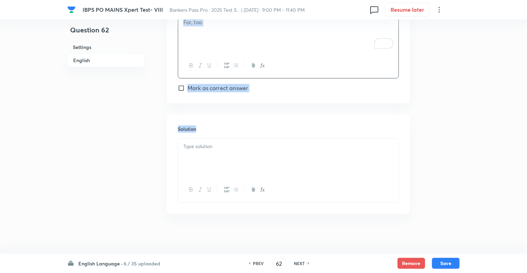
drag, startPoint x: 159, startPoint y: 149, endPoint x: 214, endPoint y: 103, distance: 71.8
copy div "In English Question Directions: A sentence is given with two blanks that indica…"
click at [209, 147] on p at bounding box center [288, 147] width 210 height 8
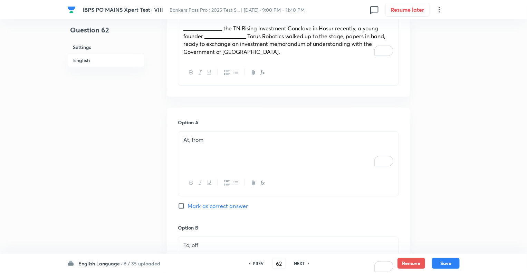
scroll to position [251, 0]
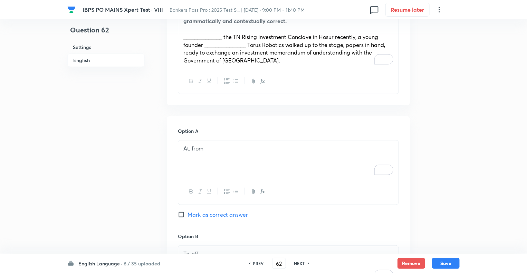
click at [247, 152] on p "At, from" at bounding box center [288, 149] width 210 height 8
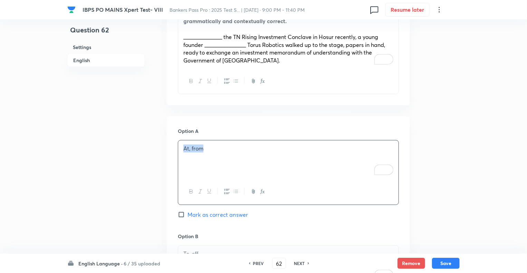
copy p "At, from"
click at [182, 211] on input "Mark as correct answer" at bounding box center [183, 214] width 10 height 7
checkbox input "true"
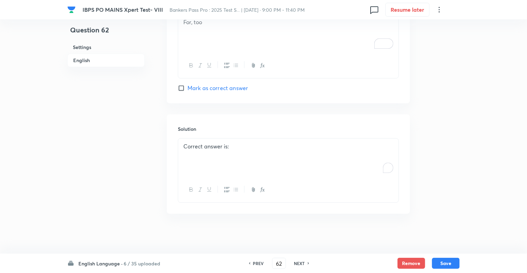
click at [305, 149] on p "Correct answer is:" at bounding box center [288, 147] width 210 height 8
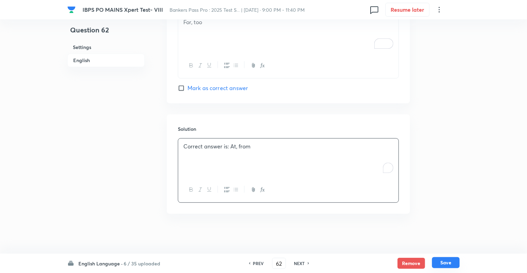
click at [443, 260] on button "Save" at bounding box center [446, 262] width 28 height 11
click at [451, 259] on button "Save" at bounding box center [446, 262] width 28 height 11
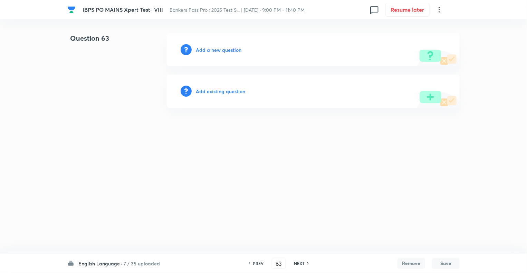
scroll to position [0, 0]
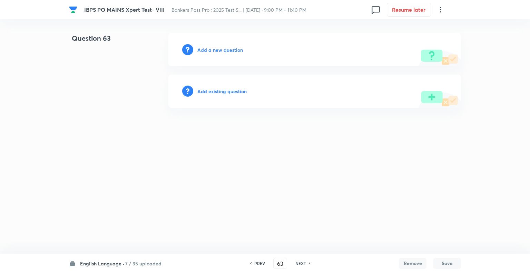
click at [254, 262] on h6 "PREV" at bounding box center [259, 263] width 11 height 6
type input "62"
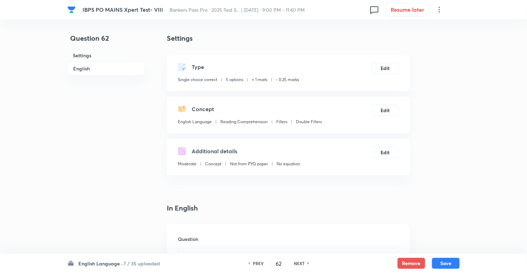
checkbox input "true"
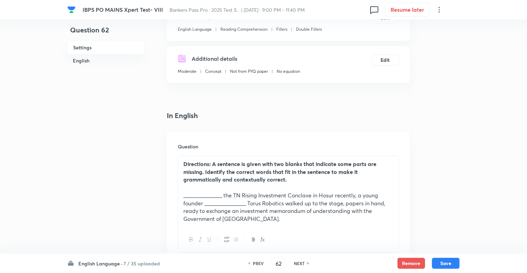
scroll to position [124, 0]
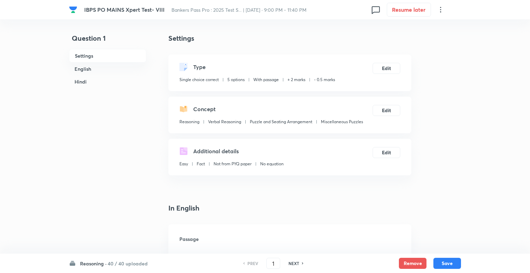
checkbox input "true"
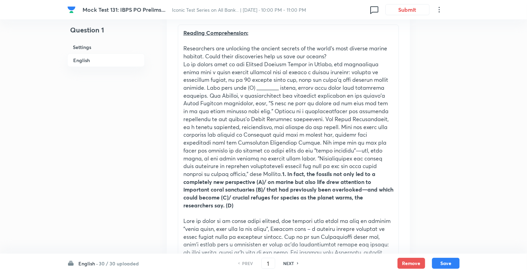
click at [82, 263] on h6 "English ·" at bounding box center [87, 263] width 19 height 7
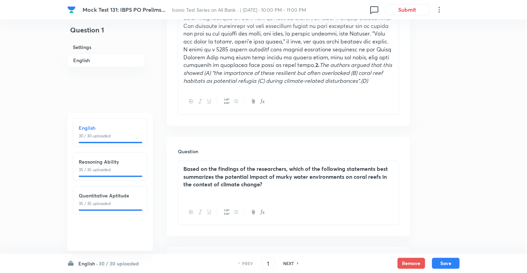
scroll to position [749, 0]
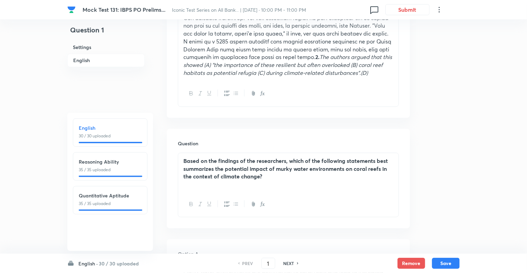
click at [86, 264] on h6 "English ·" at bounding box center [87, 263] width 19 height 7
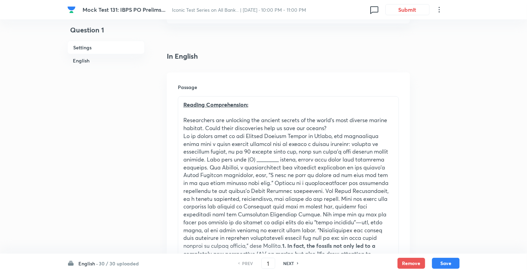
scroll to position [131, 0]
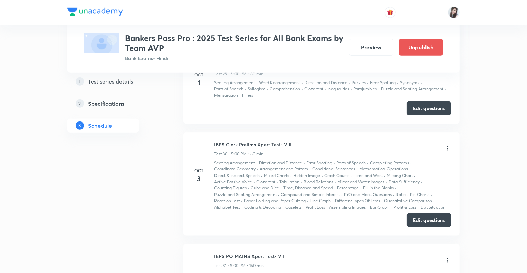
scroll to position [2930, 0]
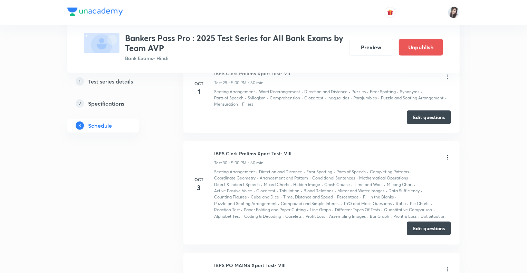
click at [420, 222] on button "Edit questions" at bounding box center [429, 229] width 44 height 14
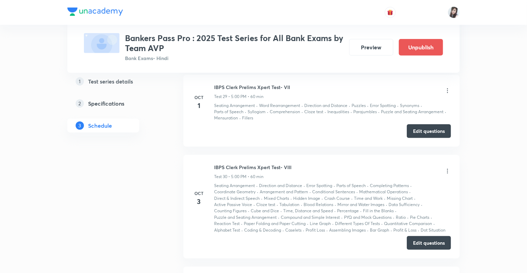
scroll to position [2833, 0]
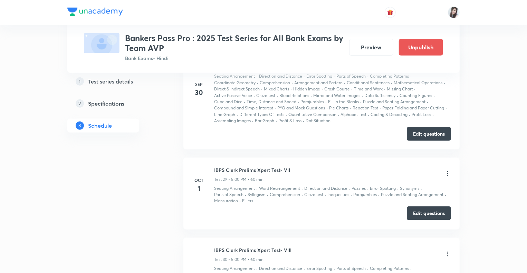
click at [414, 206] on button "Edit questions" at bounding box center [429, 213] width 44 height 14
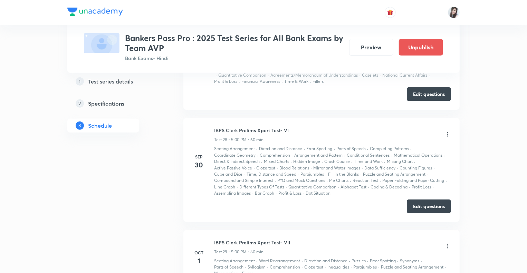
scroll to position [2737, 0]
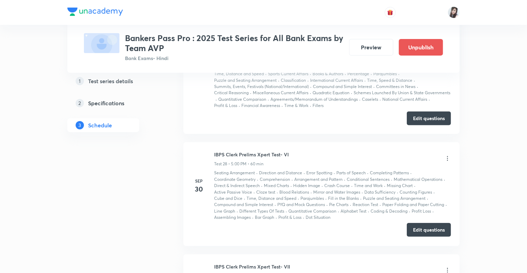
click at [418, 223] on button "Edit questions" at bounding box center [429, 230] width 44 height 14
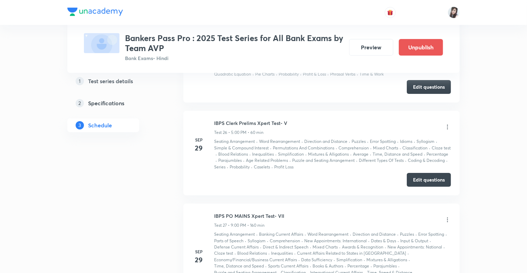
scroll to position [2543, 0]
click at [420, 173] on button "Edit questions" at bounding box center [429, 180] width 44 height 14
click at [180, 156] on div "Test Series Bankers Pass Pro : 2025 Test Series for All Bank Exams by Team AVP …" at bounding box center [263, 3] width 392 height 5017
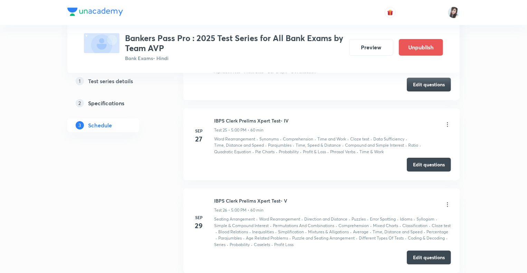
scroll to position [2364, 0]
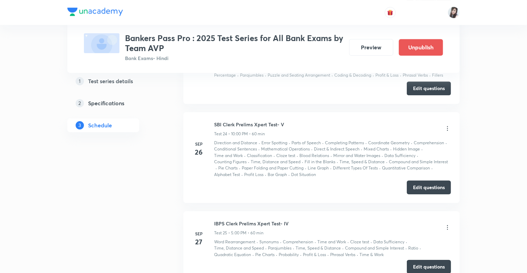
click at [417, 260] on button "Edit questions" at bounding box center [429, 267] width 44 height 14
click at [114, 213] on div "1 Test series details 2 Specifications 3 Schedule" at bounding box center [114, 226] width 94 height 4930
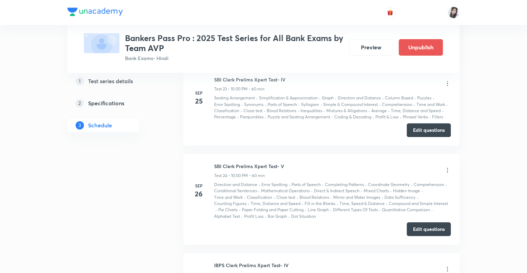
scroll to position [2336, 0]
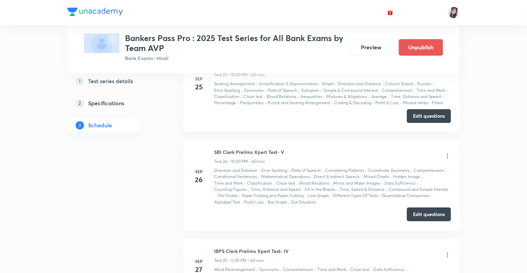
click at [420, 208] on button "Edit questions" at bounding box center [429, 215] width 44 height 14
click at [136, 151] on div "1 Test series details 2 Specifications 3 Schedule" at bounding box center [114, 254] width 94 height 4930
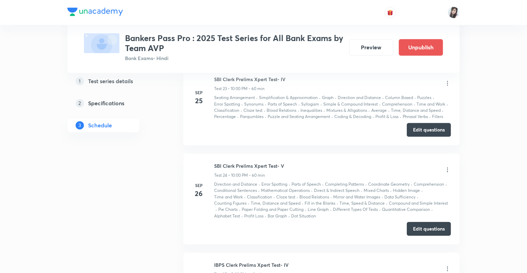
scroll to position [2212, 0]
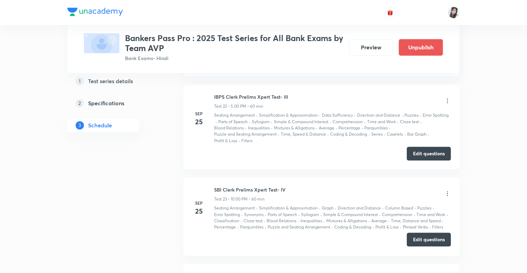
click at [414, 234] on button "Edit questions" at bounding box center [429, 240] width 44 height 14
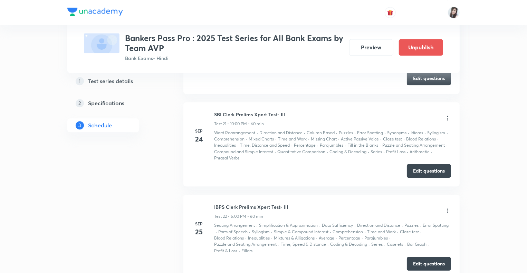
scroll to position [2101, 0]
click at [428, 257] on button "Edit questions" at bounding box center [429, 264] width 44 height 14
click at [411, 164] on button "Edit questions" at bounding box center [429, 171] width 44 height 14
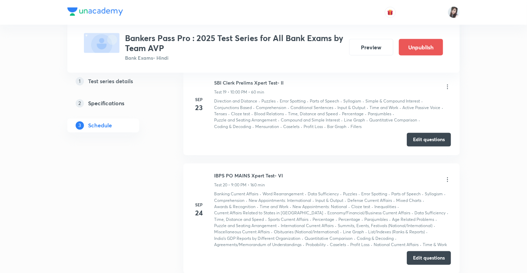
scroll to position [1908, 0]
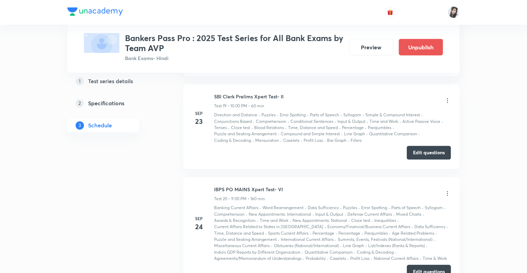
click at [419, 147] on button "Edit questions" at bounding box center [429, 153] width 44 height 14
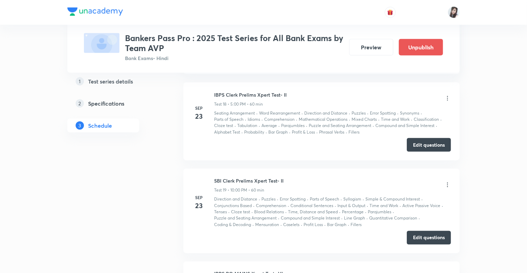
scroll to position [1811, 0]
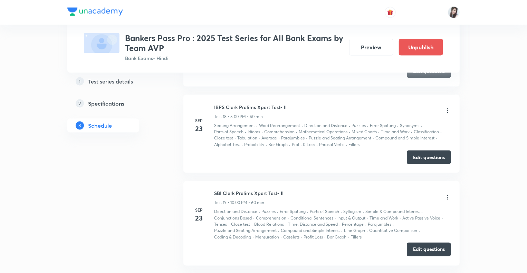
click at [423, 243] on button "Edit questions" at bounding box center [429, 250] width 44 height 14
click at [420, 150] on button "Edit questions" at bounding box center [429, 157] width 44 height 14
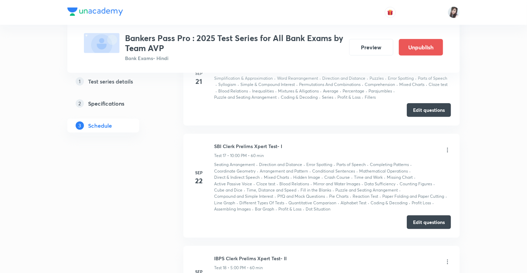
scroll to position [1646, 0]
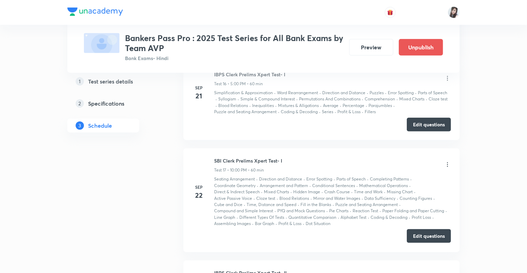
click at [421, 229] on button "Edit questions" at bounding box center [429, 236] width 44 height 14
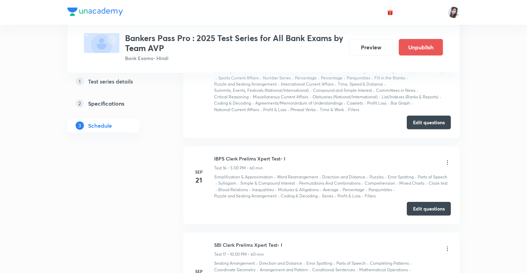
scroll to position [1535, 0]
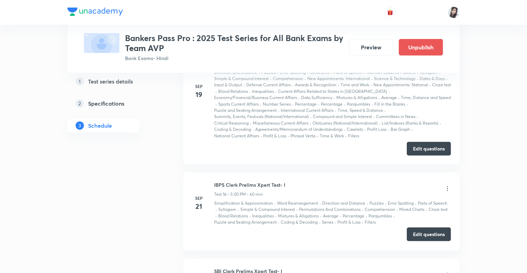
click at [425, 228] on button "Edit questions" at bounding box center [429, 235] width 44 height 14
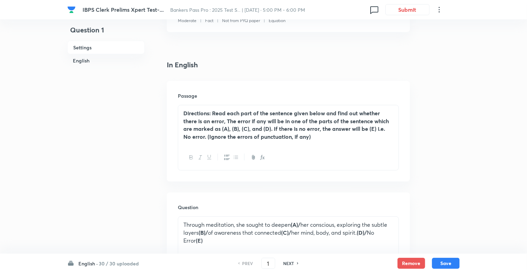
scroll to position [152, 0]
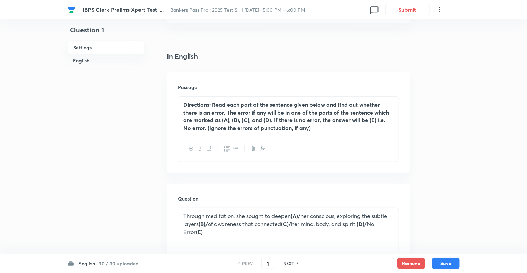
click at [289, 261] on h6 "NEXT" at bounding box center [288, 263] width 11 height 6
type input "2"
checkbox input "true"
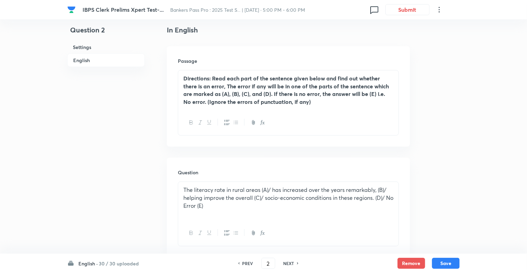
scroll to position [180, 0]
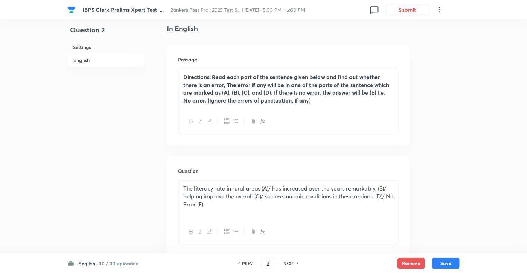
click at [289, 261] on h6 "NEXT" at bounding box center [288, 263] width 11 height 6
type input "3"
checkbox input "true"
click at [289, 261] on h6 "NEXT" at bounding box center [288, 263] width 11 height 6
type input "4"
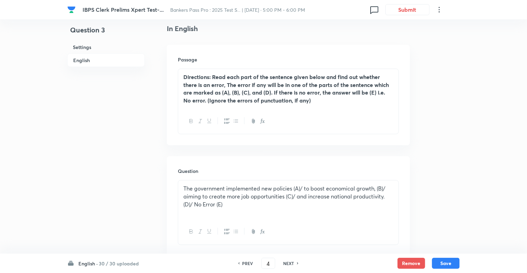
checkbox input "false"
checkbox input "true"
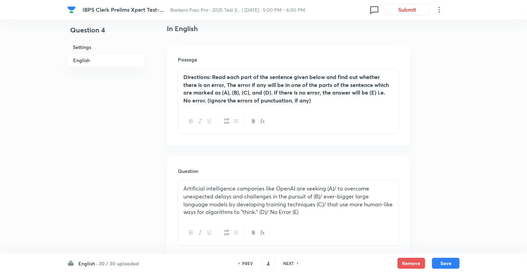
click at [289, 261] on h6 "NEXT" at bounding box center [288, 263] width 11 height 6
type input "5"
checkbox input "false"
checkbox input "true"
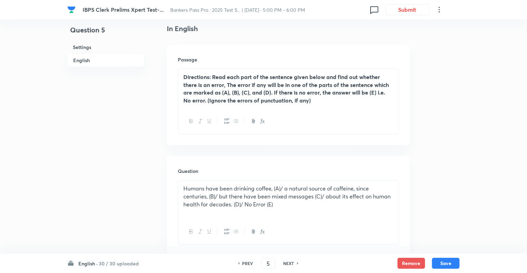
click at [289, 261] on h6 "NEXT" at bounding box center [288, 263] width 11 height 6
type input "6"
checkbox input "false"
checkbox input "true"
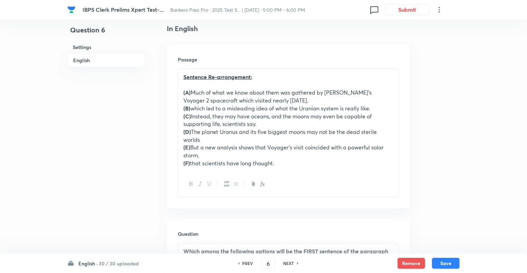
click at [289, 261] on h6 "NEXT" at bounding box center [288, 263] width 11 height 6
type input "7"
checkbox input "false"
checkbox input "true"
click at [289, 261] on h6 "NEXT" at bounding box center [288, 263] width 11 height 6
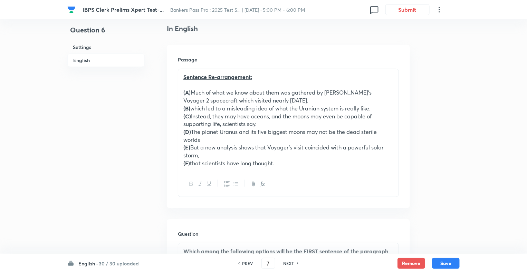
type input "8"
checkbox input "false"
checkbox input "true"
click at [289, 261] on h6 "NEXT" at bounding box center [288, 263] width 11 height 6
type input "9"
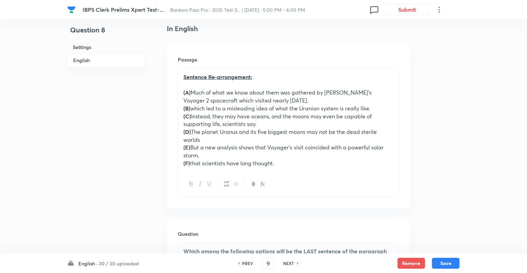
checkbox input "false"
checkbox input "true"
click at [289, 261] on h6 "NEXT" at bounding box center [288, 263] width 11 height 6
type input "10"
checkbox input "false"
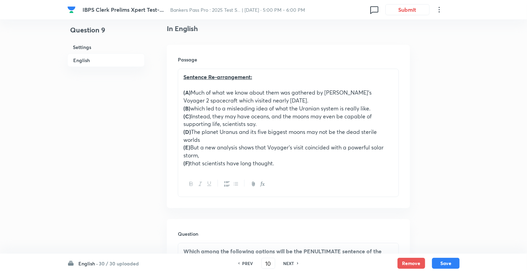
checkbox input "true"
click at [289, 261] on h6 "NEXT" at bounding box center [288, 263] width 11 height 6
type input "11"
checkbox input "false"
checkbox input "true"
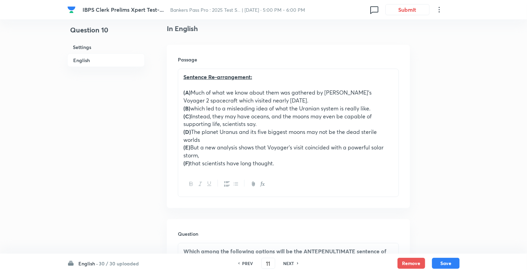
click at [289, 261] on h6 "NEXT" at bounding box center [288, 263] width 11 height 6
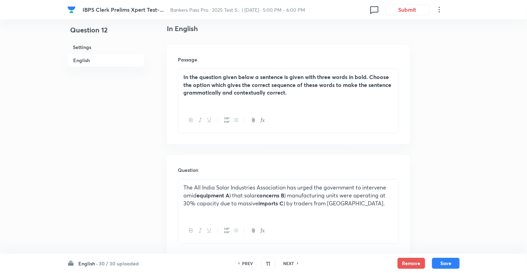
type input "12"
checkbox input "false"
checkbox input "true"
click at [289, 261] on h6 "NEXT" at bounding box center [288, 263] width 11 height 6
type input "13"
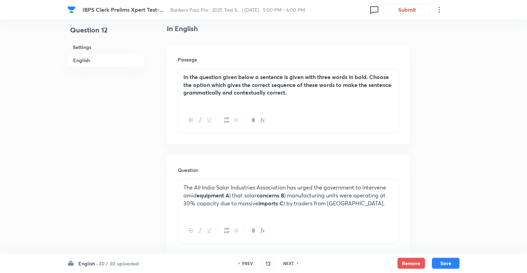
checkbox input "false"
checkbox input "true"
click at [289, 261] on h6 "NEXT" at bounding box center [288, 263] width 11 height 6
type input "14"
checkbox input "false"
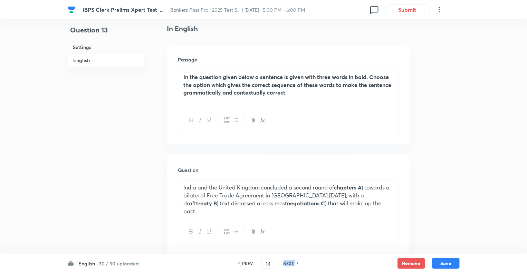
checkbox input "true"
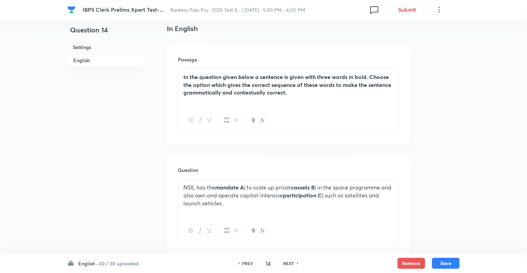
click at [289, 261] on h6 "NEXT" at bounding box center [288, 263] width 11 height 6
type input "15"
checkbox input "false"
checkbox input "true"
click at [289, 261] on h6 "NEXT" at bounding box center [288, 263] width 11 height 6
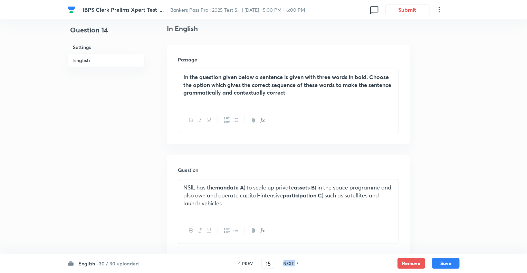
type input "16"
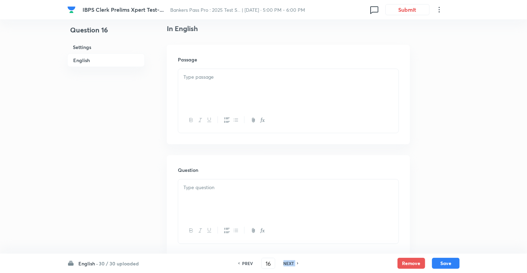
checkbox input "false"
checkbox input "true"
click at [289, 261] on h6 "NEXT" at bounding box center [288, 263] width 11 height 6
type input "17"
checkbox input "false"
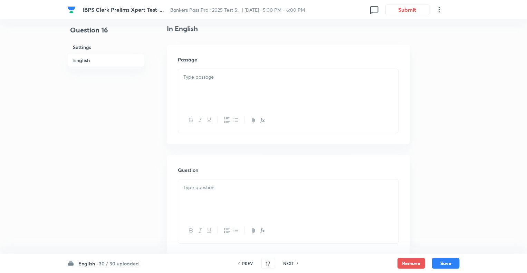
checkbox input "true"
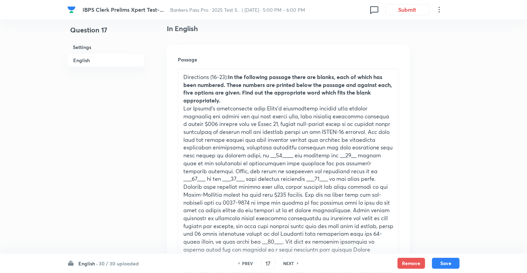
click at [289, 261] on h6 "NEXT" at bounding box center [288, 263] width 11 height 6
type input "18"
checkbox input "false"
checkbox input "true"
click at [289, 261] on h6 "NEXT" at bounding box center [288, 263] width 11 height 6
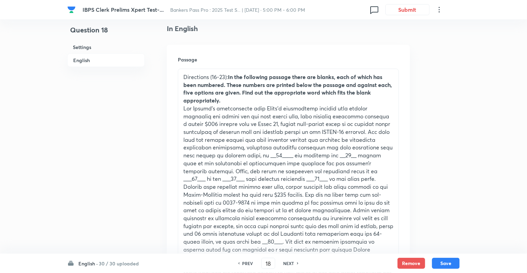
type input "19"
checkbox input "false"
checkbox input "true"
click at [289, 261] on h6 "NEXT" at bounding box center [288, 263] width 11 height 6
type input "20"
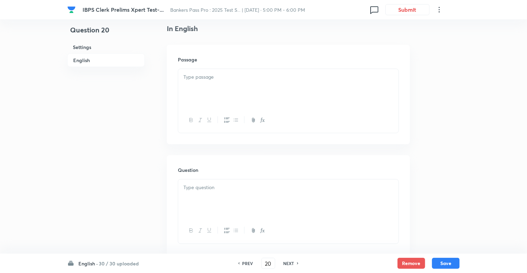
checkbox input "false"
checkbox input "true"
click at [289, 261] on h6 "NEXT" at bounding box center [288, 263] width 11 height 6
type input "21"
checkbox input "false"
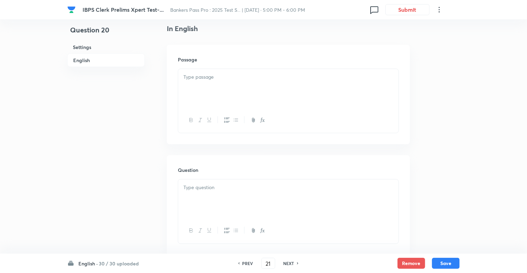
checkbox input "true"
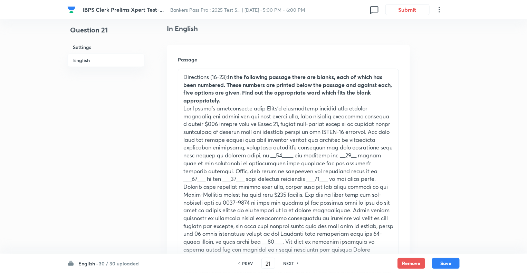
click at [289, 261] on h6 "NEXT" at bounding box center [288, 263] width 11 height 6
type input "22"
checkbox input "true"
click at [289, 261] on h6 "NEXT" at bounding box center [288, 263] width 11 height 6
type input "23"
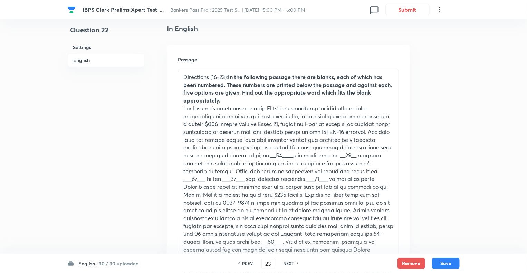
checkbox input "false"
checkbox input "true"
click at [289, 261] on h6 "NEXT" at bounding box center [288, 263] width 11 height 6
type input "24"
checkbox input "false"
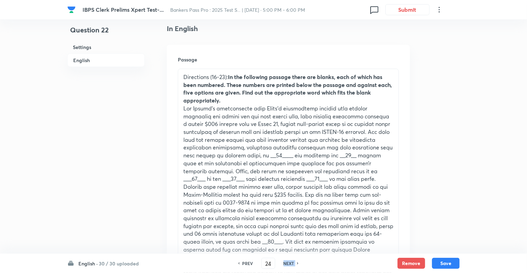
checkbox input "true"
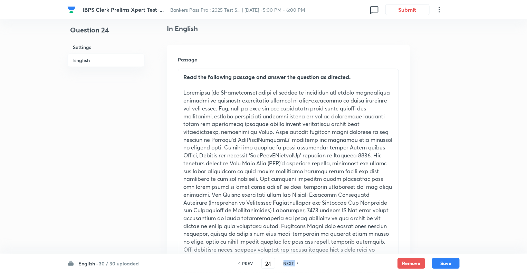
click at [289, 261] on h6 "NEXT" at bounding box center [288, 263] width 11 height 6
type input "25"
checkbox input "false"
checkbox input "true"
click at [289, 261] on h6 "NEXT" at bounding box center [288, 263] width 11 height 6
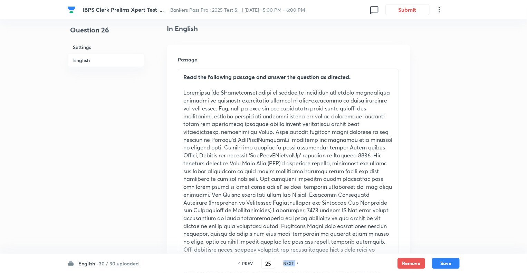
type input "26"
checkbox input "false"
checkbox input "true"
click at [289, 261] on h6 "NEXT" at bounding box center [288, 263] width 11 height 6
type input "27"
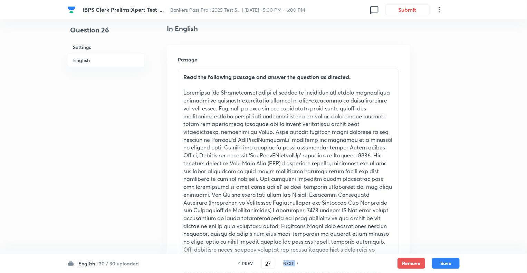
checkbox input "true"
click at [289, 261] on h6 "NEXT" at bounding box center [288, 263] width 11 height 6
type input "28"
checkbox input "false"
checkbox input "true"
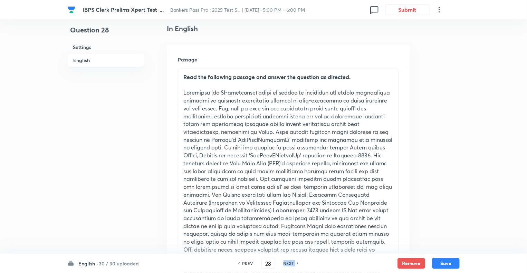
click at [289, 261] on h6 "NEXT" at bounding box center [288, 263] width 11 height 6
type input "29"
checkbox input "false"
checkbox input "true"
click at [289, 261] on h6 "NEXT" at bounding box center [288, 263] width 11 height 6
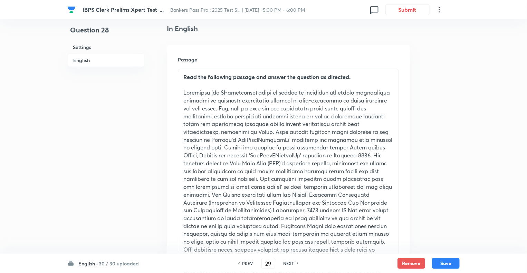
type input "30"
checkbox input "true"
click at [289, 261] on h6 "NEXT" at bounding box center [288, 263] width 11 height 6
type input "31"
click at [289, 261] on h6 "NEXT" at bounding box center [292, 263] width 11 height 6
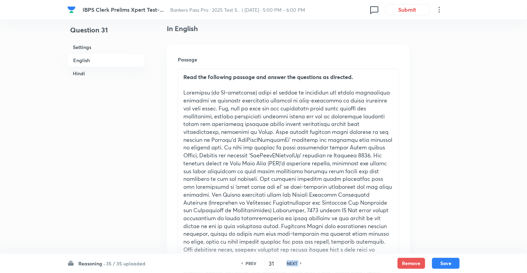
checkbox input "false"
checkbox input "true"
type input "32"
checkbox input "true"
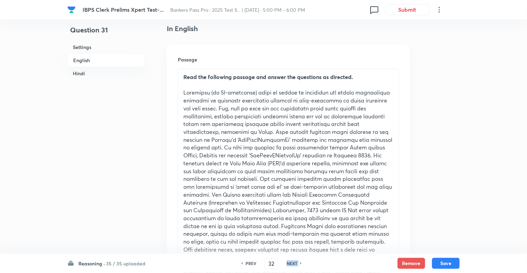
click at [289, 261] on h6 "NEXT" at bounding box center [292, 263] width 11 height 6
checkbox input "false"
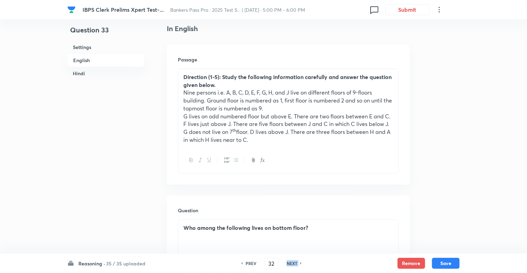
checkbox input "true"
type input "33"
checkbox input "true"
click at [289, 261] on h6 "NEXT" at bounding box center [292, 263] width 11 height 6
checkbox input "false"
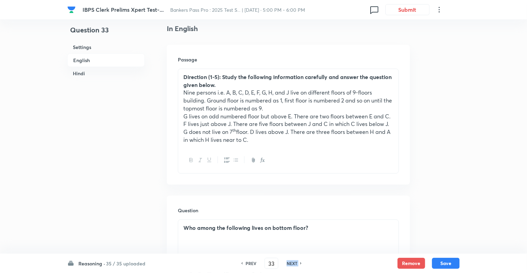
checkbox input "false"
checkbox input "true"
type input "34"
checkbox input "true"
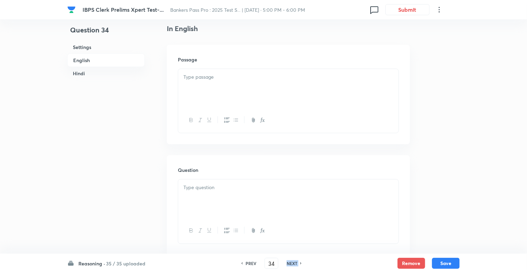
checkbox input "false"
click at [289, 261] on h6 "NEXT" at bounding box center [292, 263] width 11 height 6
checkbox input "true"
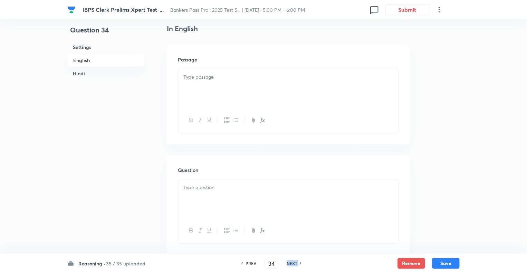
type input "35"
checkbox input "false"
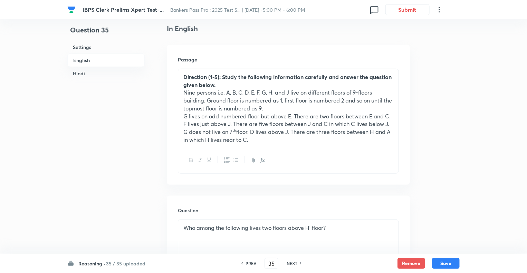
checkbox input "true"
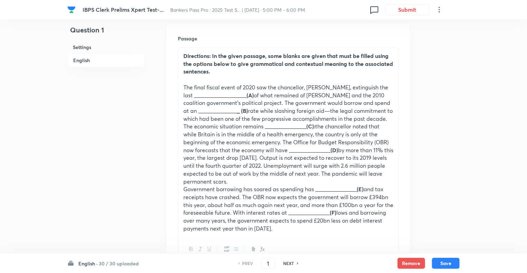
scroll to position [235, 0]
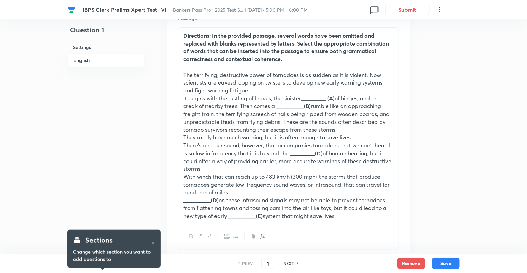
scroll to position [235, 0]
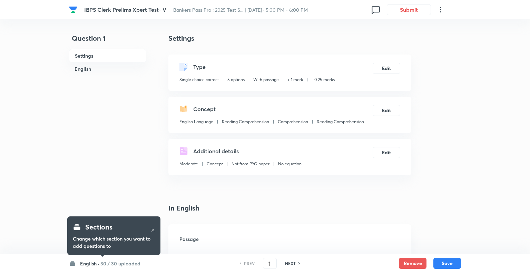
checkbox input "true"
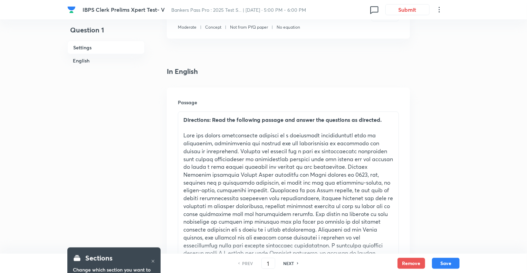
scroll to position [193, 0]
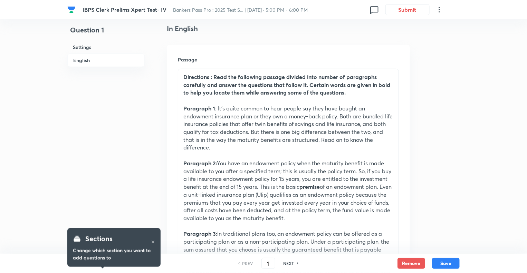
scroll to position [193, 0]
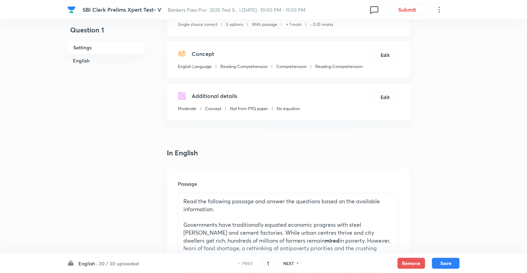
scroll to position [180, 0]
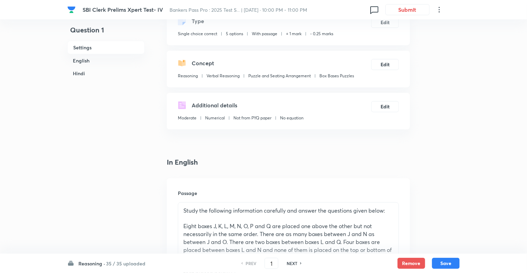
scroll to position [97, 0]
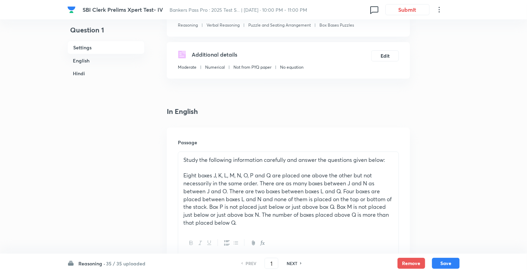
click at [80, 262] on h6 "Reasoning ·" at bounding box center [91, 263] width 27 height 7
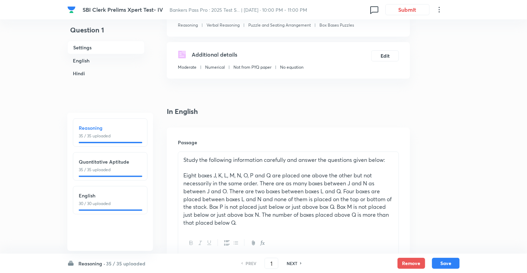
click at [86, 211] on div "English 30 / 30 uploaded" at bounding box center [110, 200] width 75 height 28
type input "71"
checkbox input "false"
checkbox input "true"
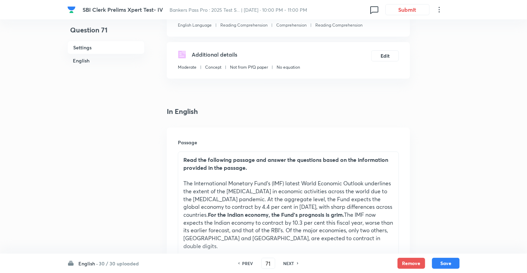
scroll to position [110, 0]
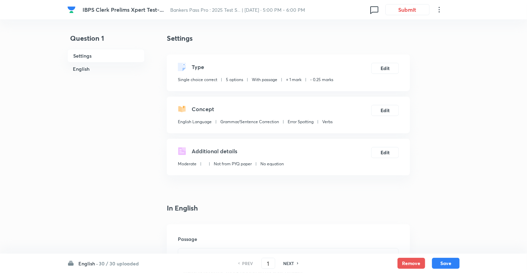
click at [232, 239] on h6 "Passage" at bounding box center [288, 238] width 221 height 7
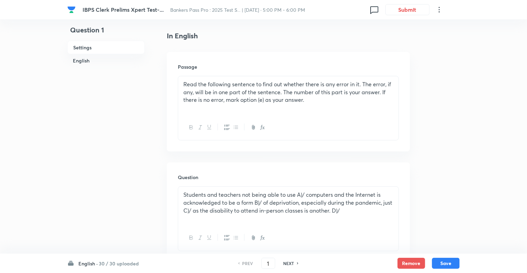
scroll to position [193, 0]
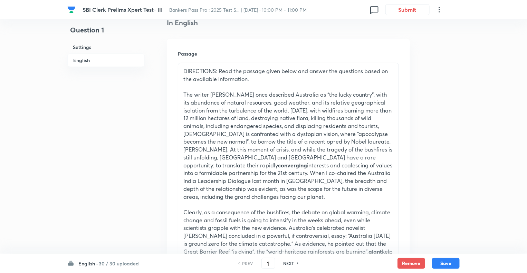
scroll to position [193, 0]
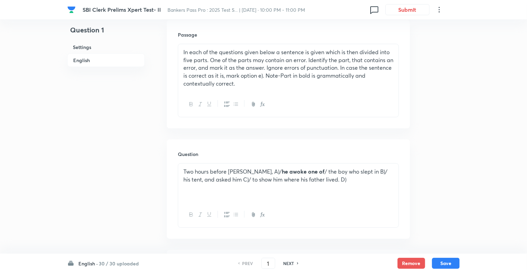
scroll to position [221, 0]
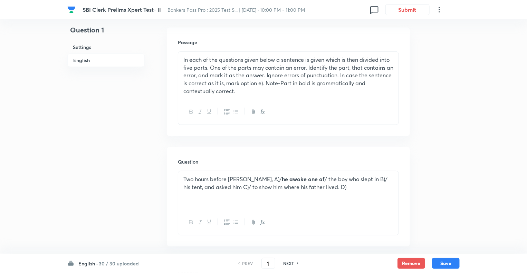
scroll to position [249, 0]
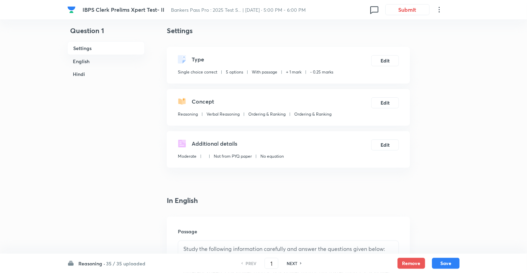
scroll to position [14, 0]
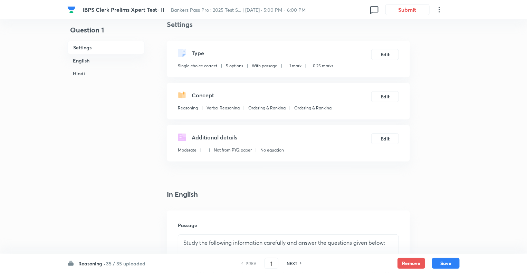
click at [86, 262] on h6 "Reasoning ·" at bounding box center [91, 263] width 27 height 7
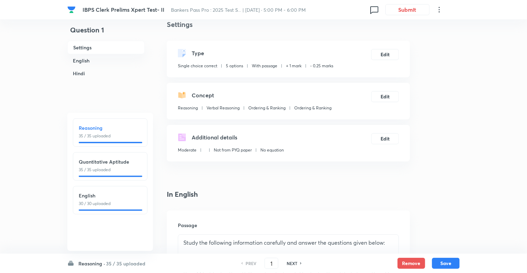
click at [89, 207] on div "English 30 / 30 uploaded" at bounding box center [110, 200] width 75 height 28
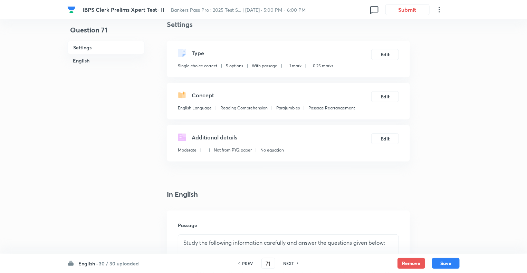
type input "71"
checkbox input "false"
checkbox input "true"
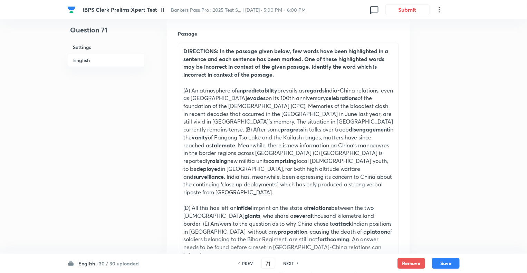
scroll to position [207, 0]
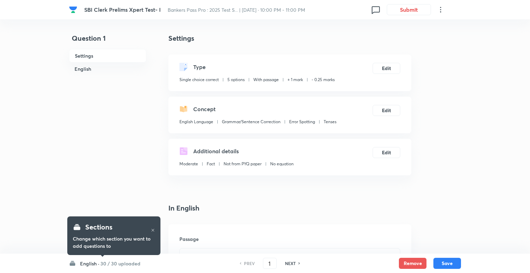
checkbox input "true"
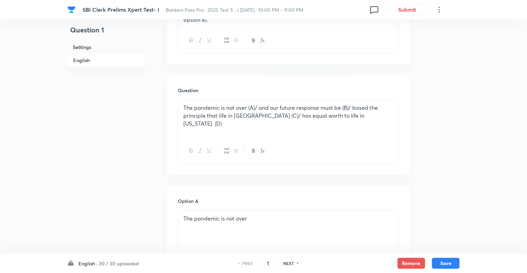
scroll to position [262, 0]
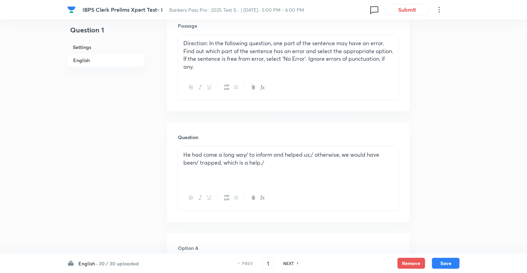
scroll to position [221, 0]
